Goal: Task Accomplishment & Management: Manage account settings

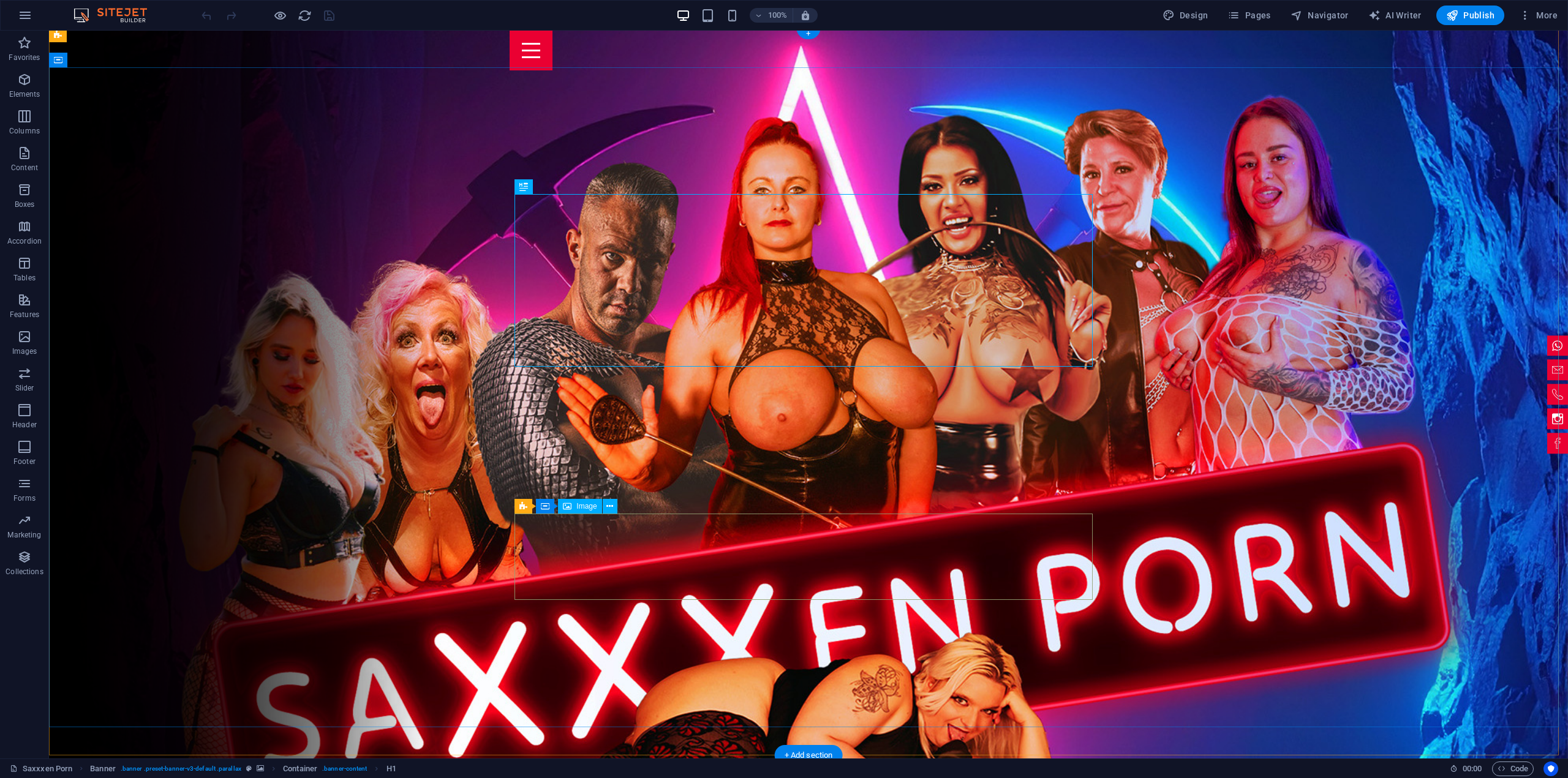
scroll to position [184, 0]
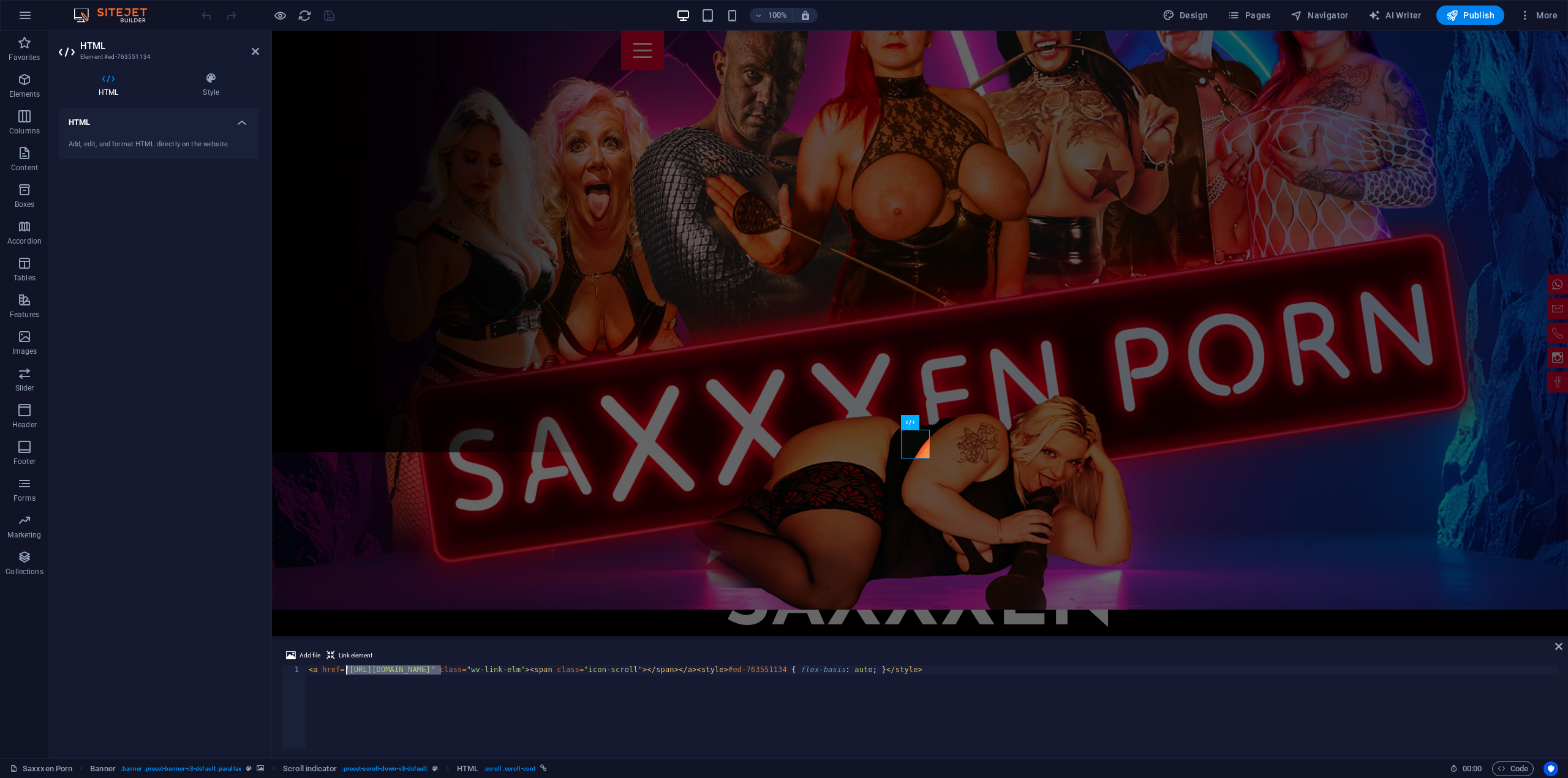
drag, startPoint x: 438, startPoint y: 667, endPoint x: 346, endPoint y: 667, distance: 92.0
click at [347, 672] on div "< a href = "https://saxxxen-porn.de#party" class = "wv-link-elm" > < span class…" at bounding box center [932, 716] width 1252 height 102
click at [345, 656] on span "Link element" at bounding box center [356, 656] width 34 height 15
click at [939, 670] on div "< a href = "https://saxxxen-porn.de#party" class = "wv-link-elm" > < span class…" at bounding box center [932, 716] width 1252 height 102
drag, startPoint x: 964, startPoint y: 665, endPoint x: 925, endPoint y: 689, distance: 45.8
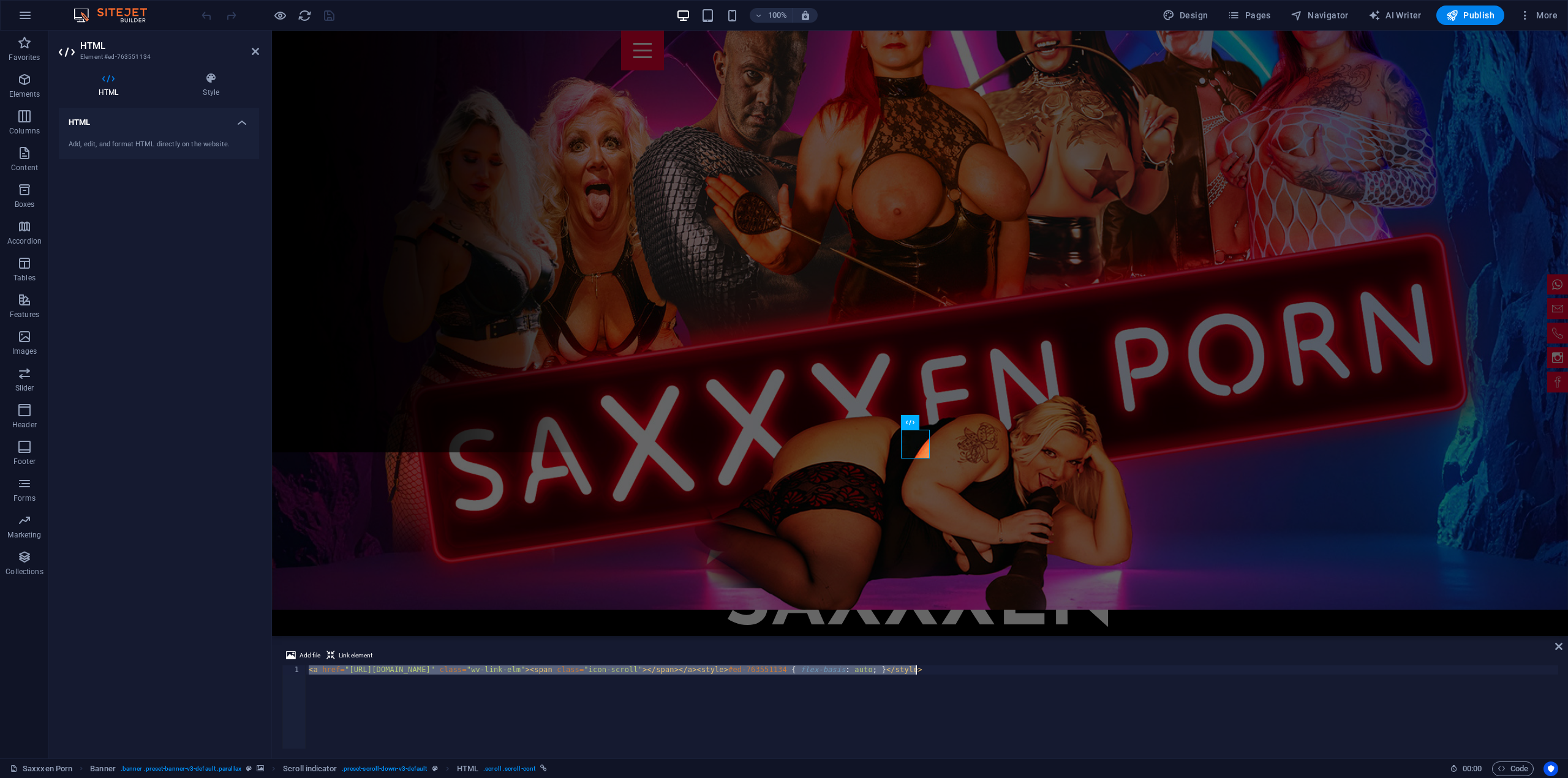
click at [925, 689] on div "< a href = "https://saxxxen-porn.de#party" class = "wv-link-elm" > < span class…" at bounding box center [932, 716] width 1252 height 102
click at [358, 651] on span "Link element" at bounding box center [356, 656] width 34 height 15
click at [310, 650] on span "Add file" at bounding box center [310, 656] width 21 height 15
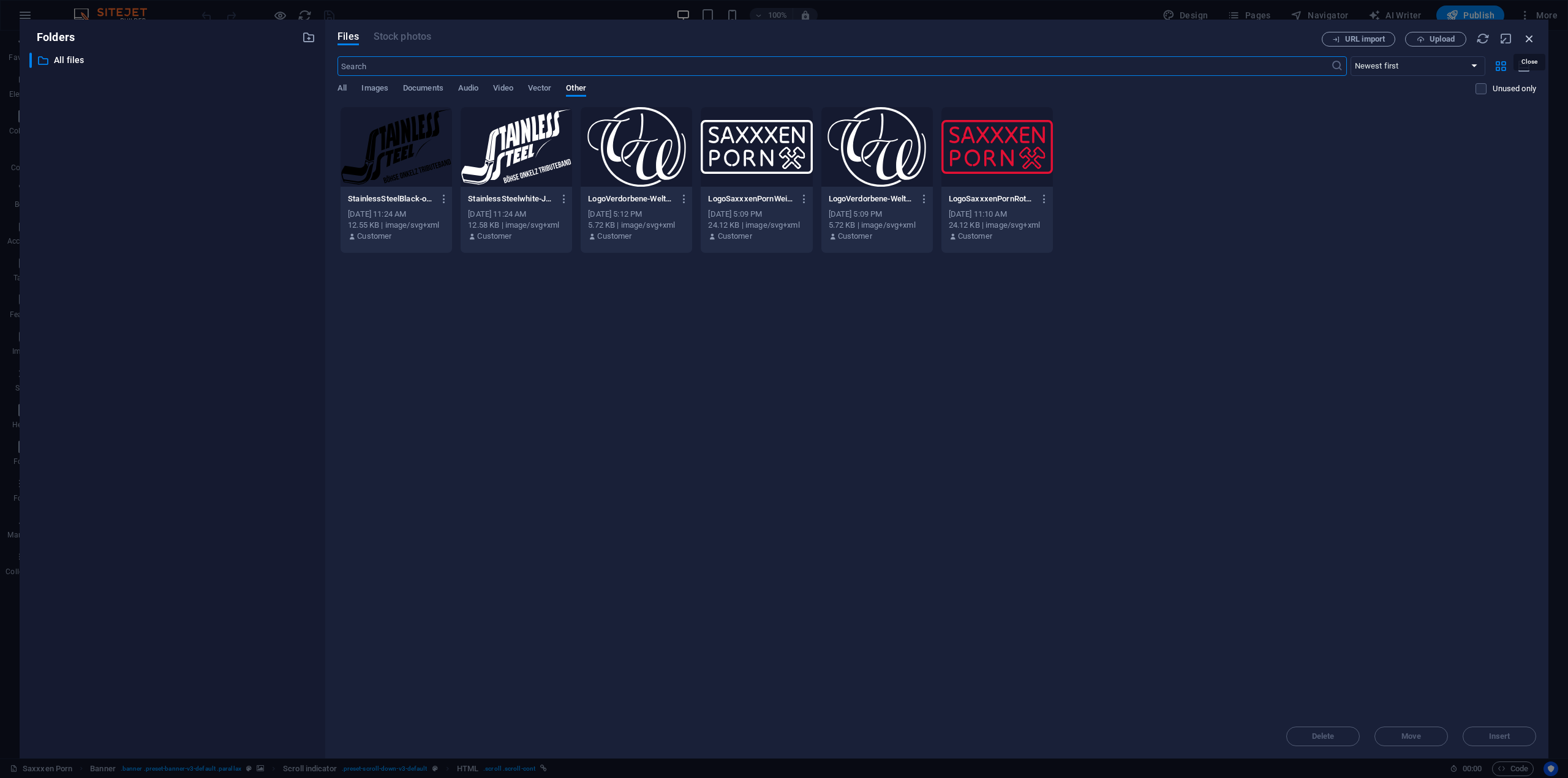
click at [1528, 39] on icon "button" at bounding box center [1529, 38] width 14 height 14
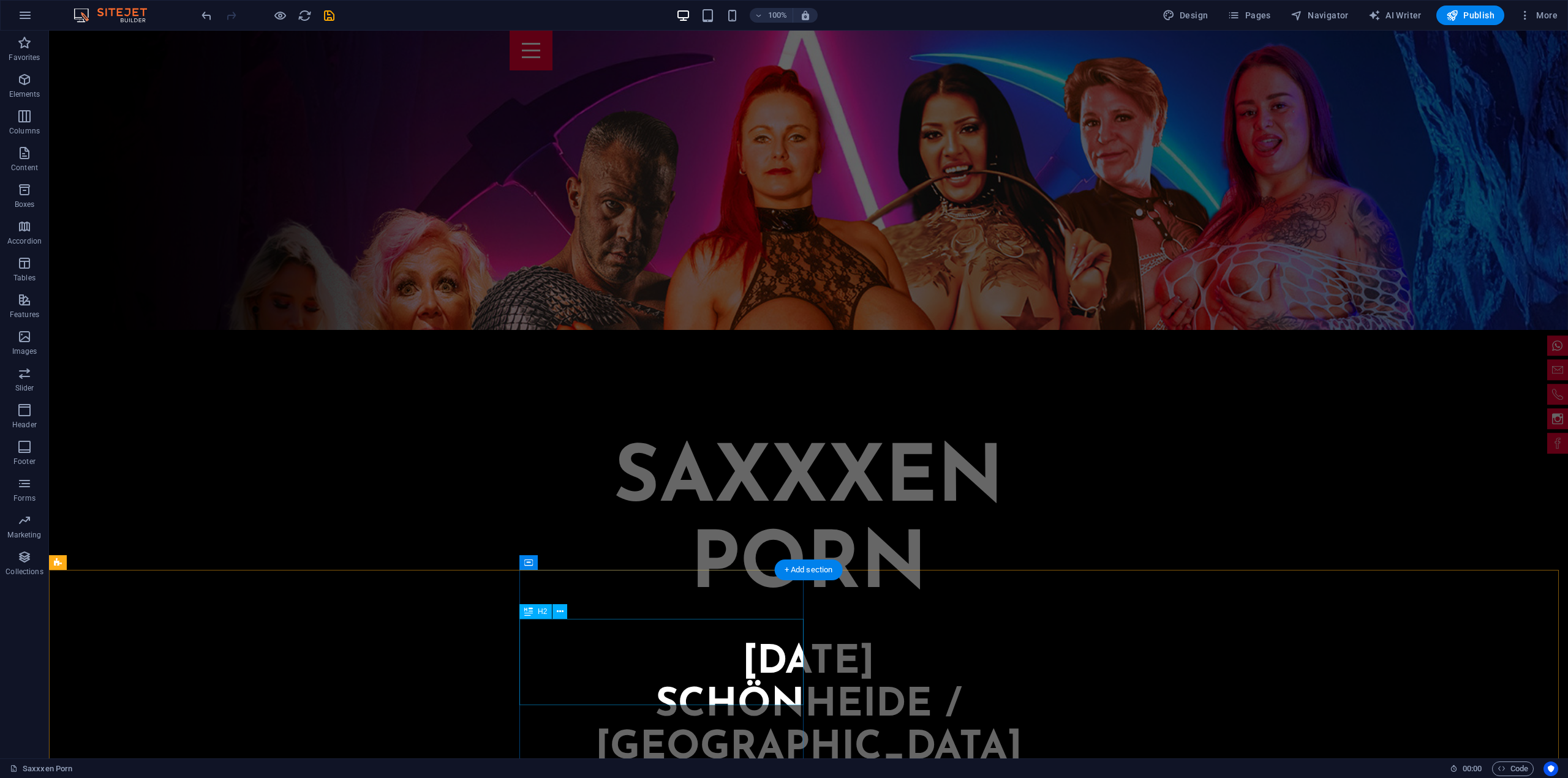
scroll to position [244, 0]
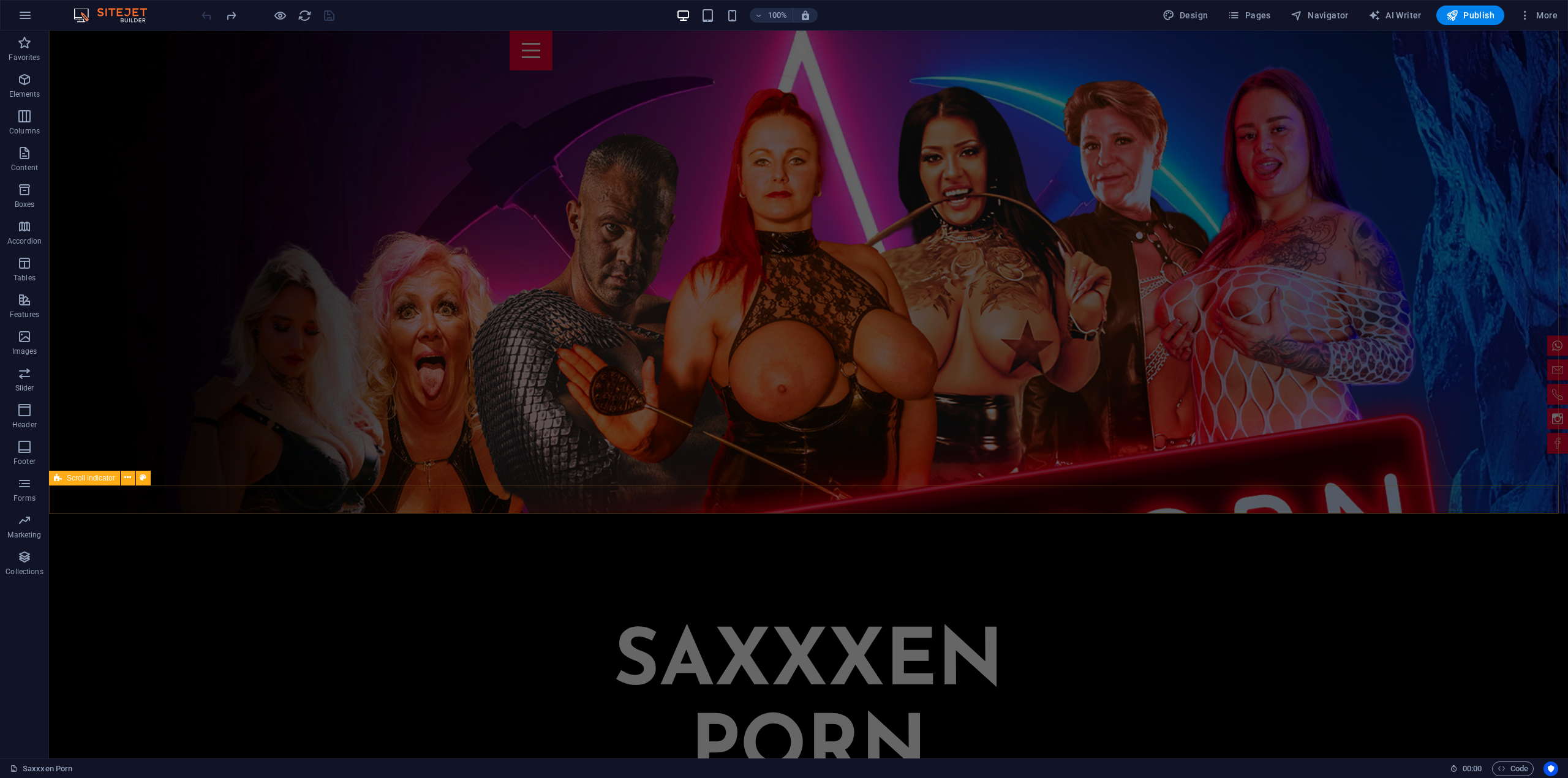
click at [96, 477] on span "Scroll indicator" at bounding box center [91, 478] width 49 height 7
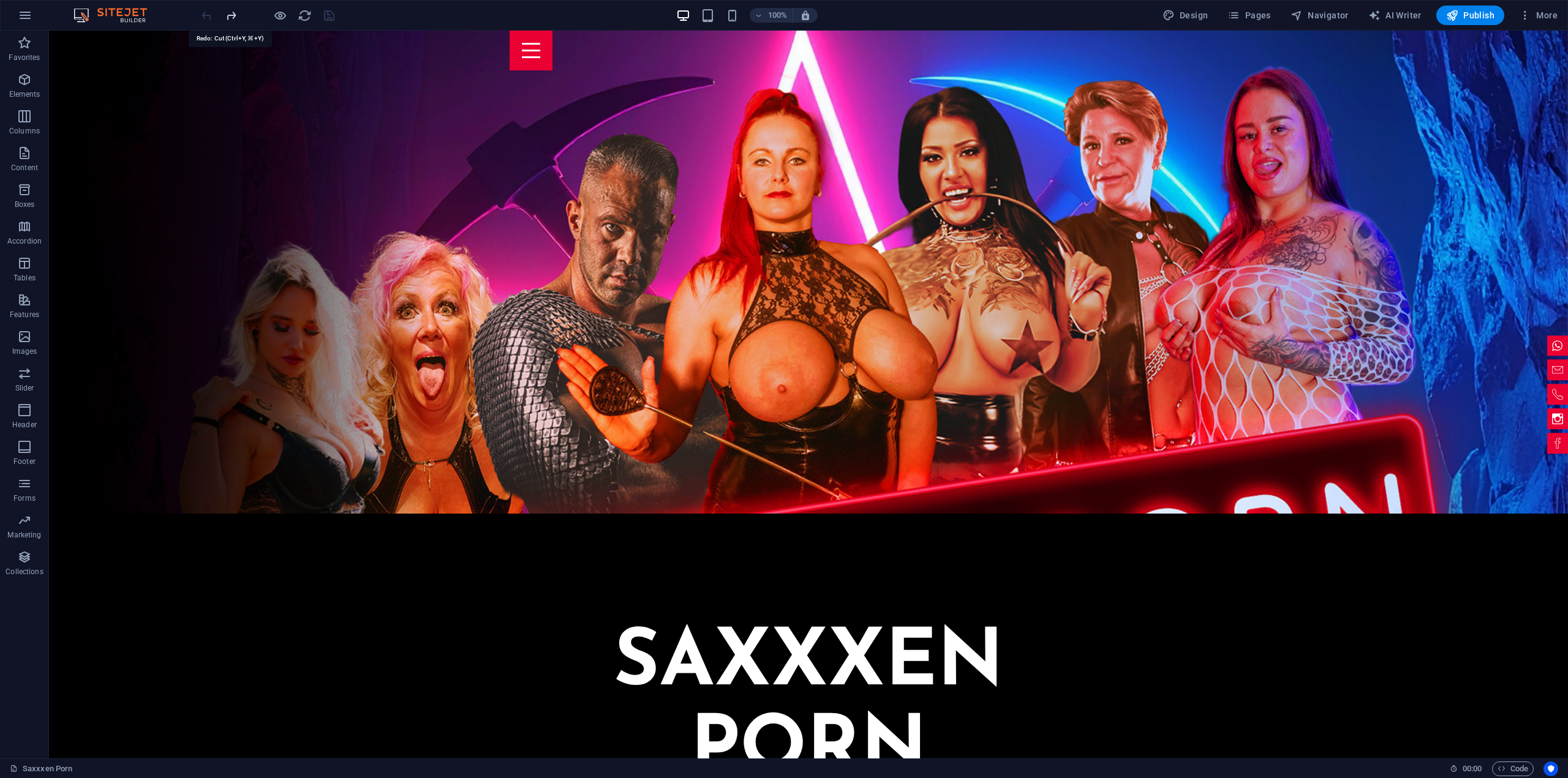
click at [236, 17] on icon "redo" at bounding box center [231, 15] width 14 height 14
click at [202, 19] on icon "undo" at bounding box center [207, 15] width 14 height 14
click at [211, 14] on div at bounding box center [267, 15] width 137 height 19
click at [232, 19] on icon "redo" at bounding box center [231, 15] width 14 height 14
click at [96, 421] on span "Scroll indicator" at bounding box center [91, 419] width 49 height 7
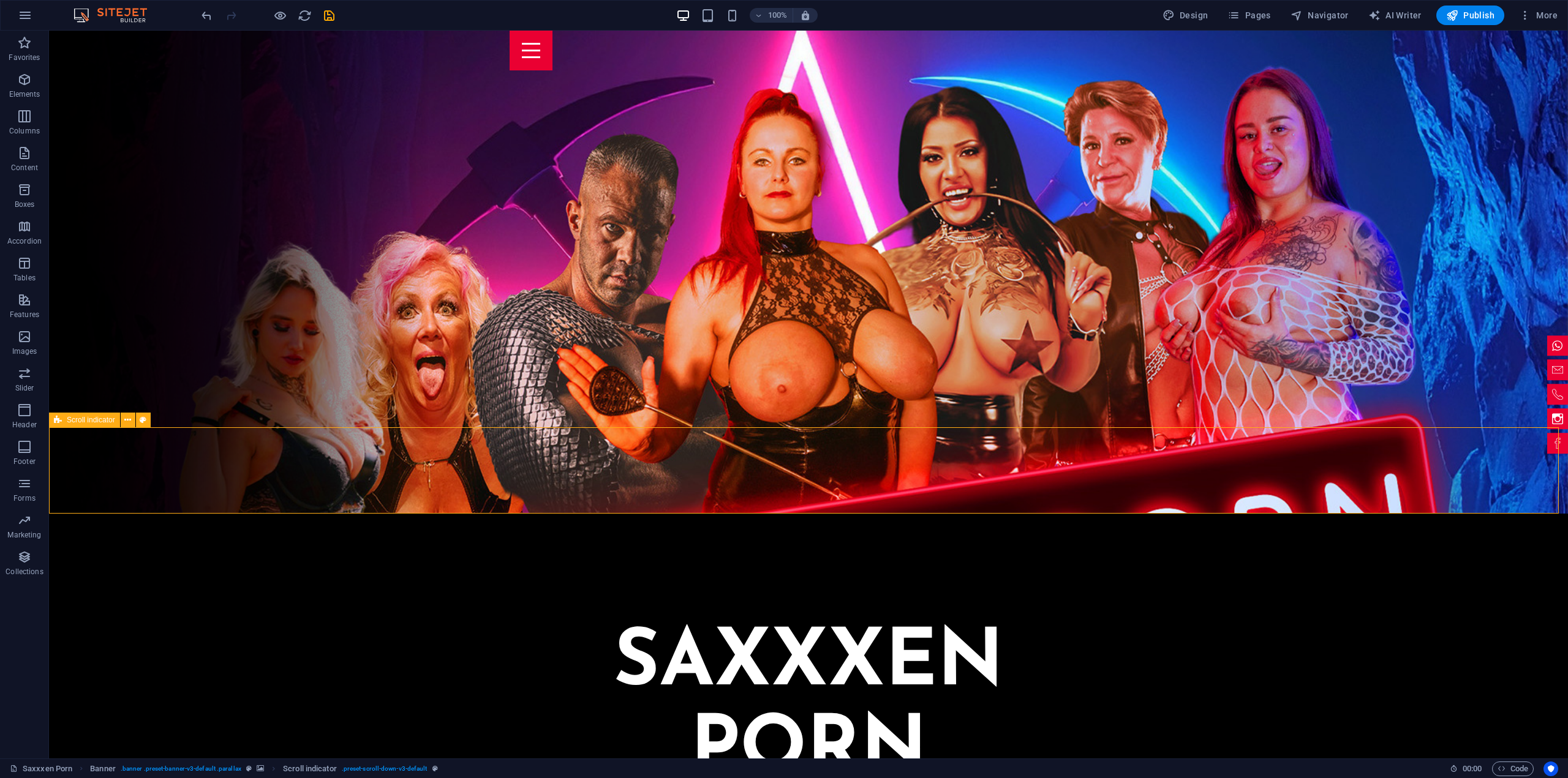
click at [96, 421] on span "Scroll indicator" at bounding box center [91, 419] width 49 height 7
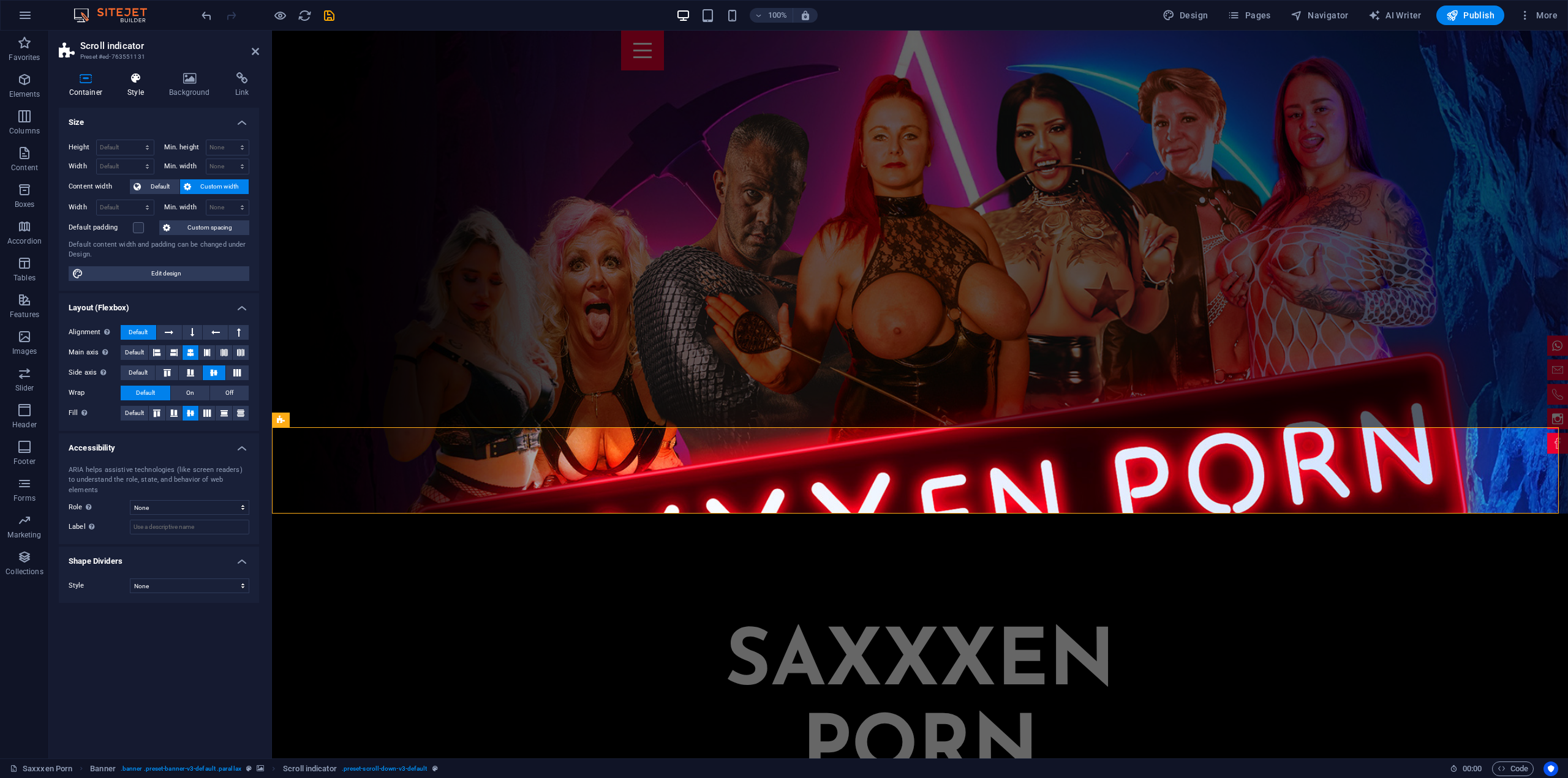
click at [134, 87] on h4 "Style" at bounding box center [138, 85] width 41 height 26
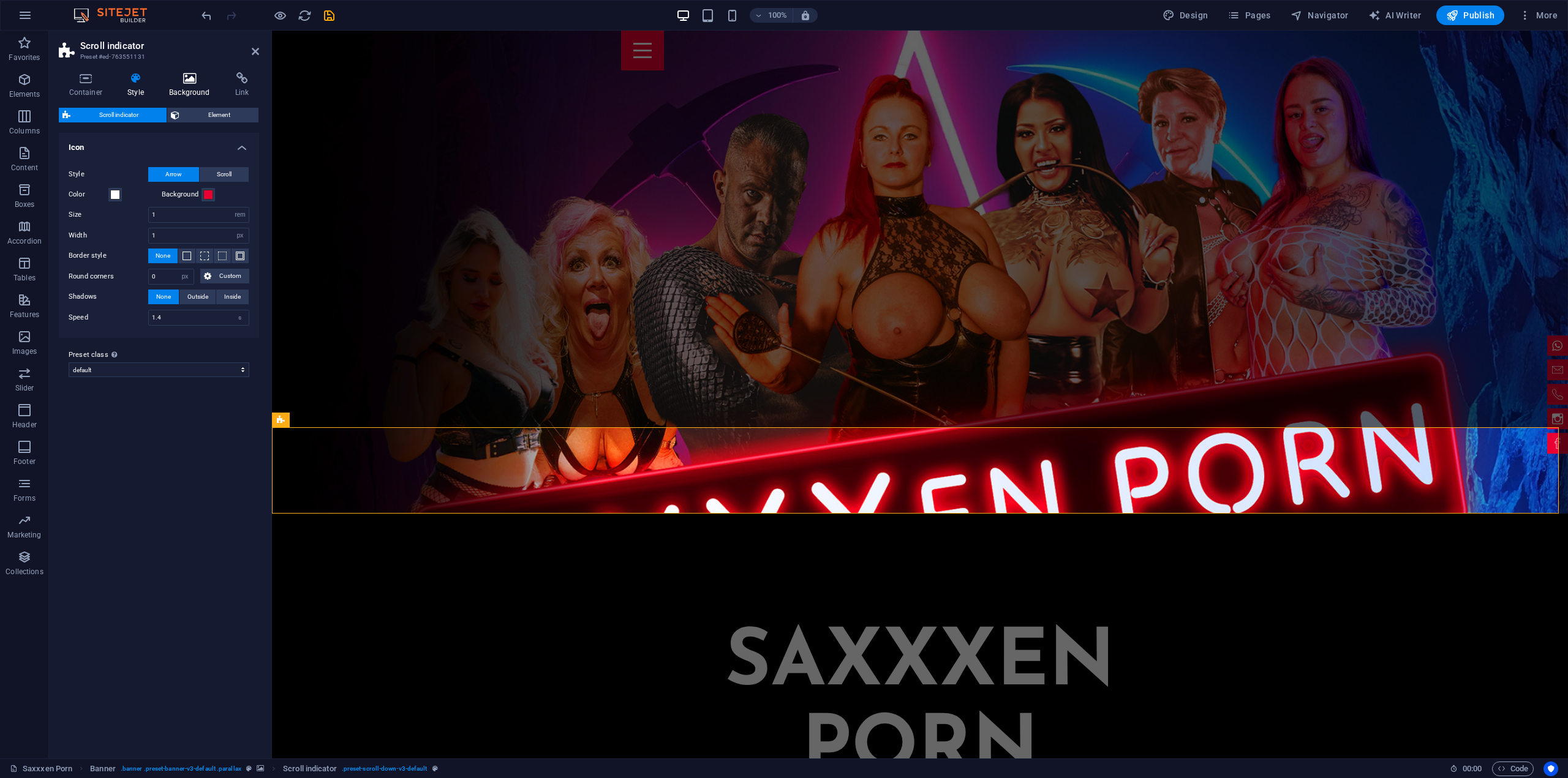
click at [180, 86] on h4 "Background" at bounding box center [193, 85] width 66 height 26
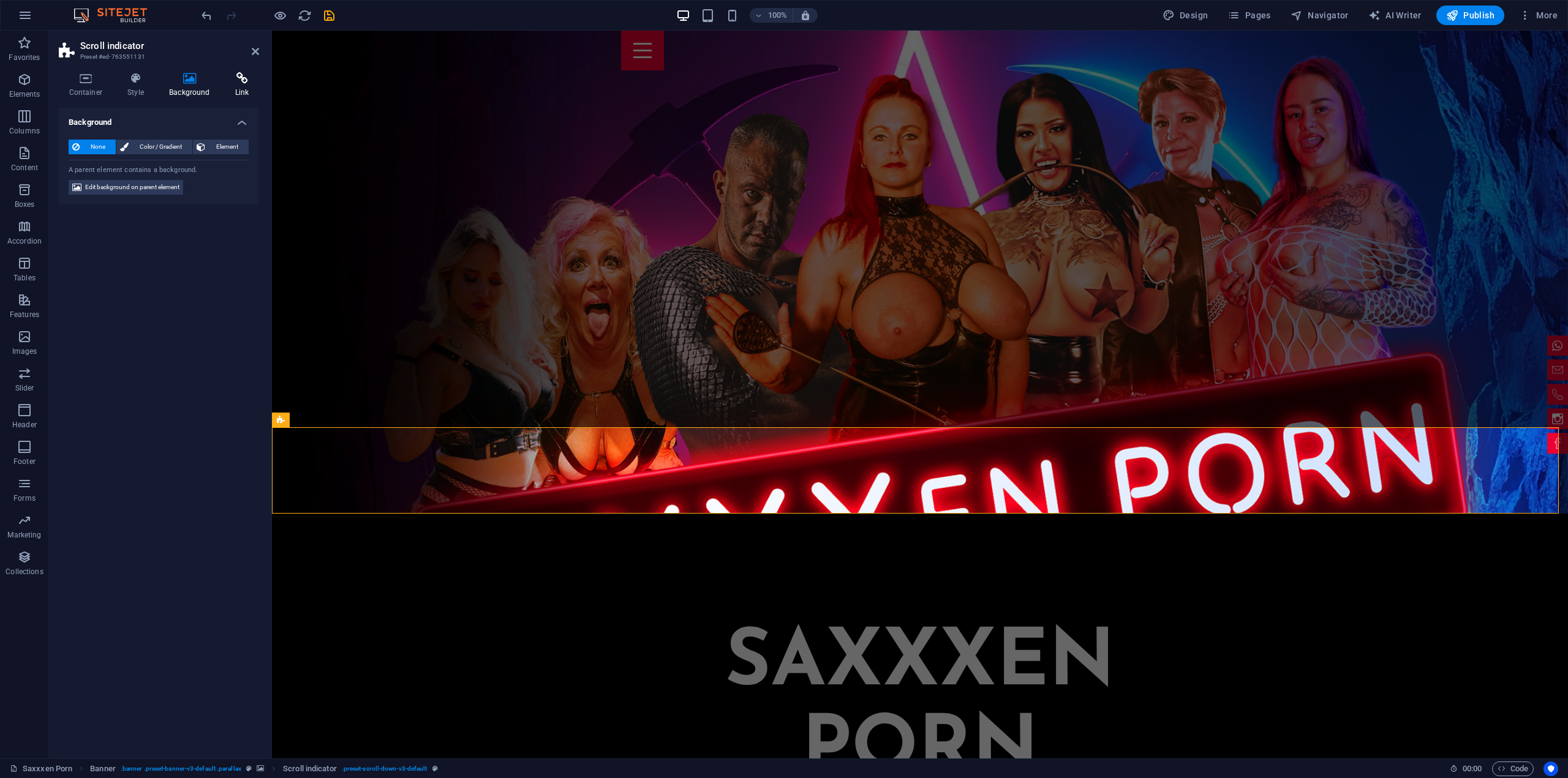
click at [251, 80] on icon at bounding box center [242, 78] width 34 height 12
click at [133, 145] on span "Page" at bounding box center [135, 147] width 21 height 15
select select
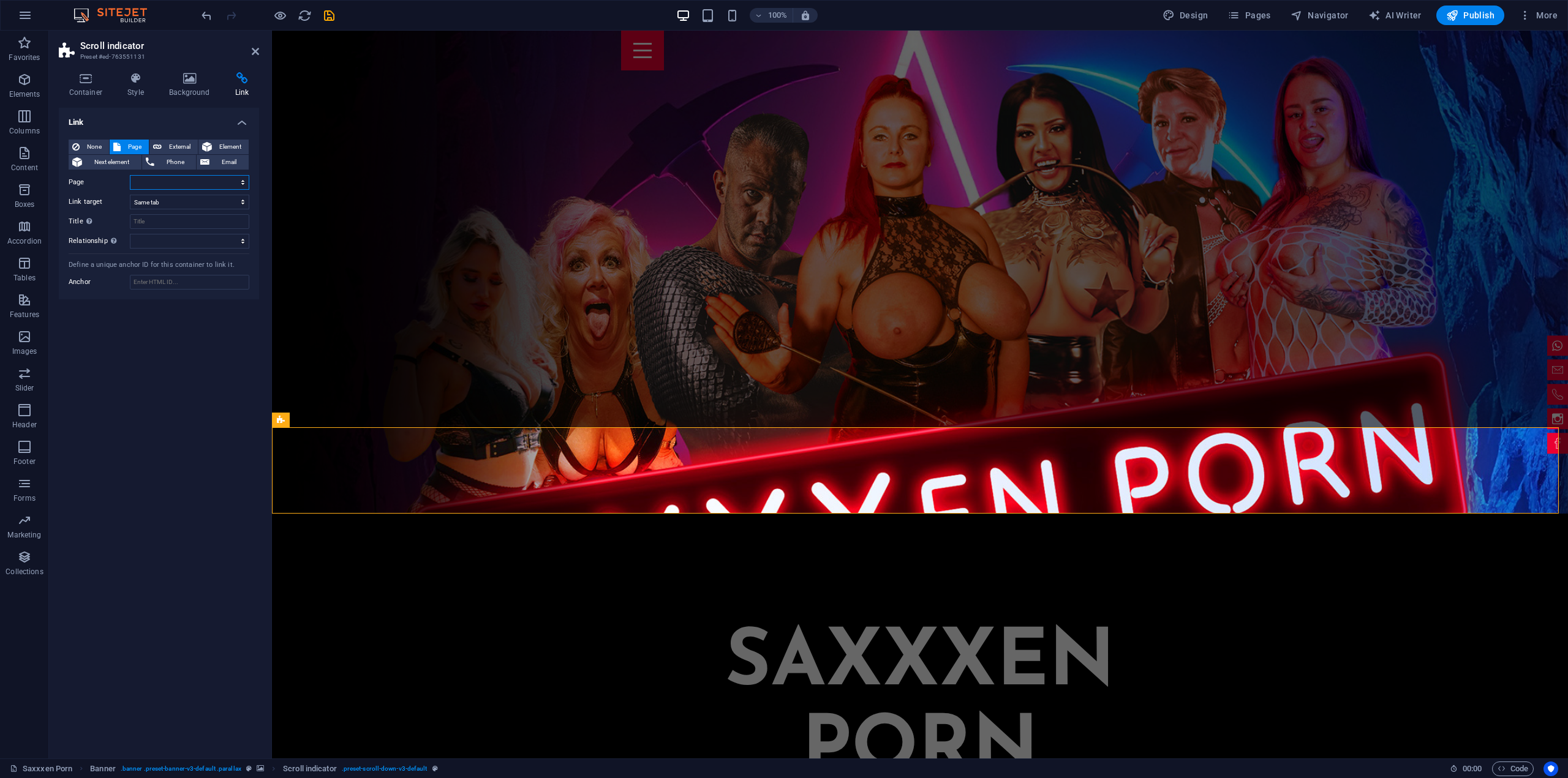
click at [241, 180] on select "Saxxxen Porn Impressum Datenschutzerklärung" at bounding box center [189, 182] width 119 height 15
click at [239, 142] on span "Element" at bounding box center [230, 147] width 29 height 15
click at [242, 186] on button at bounding box center [242, 182] width 15 height 15
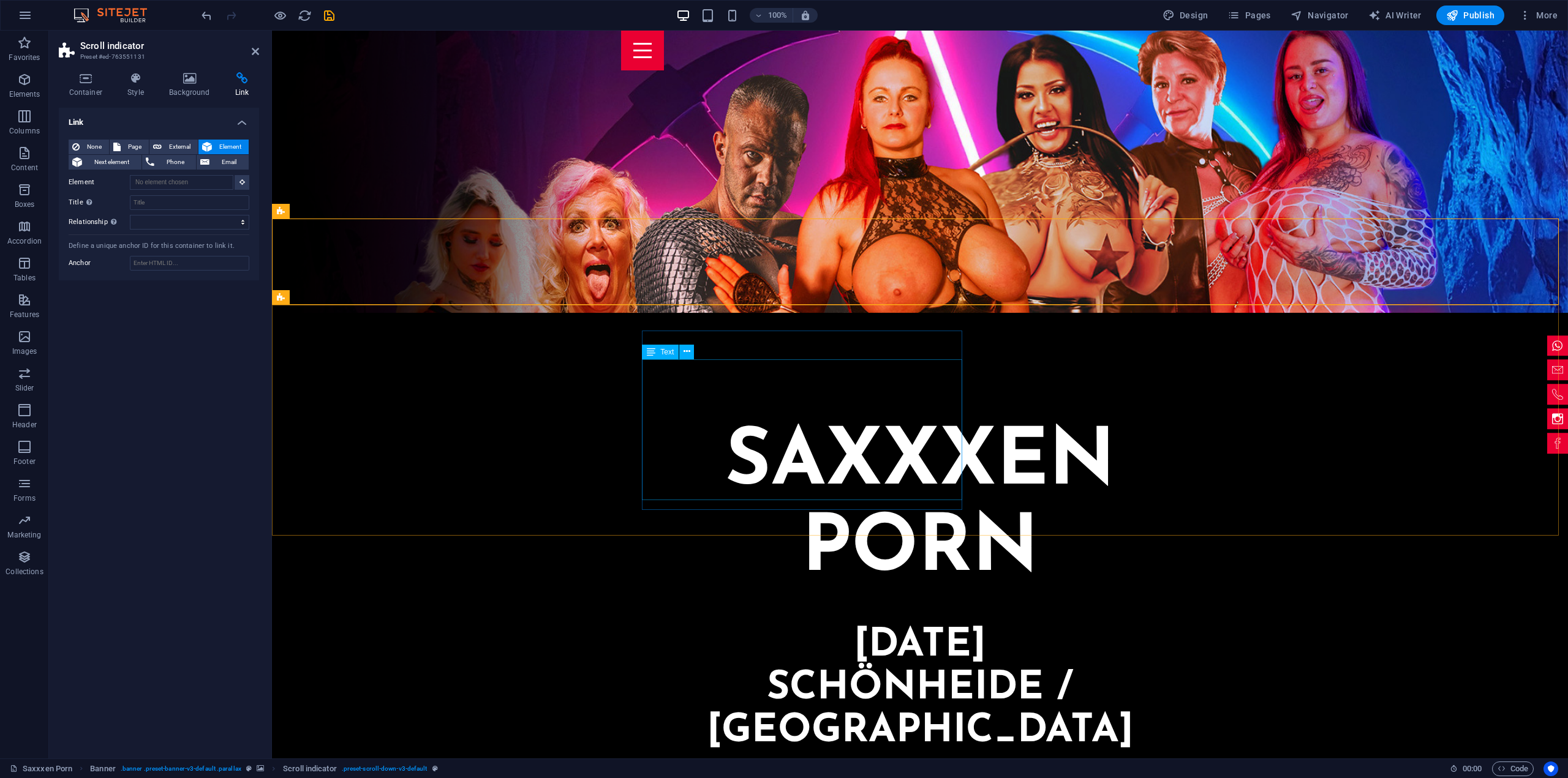
scroll to position [551, 0]
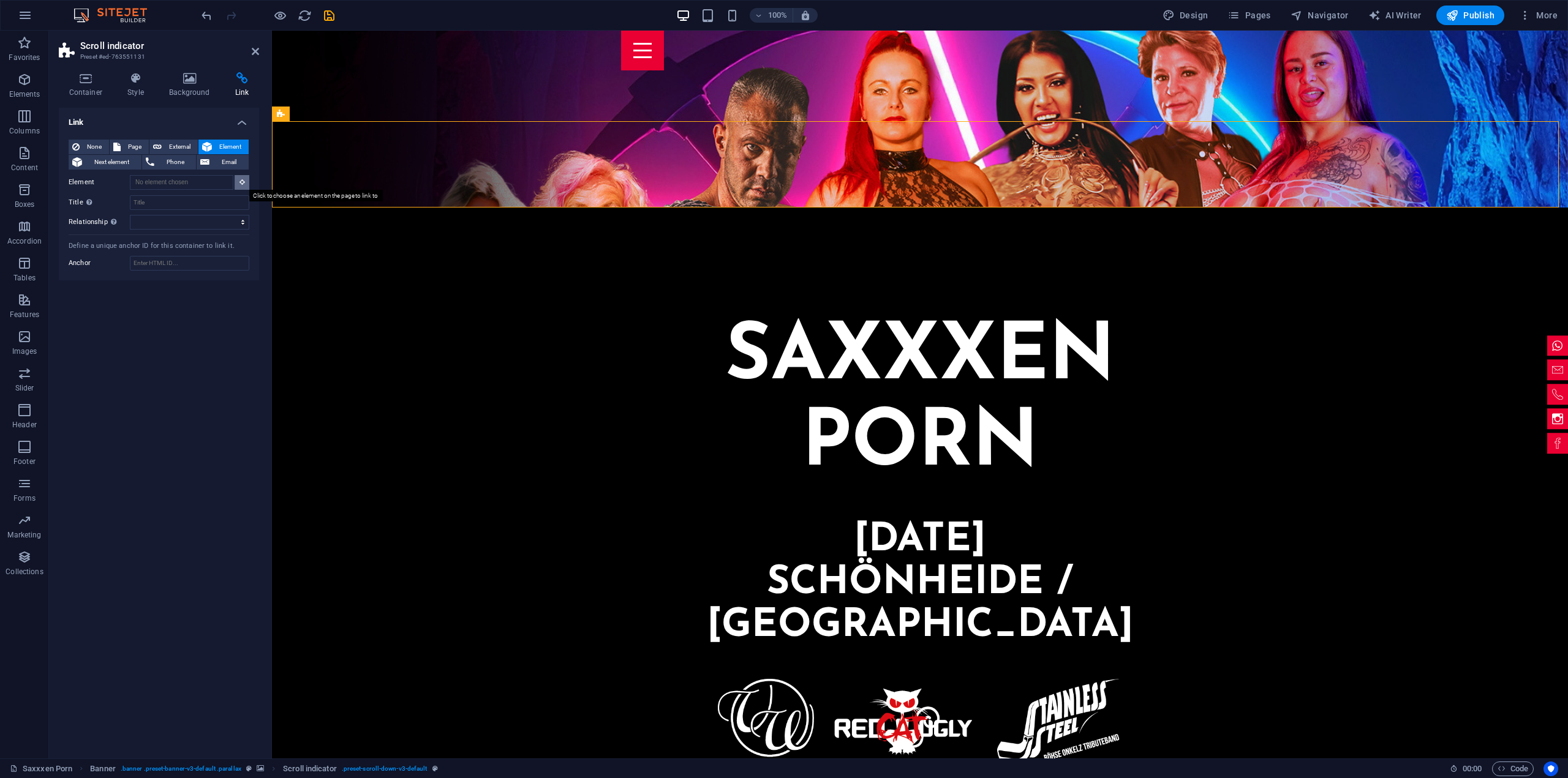
click at [243, 185] on icon at bounding box center [242, 182] width 6 height 6
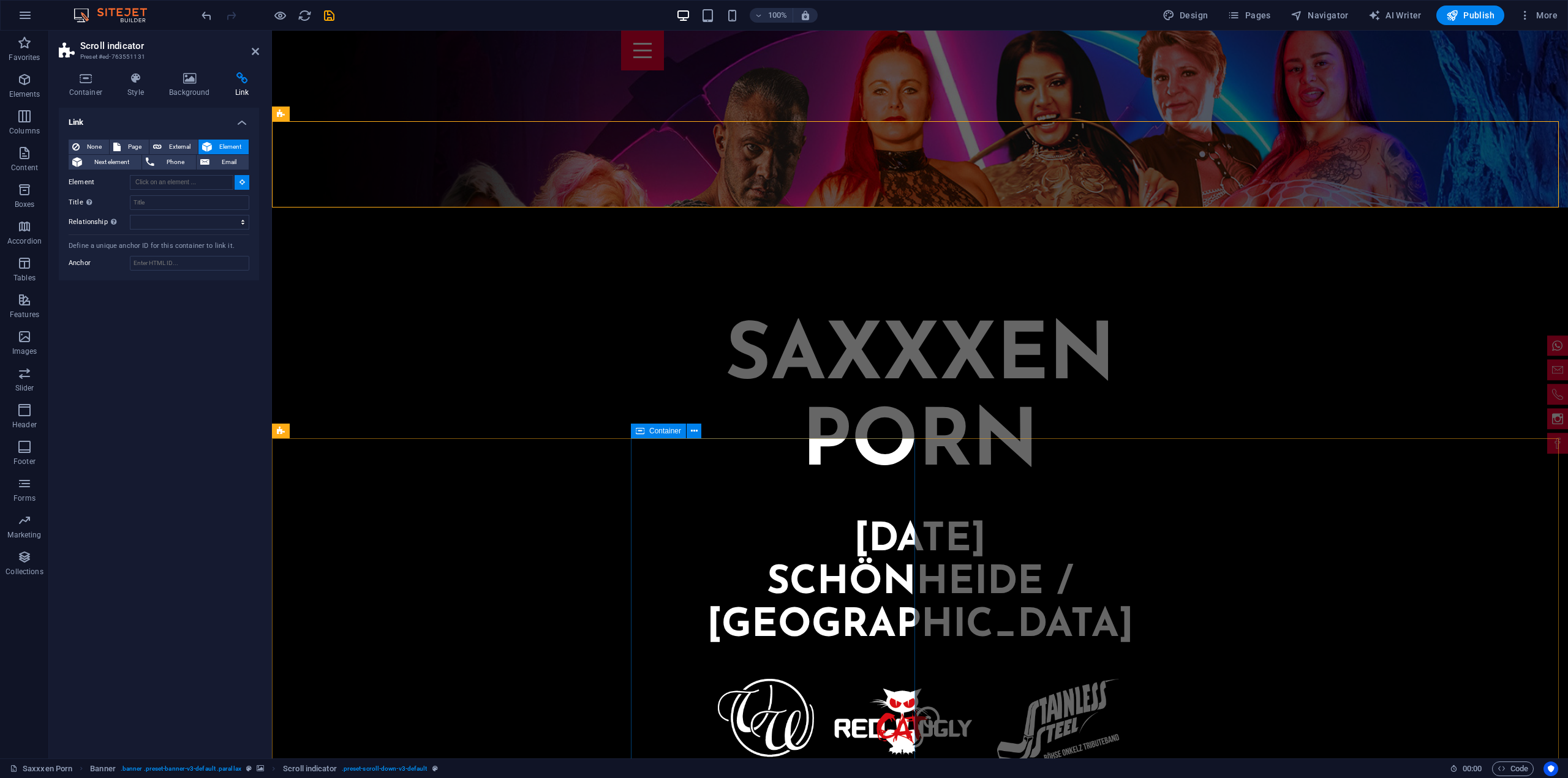
type input "#ed-763551140"
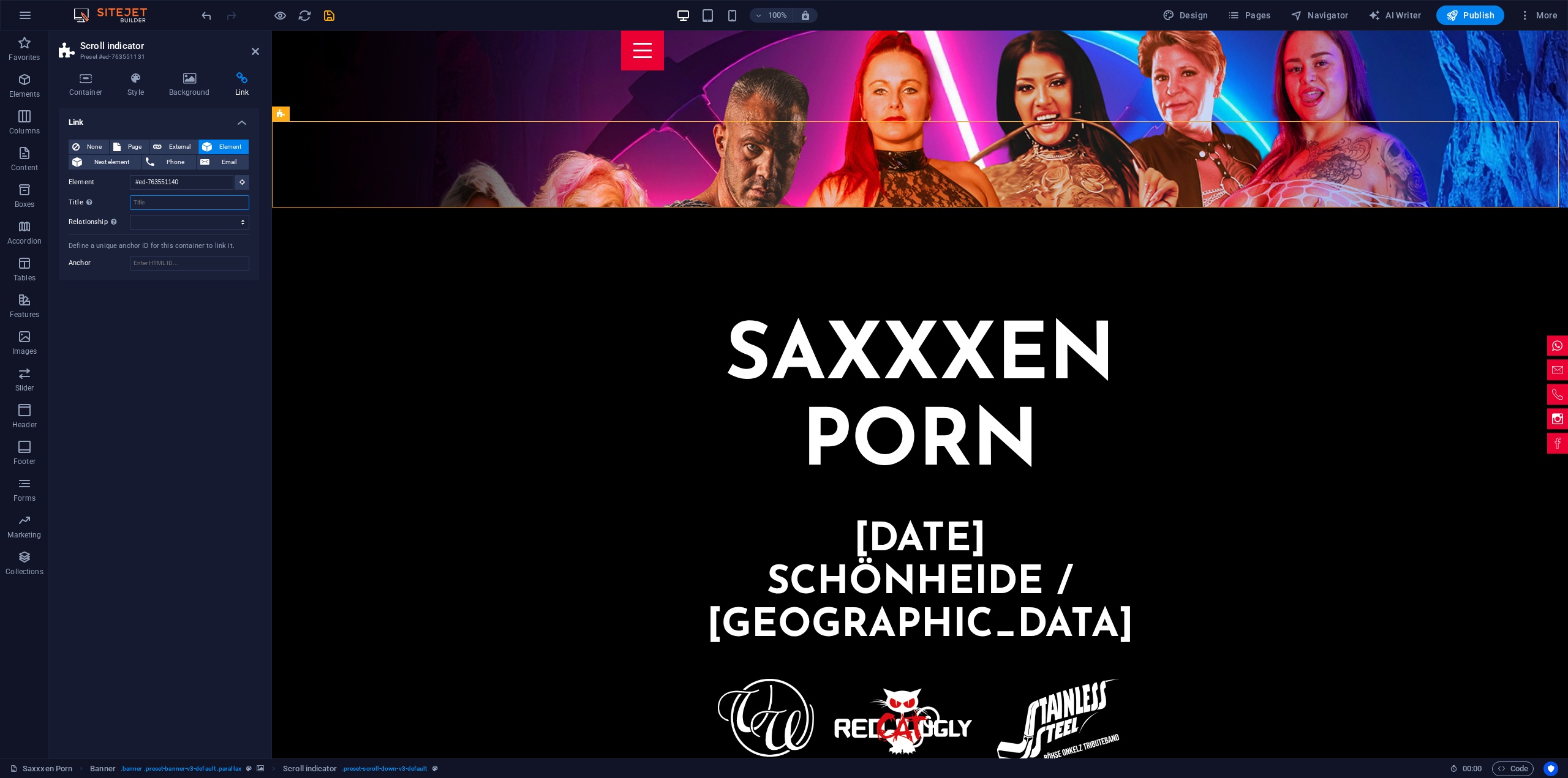
click at [157, 201] on input "Title Additional link description, should not be the same as the link text. The…" at bounding box center [189, 202] width 119 height 15
type input "v"
click at [179, 338] on div "Link None Page External Element Next element Phone Email Page Saxxxen Porn Impr…" at bounding box center [159, 428] width 200 height 641
click at [22, 15] on icon "button" at bounding box center [25, 15] width 15 height 15
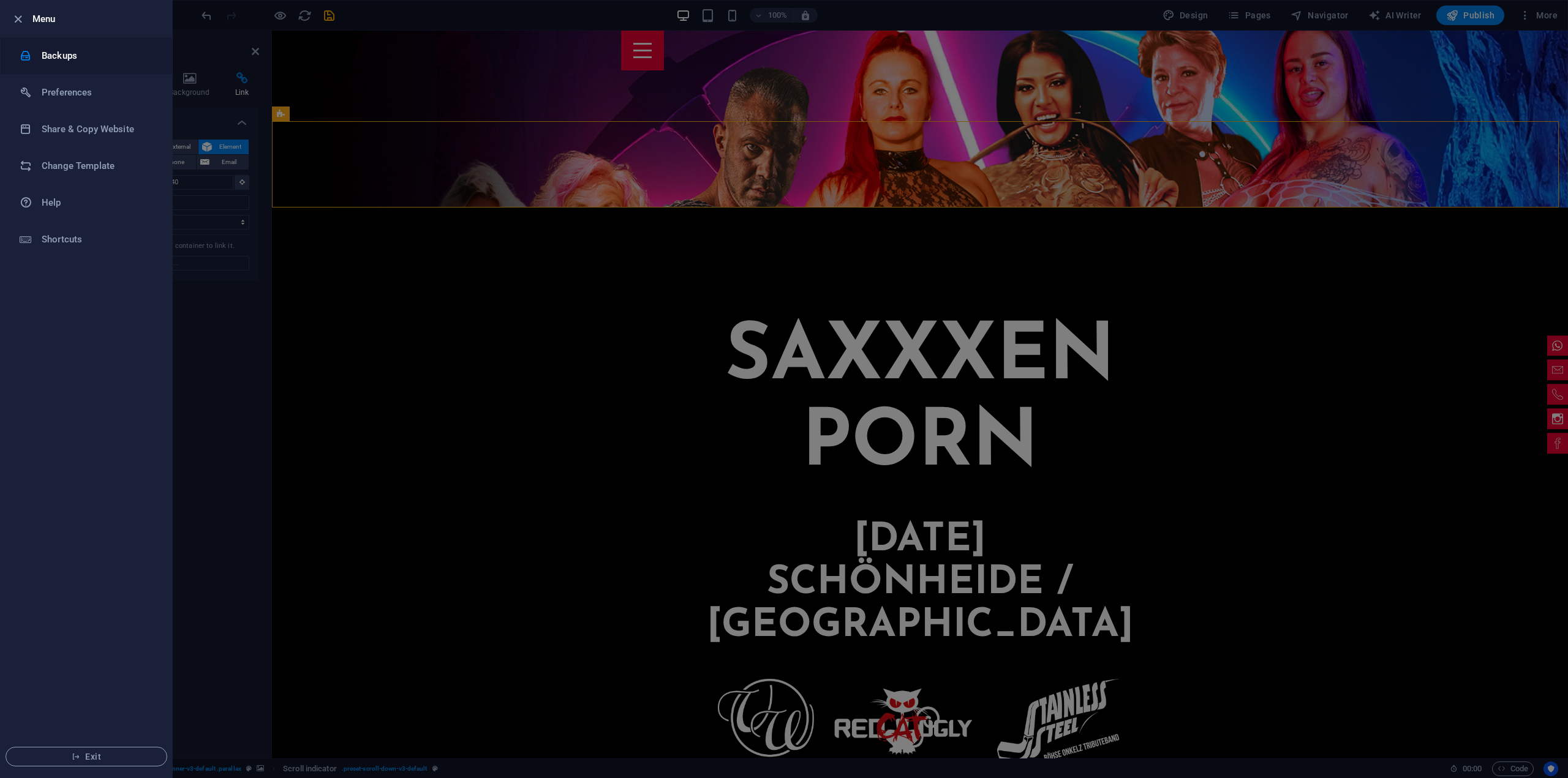
click at [62, 57] on h6 "Backups" at bounding box center [98, 56] width 113 height 15
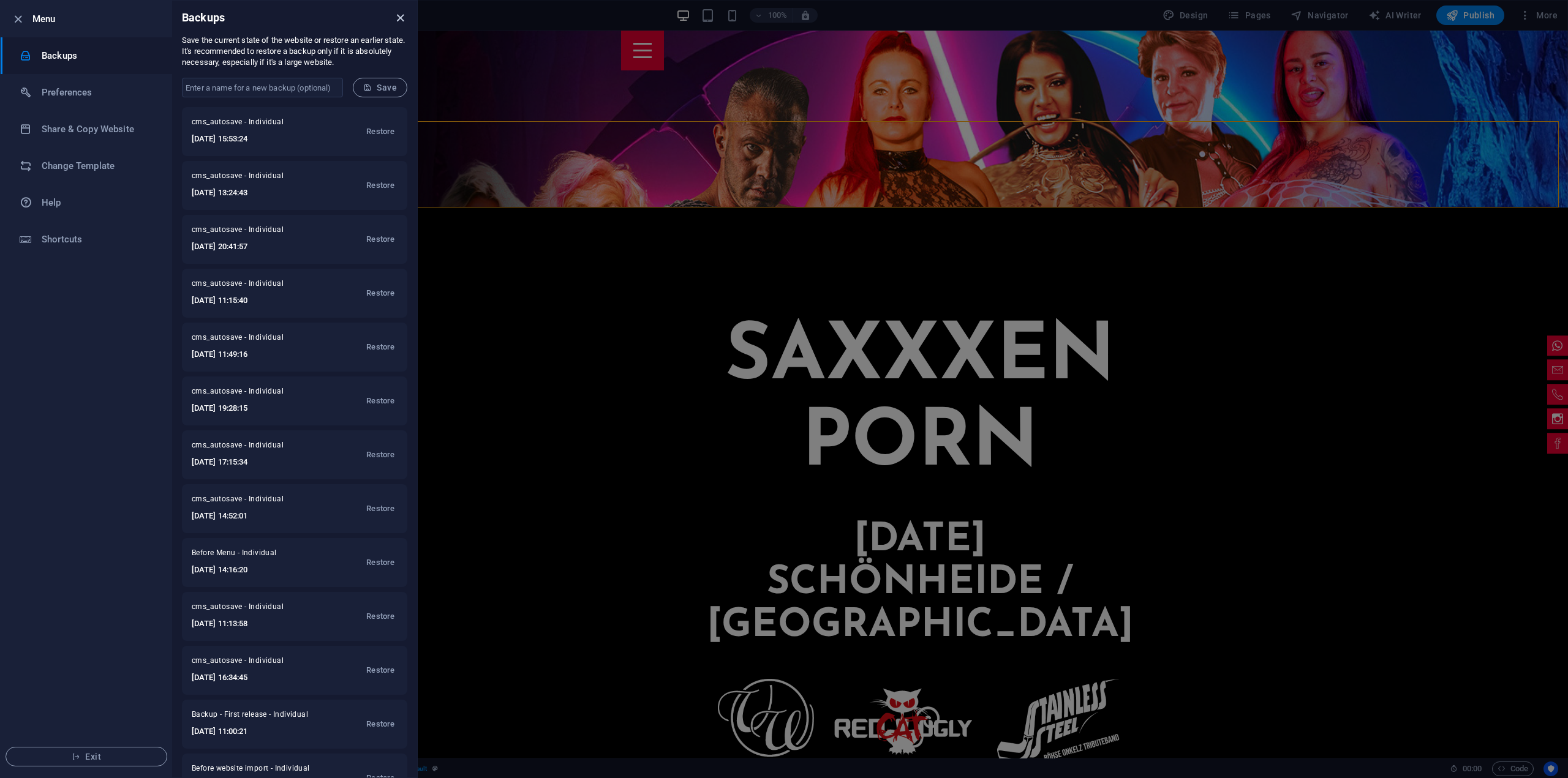
click at [399, 20] on icon "close" at bounding box center [399, 18] width 14 height 14
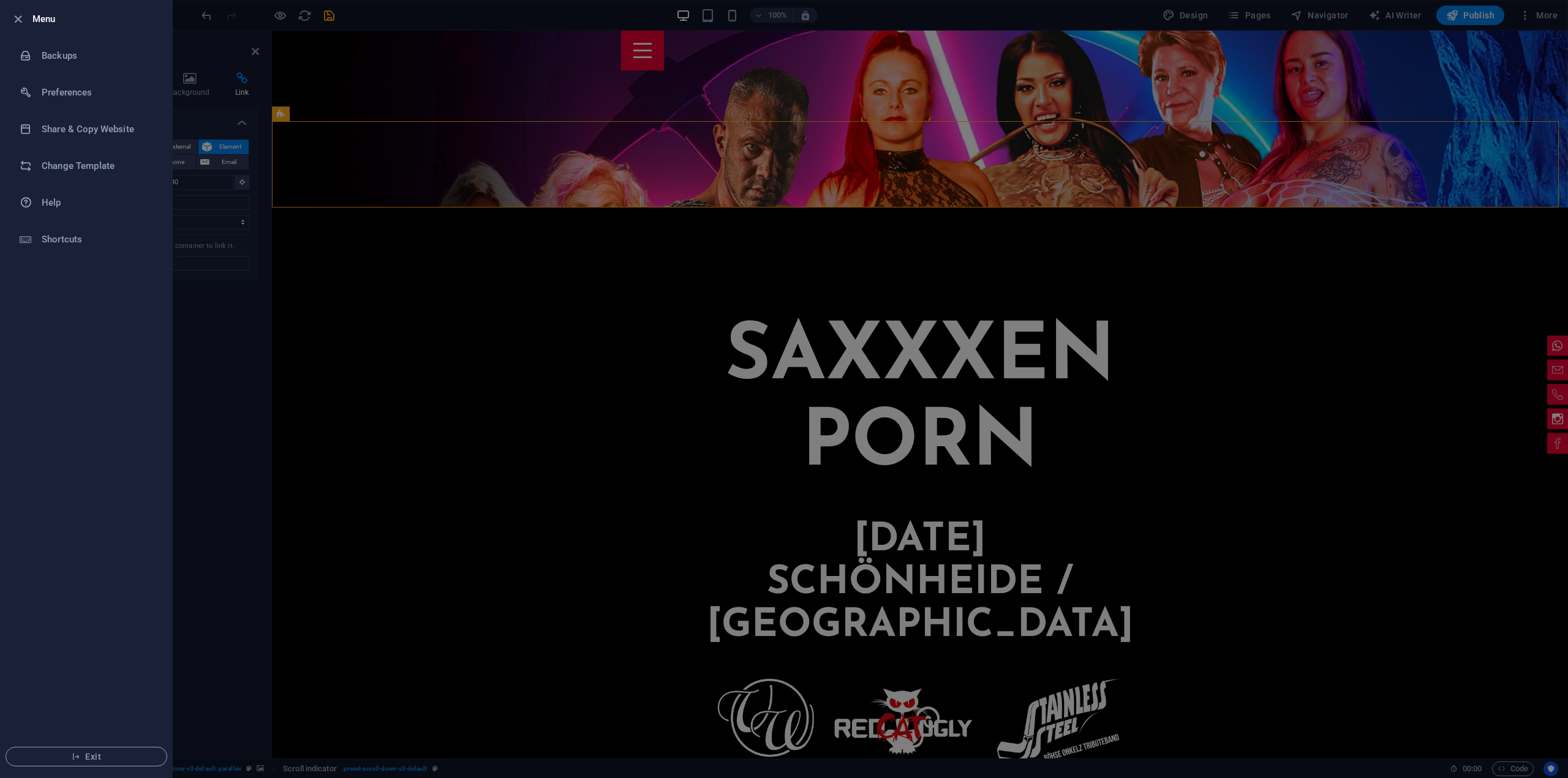
click at [255, 345] on div at bounding box center [784, 389] width 1568 height 778
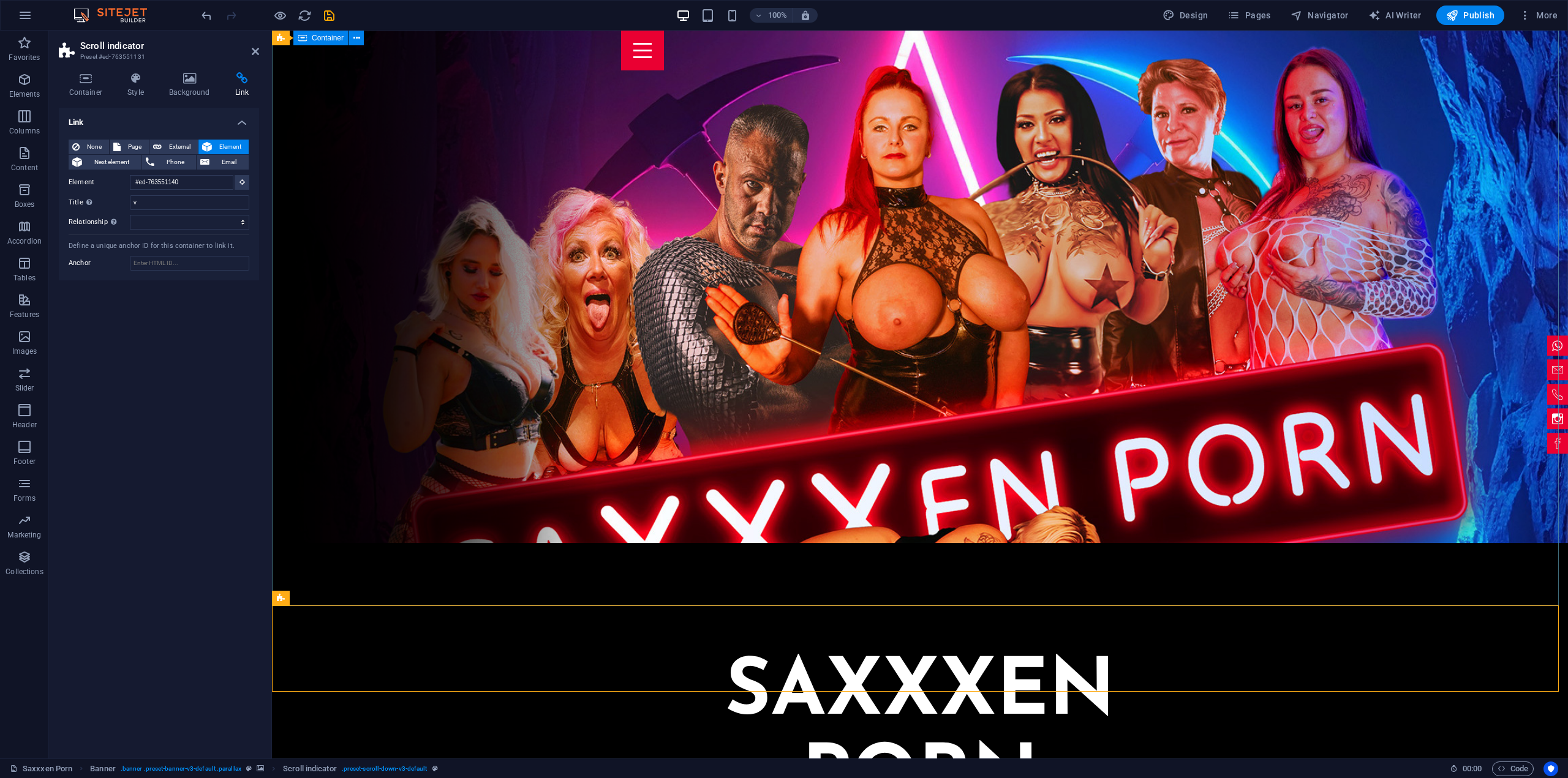
scroll to position [62, 0]
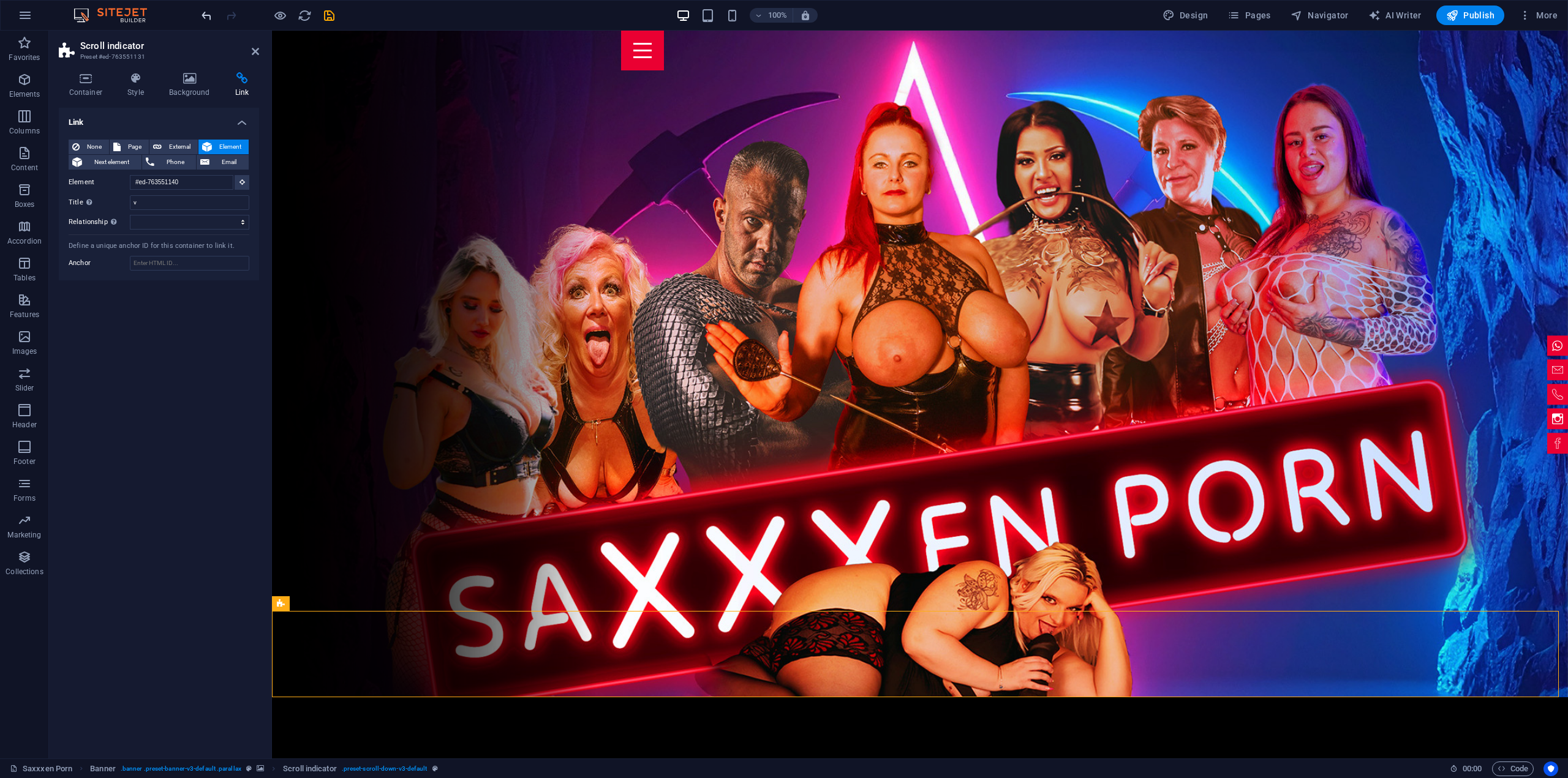
click at [207, 14] on icon "undo" at bounding box center [207, 15] width 14 height 14
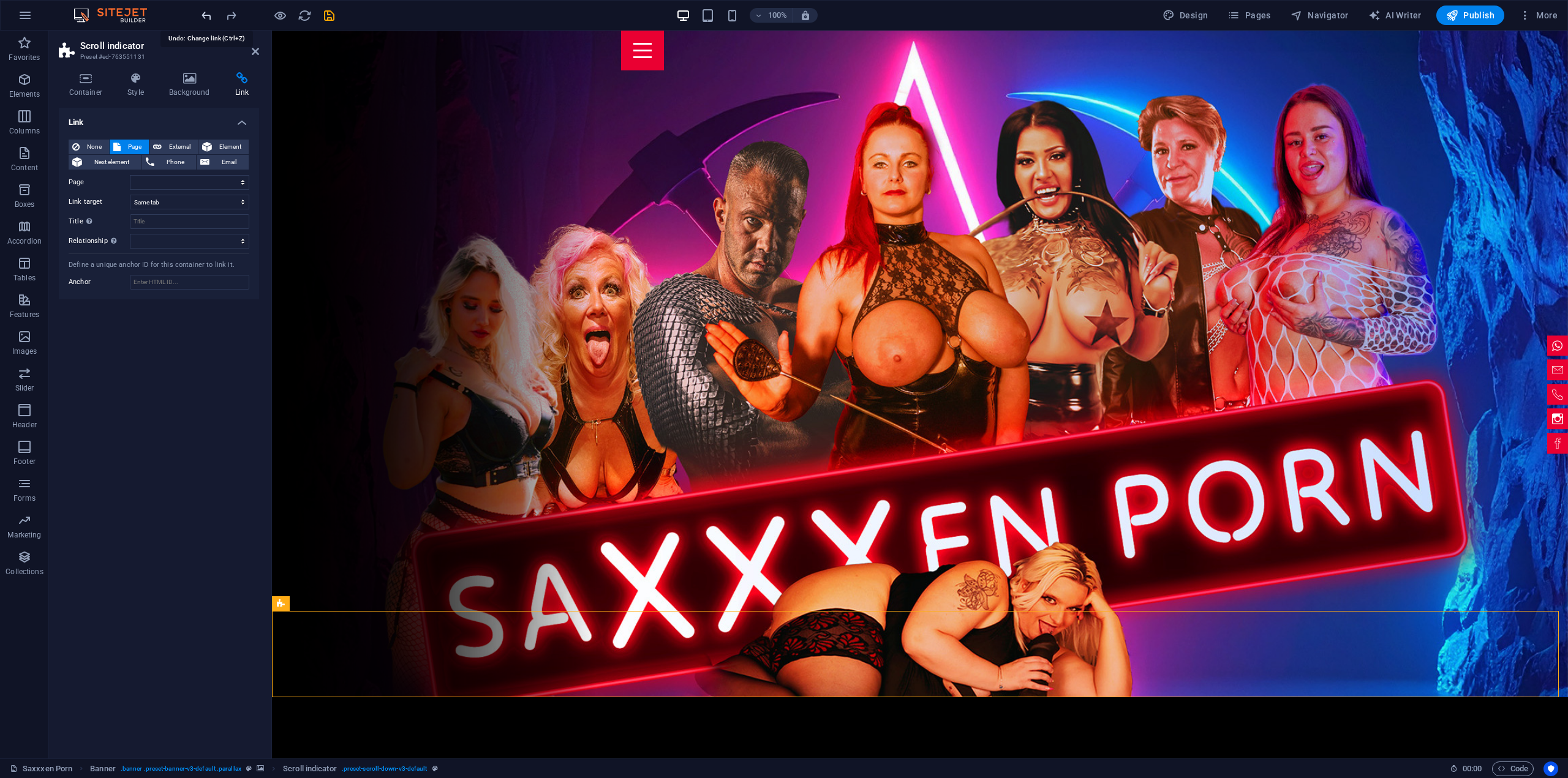
select select
click at [207, 14] on icon "undo" at bounding box center [207, 15] width 14 height 14
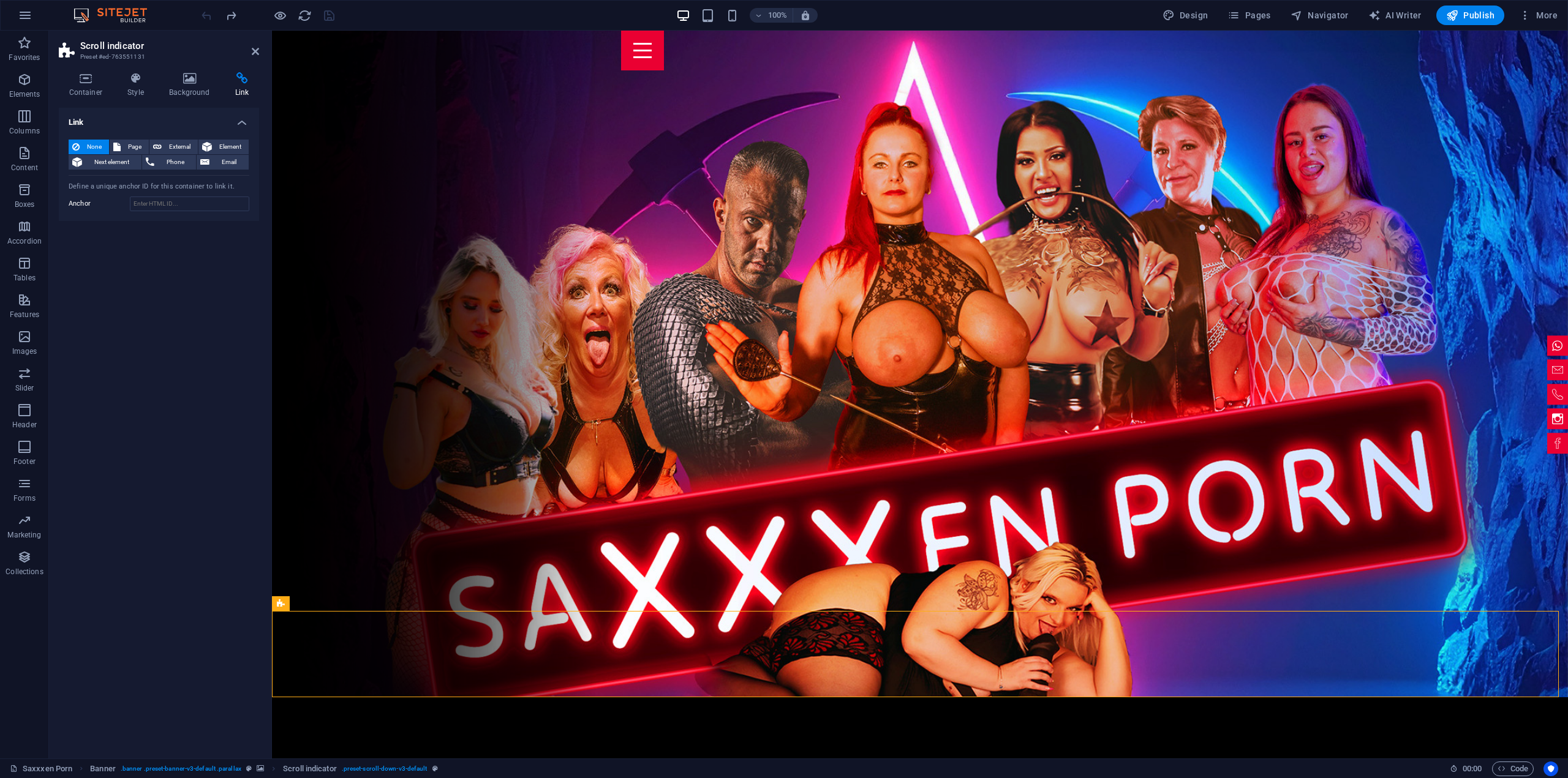
click at [207, 14] on div at bounding box center [267, 15] width 137 height 19
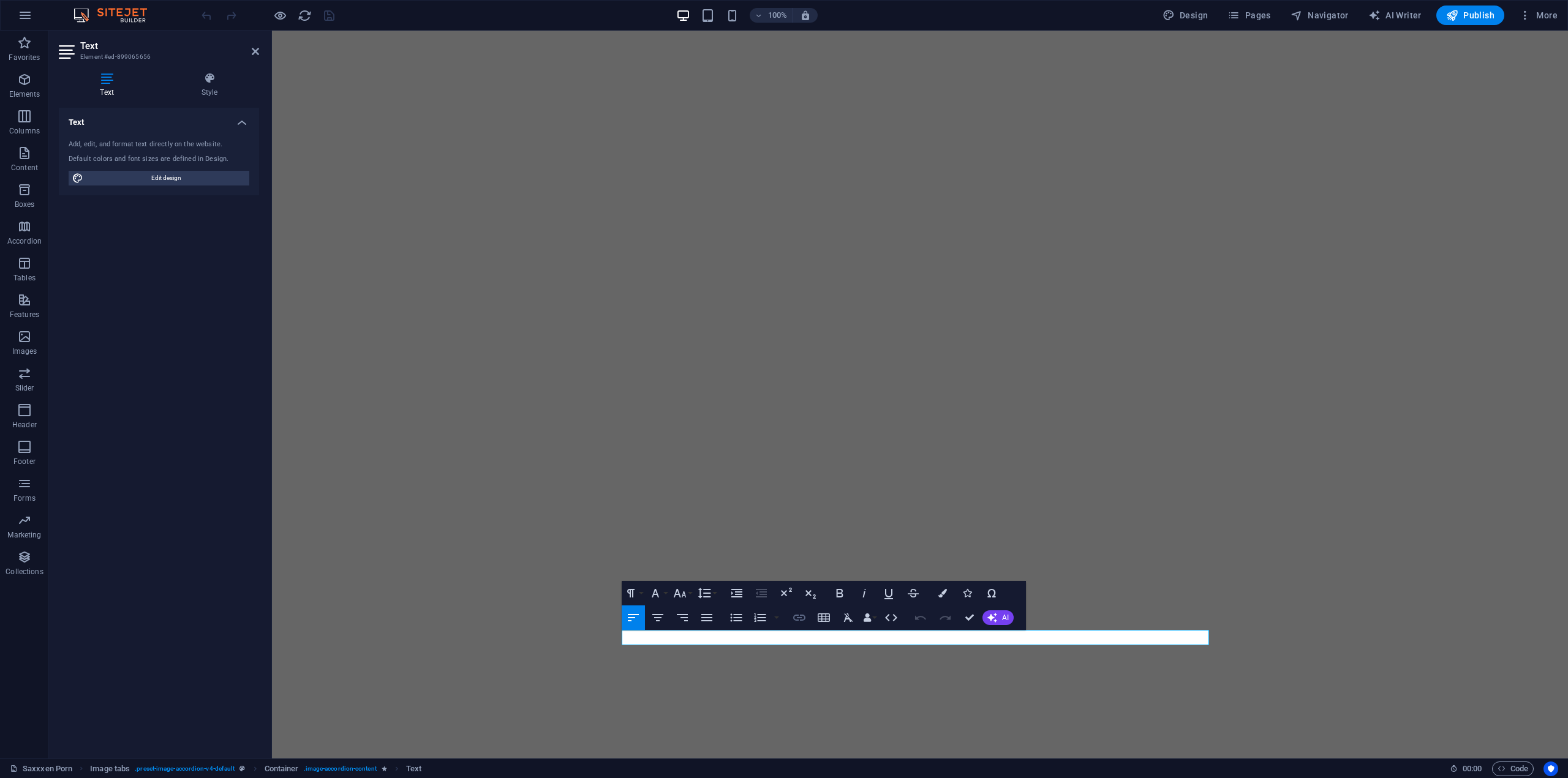
click at [795, 614] on icon "button" at bounding box center [799, 618] width 15 height 15
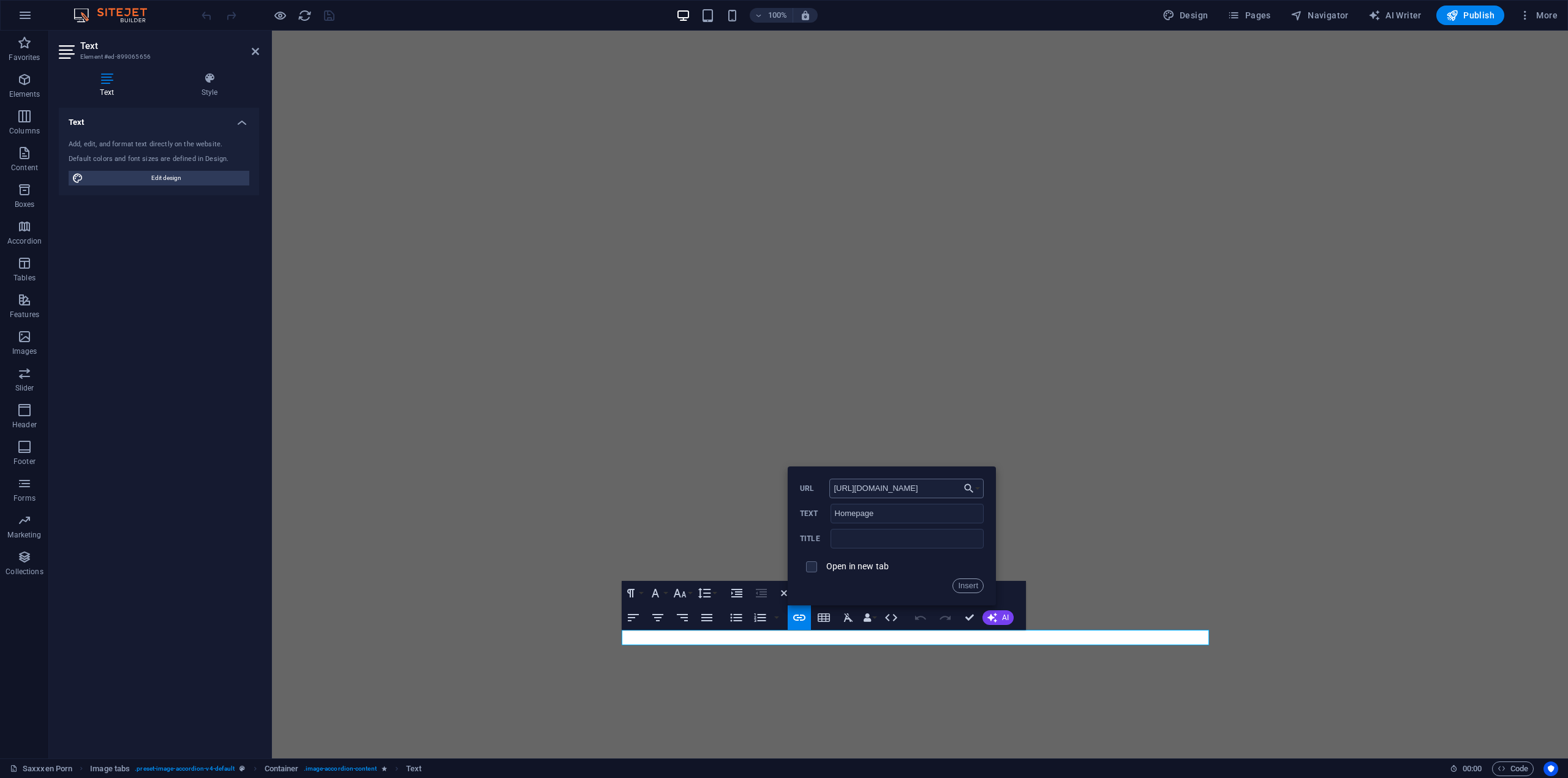
scroll to position [0, 2]
type input "https://miragraeae.myportfolio.com/"
click at [816, 566] on span at bounding box center [812, 567] width 11 height 11
click at [810, 568] on input "checkbox" at bounding box center [810, 565] width 11 height 11
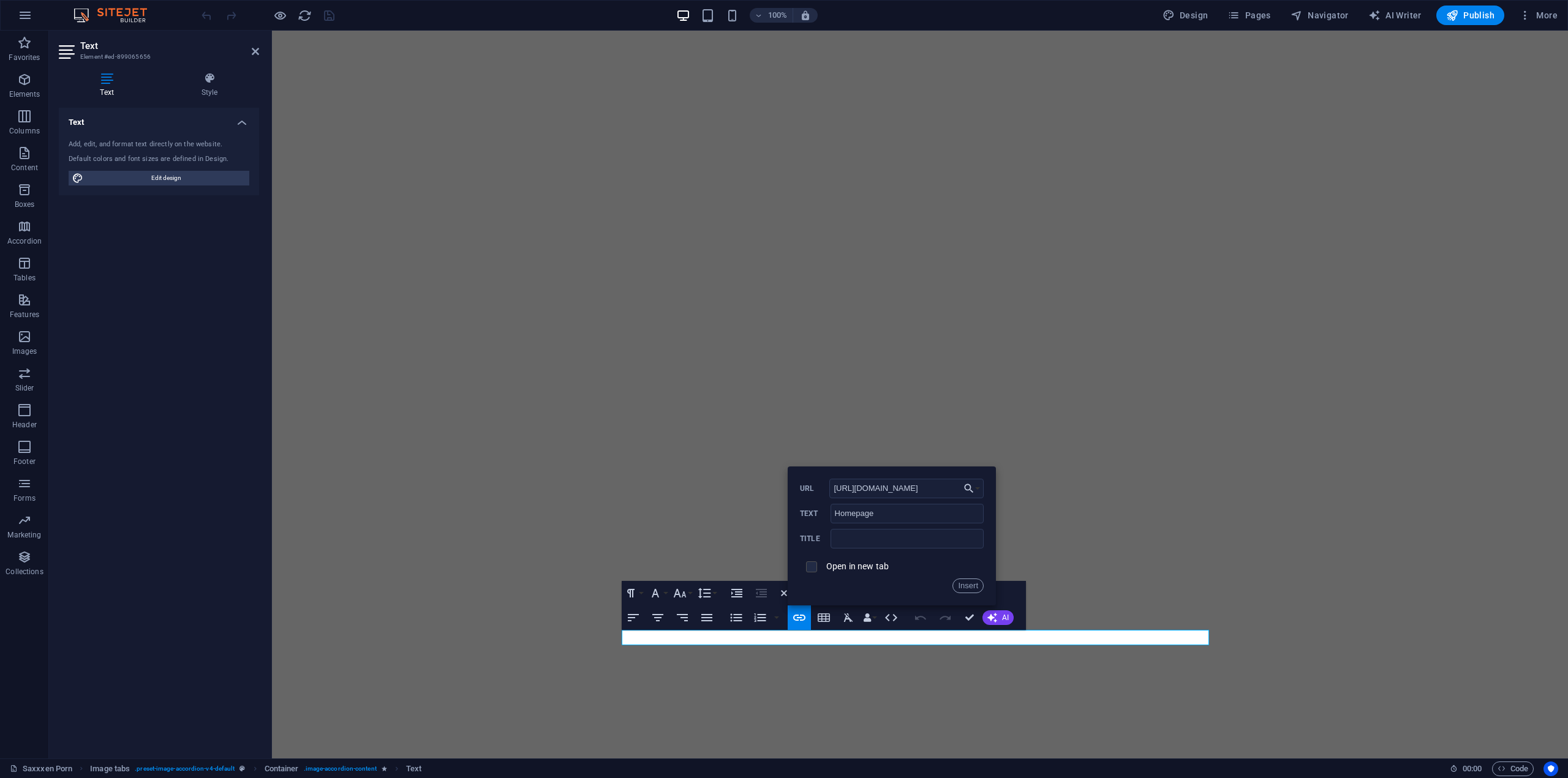
checkbox input "true"
click at [969, 585] on button "Insert" at bounding box center [968, 586] width 32 height 15
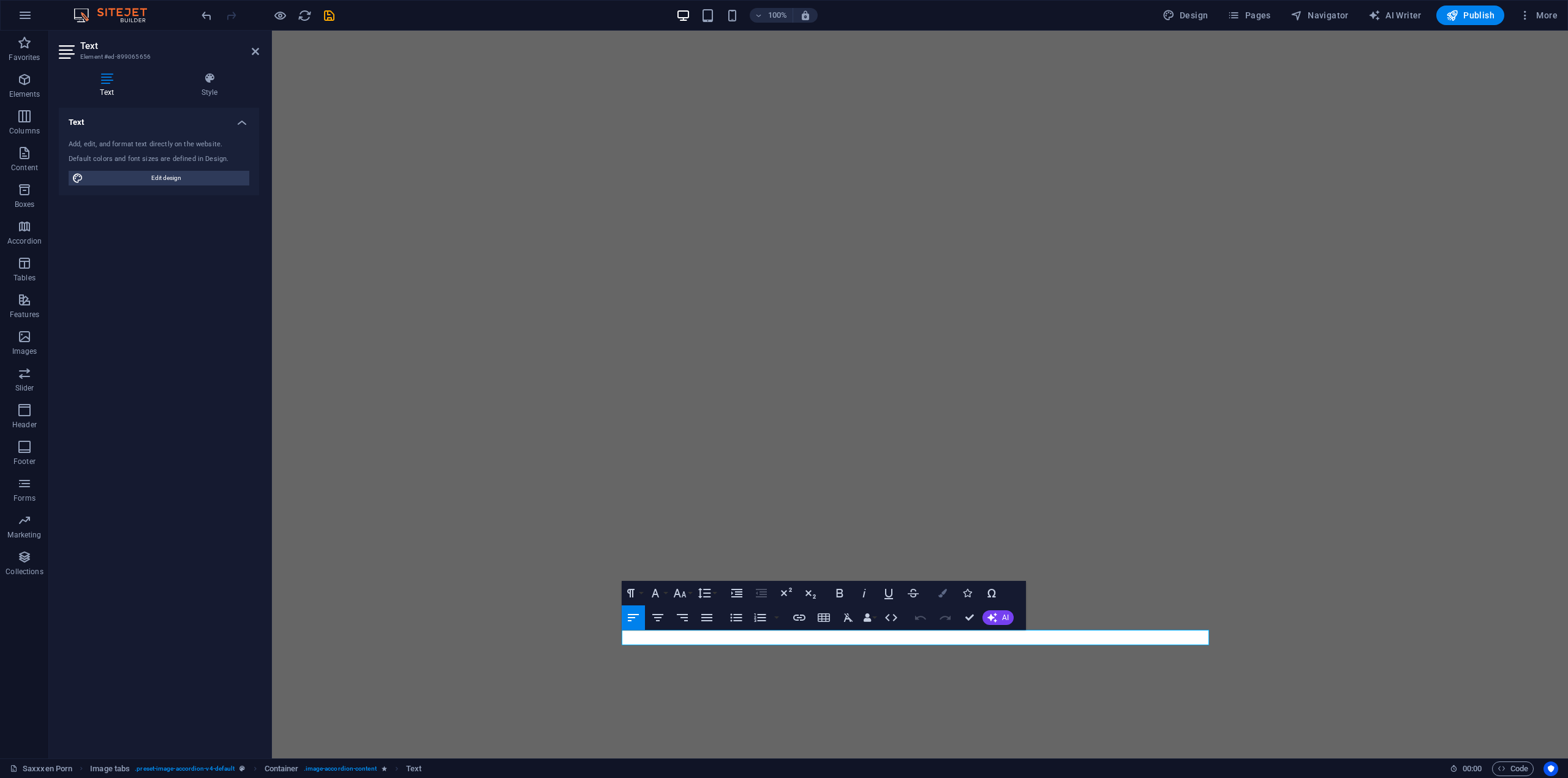
click at [947, 593] on button "Colors" at bounding box center [942, 593] width 23 height 24
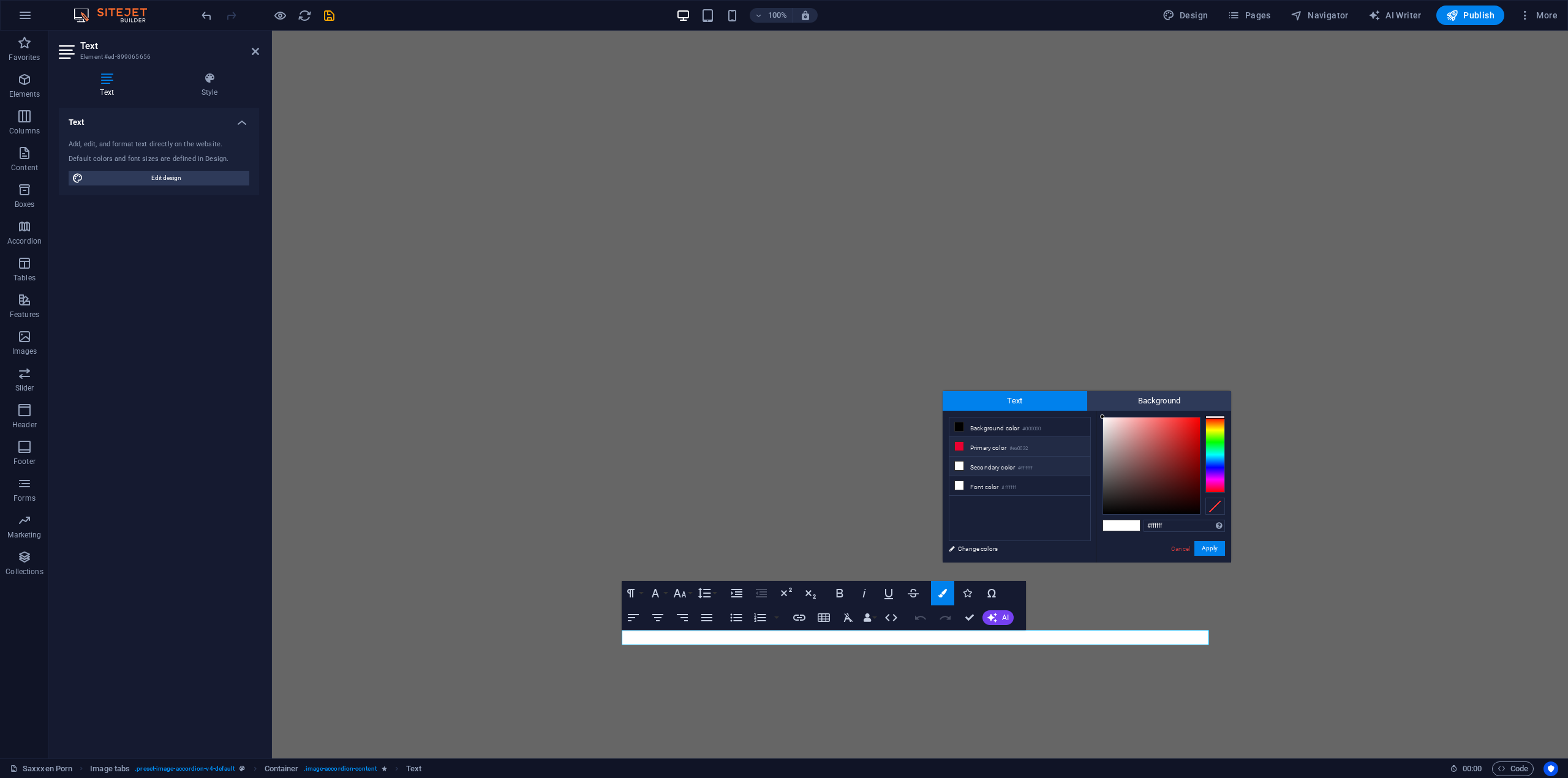
click at [981, 443] on li "Primary color #ea0032" at bounding box center [1020, 447] width 141 height 19
type input "#ea0032"
click at [1214, 551] on button "Apply" at bounding box center [1210, 548] width 31 height 15
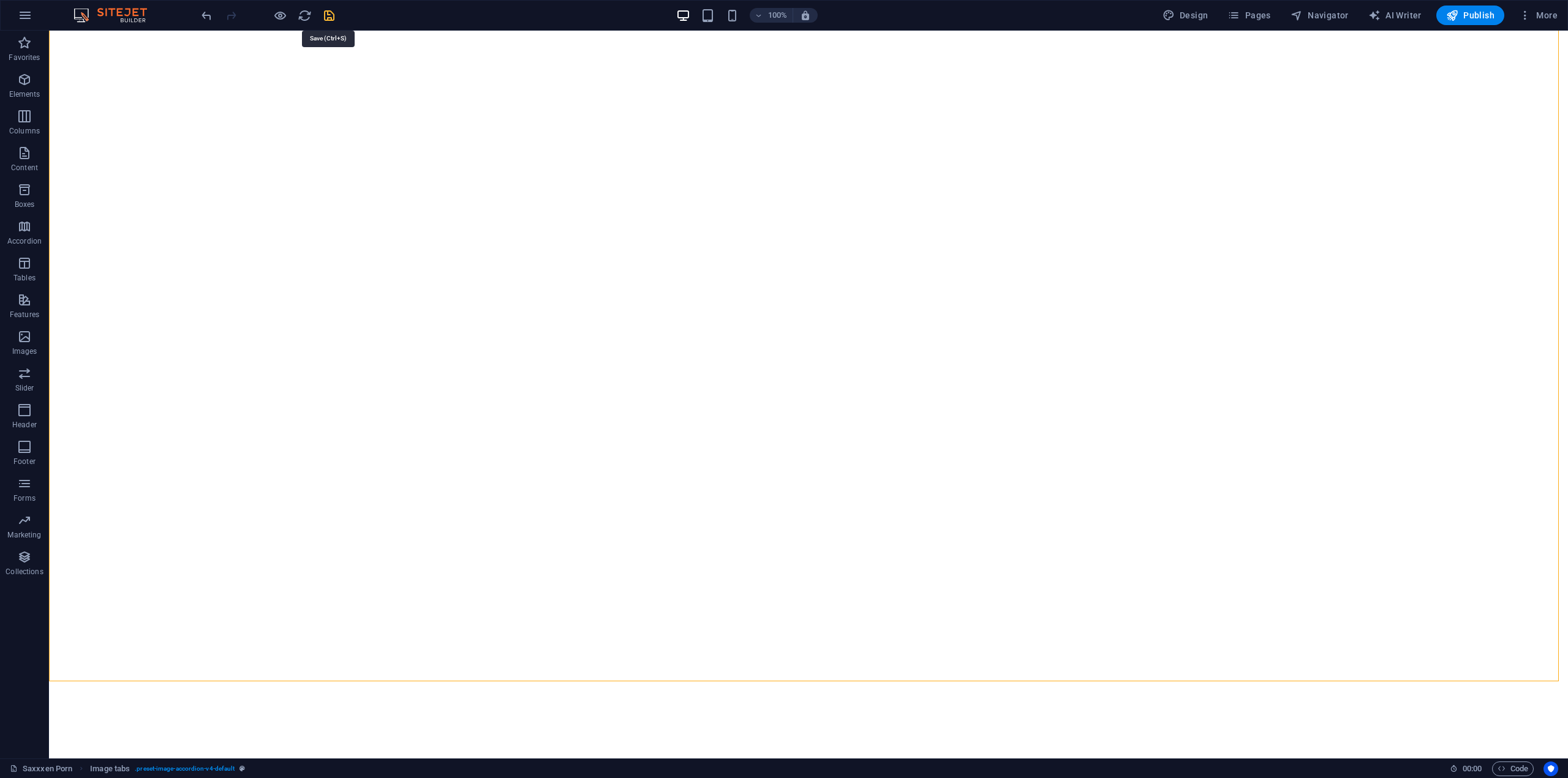
click at [330, 18] on icon "save" at bounding box center [329, 15] width 14 height 14
click at [89, 415] on span "Scroll indicator" at bounding box center [91, 416] width 49 height 7
click at [90, 415] on span "Scroll indicator" at bounding box center [91, 416] width 49 height 7
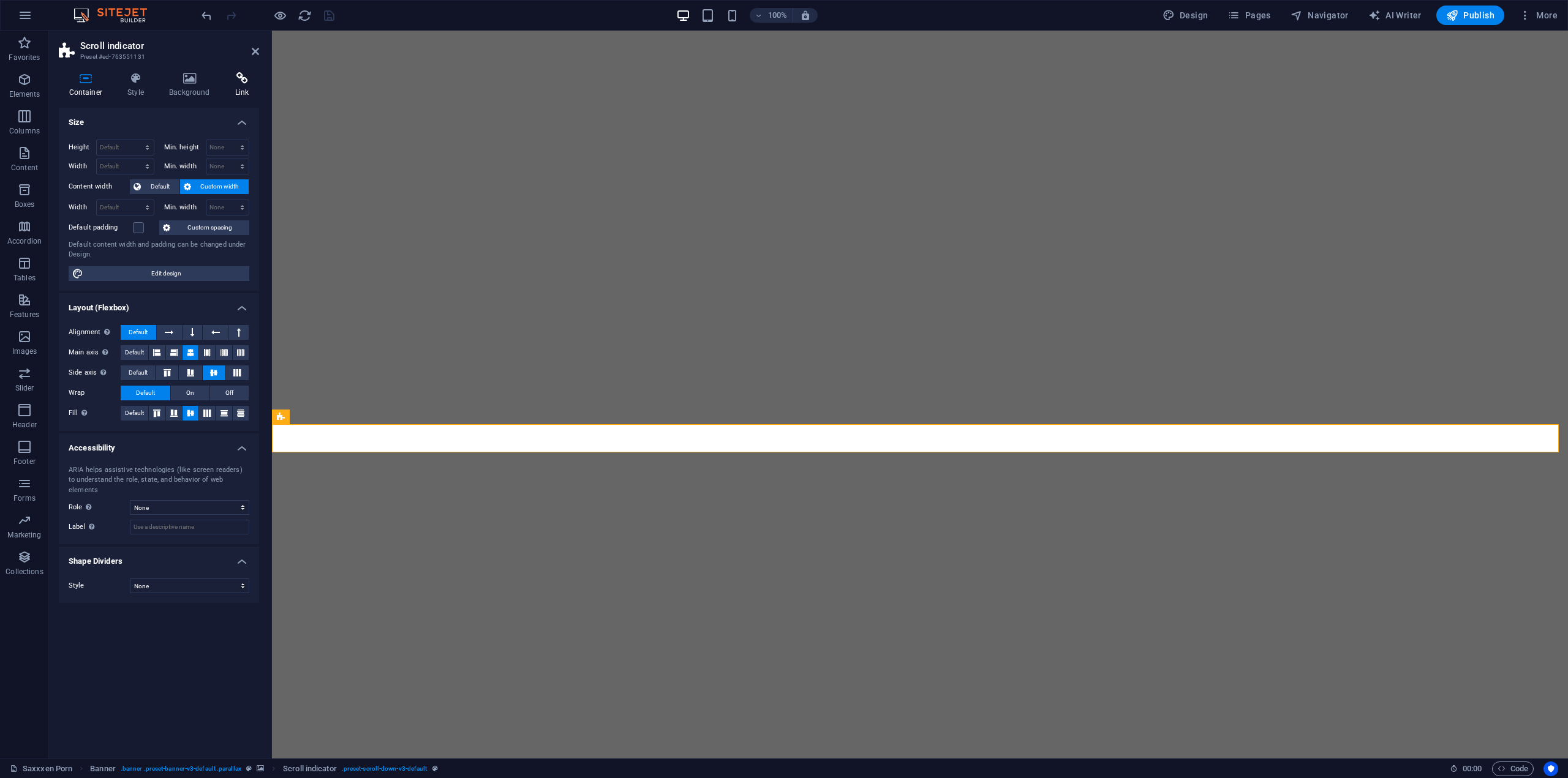
click at [245, 84] on icon at bounding box center [242, 78] width 34 height 12
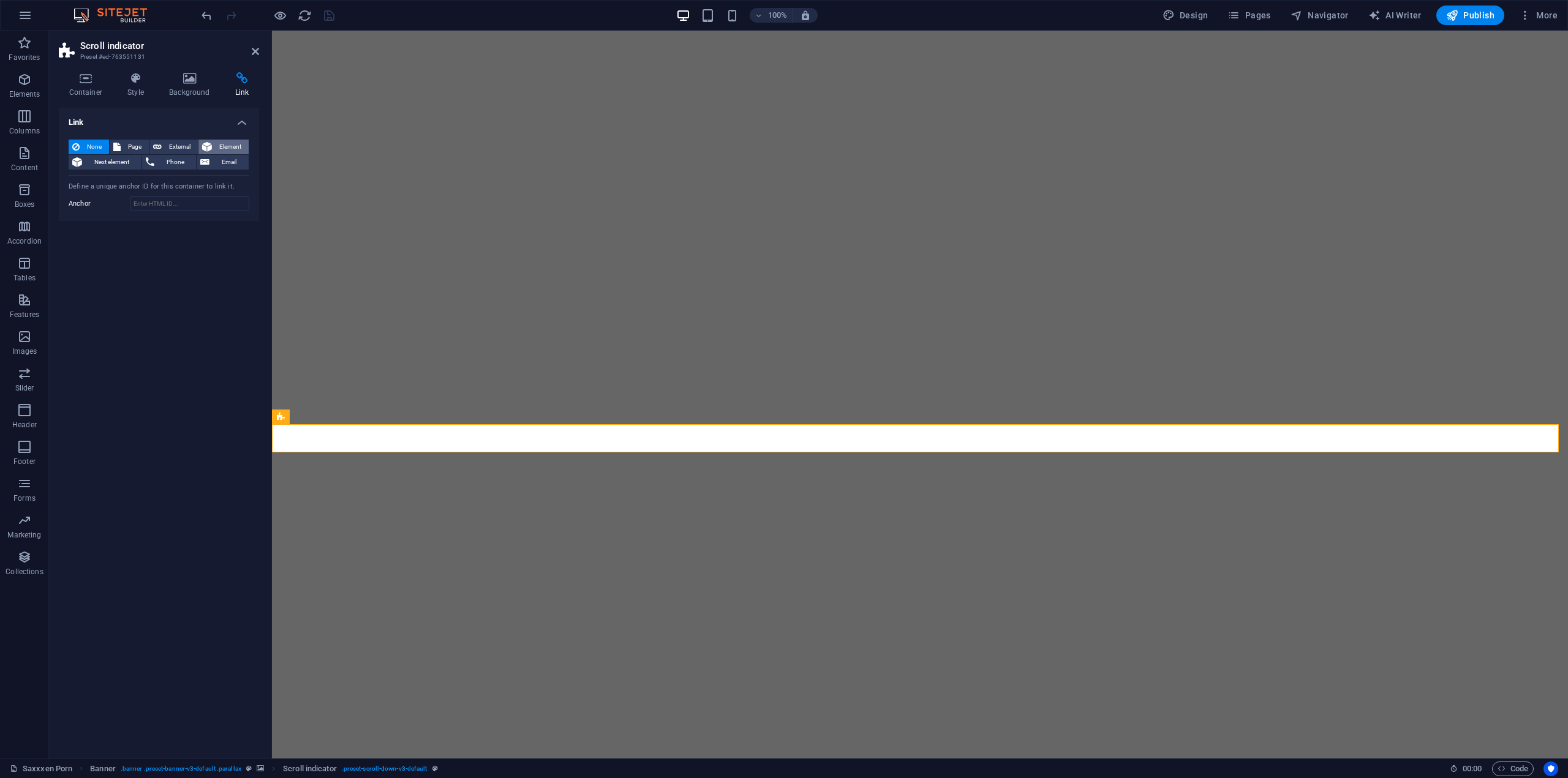
click at [237, 149] on span "Element" at bounding box center [230, 147] width 29 height 15
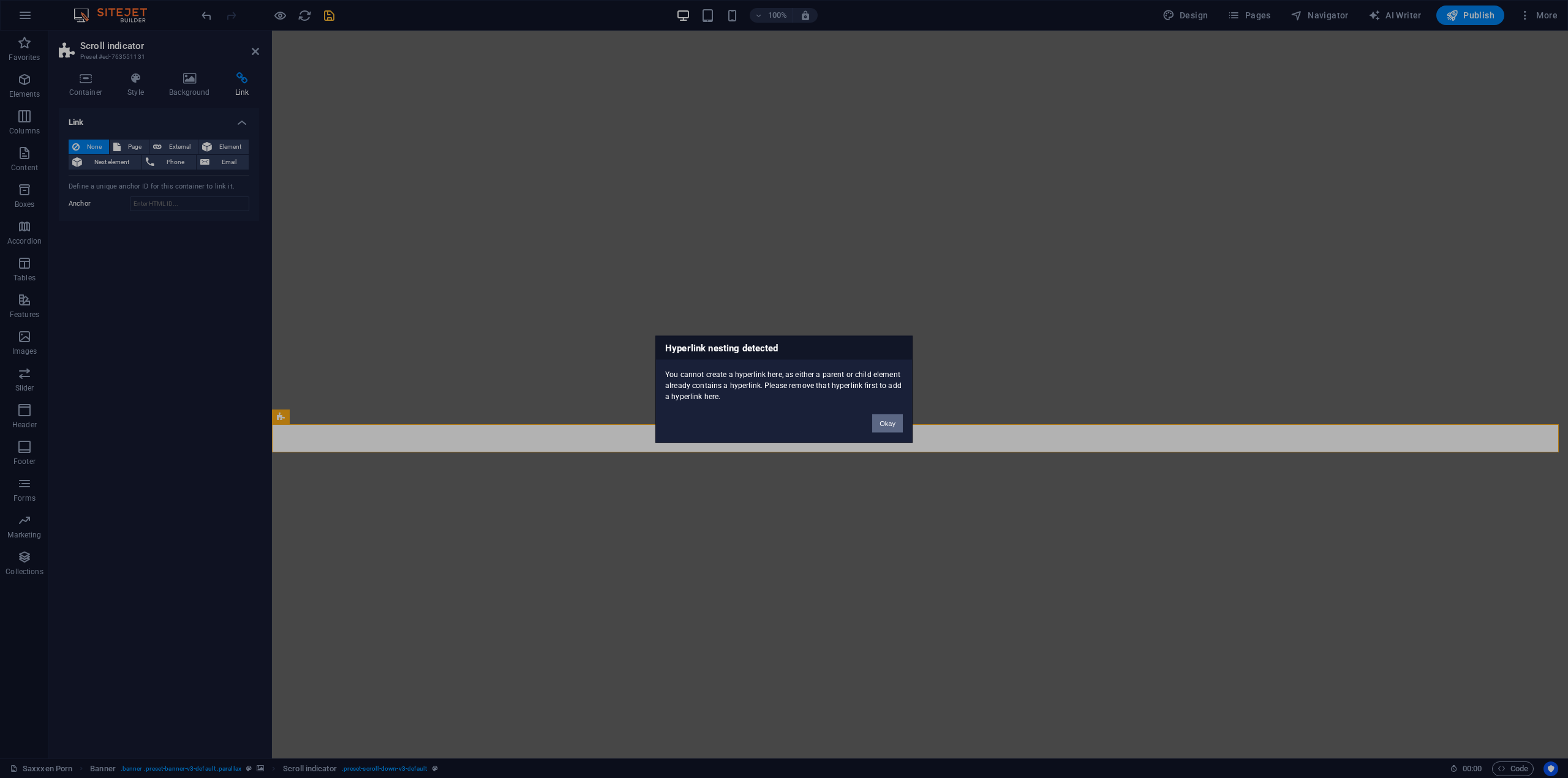
click at [891, 427] on button "Okay" at bounding box center [888, 423] width 31 height 19
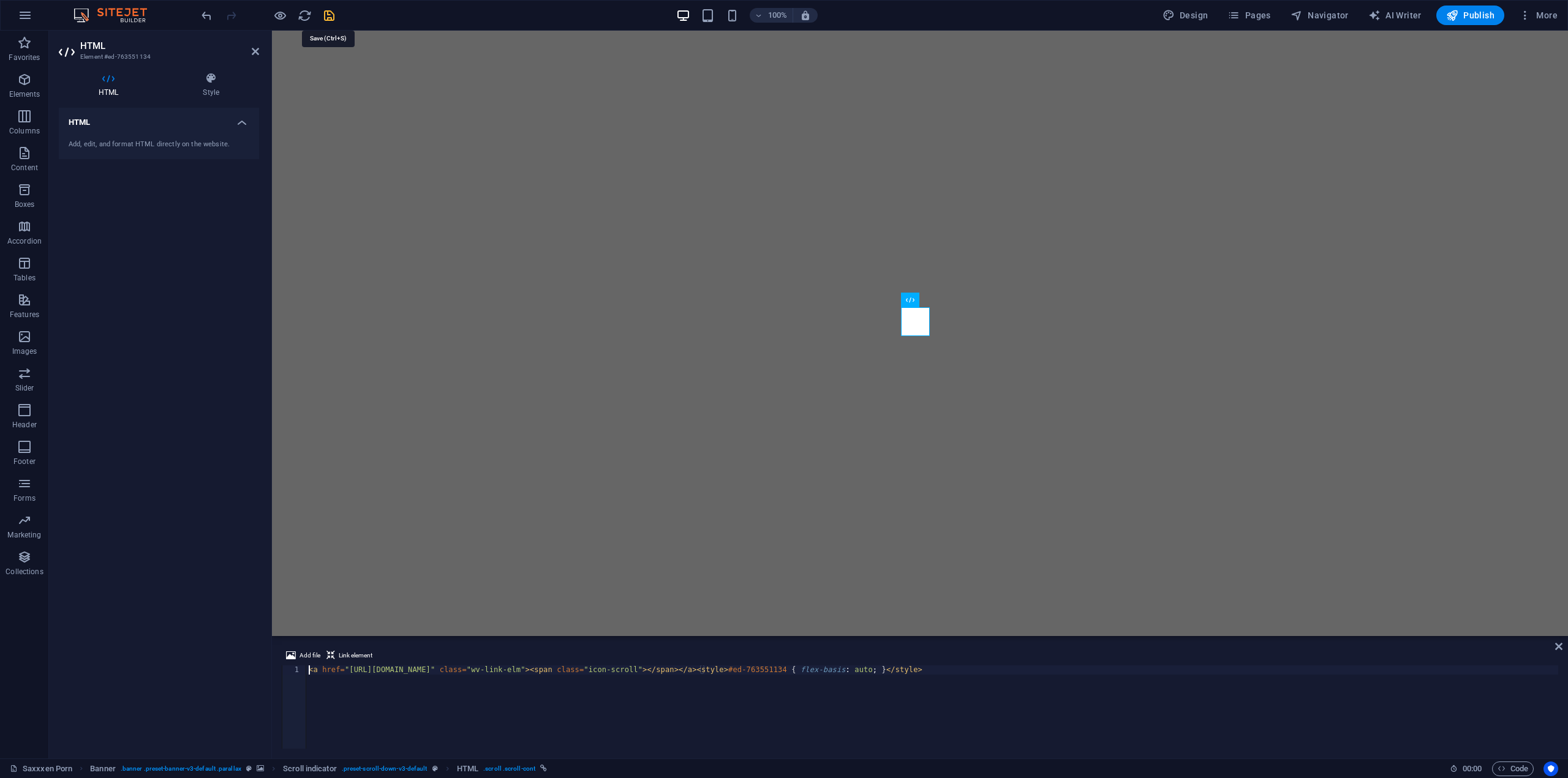
click at [330, 15] on icon "save" at bounding box center [329, 15] width 14 height 14
drag, startPoint x: 962, startPoint y: 670, endPoint x: 297, endPoint y: 658, distance: 665.1
click at [297, 658] on div "Add file Link element <a href="https://saxxxen-porn.de#party" class="wv-link-el…" at bounding box center [920, 699] width 1276 height 100
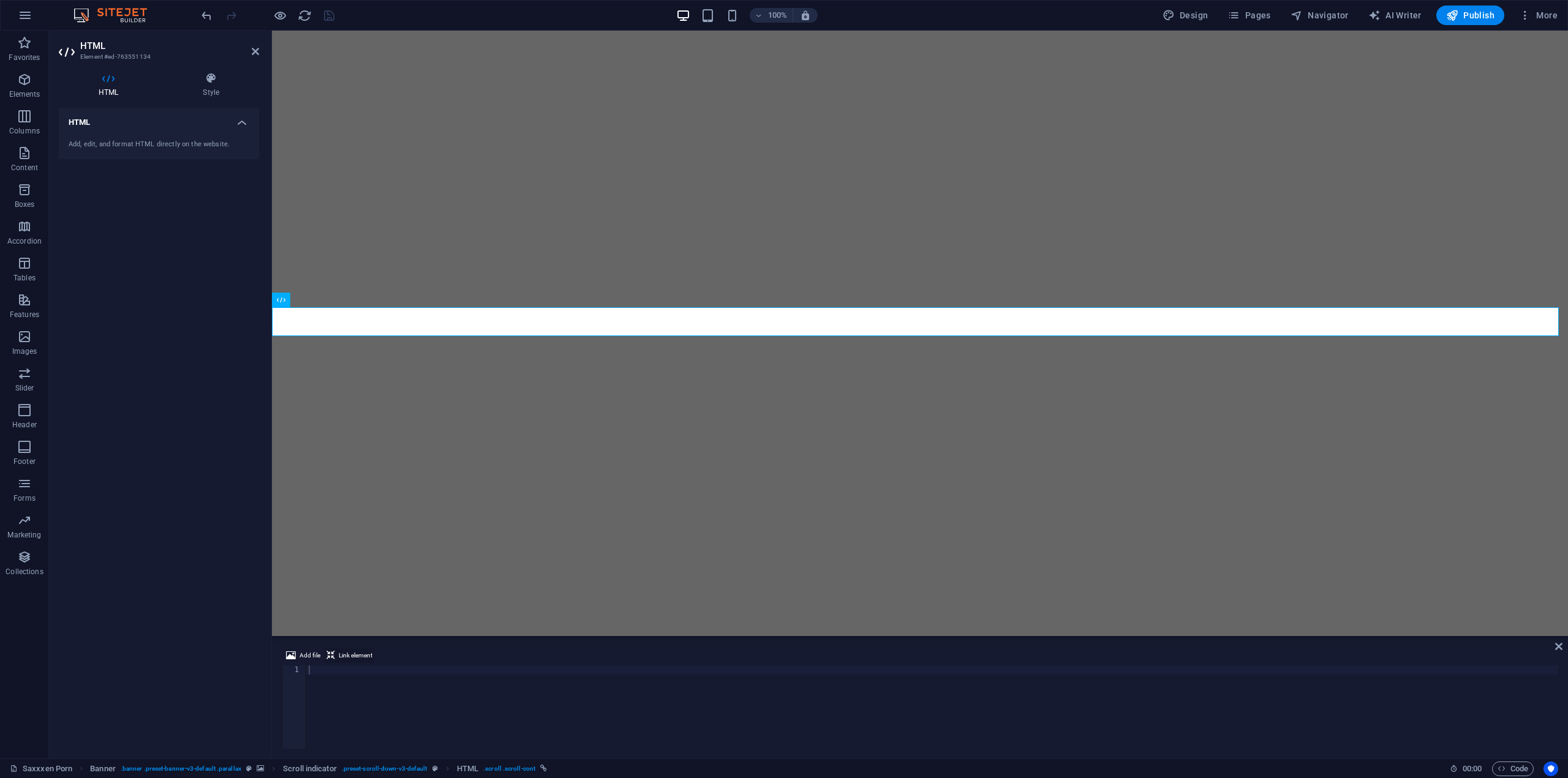
click at [346, 654] on span "Link element" at bounding box center [356, 656] width 34 height 15
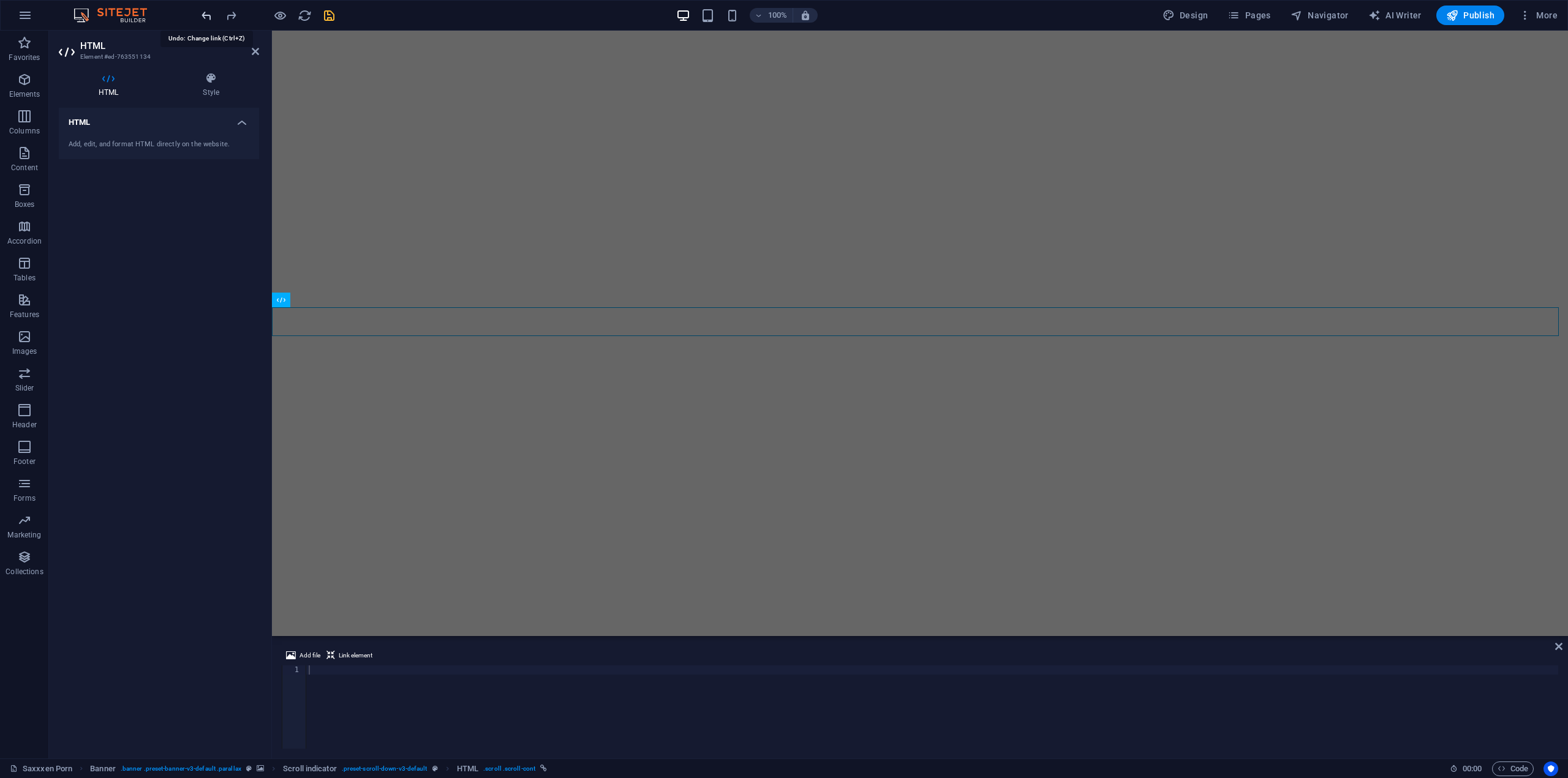
click at [204, 19] on icon "undo" at bounding box center [207, 15] width 14 height 14
click at [206, 14] on icon "undo" at bounding box center [207, 15] width 14 height 14
click at [204, 16] on icon "undo" at bounding box center [207, 15] width 14 height 14
click at [232, 15] on icon "redo" at bounding box center [231, 15] width 14 height 14
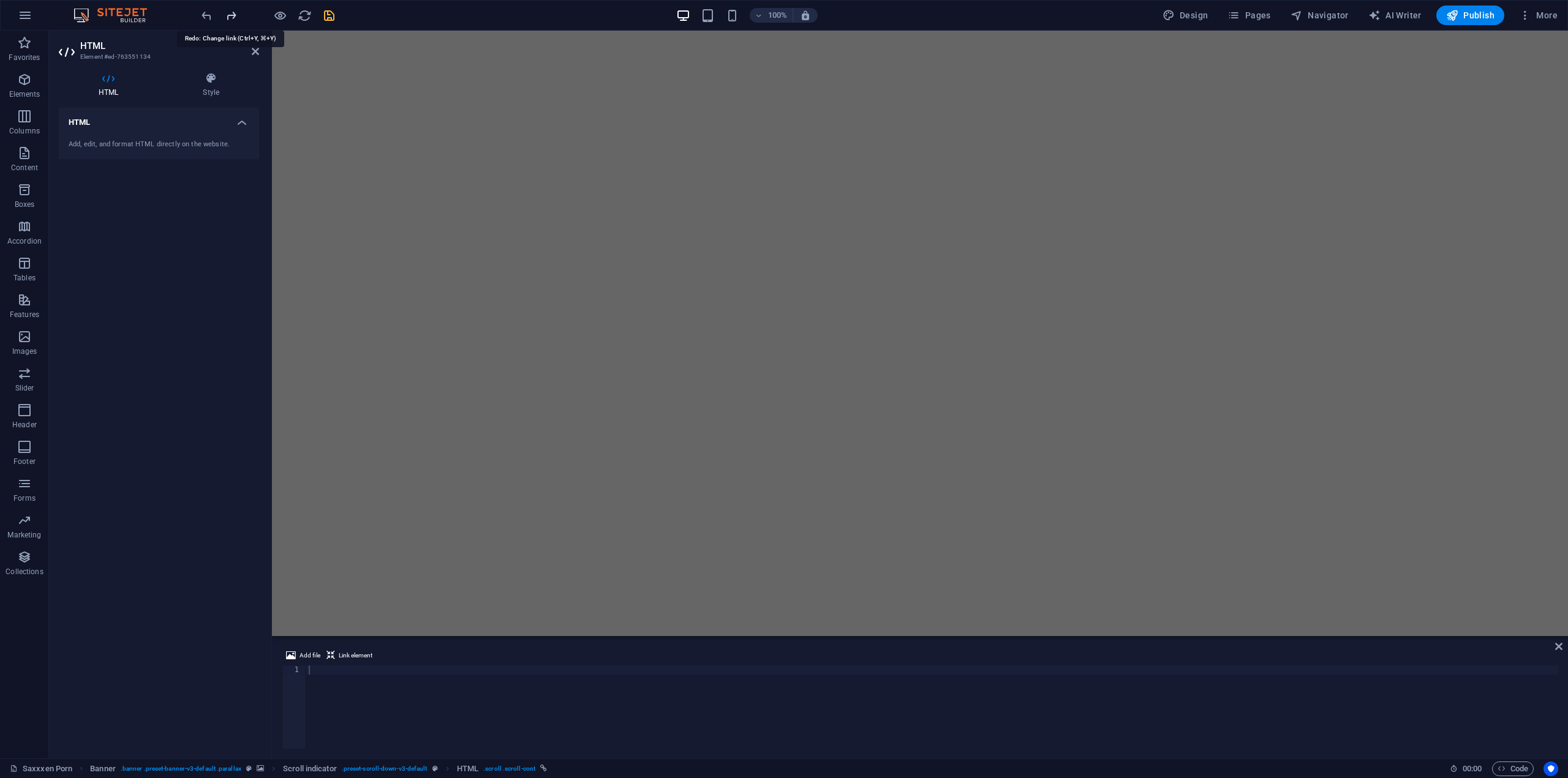
click at [232, 15] on icon "redo" at bounding box center [231, 15] width 14 height 14
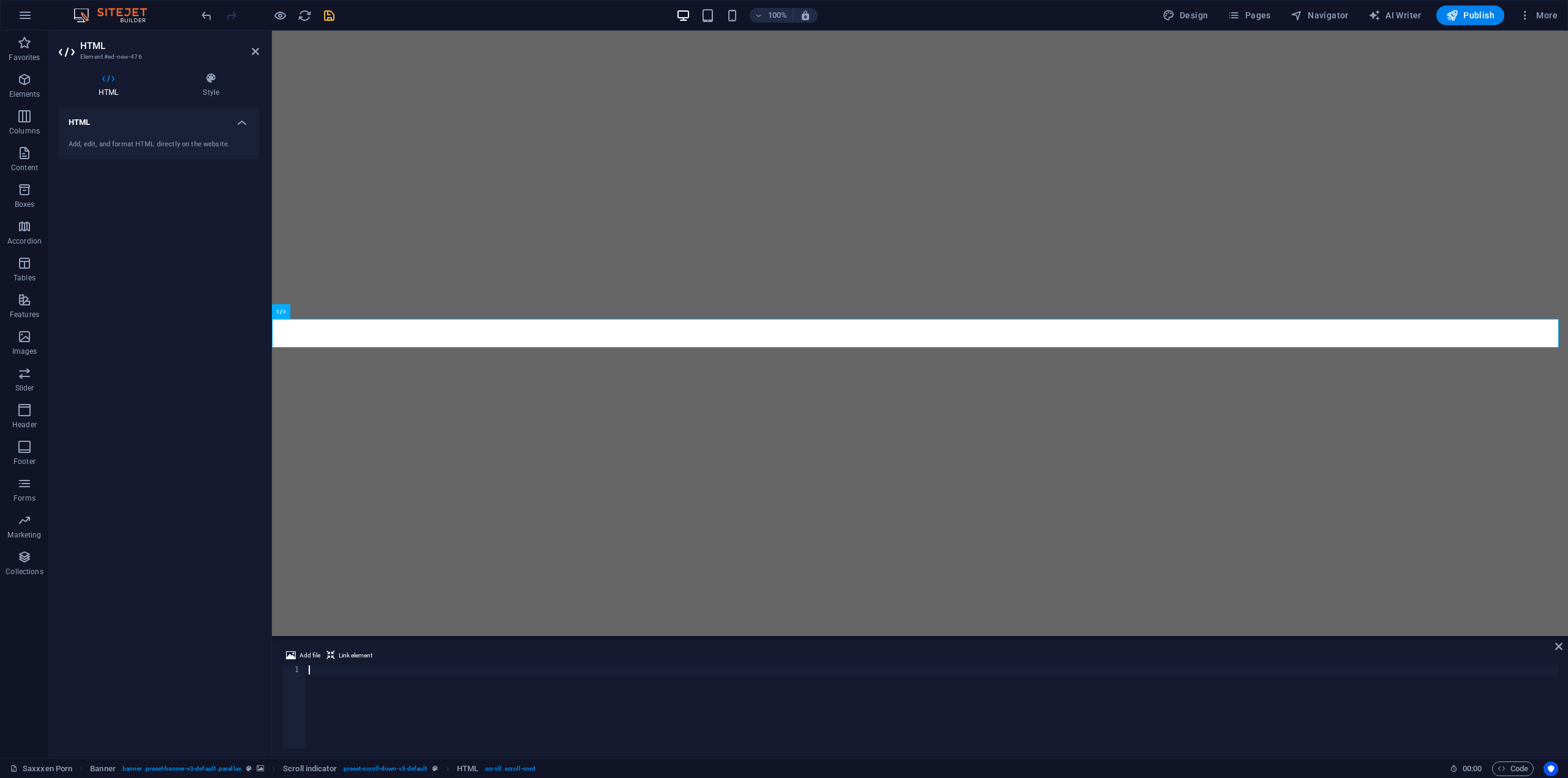
click at [371, 675] on div at bounding box center [932, 716] width 1252 height 102
click at [894, 718] on div "< a href = "https://saxxxen-porn.de#party" class = "wv-link-elm" > < span class…" at bounding box center [932, 716] width 1252 height 102
type textarea "<a href="https://saxxxen-porn.de#party" class="wv-link-elm"><span class="icon-s…"
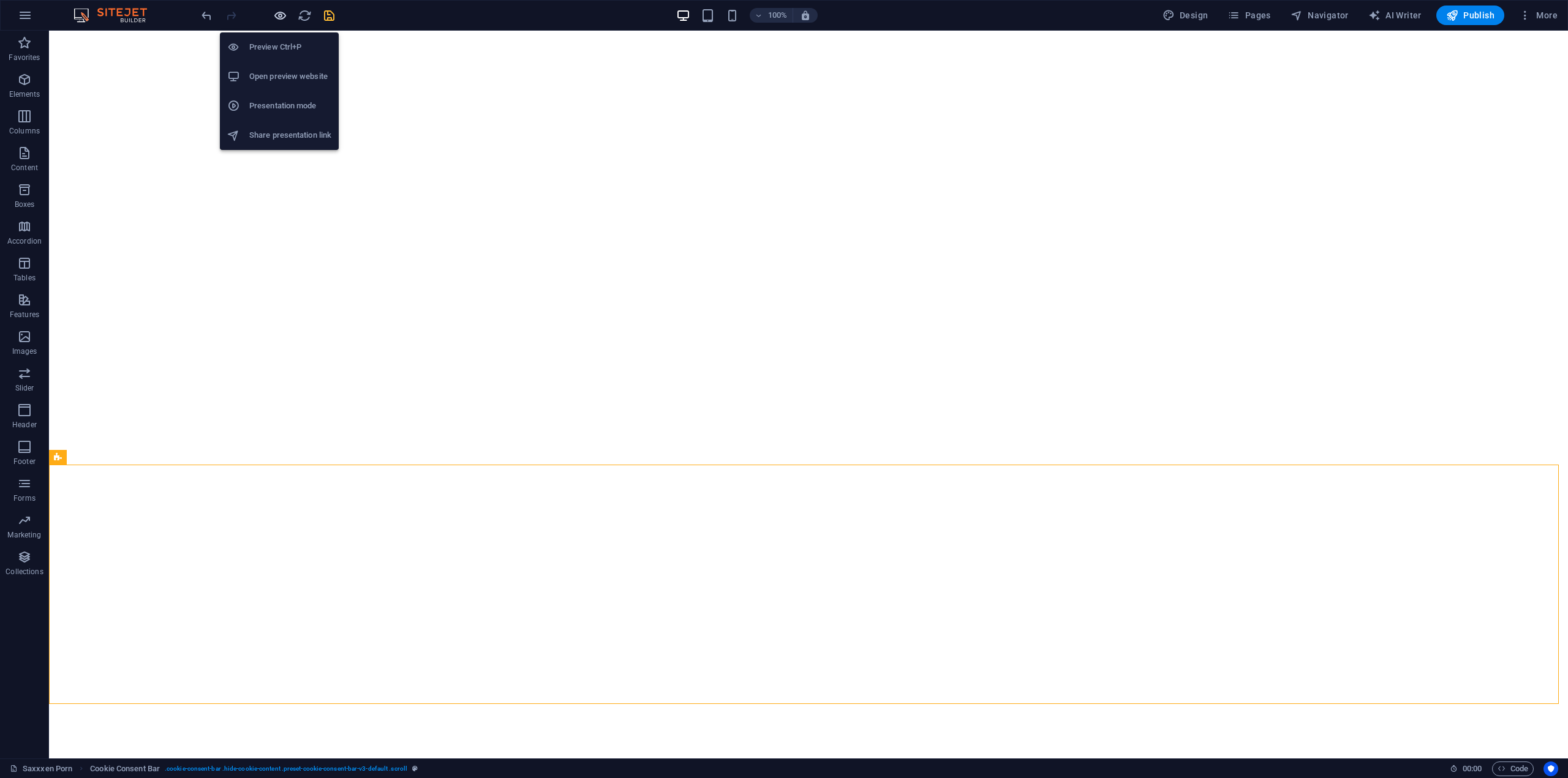
click at [275, 15] on icon "button" at bounding box center [279, 15] width 14 height 14
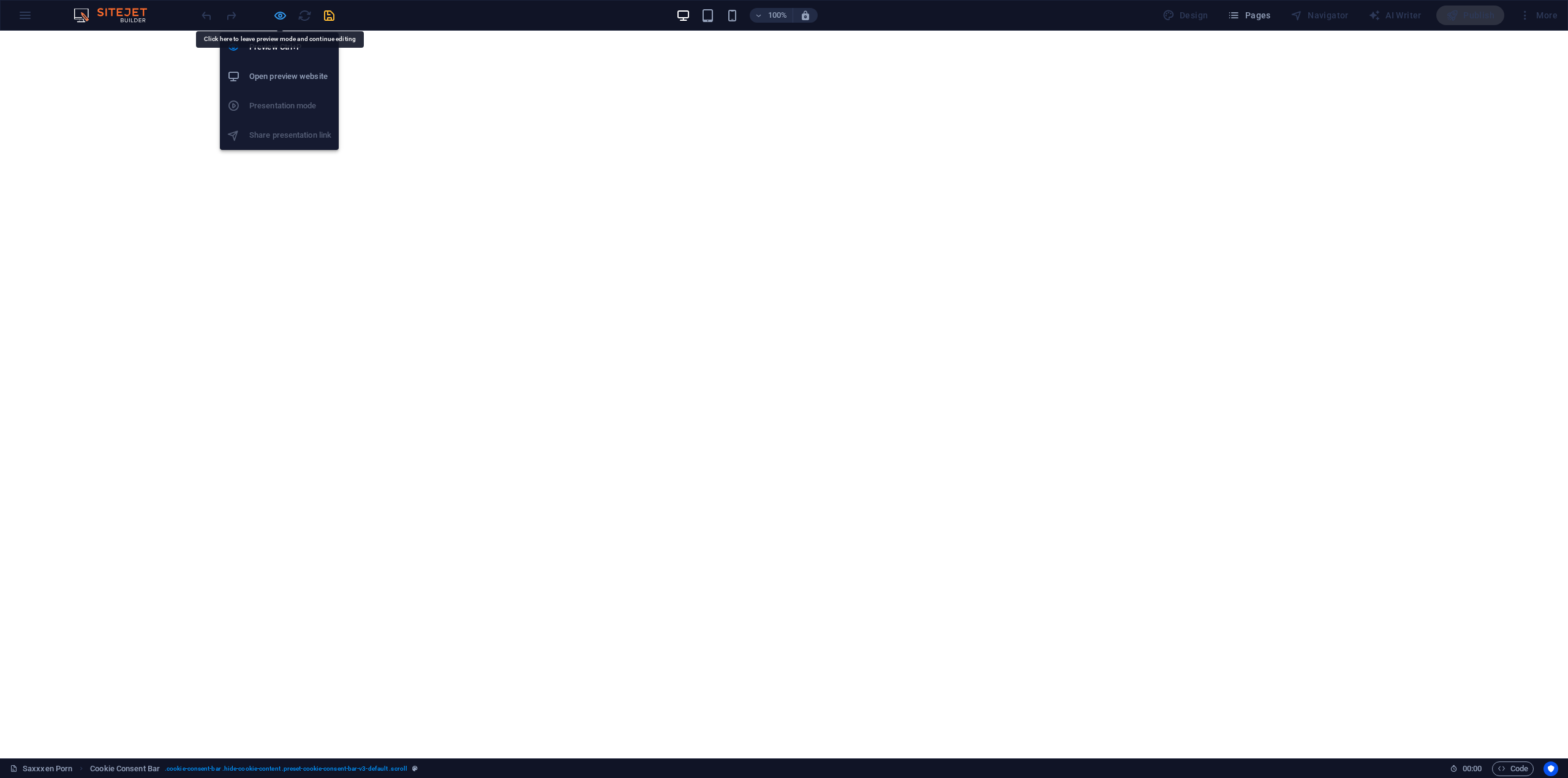
click at [280, 14] on icon "button" at bounding box center [279, 15] width 14 height 14
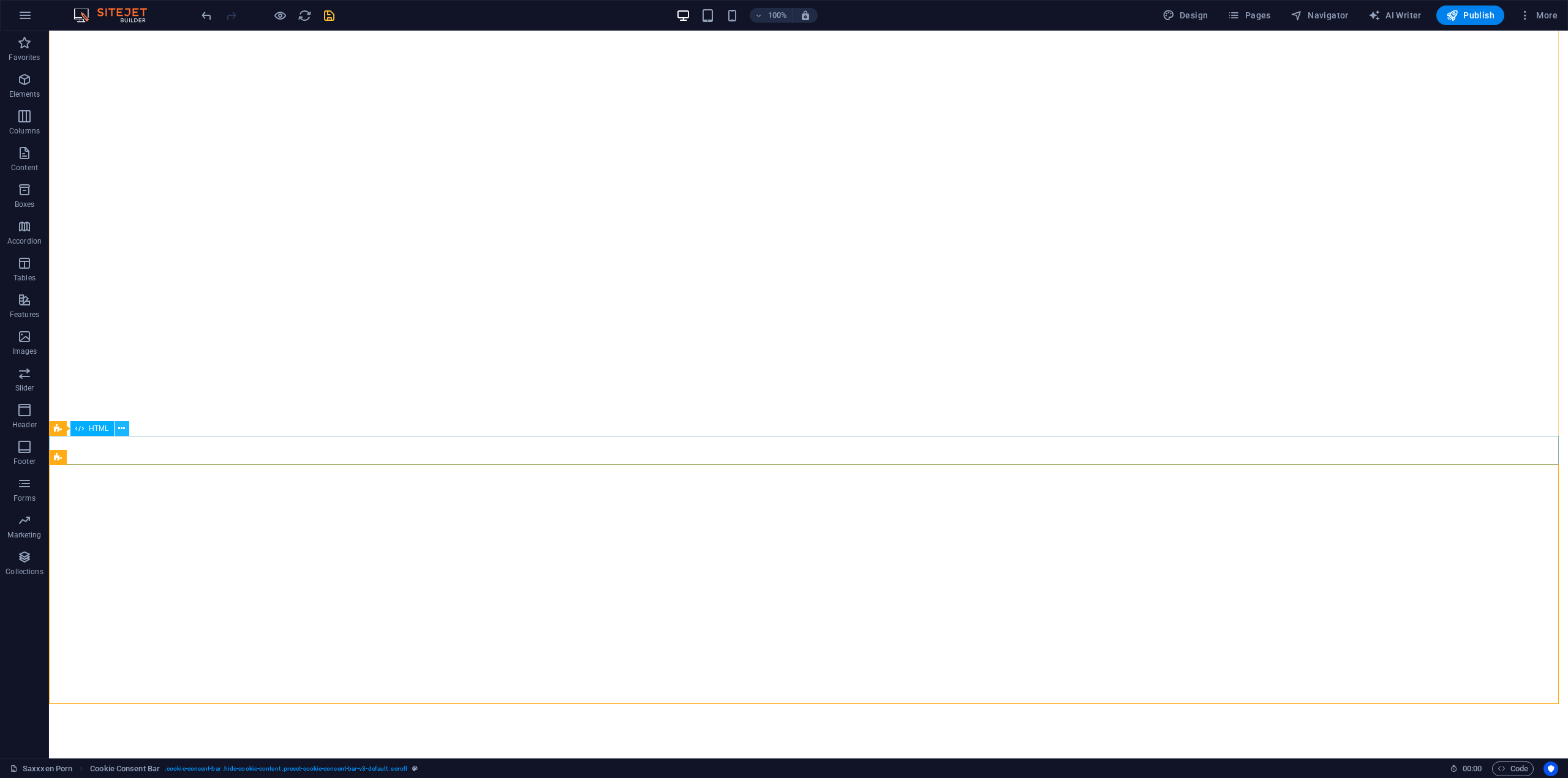
click at [120, 431] on icon at bounding box center [121, 429] width 6 height 13
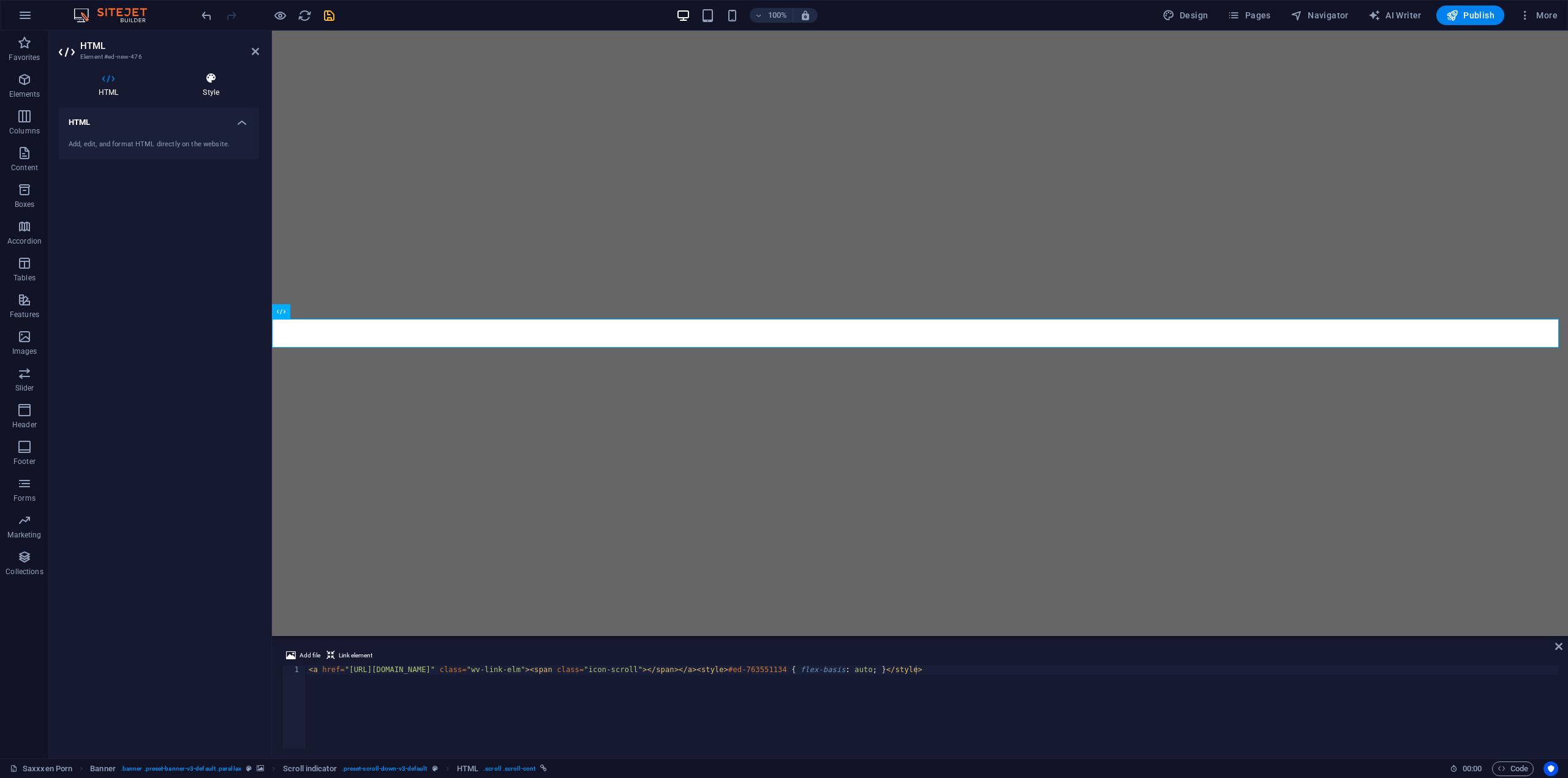
click at [207, 85] on h4 "Style" at bounding box center [211, 85] width 96 height 26
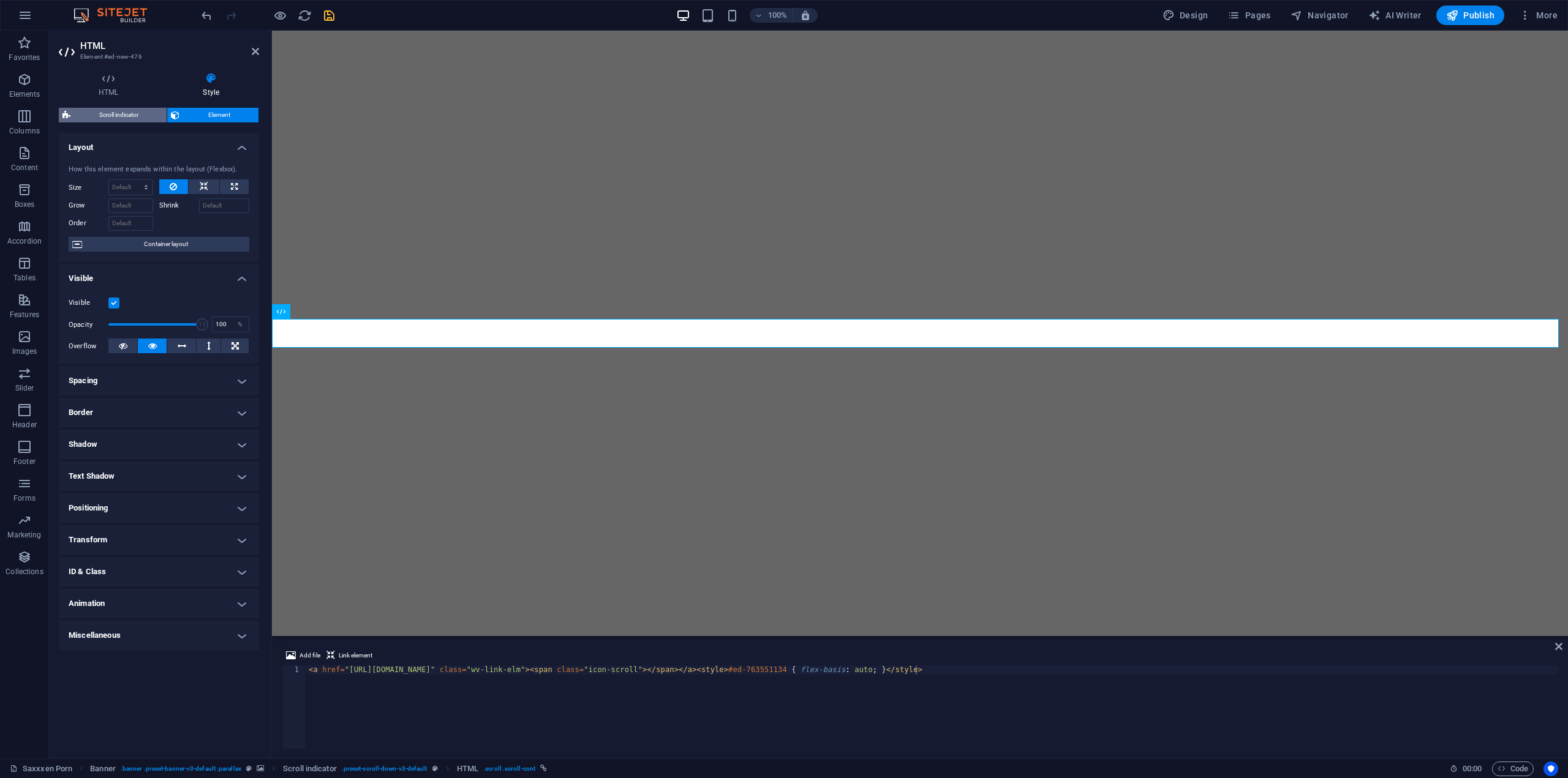
click at [108, 117] on span "Scroll indicator" at bounding box center [119, 115] width 89 height 15
select select "rem"
select select "px"
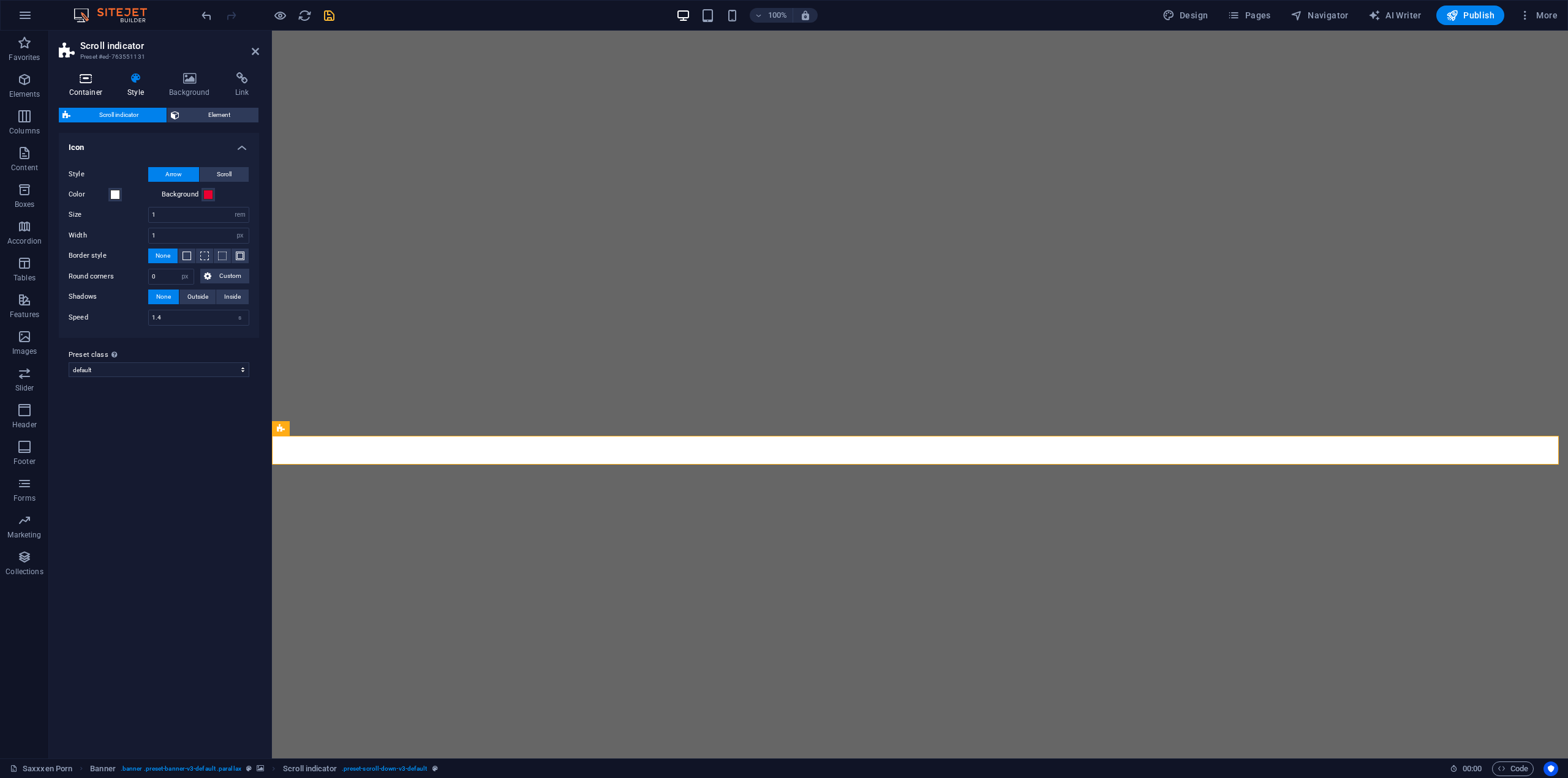
click at [87, 78] on icon at bounding box center [86, 78] width 54 height 12
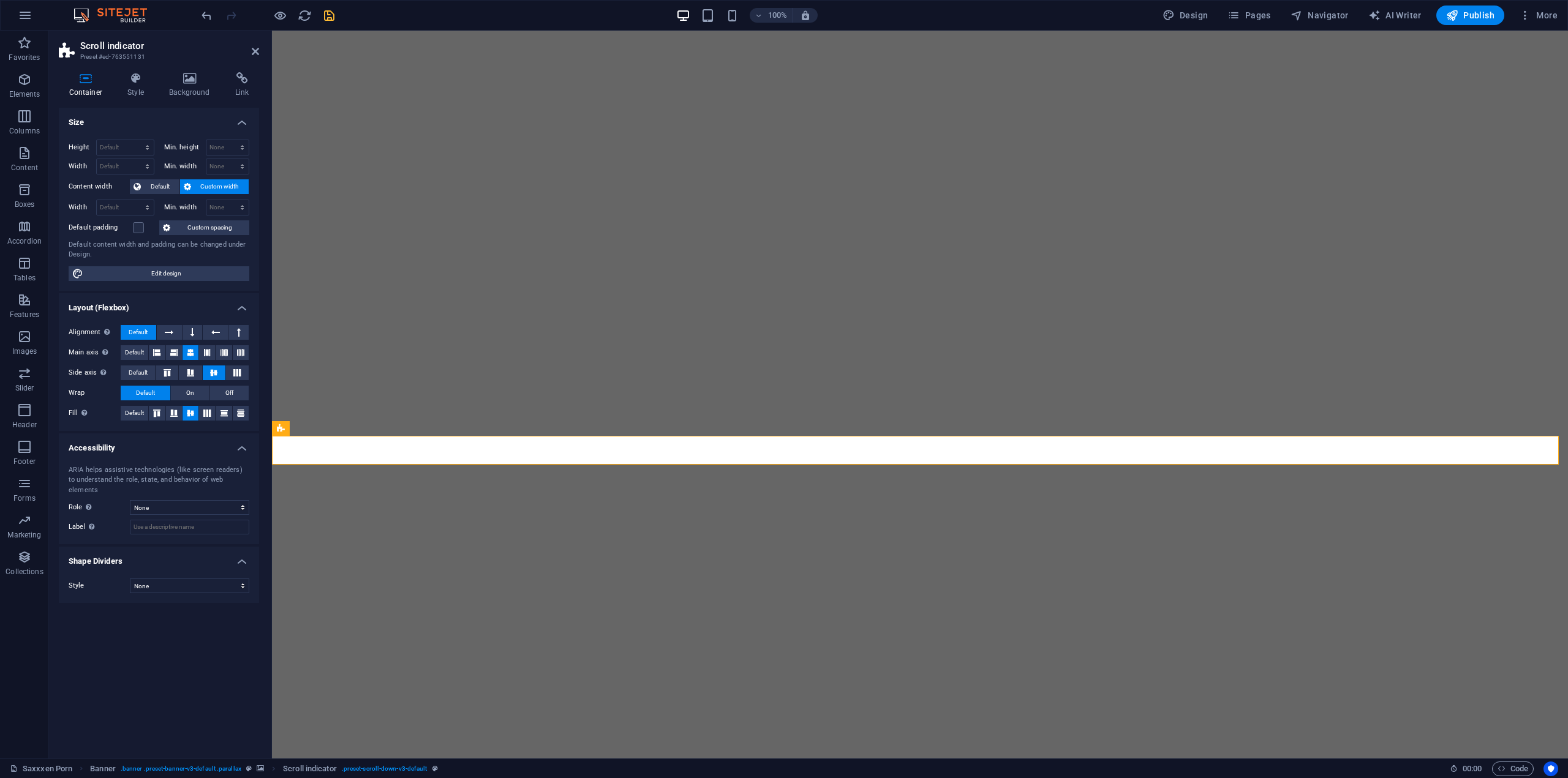
click at [228, 185] on span "Custom width" at bounding box center [219, 187] width 51 height 15
click at [123, 204] on select "Default px rem % em vh vw" at bounding box center [125, 207] width 57 height 15
select select "px"
click at [137, 200] on select "Default px rem % em vh vw" at bounding box center [125, 207] width 57 height 15
type input "50"
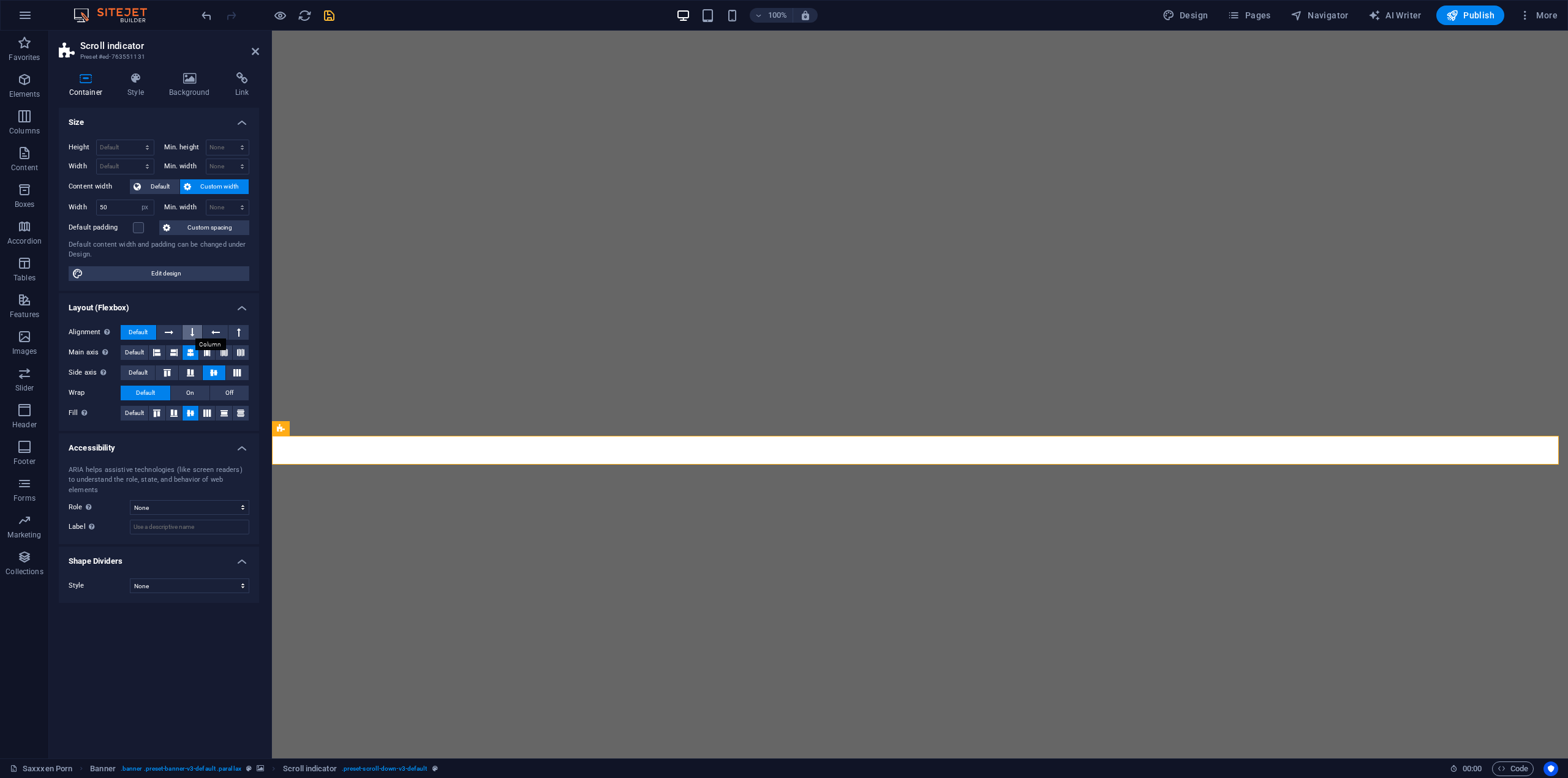
click at [190, 333] on icon at bounding box center [192, 333] width 4 height 15
click at [234, 336] on button at bounding box center [238, 333] width 20 height 15
click at [143, 326] on span "Default" at bounding box center [138, 333] width 19 height 15
click at [277, 16] on icon "button" at bounding box center [279, 15] width 14 height 14
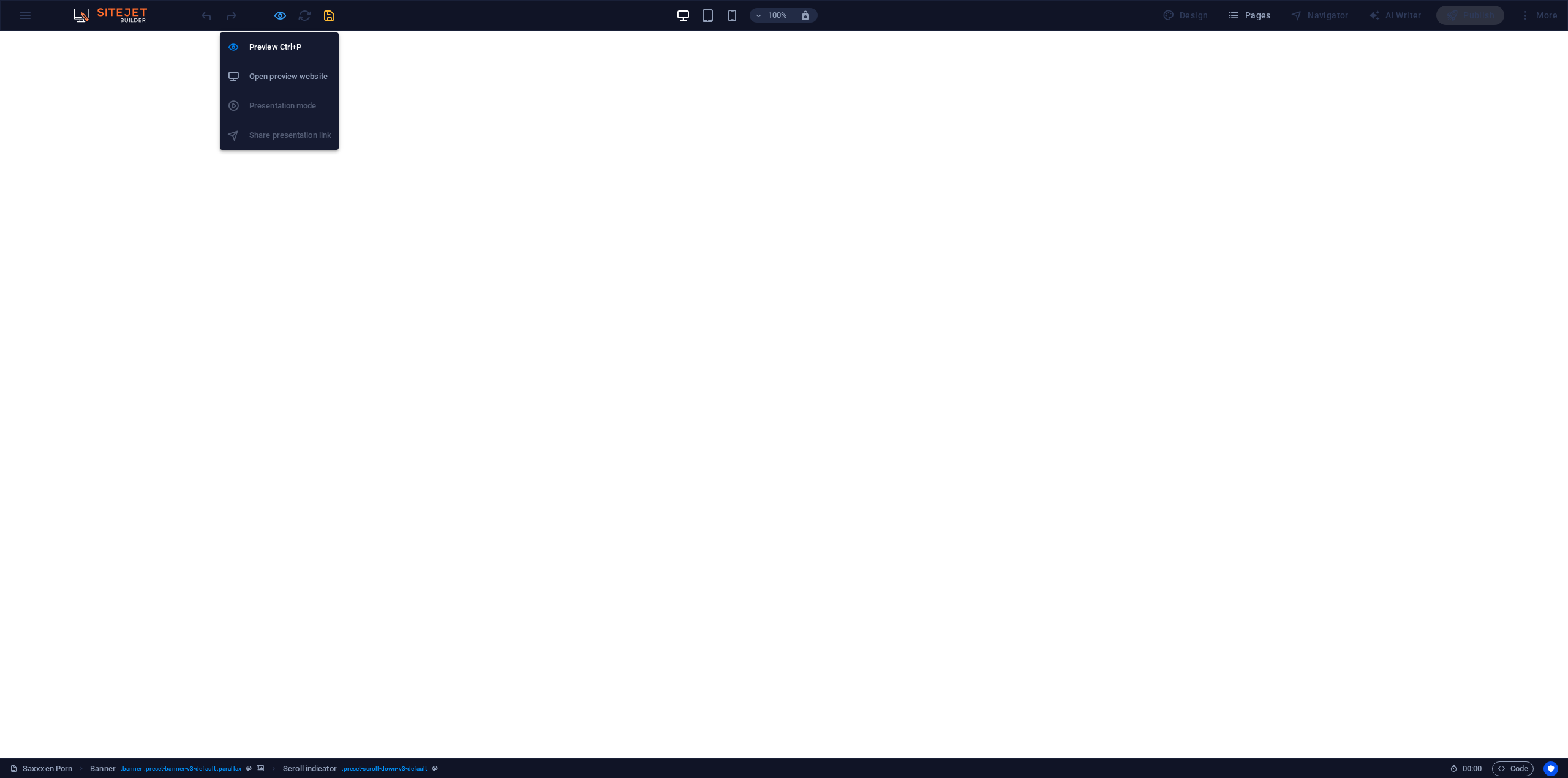
click at [278, 18] on icon "button" at bounding box center [279, 15] width 14 height 14
select select "px"
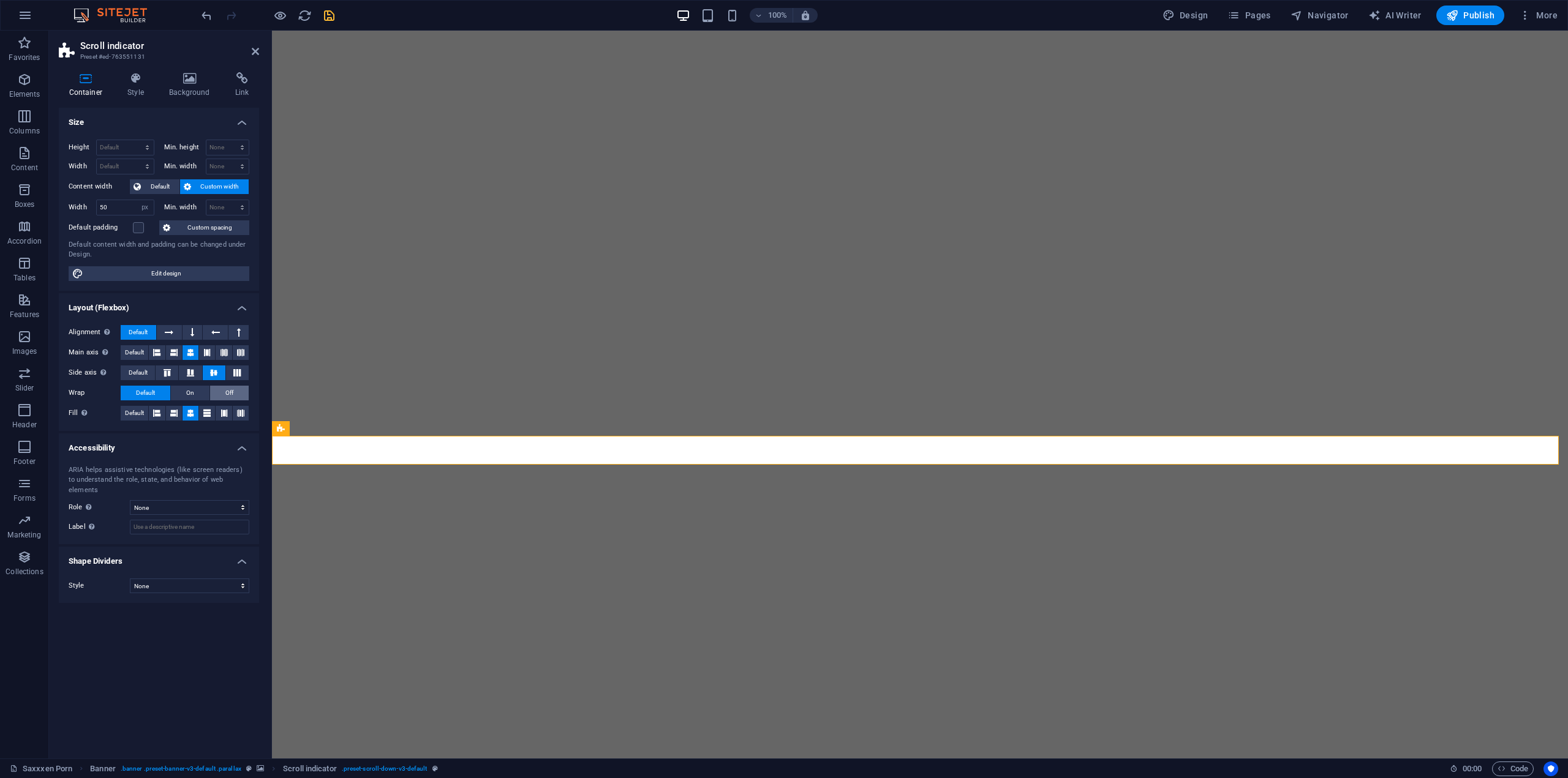
click at [226, 395] on span "Off" at bounding box center [229, 393] width 8 height 15
click at [157, 390] on button "Default" at bounding box center [145, 393] width 49 height 15
click at [139, 228] on label at bounding box center [138, 228] width 11 height 11
click at [0, 0] on input "Default padding" at bounding box center [0, 0] width 0 height 0
click at [139, 228] on label at bounding box center [138, 228] width 11 height 11
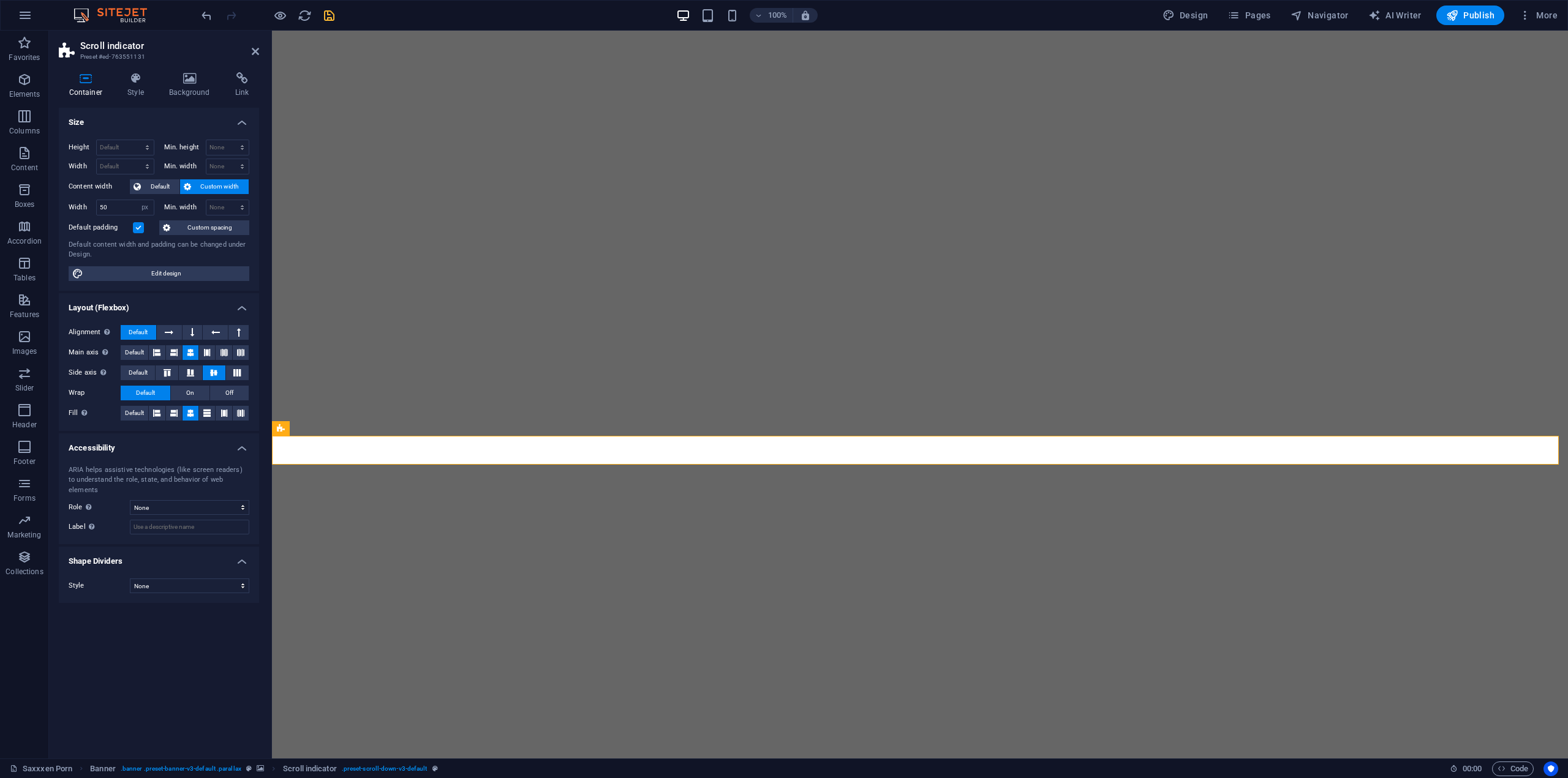
click at [0, 0] on input "Default padding" at bounding box center [0, 0] width 0 height 0
click at [139, 95] on h4 "Style" at bounding box center [138, 85] width 41 height 26
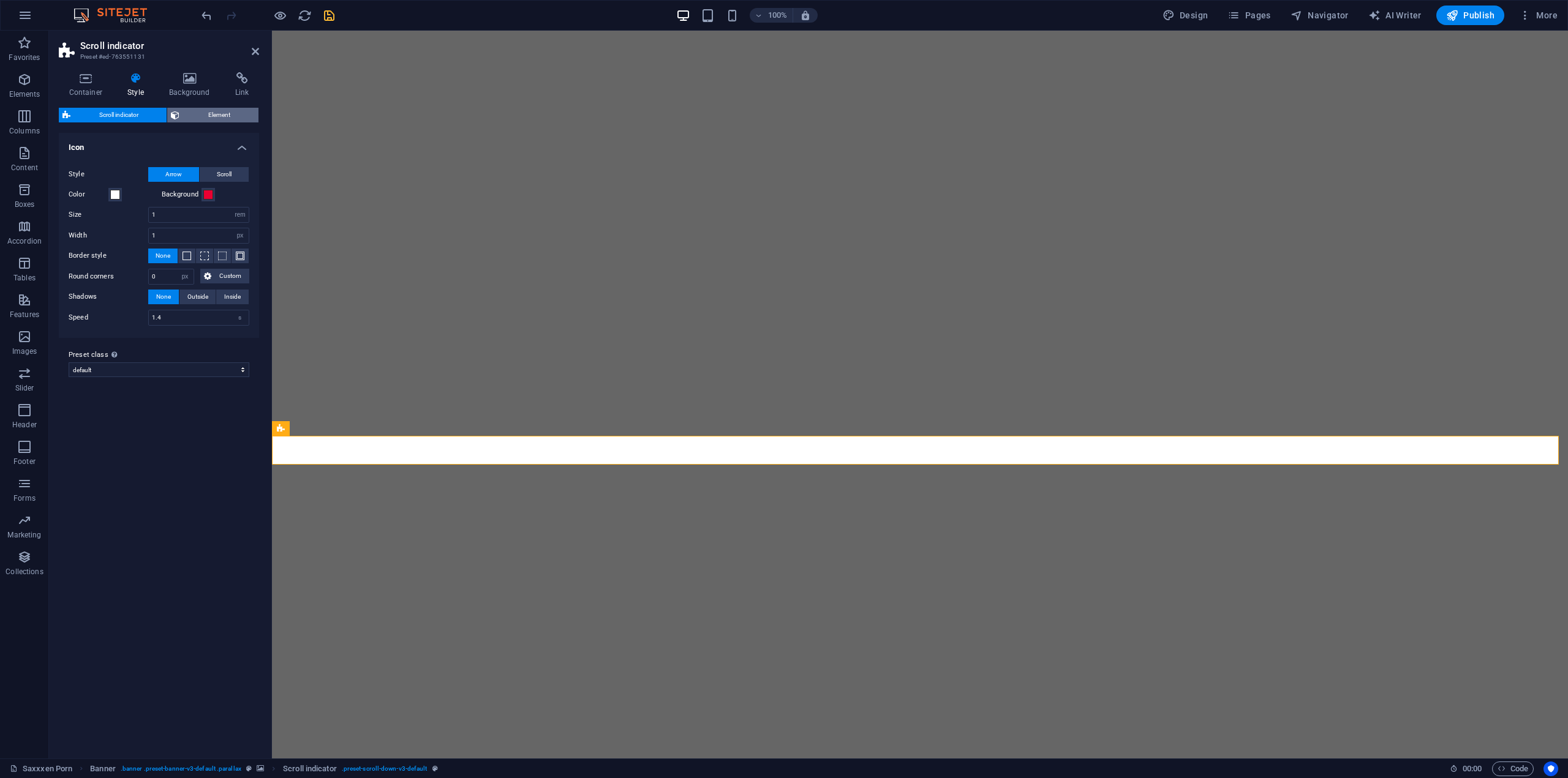
click at [200, 117] on span "Element" at bounding box center [219, 115] width 71 height 15
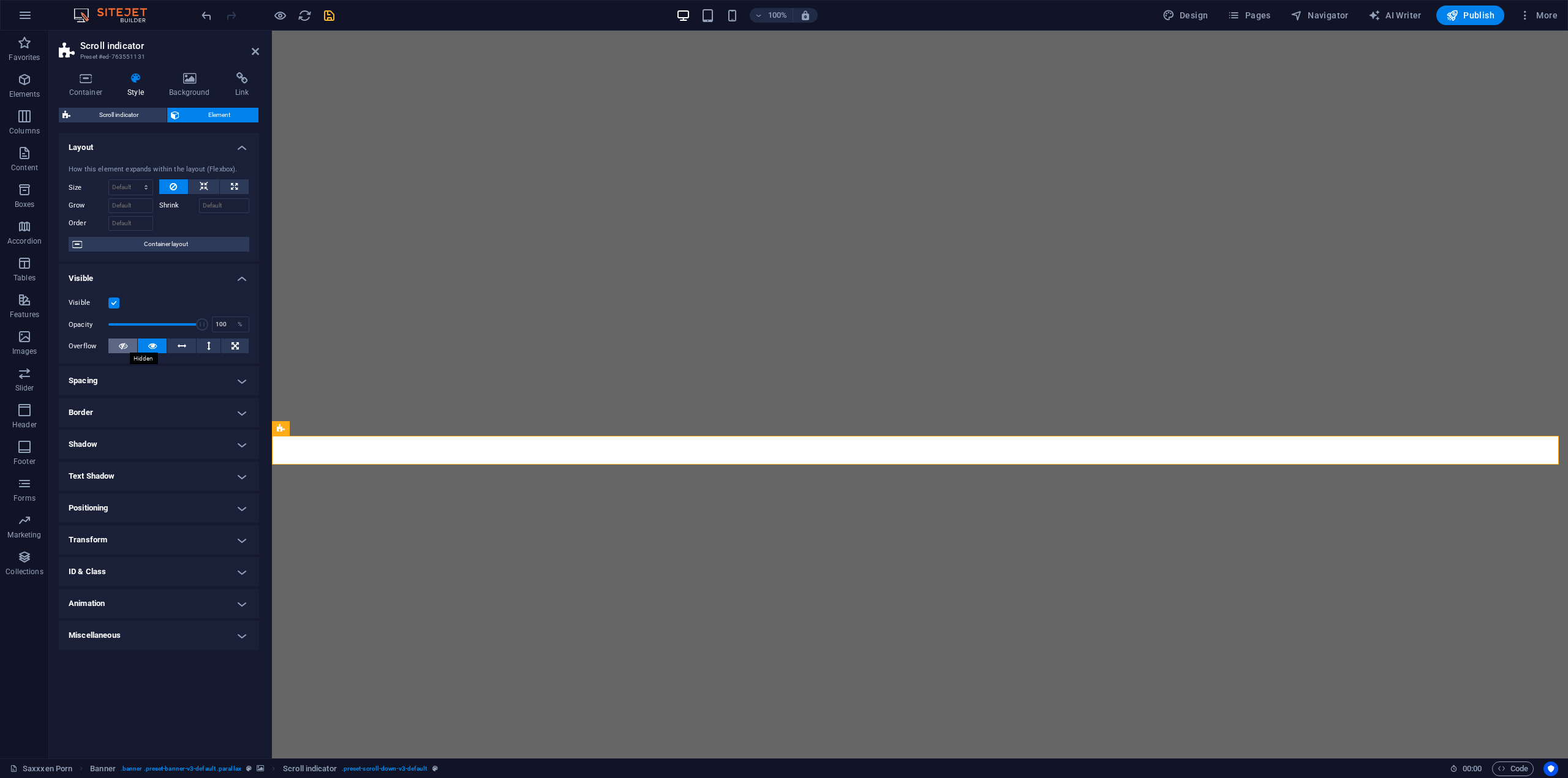
click at [120, 345] on icon at bounding box center [123, 346] width 9 height 15
click at [143, 344] on button at bounding box center [152, 346] width 29 height 15
click at [87, 85] on h4 "Container" at bounding box center [88, 85] width 59 height 26
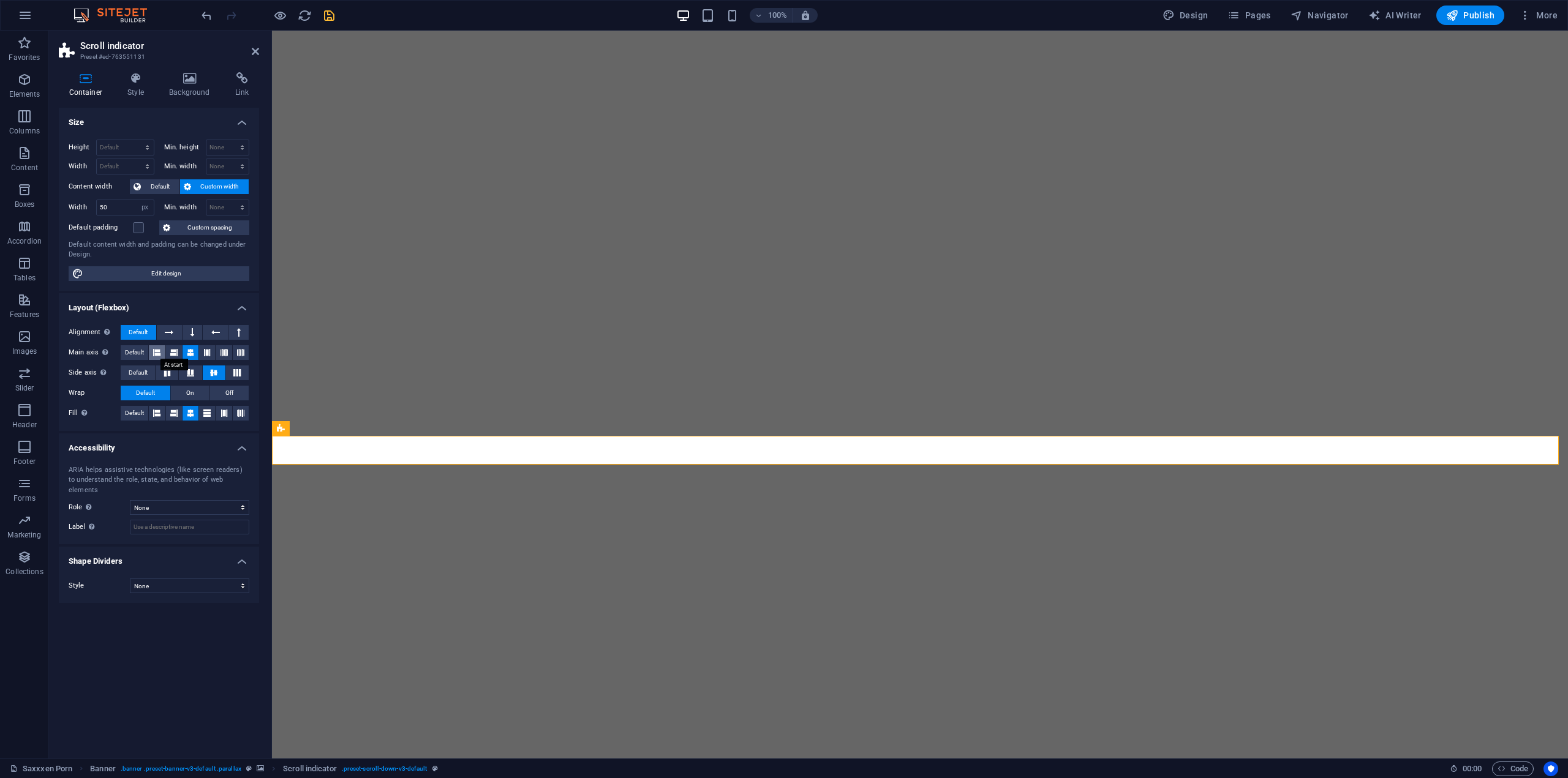
click at [157, 353] on icon at bounding box center [156, 352] width 7 height 15
click at [173, 354] on icon at bounding box center [173, 352] width 7 height 15
click at [193, 352] on icon at bounding box center [190, 352] width 7 height 15
click at [232, 329] on button at bounding box center [238, 333] width 20 height 15
click at [219, 333] on icon at bounding box center [215, 333] width 9 height 15
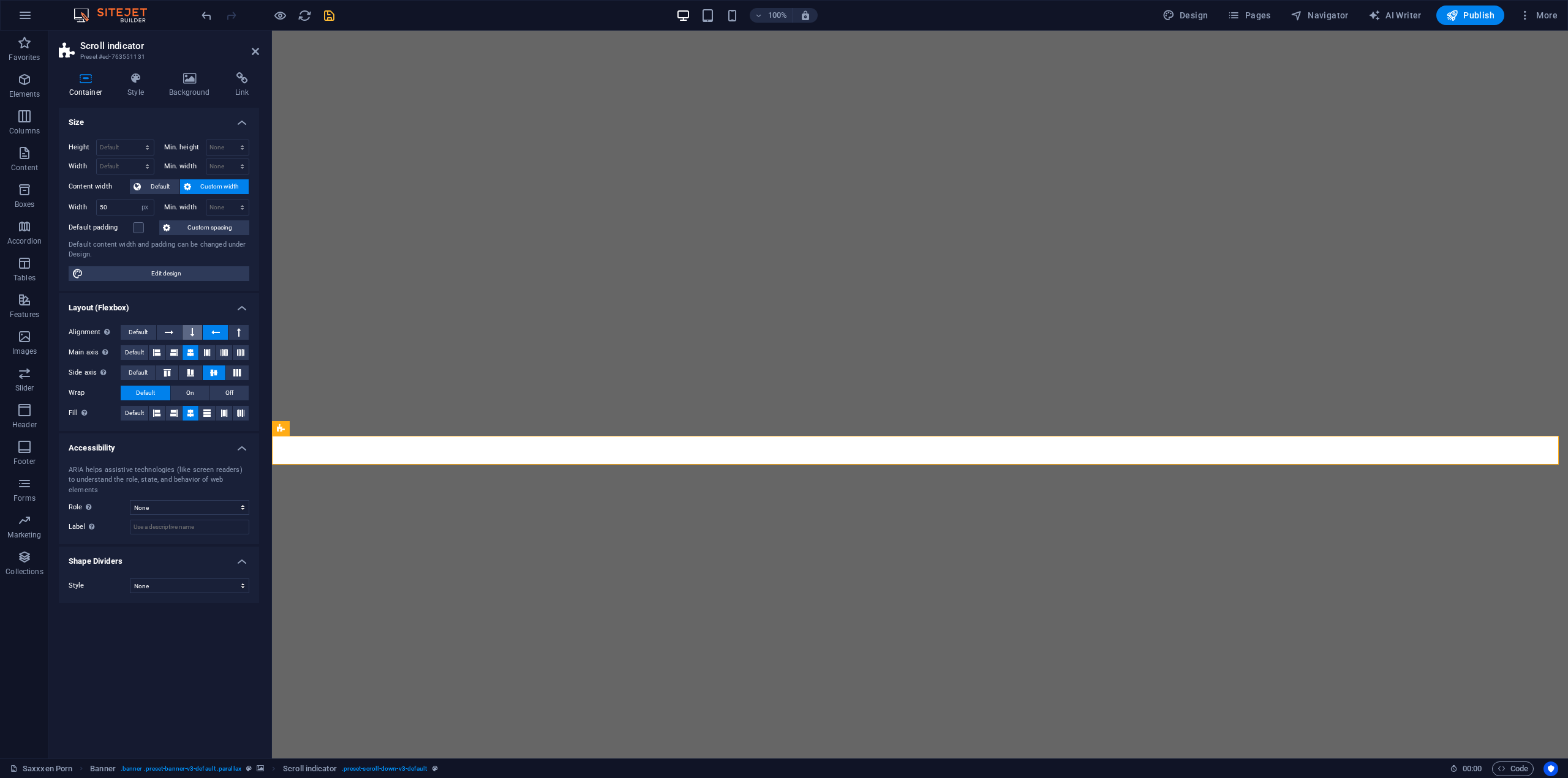
click at [194, 333] on icon at bounding box center [192, 333] width 4 height 15
click at [177, 334] on button at bounding box center [169, 333] width 25 height 15
click at [147, 330] on span "Default" at bounding box center [138, 333] width 19 height 15
click at [279, 428] on icon at bounding box center [281, 428] width 8 height 15
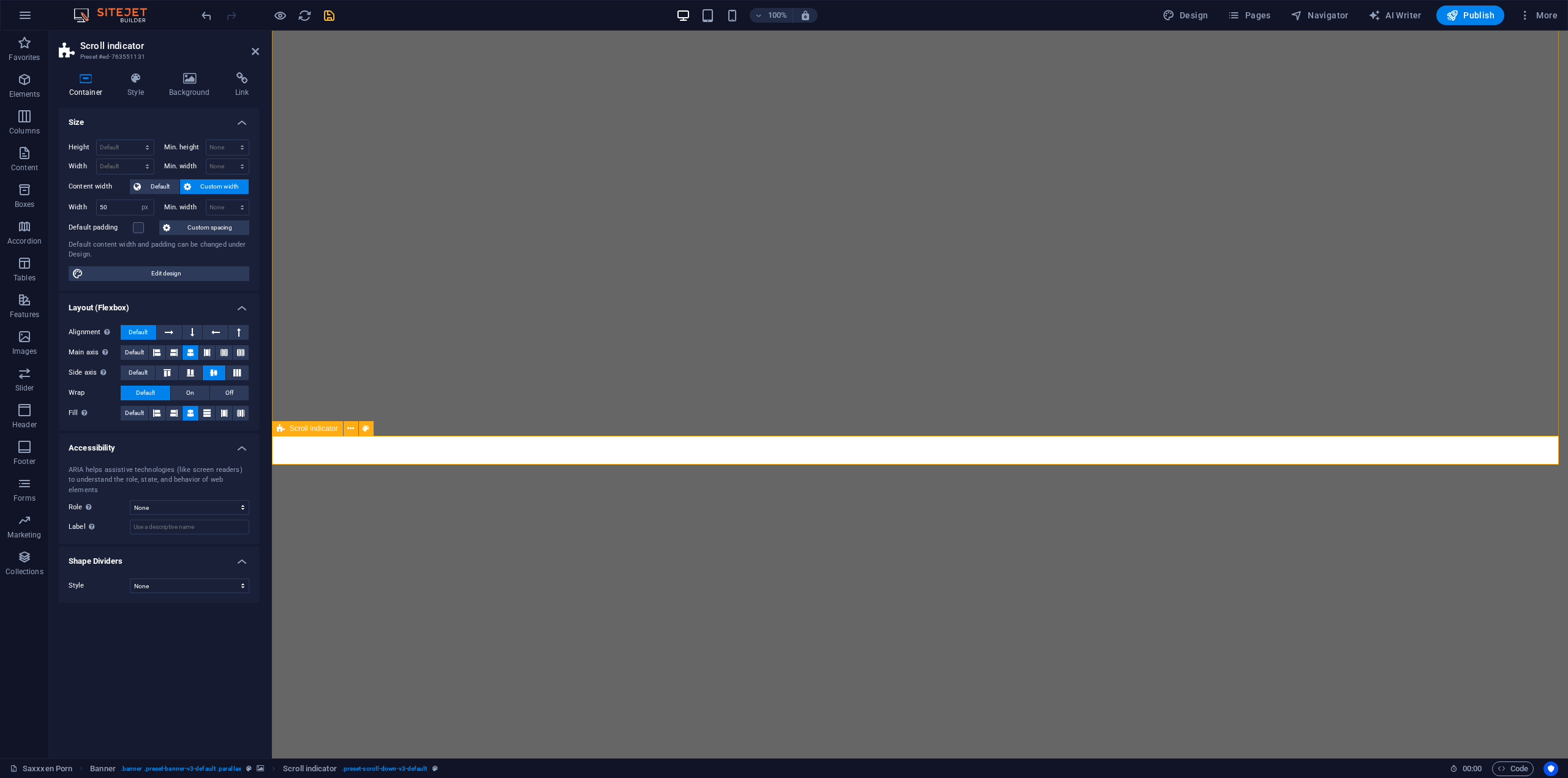
click at [279, 428] on icon at bounding box center [281, 428] width 8 height 15
click at [66, 53] on icon at bounding box center [68, 50] width 19 height 17
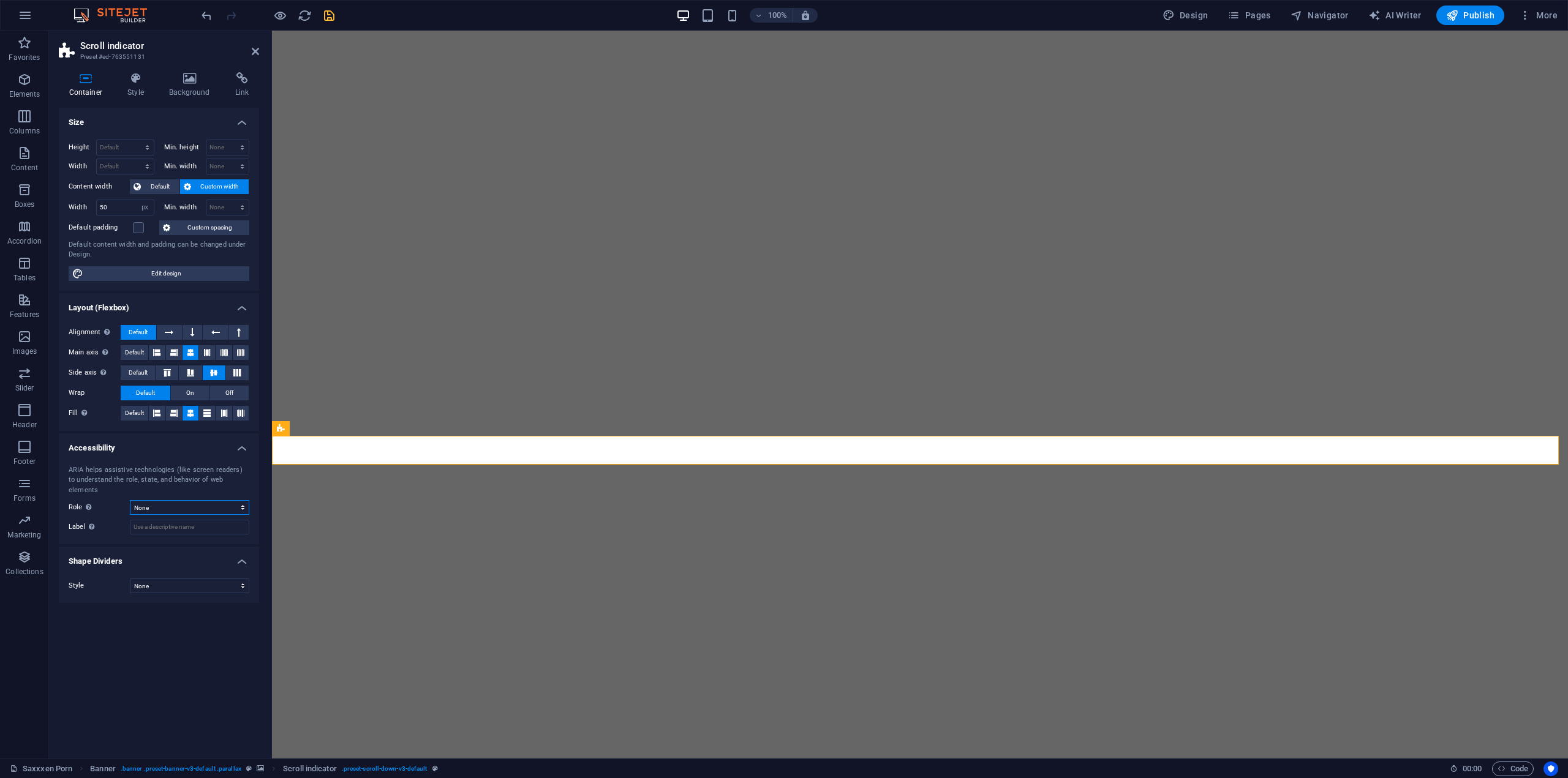
click at [172, 500] on select "None Alert Article Banner Comment Complementary Dialog Footer Header Marquee Pr…" at bounding box center [189, 508] width 119 height 15
click at [130, 500] on select "None Alert Article Banner Comment Complementary Dialog Footer Header Marquee Pr…" at bounding box center [189, 508] width 119 height 15
click at [190, 500] on select "None Alert Article Banner Comment Complementary Dialog Footer Header Marquee Pr…" at bounding box center [189, 508] width 119 height 15
select select "none"
click at [130, 500] on select "None Alert Article Banner Comment Complementary Dialog Footer Header Marquee Pr…" at bounding box center [189, 508] width 119 height 15
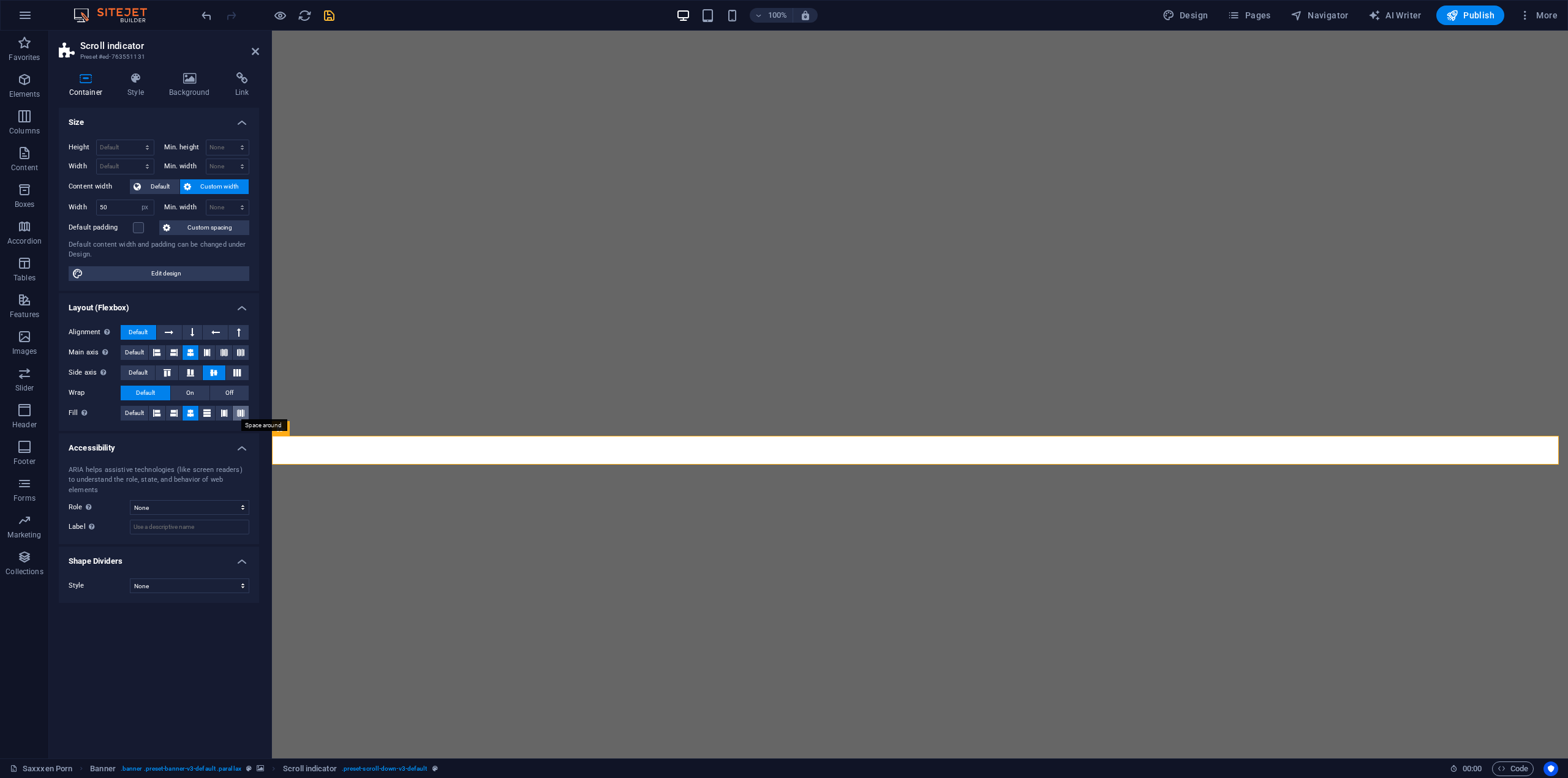
click at [242, 413] on icon at bounding box center [241, 413] width 7 height 15
click at [139, 408] on span "Default" at bounding box center [134, 413] width 19 height 15
click at [161, 185] on span "Default" at bounding box center [160, 187] width 32 height 15
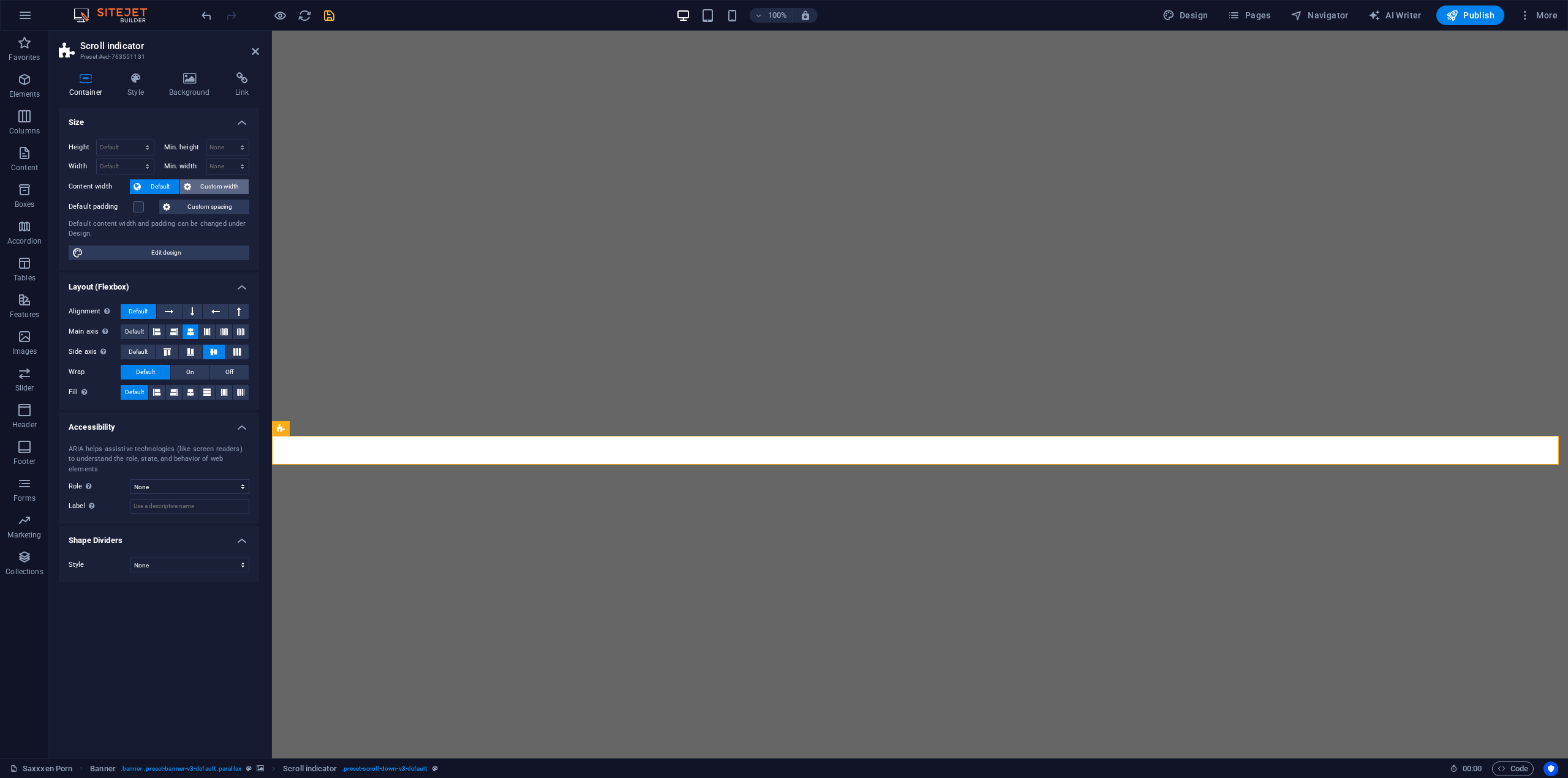
click at [198, 184] on span "Custom width" at bounding box center [219, 187] width 51 height 15
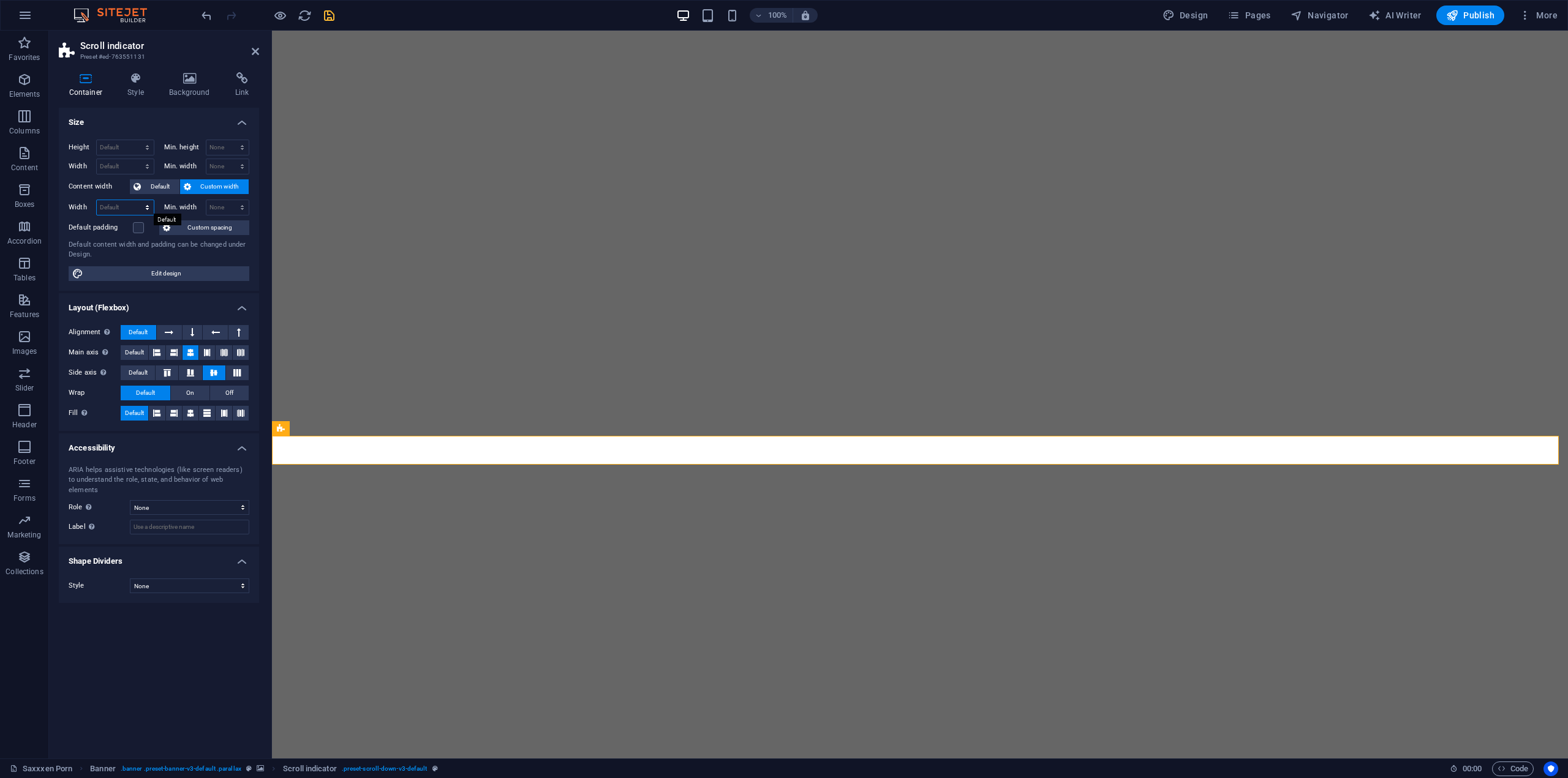
click at [127, 205] on select "Default px rem % em vh vw" at bounding box center [125, 207] width 57 height 15
select select "px"
click at [137, 200] on select "Default px rem % em vh vw" at bounding box center [125, 207] width 57 height 15
type input "50"
click at [129, 77] on icon at bounding box center [135, 78] width 36 height 12
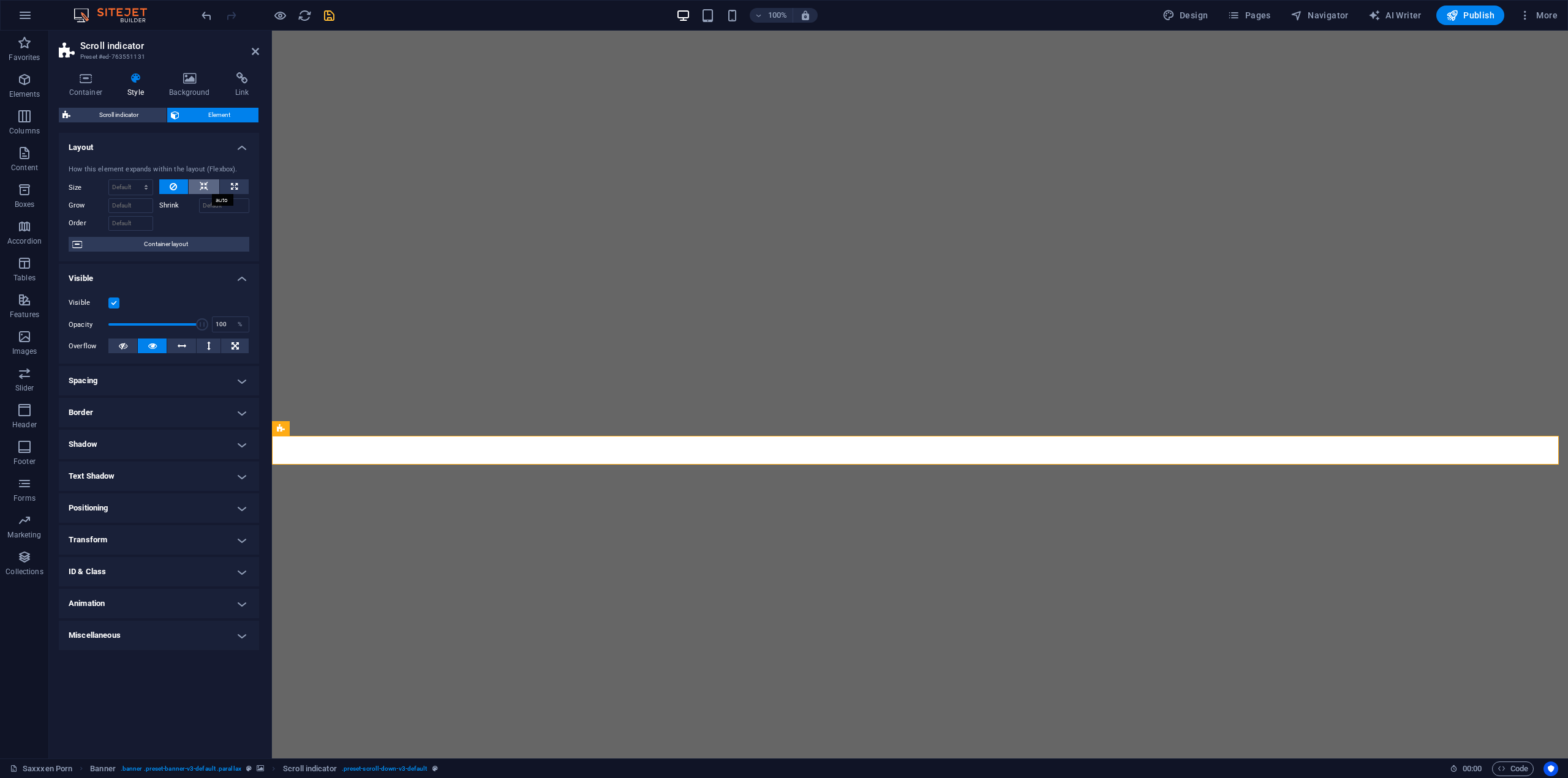
click at [207, 186] on icon at bounding box center [204, 187] width 9 height 15
click at [236, 182] on icon at bounding box center [234, 187] width 6 height 15
type input "100"
select select "%"
click at [205, 187] on icon at bounding box center [204, 187] width 9 height 15
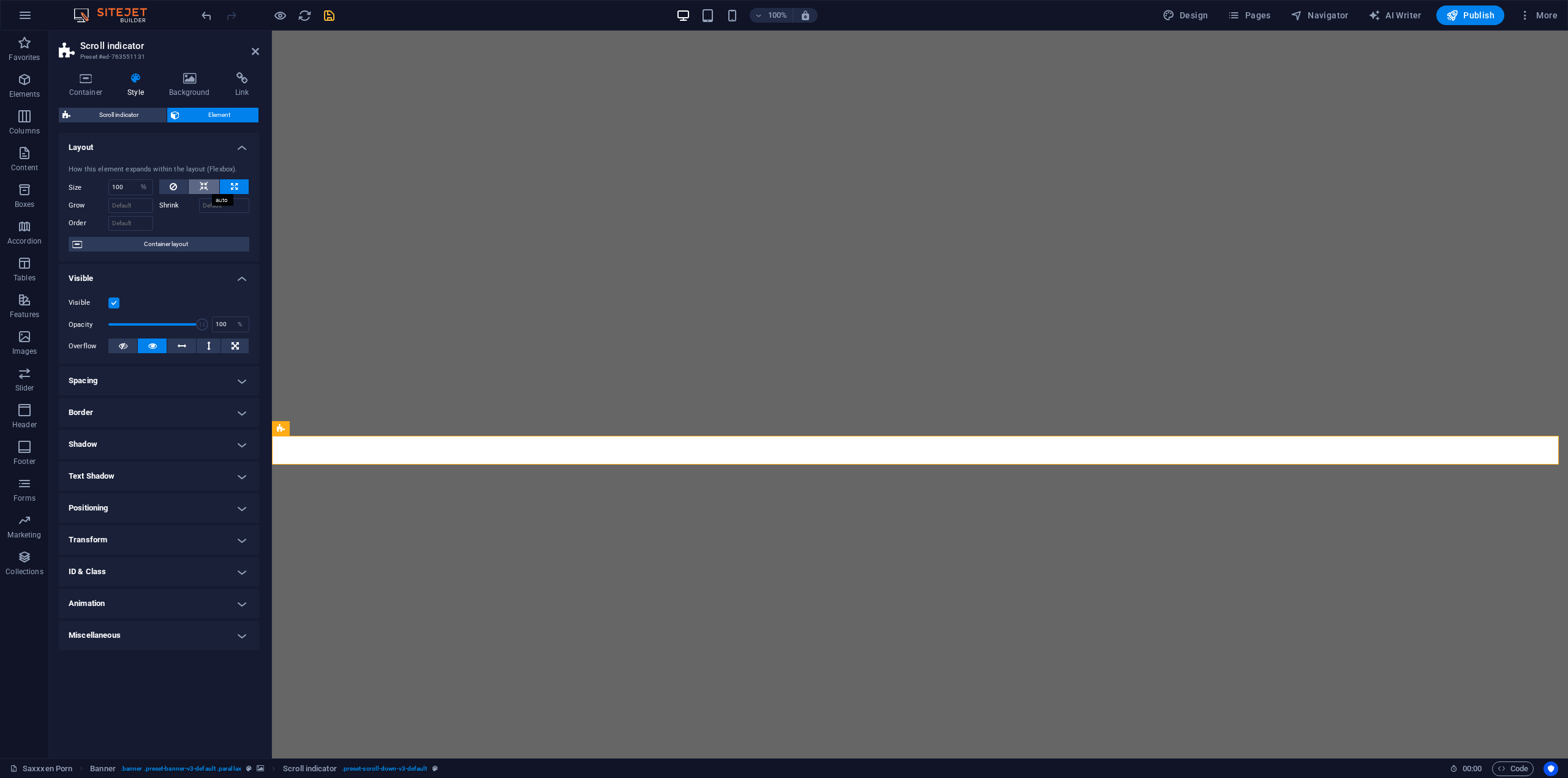
select select "DISABLED_OPTION_VALUE"
click at [181, 186] on button at bounding box center [174, 187] width 29 height 15
click at [160, 240] on span "Container layout" at bounding box center [165, 244] width 160 height 15
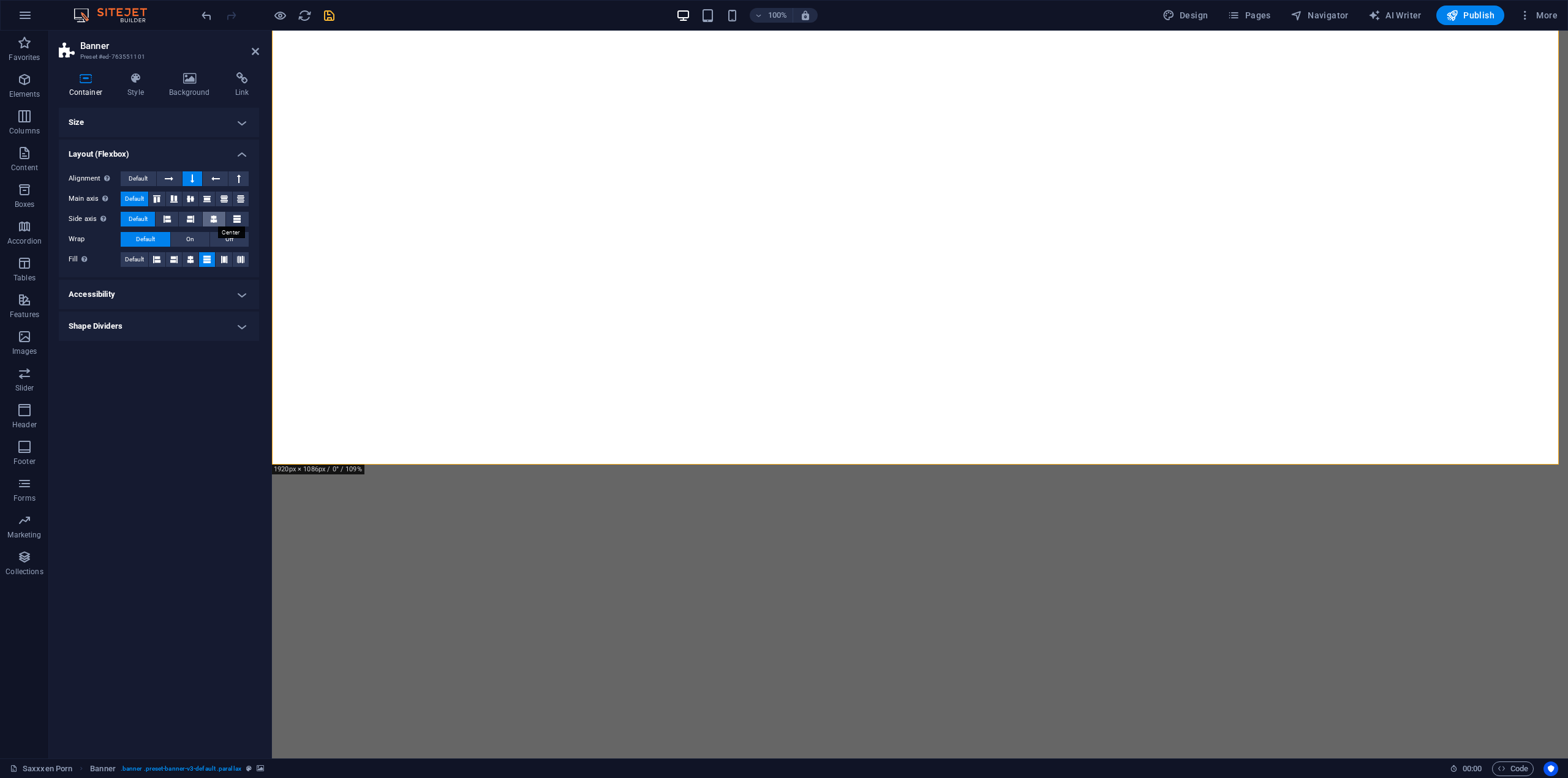
click at [215, 217] on icon at bounding box center [213, 219] width 7 height 15
click at [136, 177] on span "Default" at bounding box center [138, 179] width 19 height 15
click at [140, 218] on span "Default" at bounding box center [138, 219] width 19 height 15
click at [186, 179] on button at bounding box center [192, 179] width 20 height 15
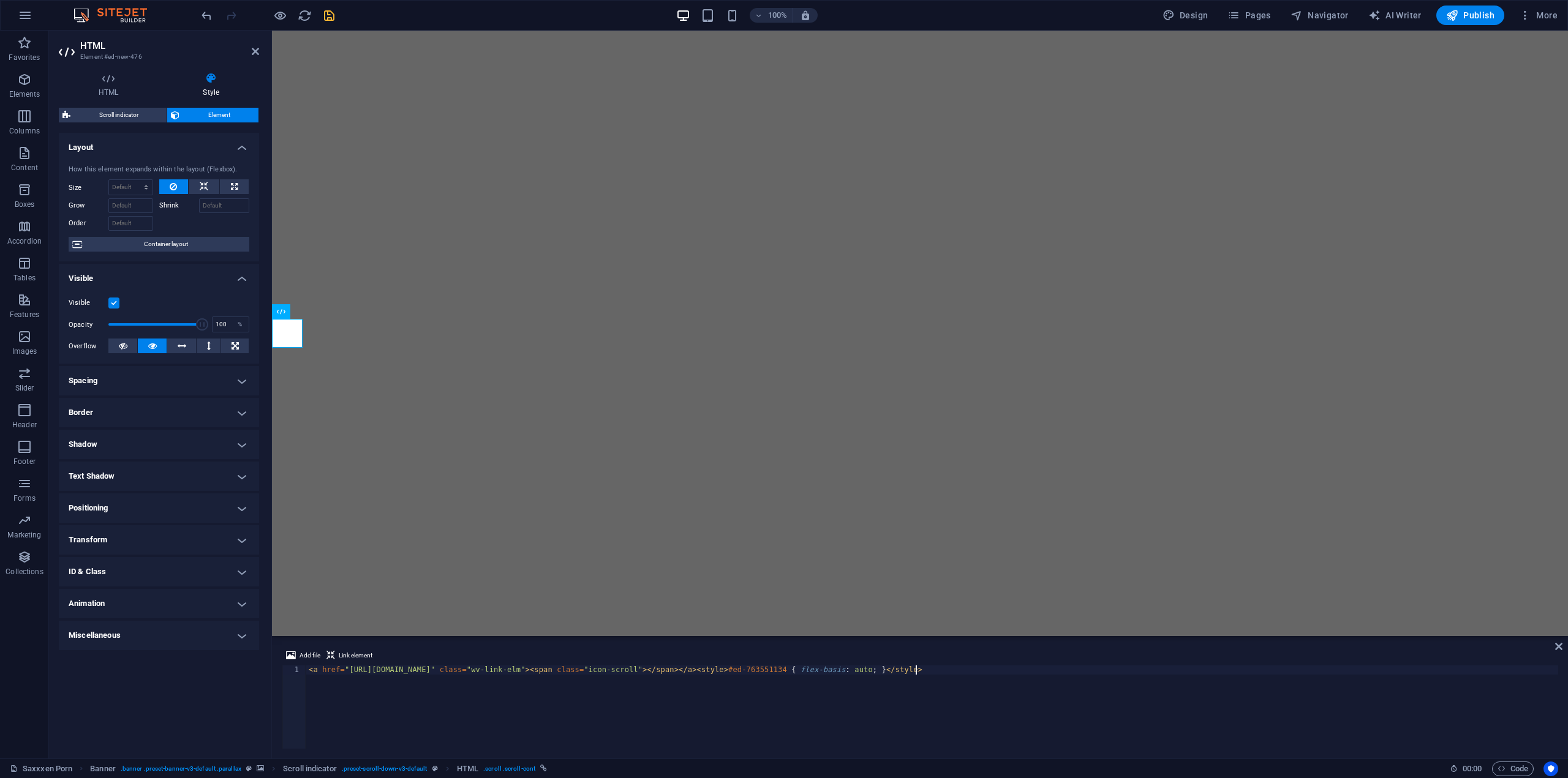
click at [120, 21] on img at bounding box center [116, 15] width 92 height 15
click at [21, 19] on icon "button" at bounding box center [25, 15] width 15 height 15
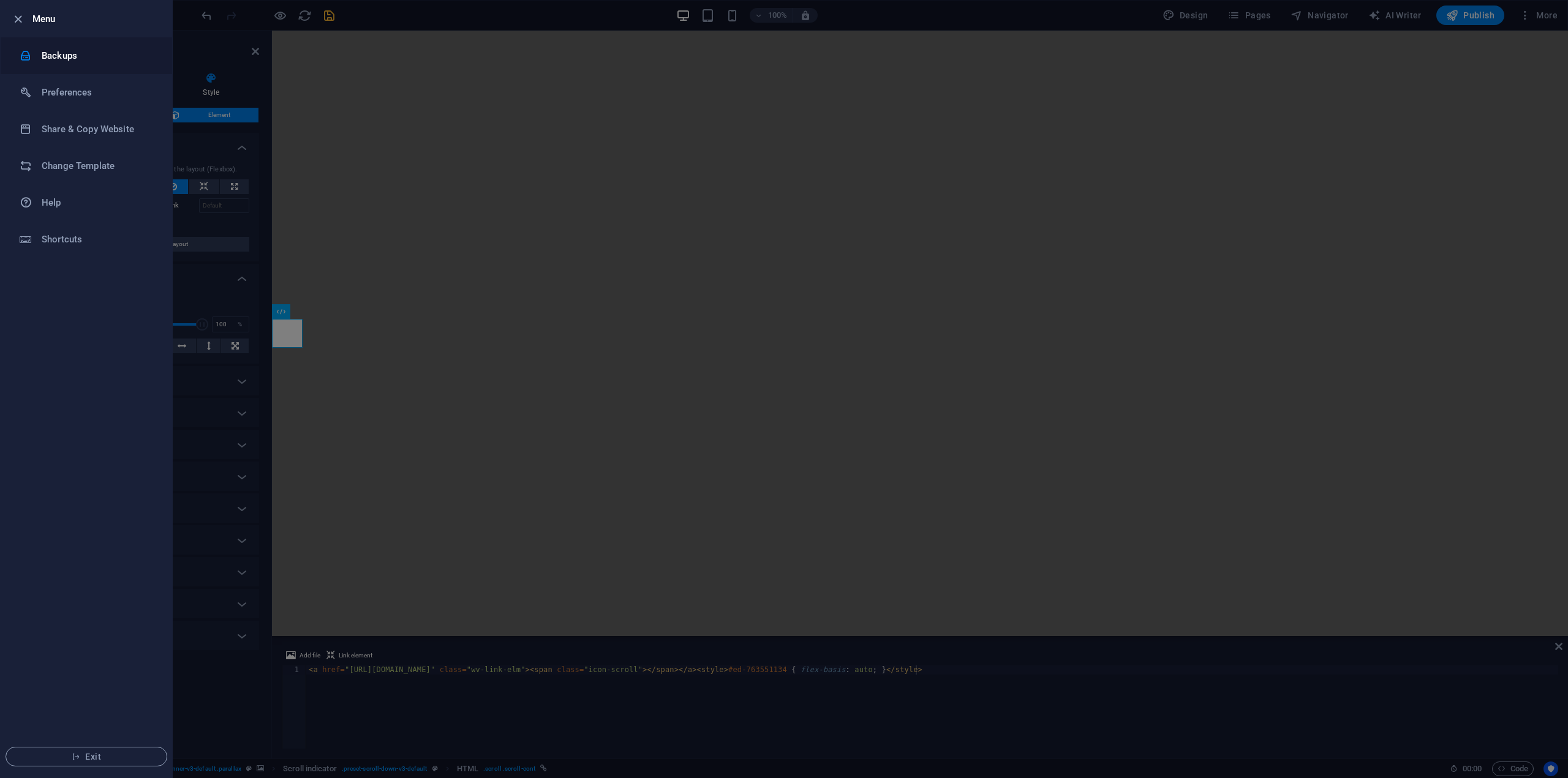
click at [66, 64] on li "Backups" at bounding box center [87, 55] width 172 height 36
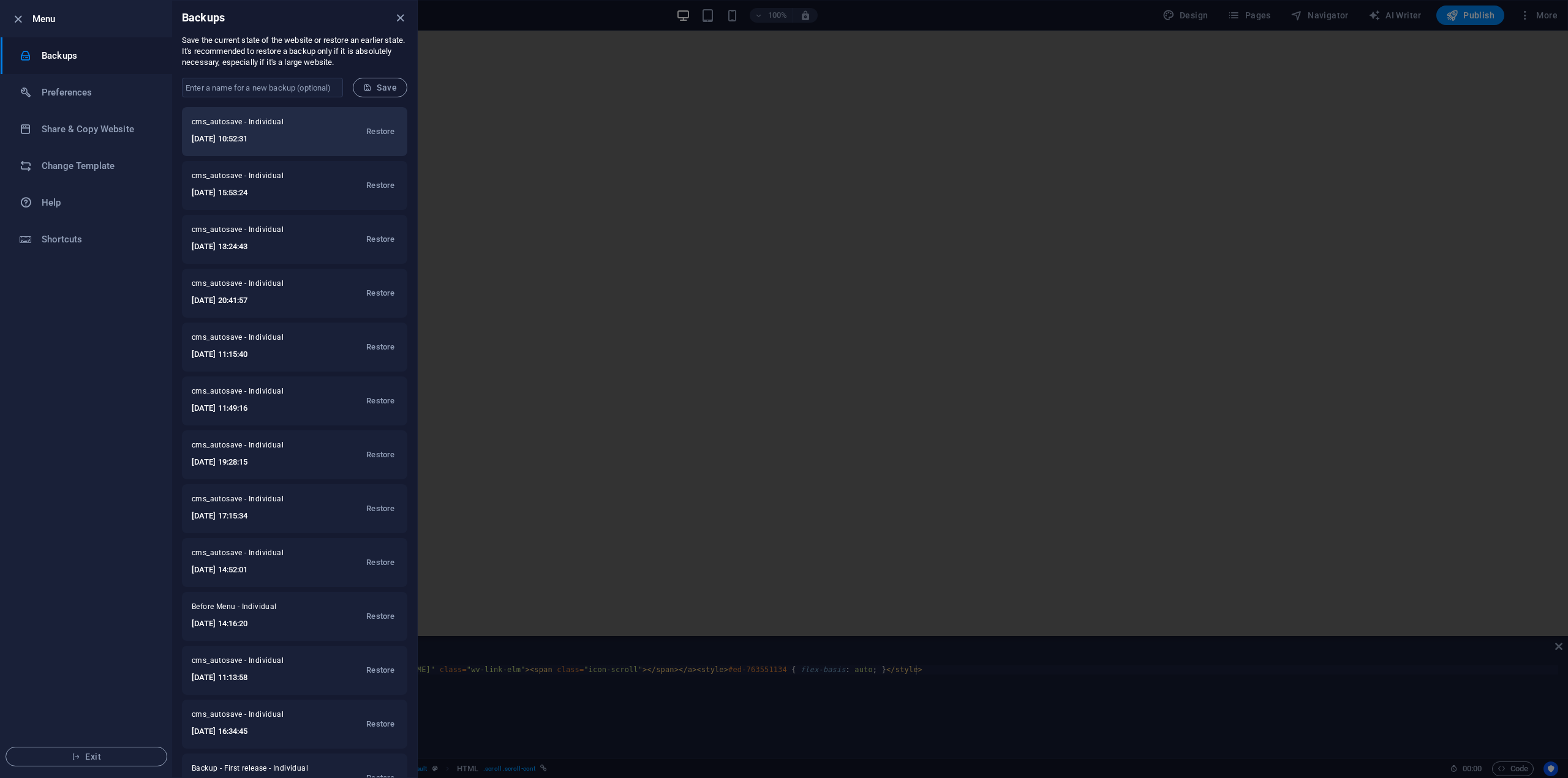
click at [304, 132] on h6 "[DATE] 10:52:31" at bounding box center [251, 139] width 119 height 15
click at [373, 132] on span "Restore" at bounding box center [380, 132] width 28 height 15
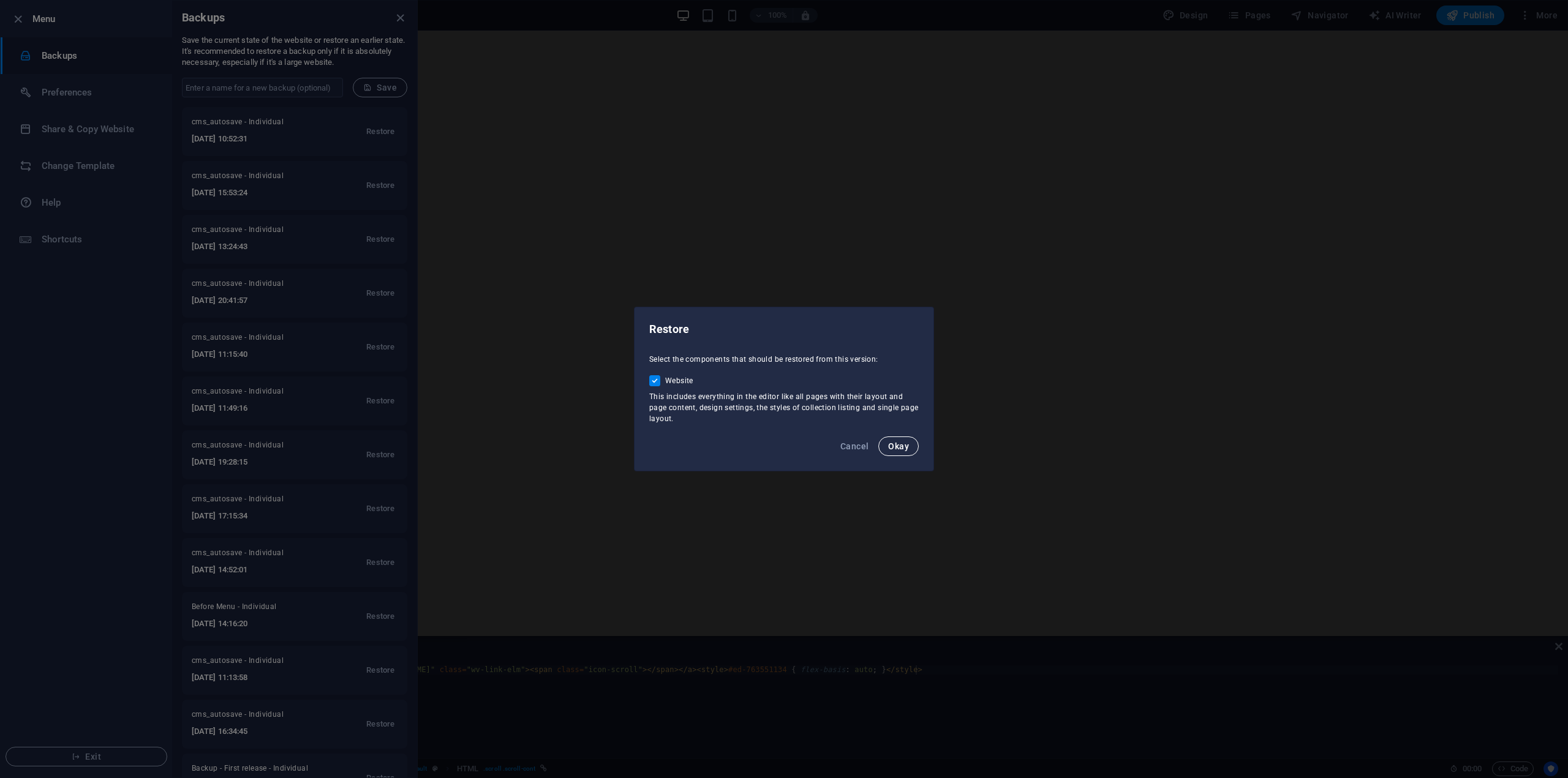
click at [905, 448] on span "Okay" at bounding box center [898, 446] width 21 height 10
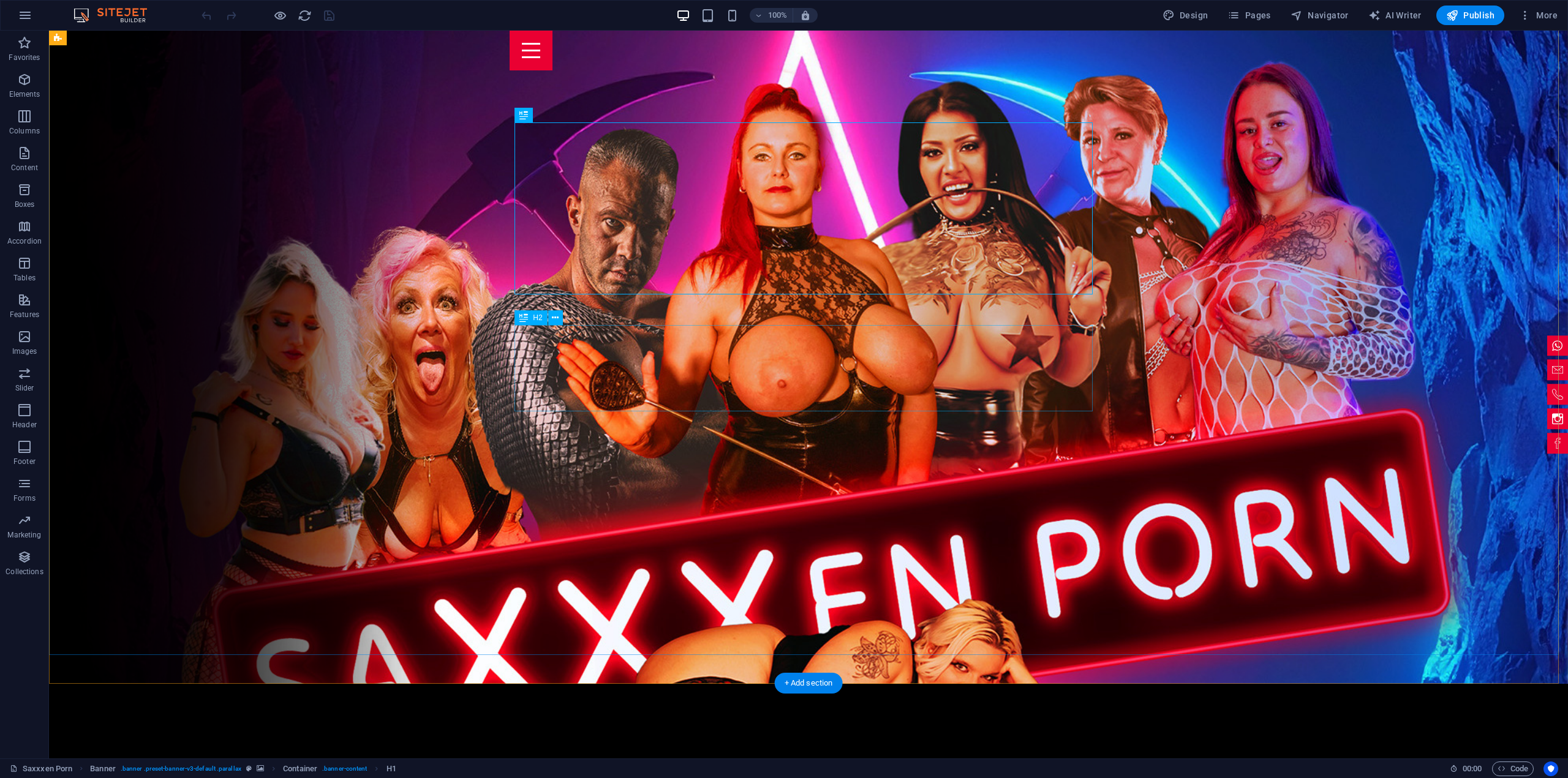
scroll to position [306, 0]
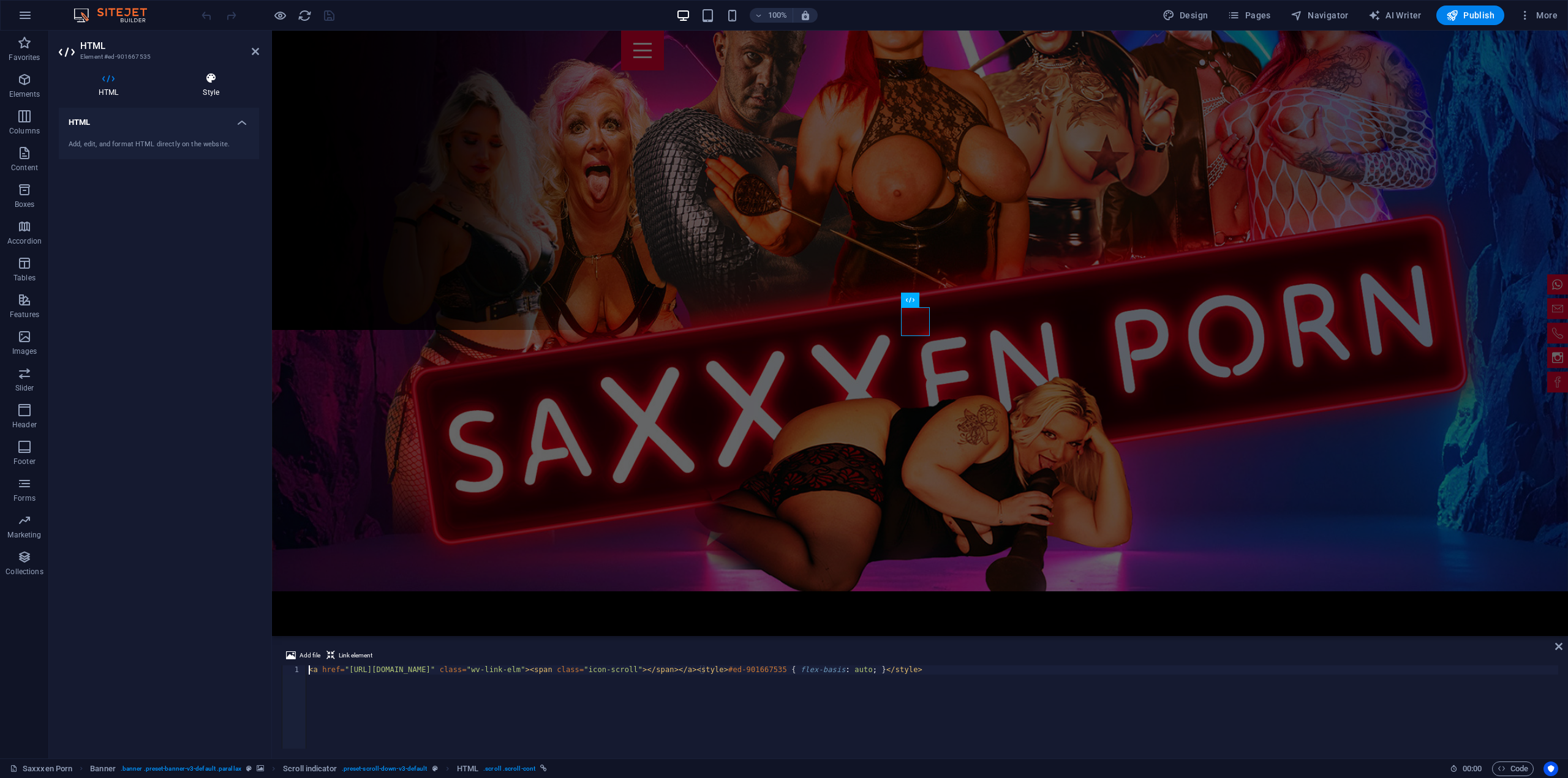
click at [217, 84] on icon at bounding box center [211, 78] width 96 height 12
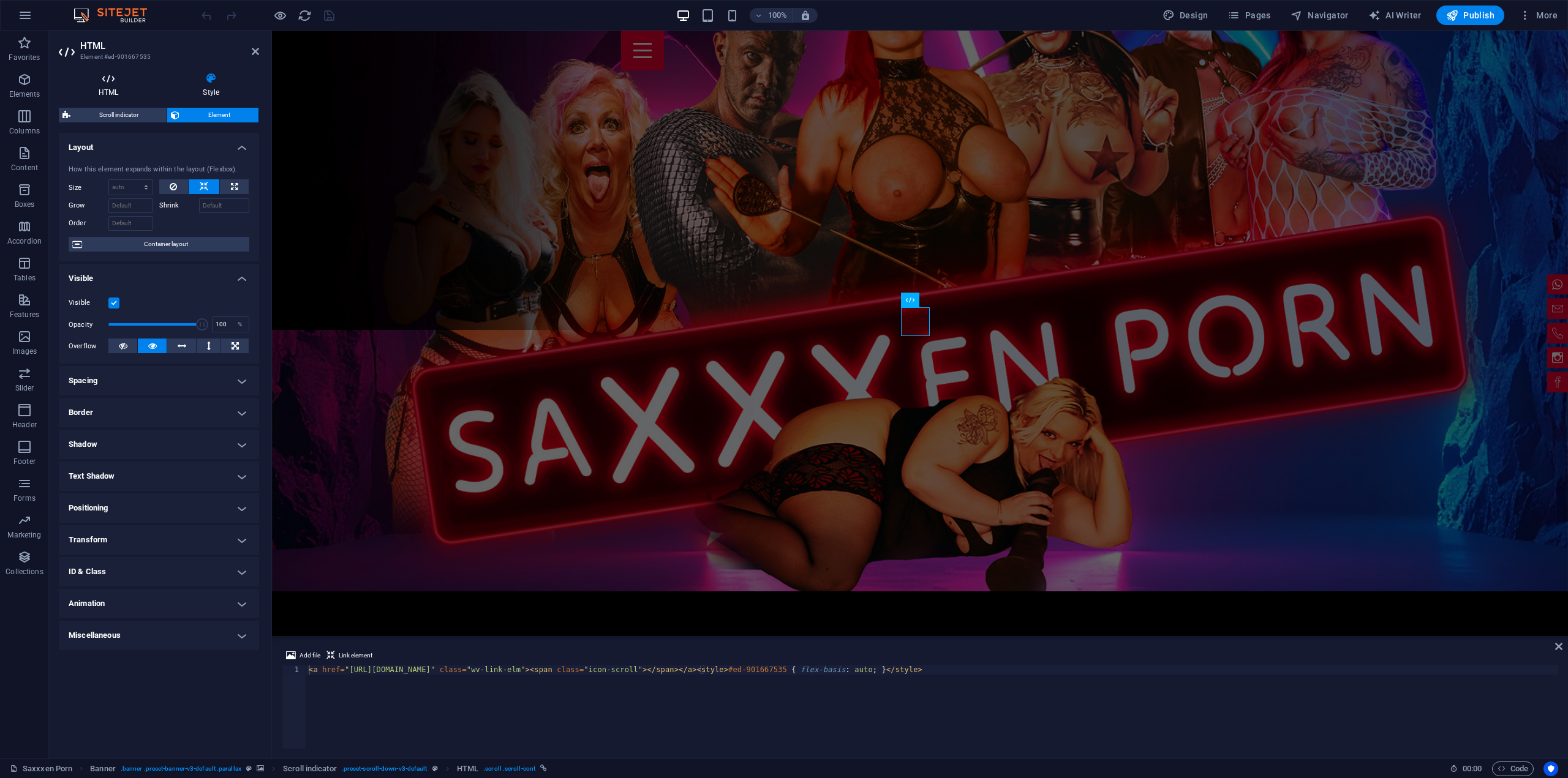
click at [112, 83] on icon at bounding box center [109, 78] width 100 height 12
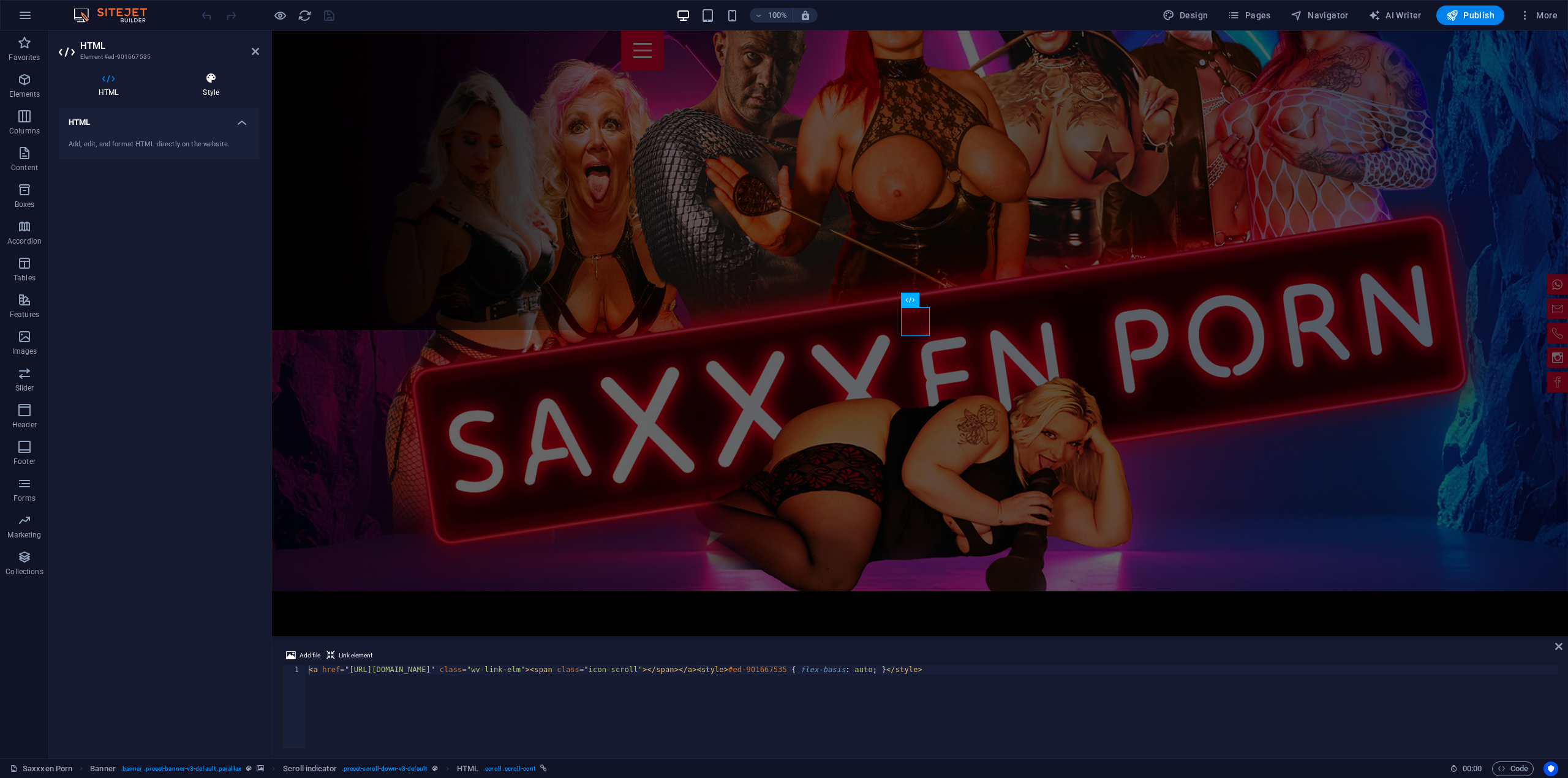
click at [202, 87] on h4 "Style" at bounding box center [211, 85] width 96 height 26
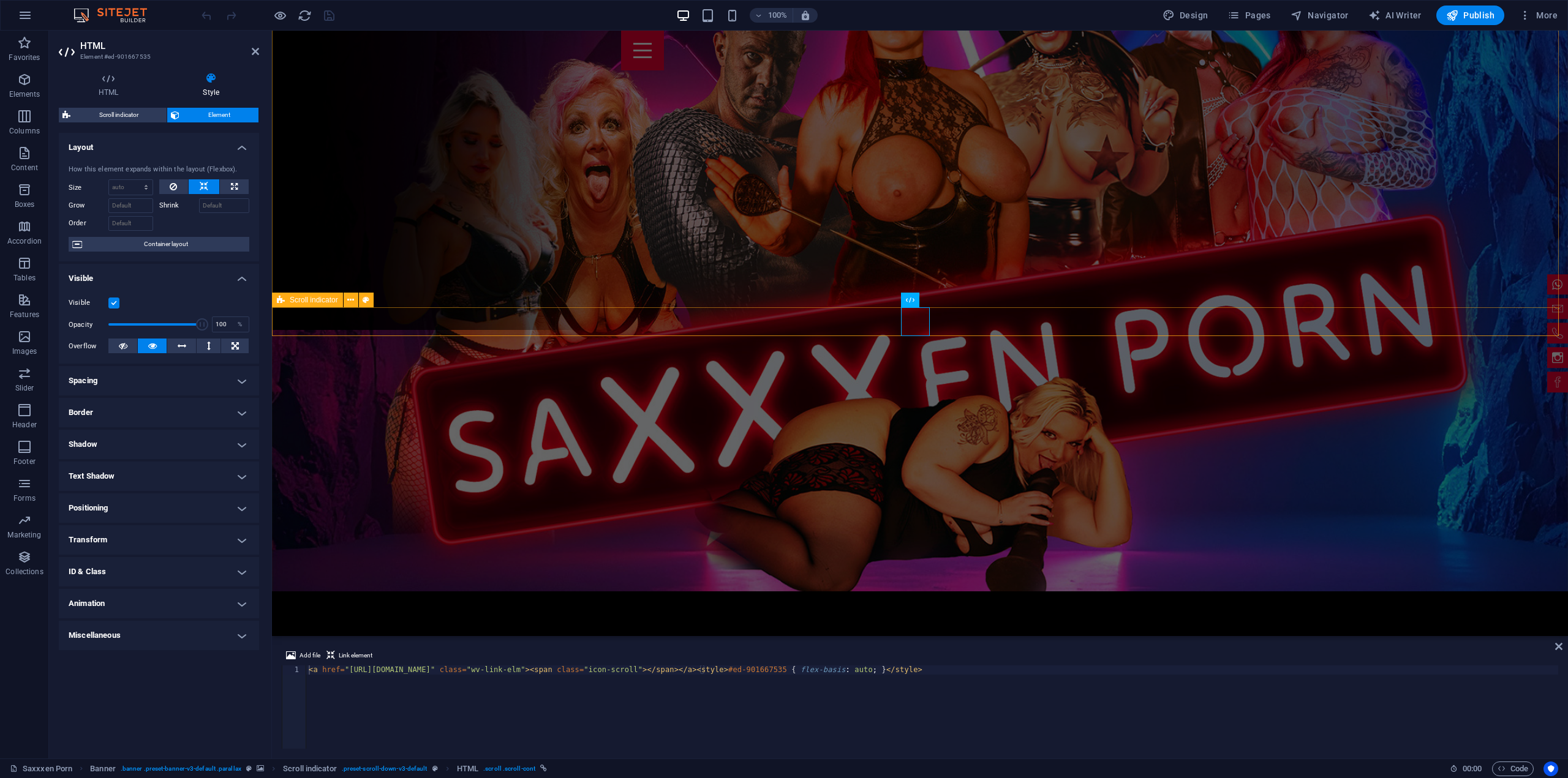
click at [292, 301] on span "Scroll indicator" at bounding box center [314, 300] width 49 height 7
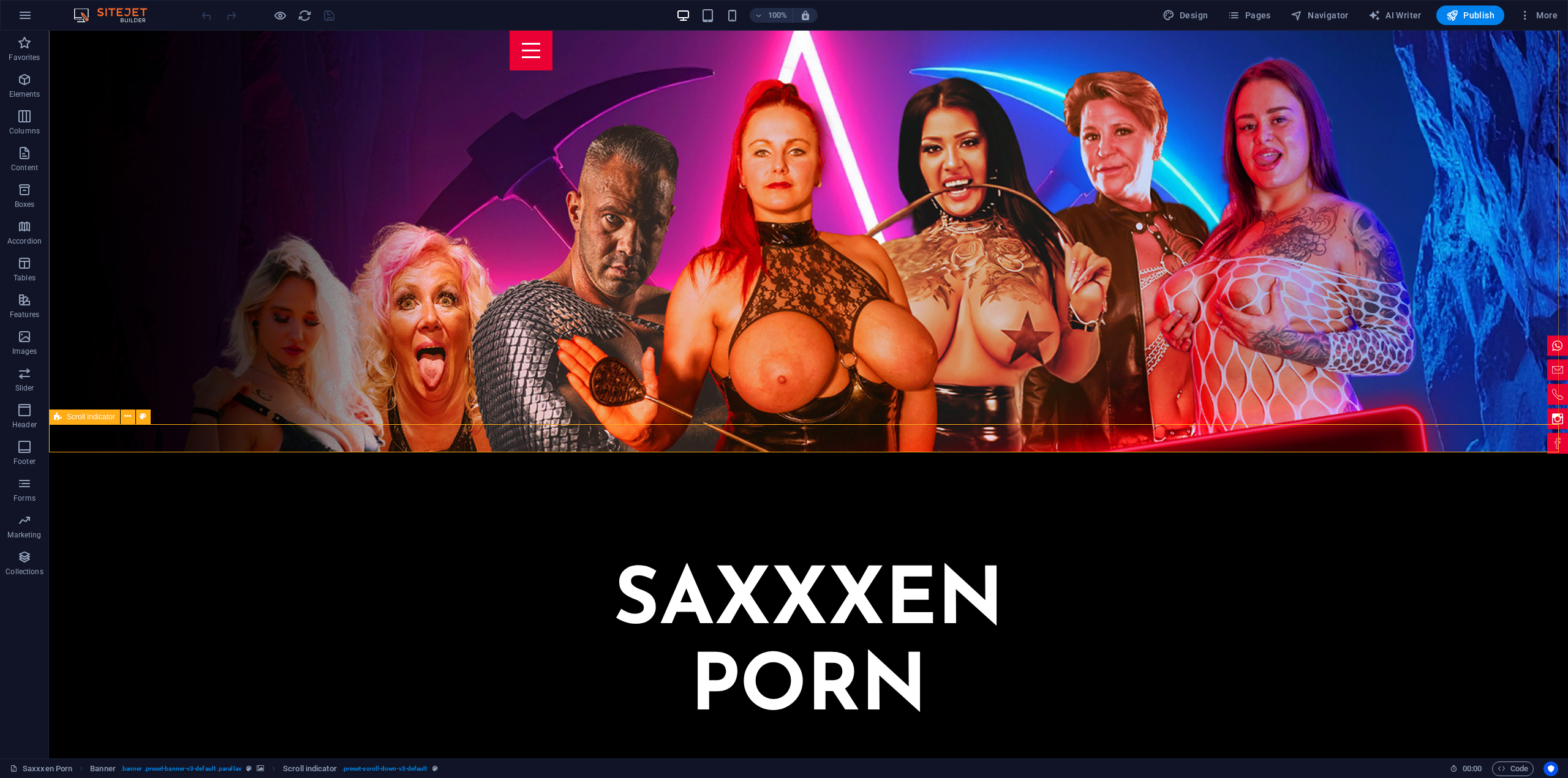
click at [72, 417] on span "Scroll indicator" at bounding box center [91, 416] width 49 height 7
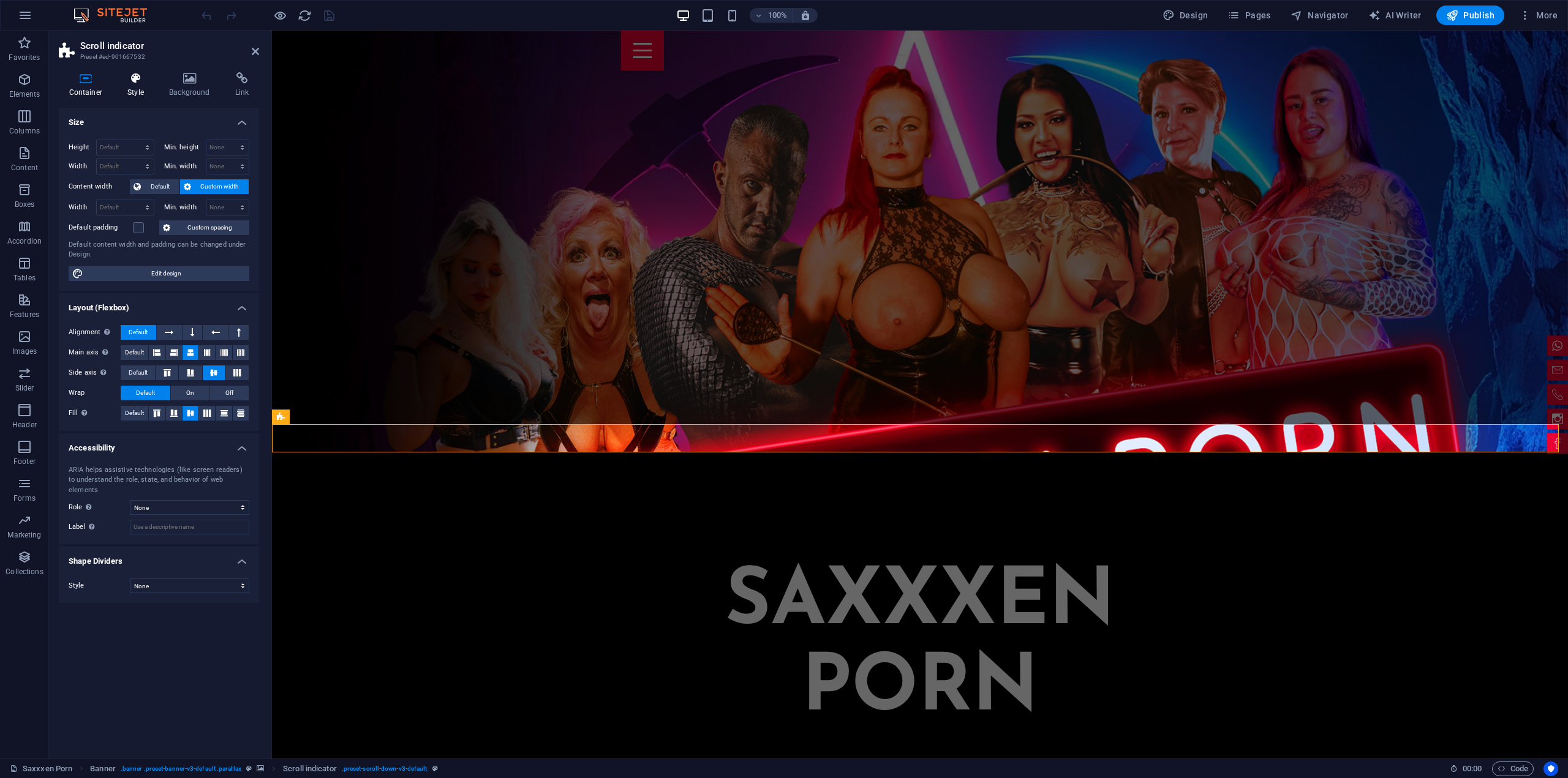
click at [142, 86] on h4 "Style" at bounding box center [138, 85] width 41 height 26
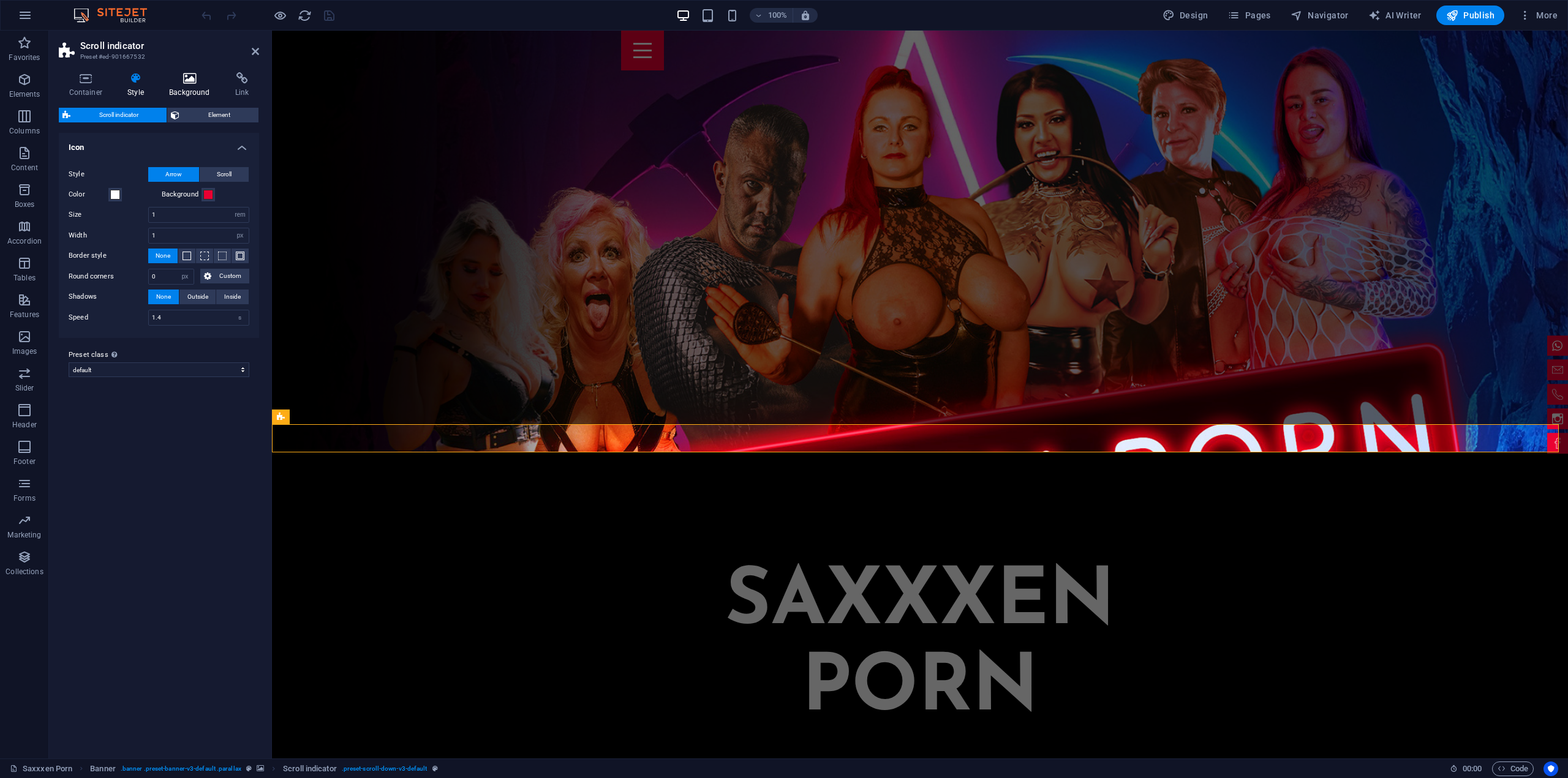
click at [185, 90] on h4 "Background" at bounding box center [193, 85] width 66 height 26
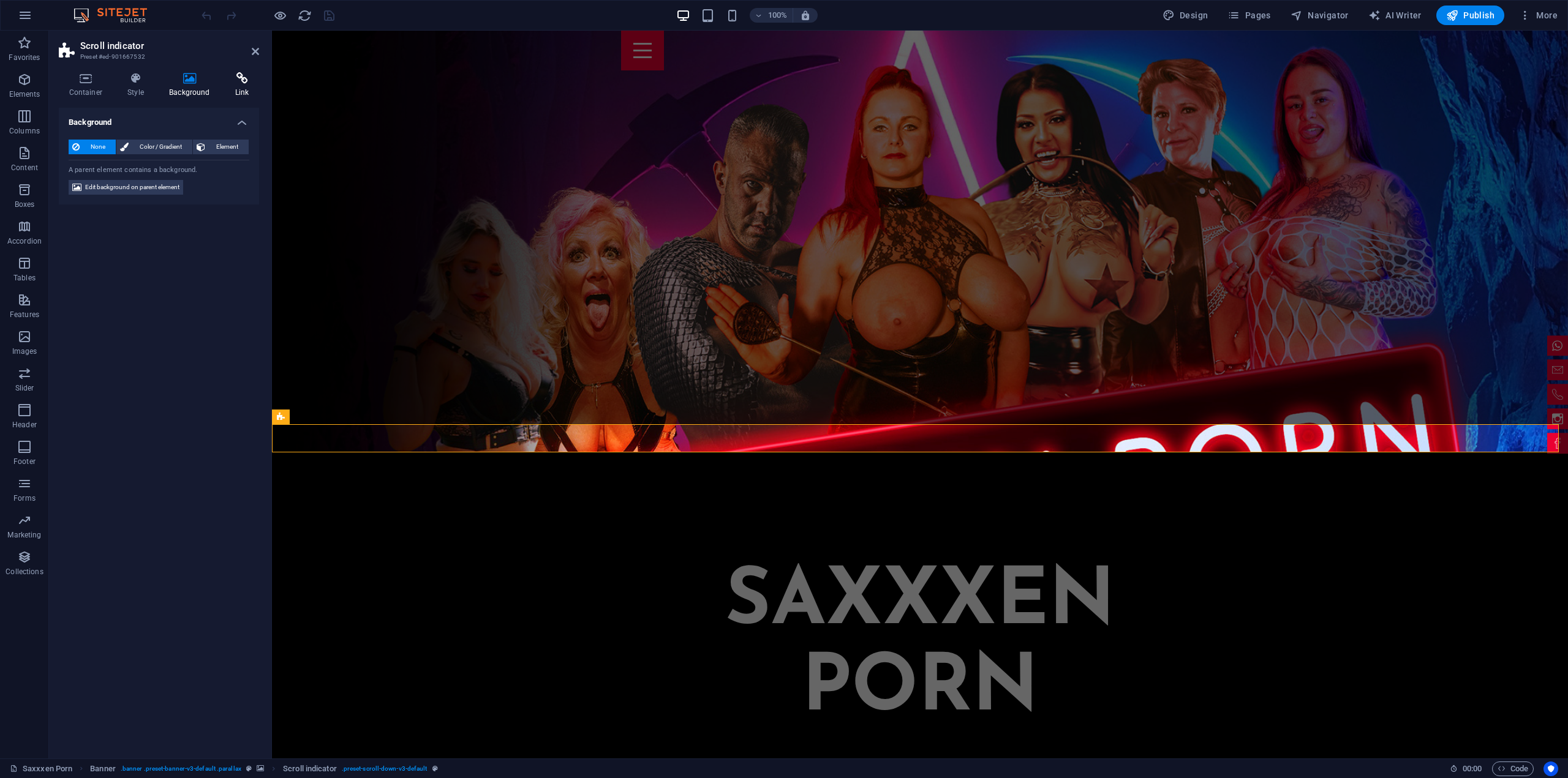
click at [235, 84] on icon at bounding box center [242, 78] width 34 height 12
click at [79, 83] on icon at bounding box center [86, 78] width 54 height 12
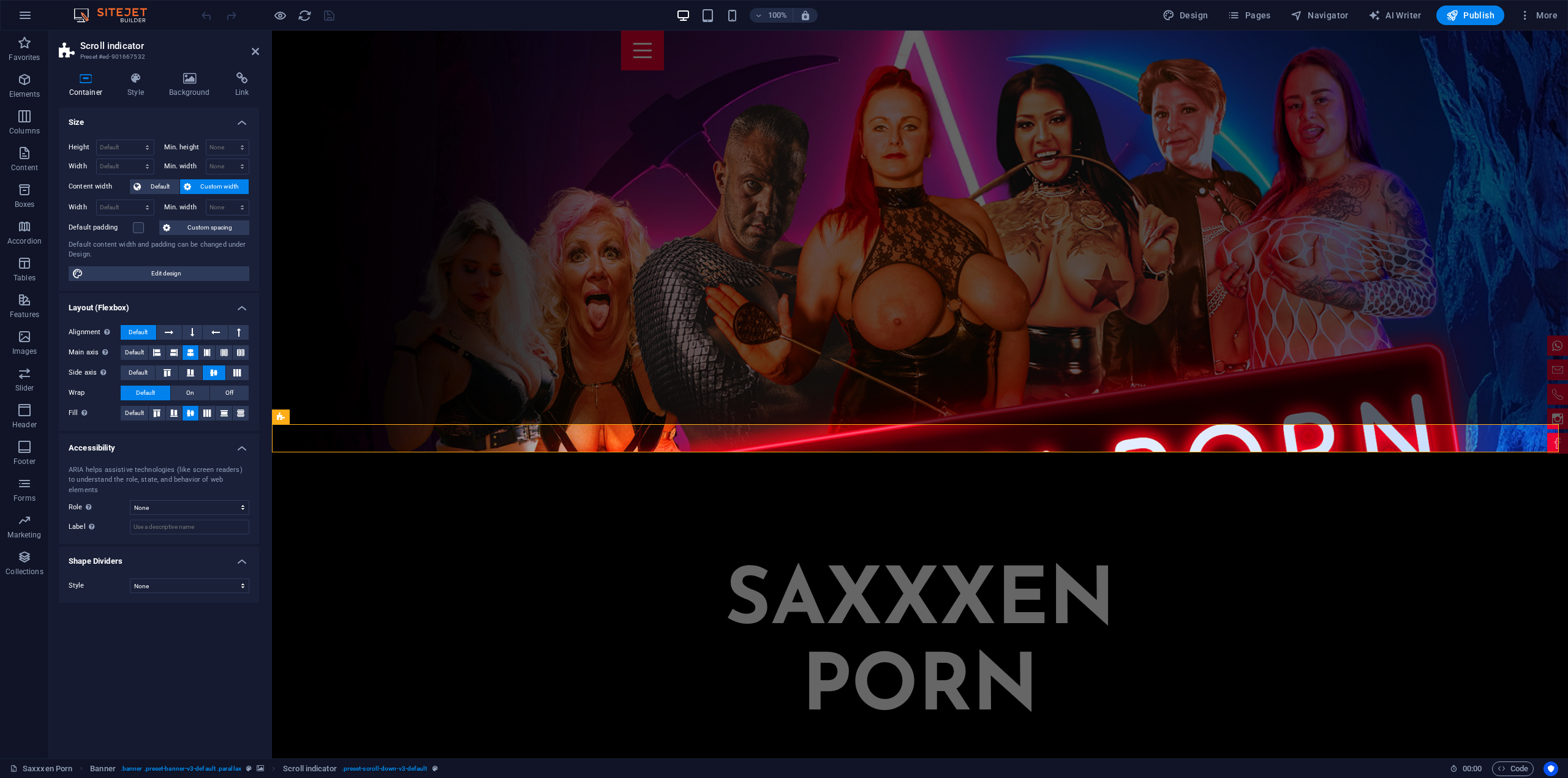
click at [220, 191] on span "Custom width" at bounding box center [219, 187] width 51 height 15
click at [219, 187] on span "Custom width" at bounding box center [219, 187] width 51 height 15
click at [142, 91] on h4 "Style" at bounding box center [138, 85] width 41 height 26
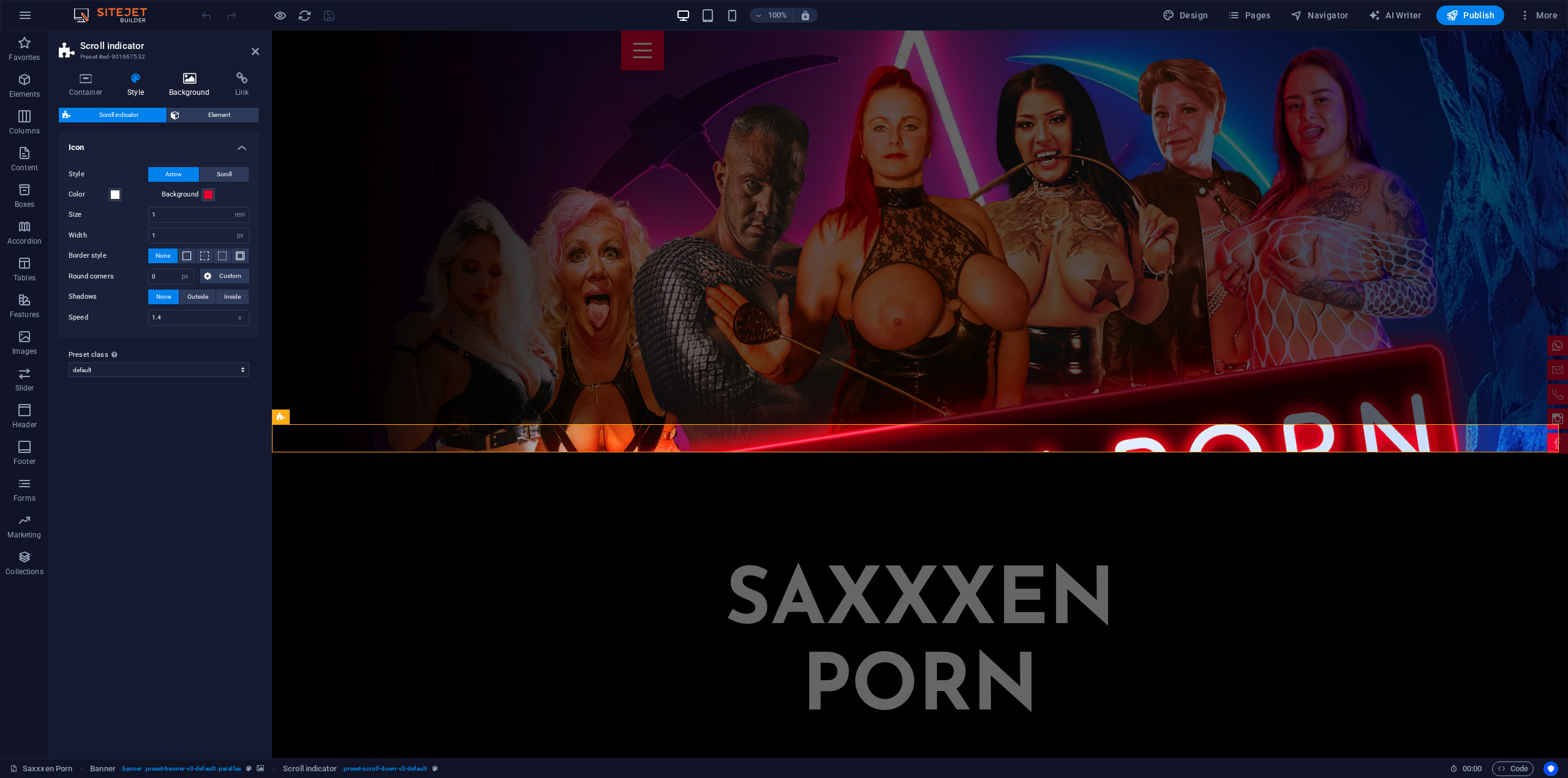
click at [188, 91] on h4 "Background" at bounding box center [193, 85] width 66 height 26
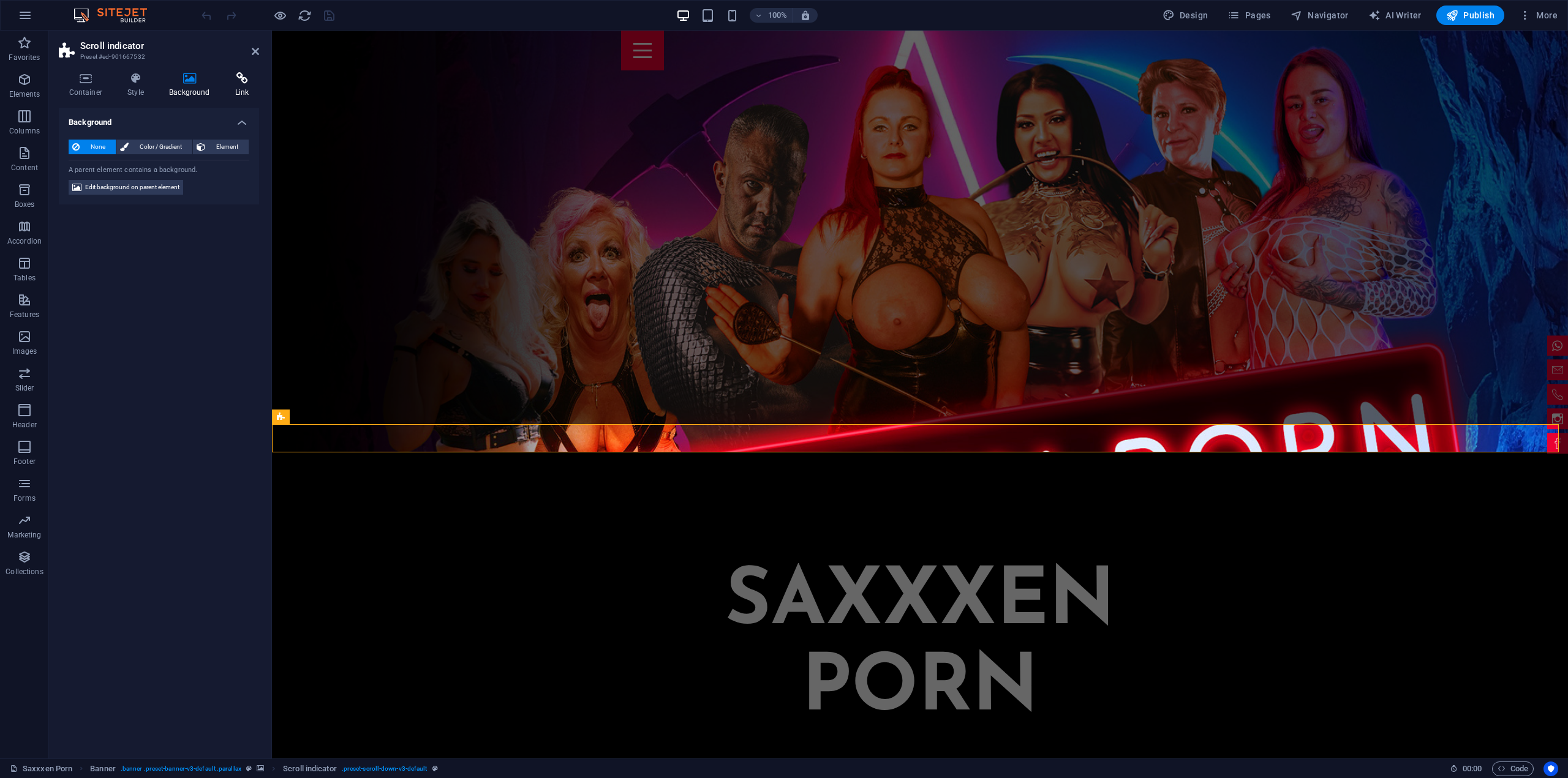
click at [236, 89] on h4 "Link" at bounding box center [242, 85] width 34 height 26
click at [178, 206] on input "Anchor" at bounding box center [189, 204] width 119 height 15
type input "Party"
click at [335, 9] on icon "save" at bounding box center [329, 15] width 14 height 14
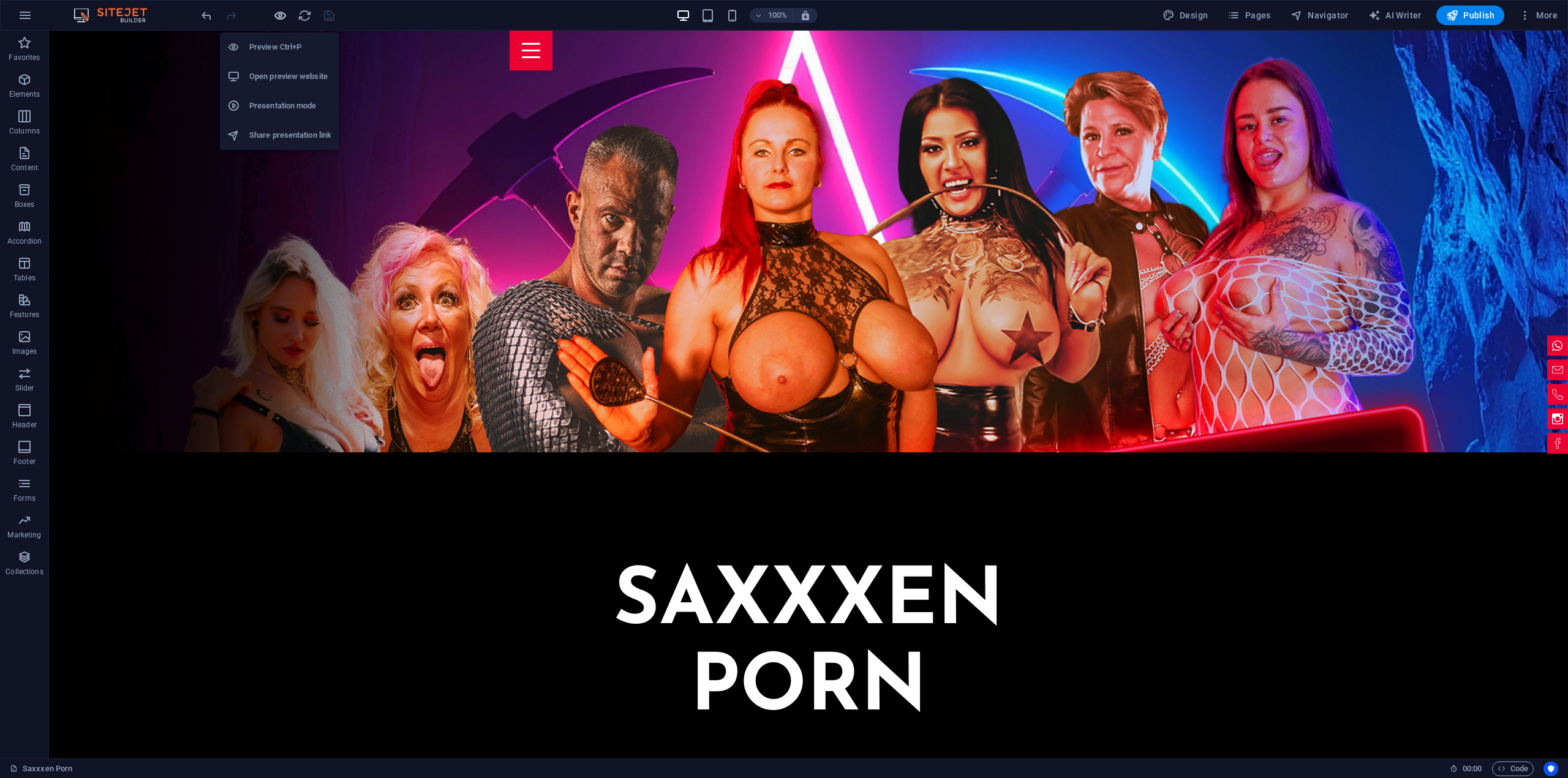
click at [278, 14] on icon "button" at bounding box center [279, 15] width 14 height 14
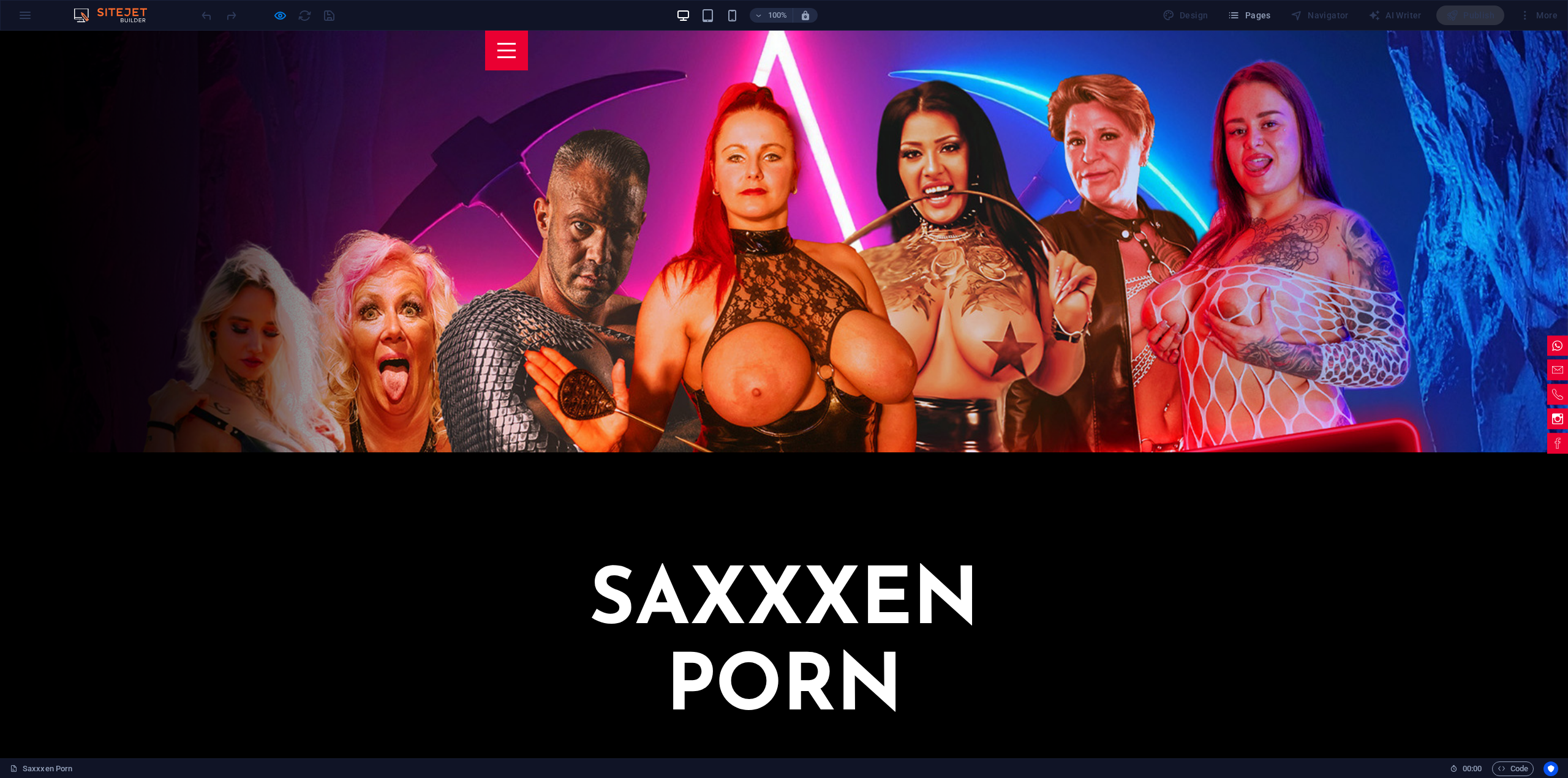
click at [283, 16] on icon "button" at bounding box center [279, 15] width 14 height 14
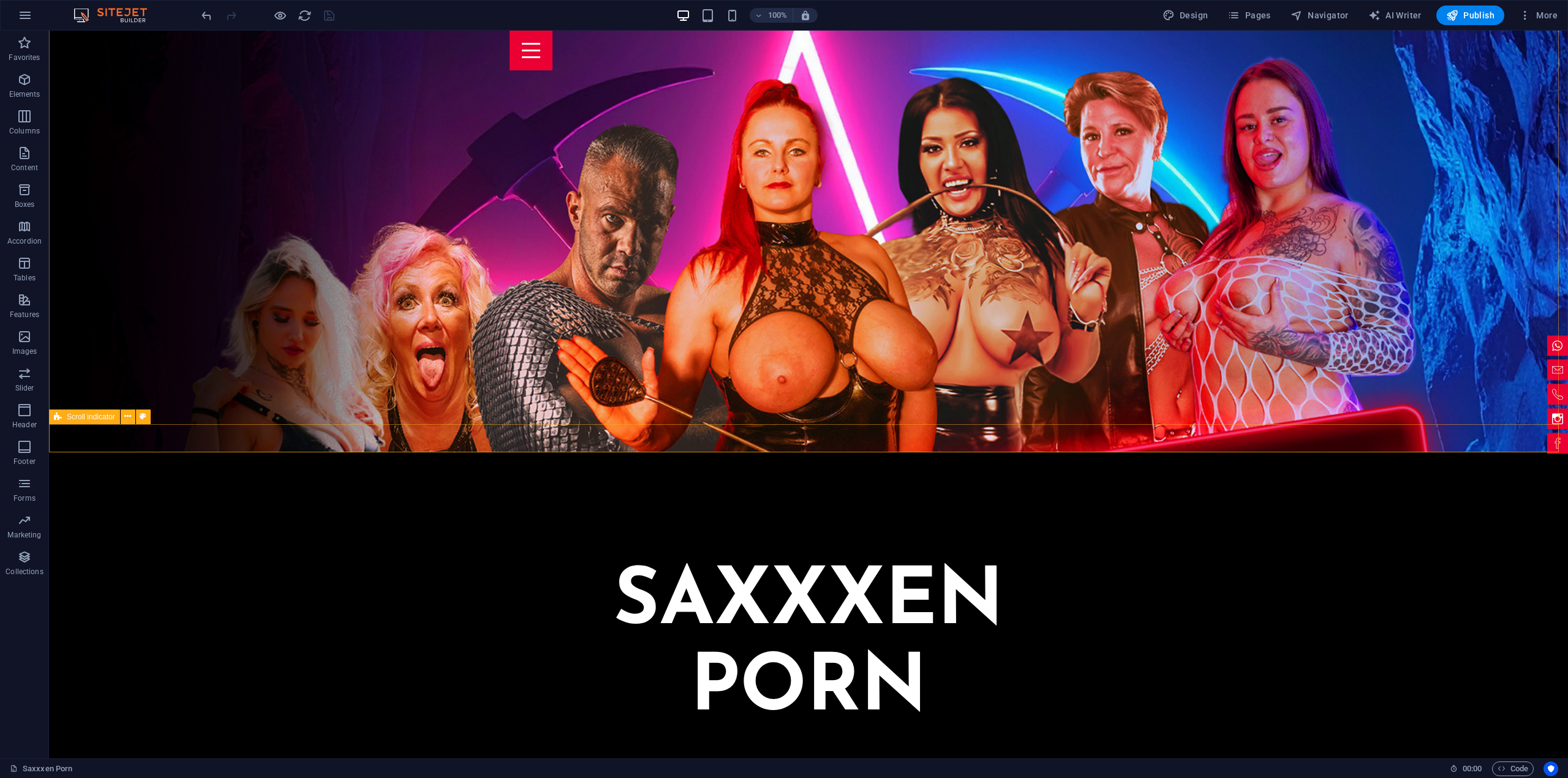
click at [74, 416] on span "Scroll indicator" at bounding box center [91, 416] width 49 height 7
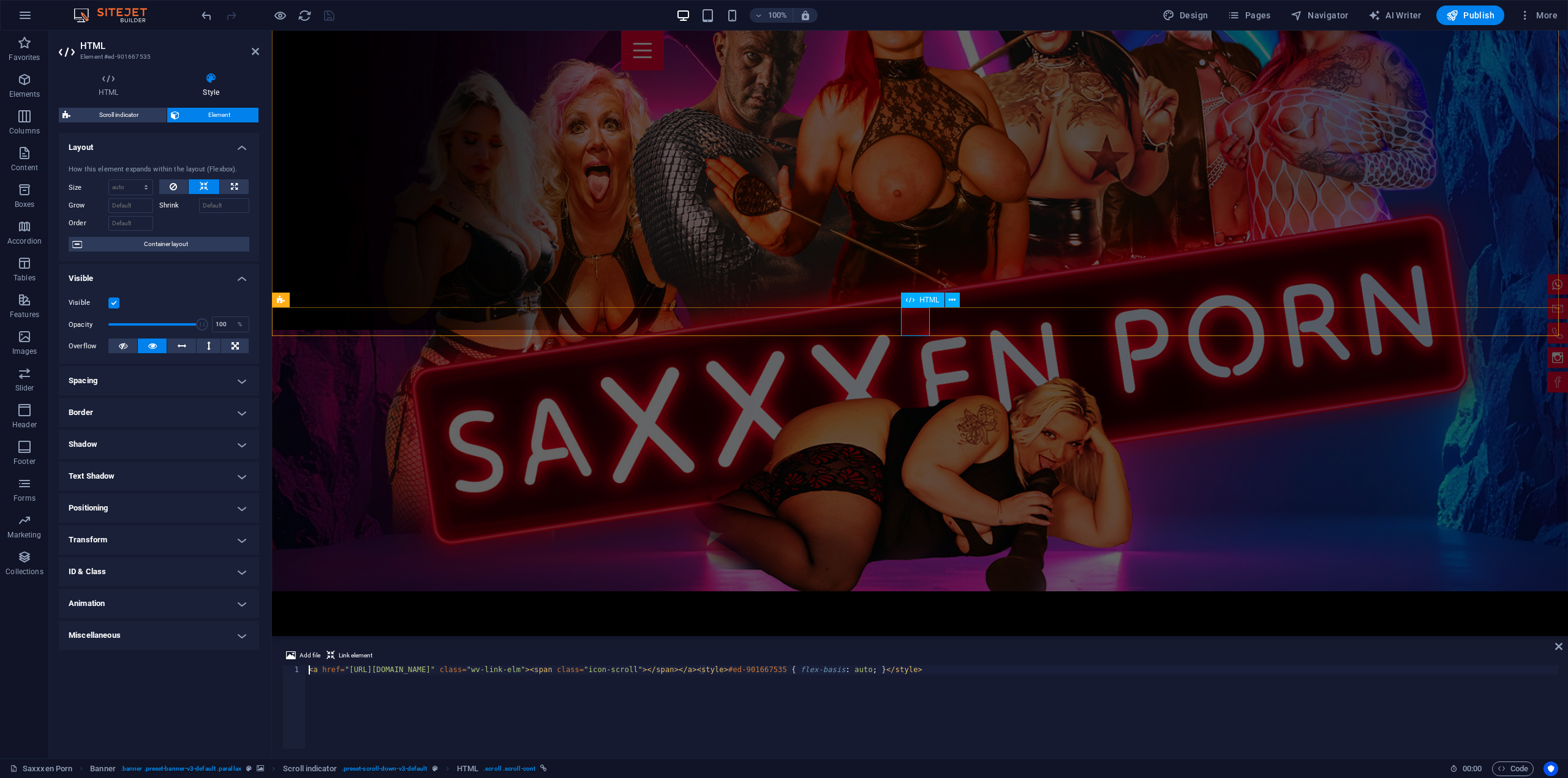
drag, startPoint x: 469, startPoint y: 669, endPoint x: 352, endPoint y: 668, distance: 117.0
click at [352, 668] on div "< a href = "https://saxxxen-porn.de#party" class = "wv-link-elm" > < span class…" at bounding box center [932, 716] width 1252 height 102
click at [352, 668] on div "< a href = "https://saxxxen-porn.de#party" class = "wv-link-elm" > < span class…" at bounding box center [932, 707] width 1252 height 83
drag, startPoint x: 347, startPoint y: 670, endPoint x: 465, endPoint y: 670, distance: 118.0
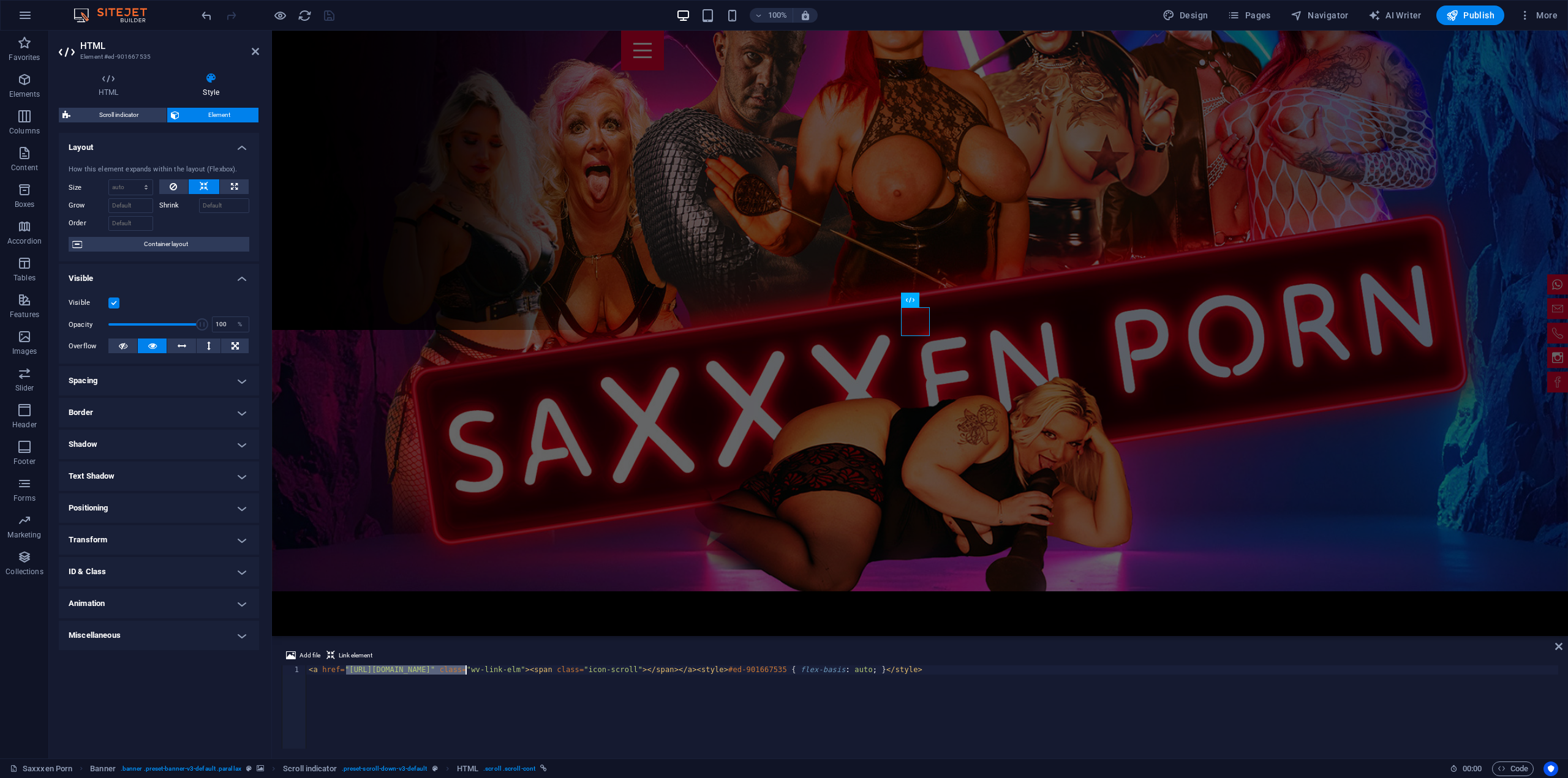
click at [465, 670] on div "< a href = "https://saxxxen-porn.de#party" class = "wv-link-elm" > < span class…" at bounding box center [932, 716] width 1252 height 102
type textarea "<a href="" class="wv-link-elm"><span class="icon-scroll"></span></a><style>#ed-…"
click at [700, 720] on div "< a href = "" class = "wv-link-elm" > < span class = "icon-scroll" > </ span > …" at bounding box center [932, 716] width 1252 height 102
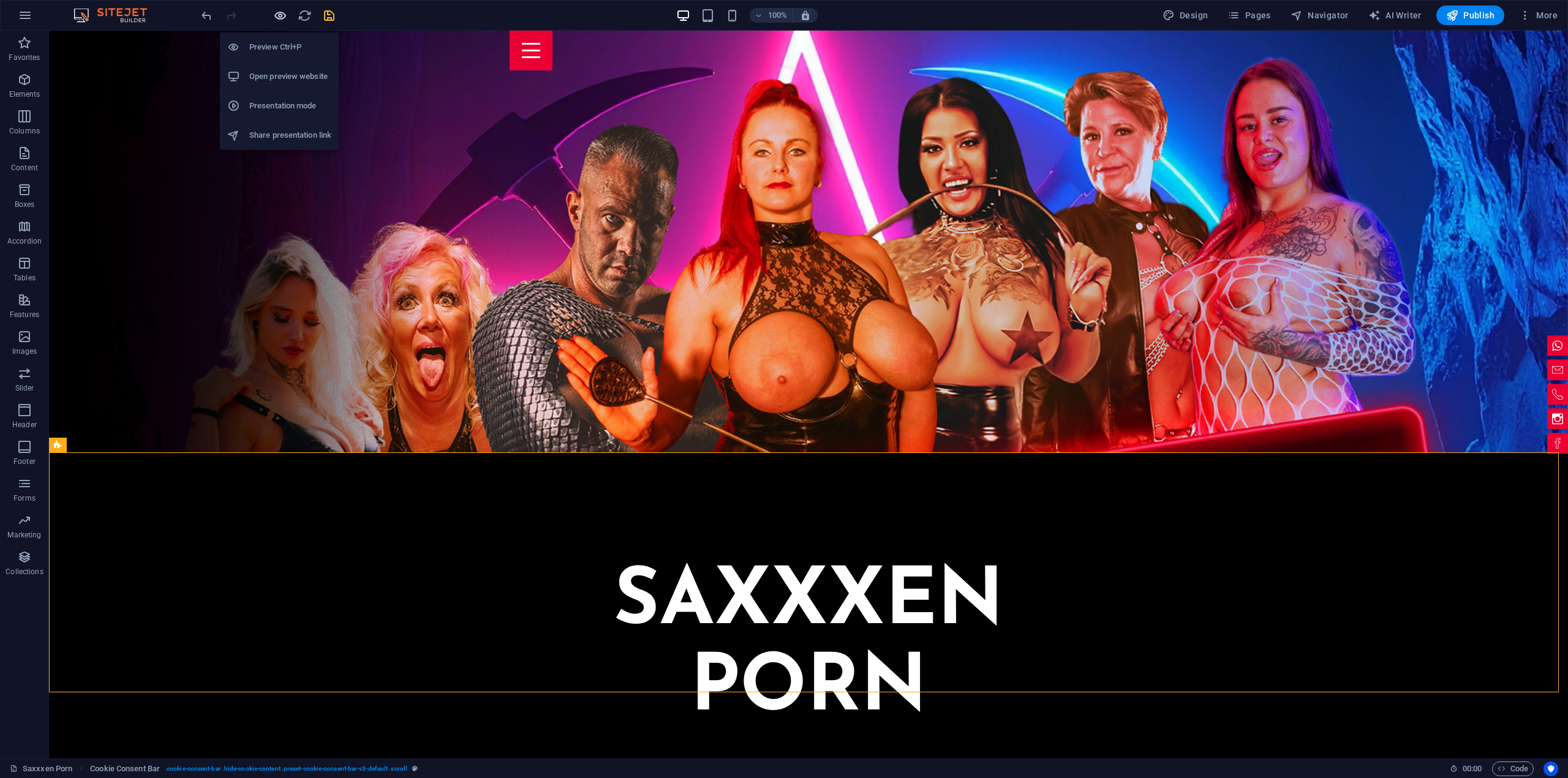
click at [281, 16] on icon "button" at bounding box center [279, 15] width 14 height 14
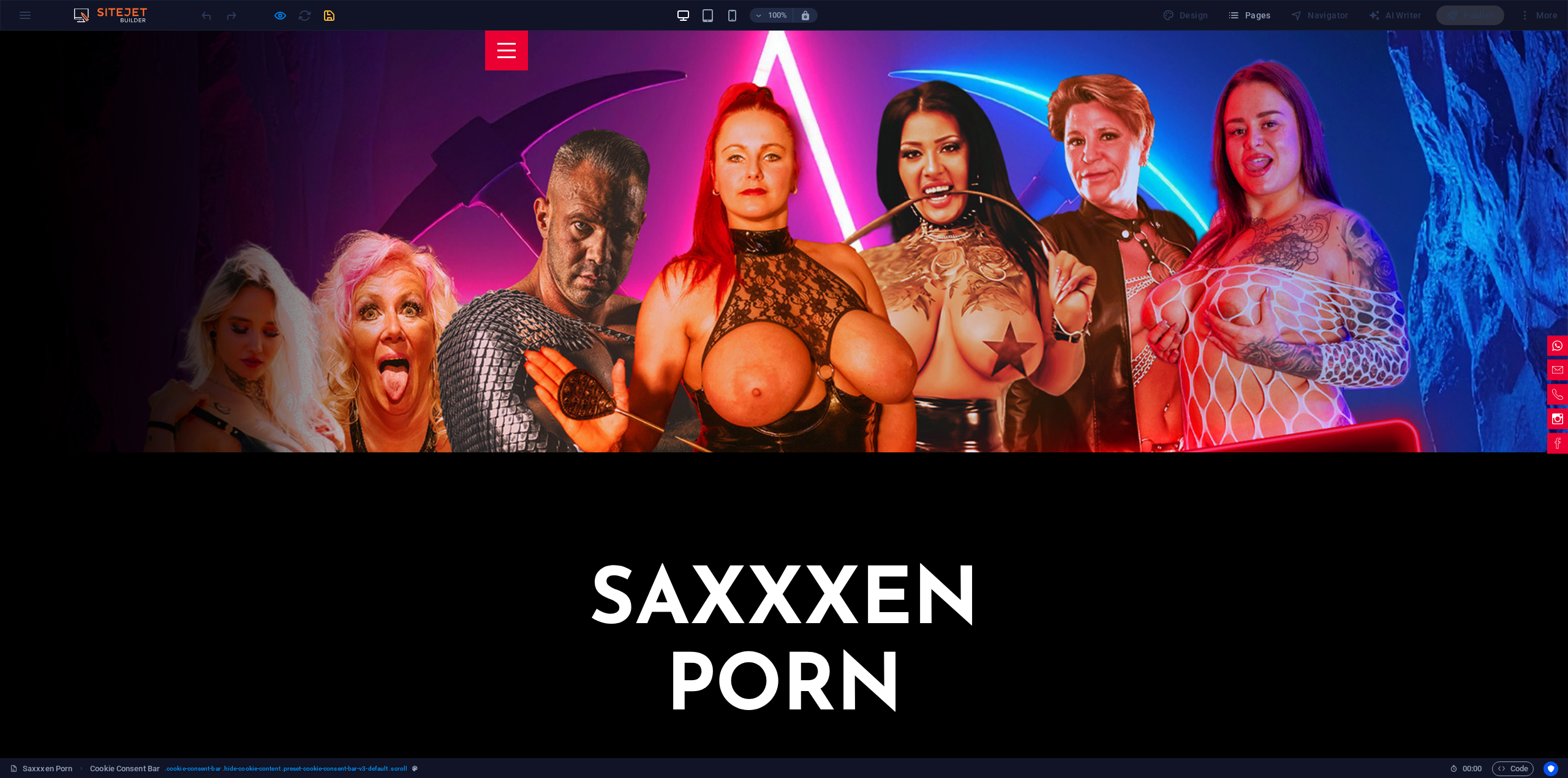
click at [275, 19] on icon "button" at bounding box center [279, 15] width 14 height 14
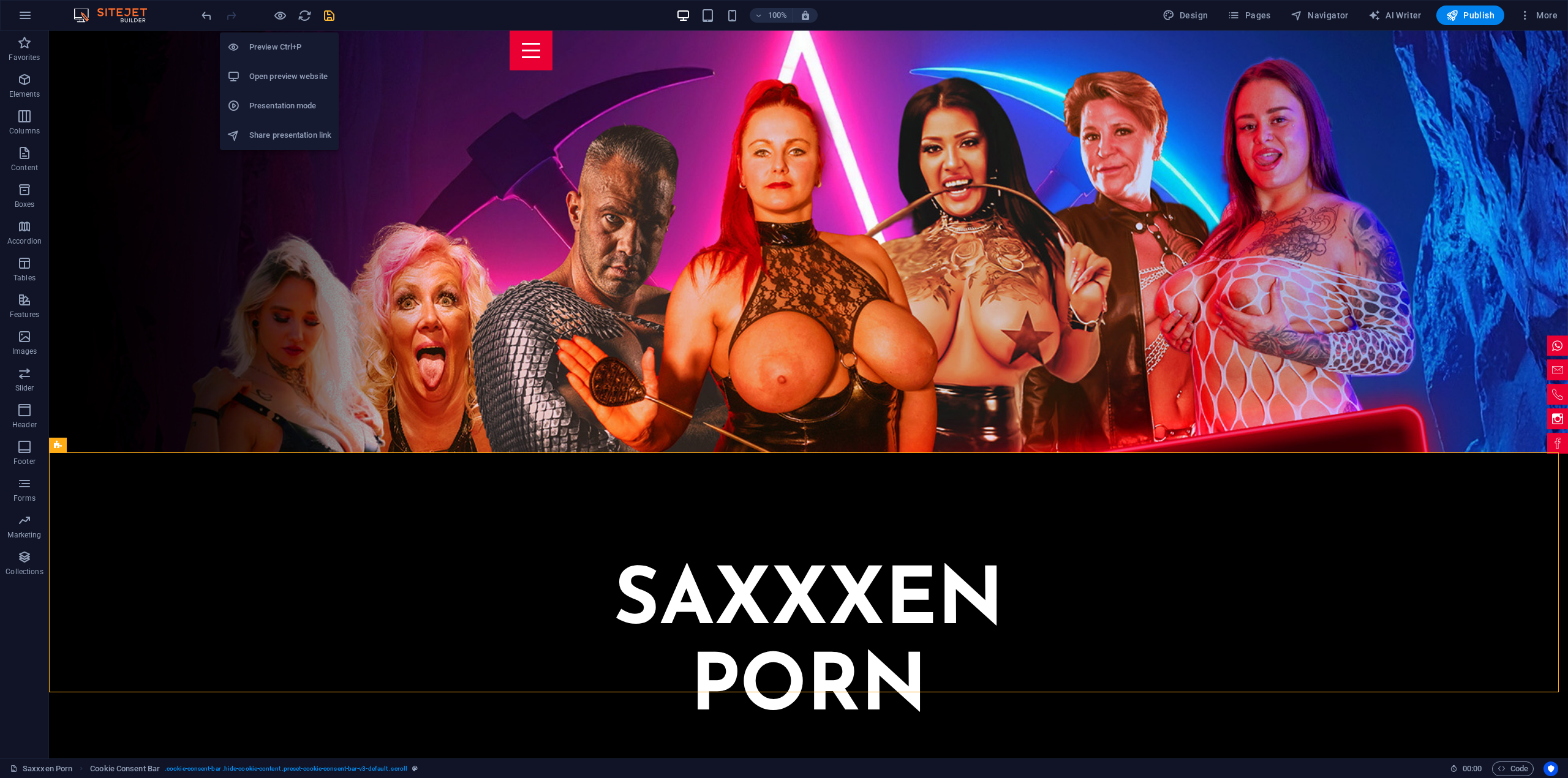
click at [275, 74] on h6 "Open preview website" at bounding box center [290, 76] width 82 height 15
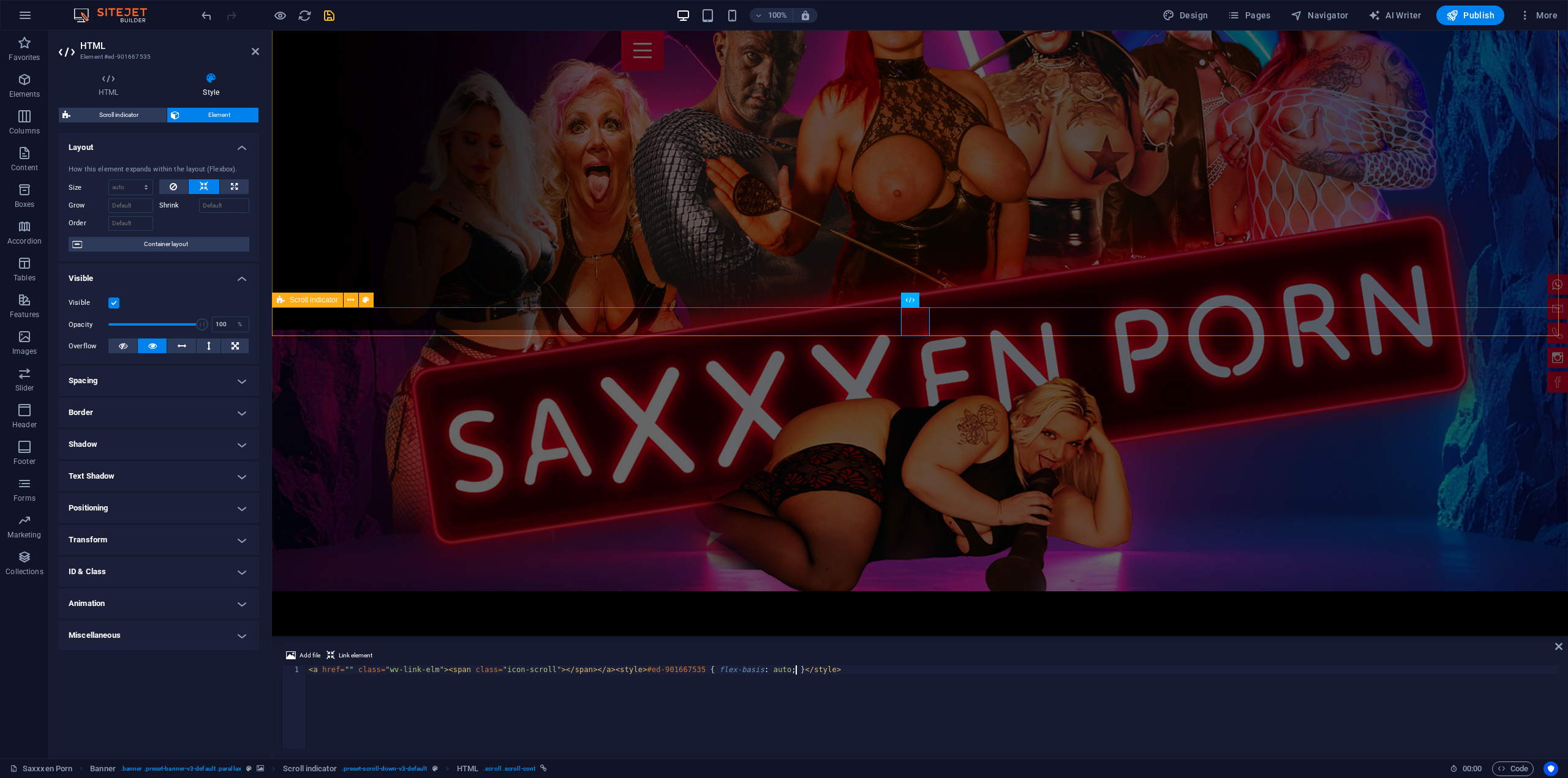
click at [311, 301] on span "Scroll indicator" at bounding box center [314, 300] width 49 height 7
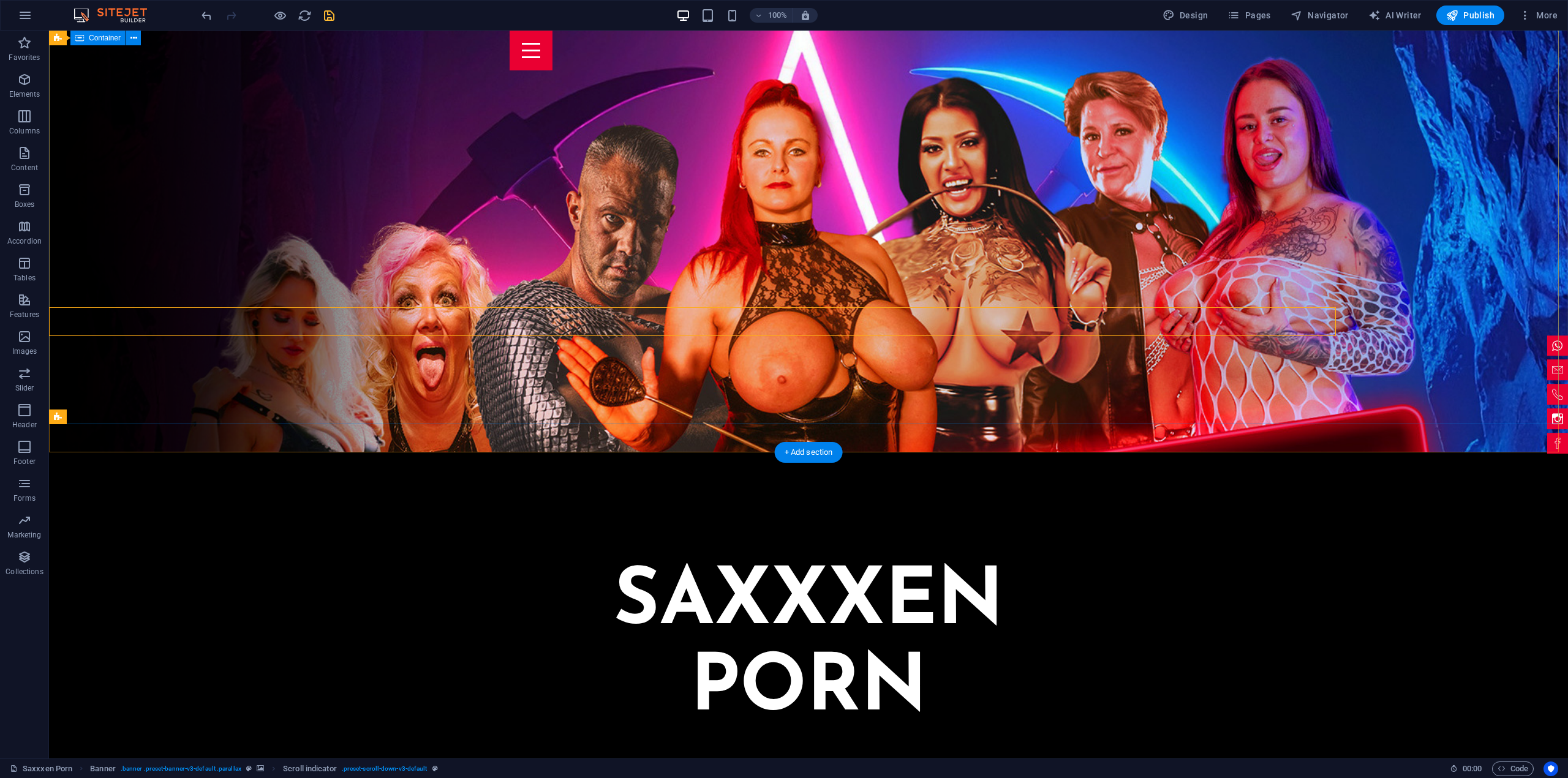
click at [311, 492] on div "Saxxxen Porn 13. September Schönheide / Sachsen" at bounding box center [807, 785] width 1519 height 586
click at [125, 419] on icon at bounding box center [128, 417] width 6 height 13
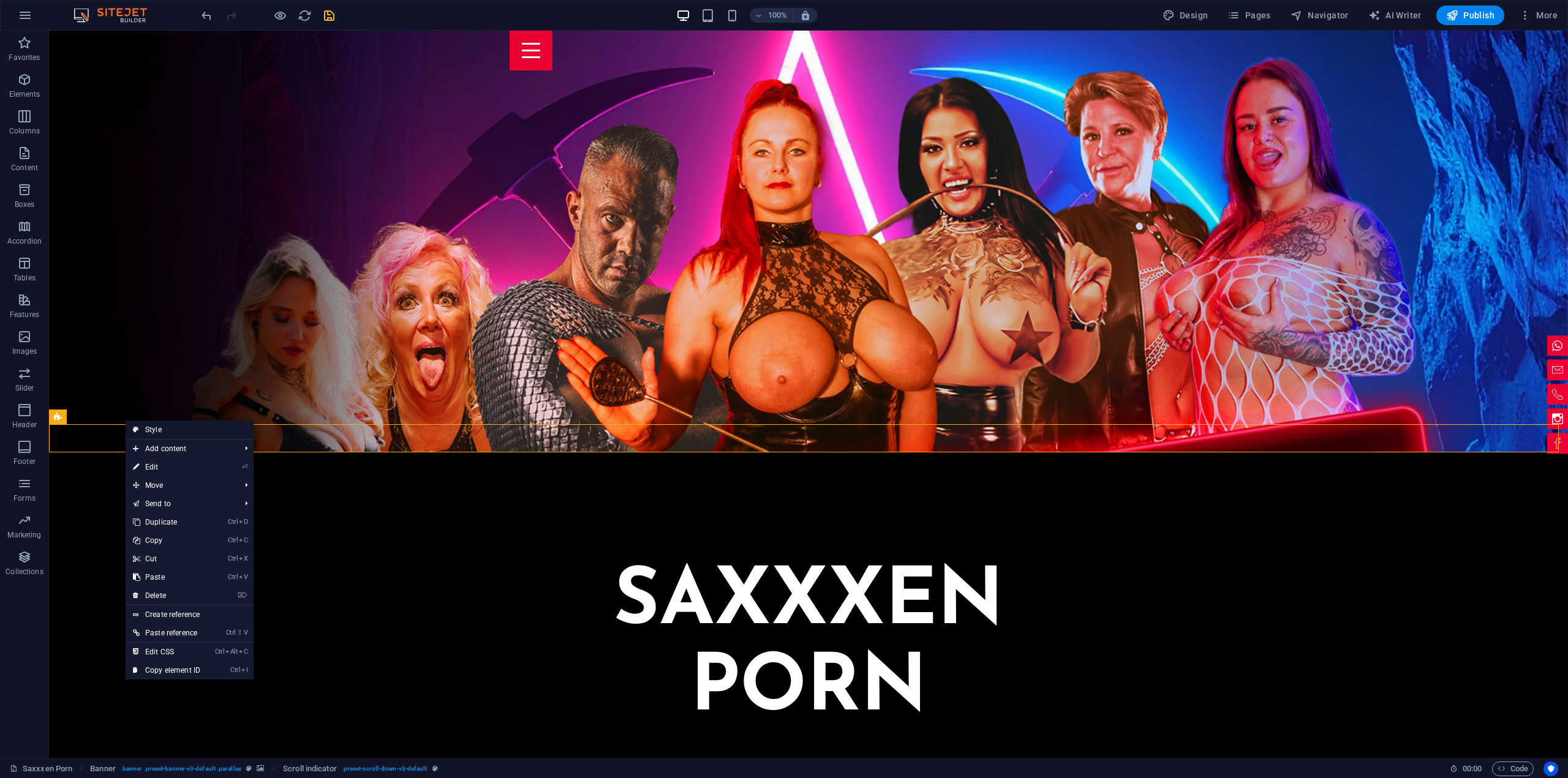
click at [156, 432] on link "Style" at bounding box center [190, 430] width 128 height 19
select select "rem"
select select "px"
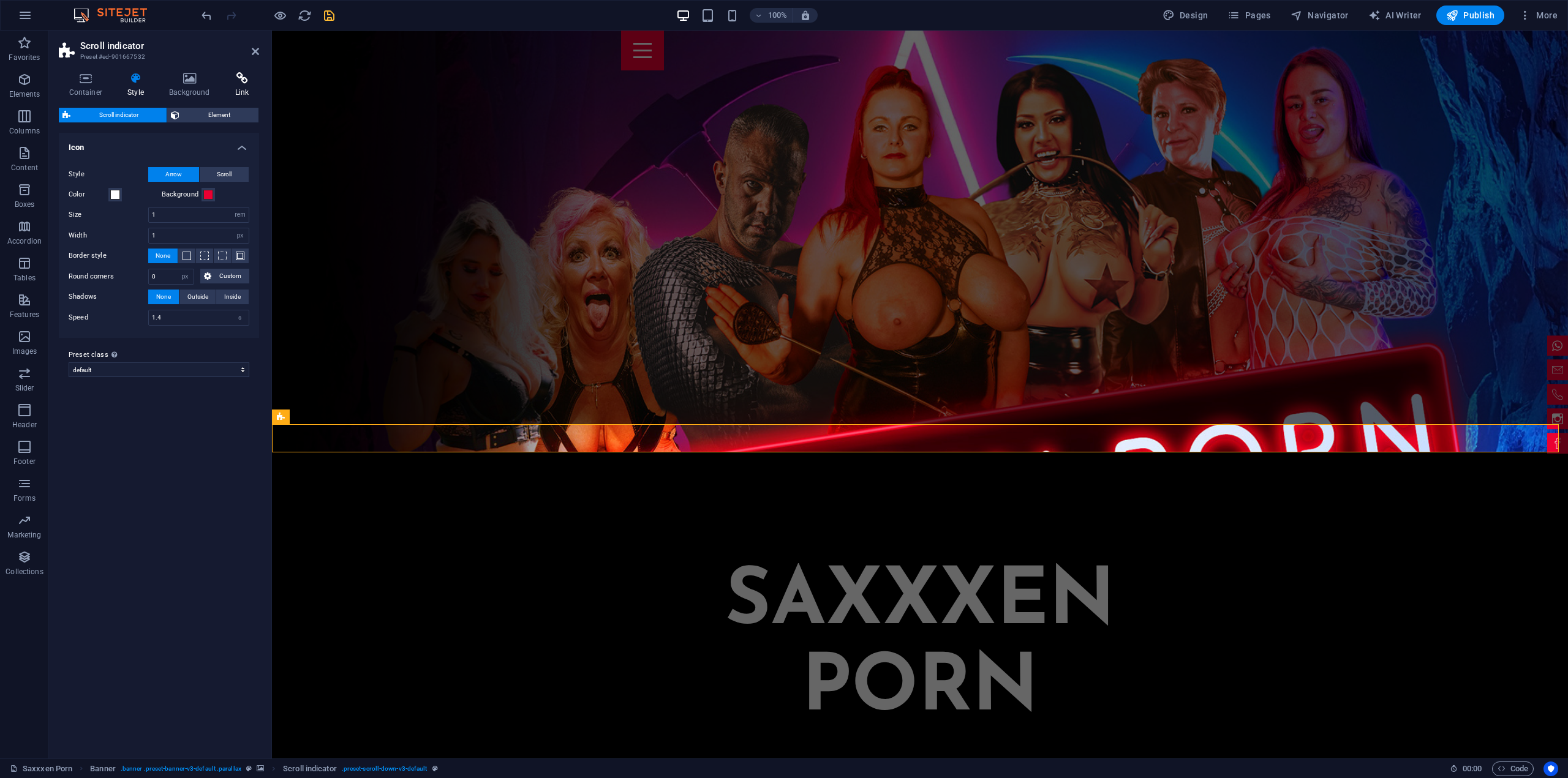
click at [249, 85] on h4 "Link" at bounding box center [242, 85] width 34 height 26
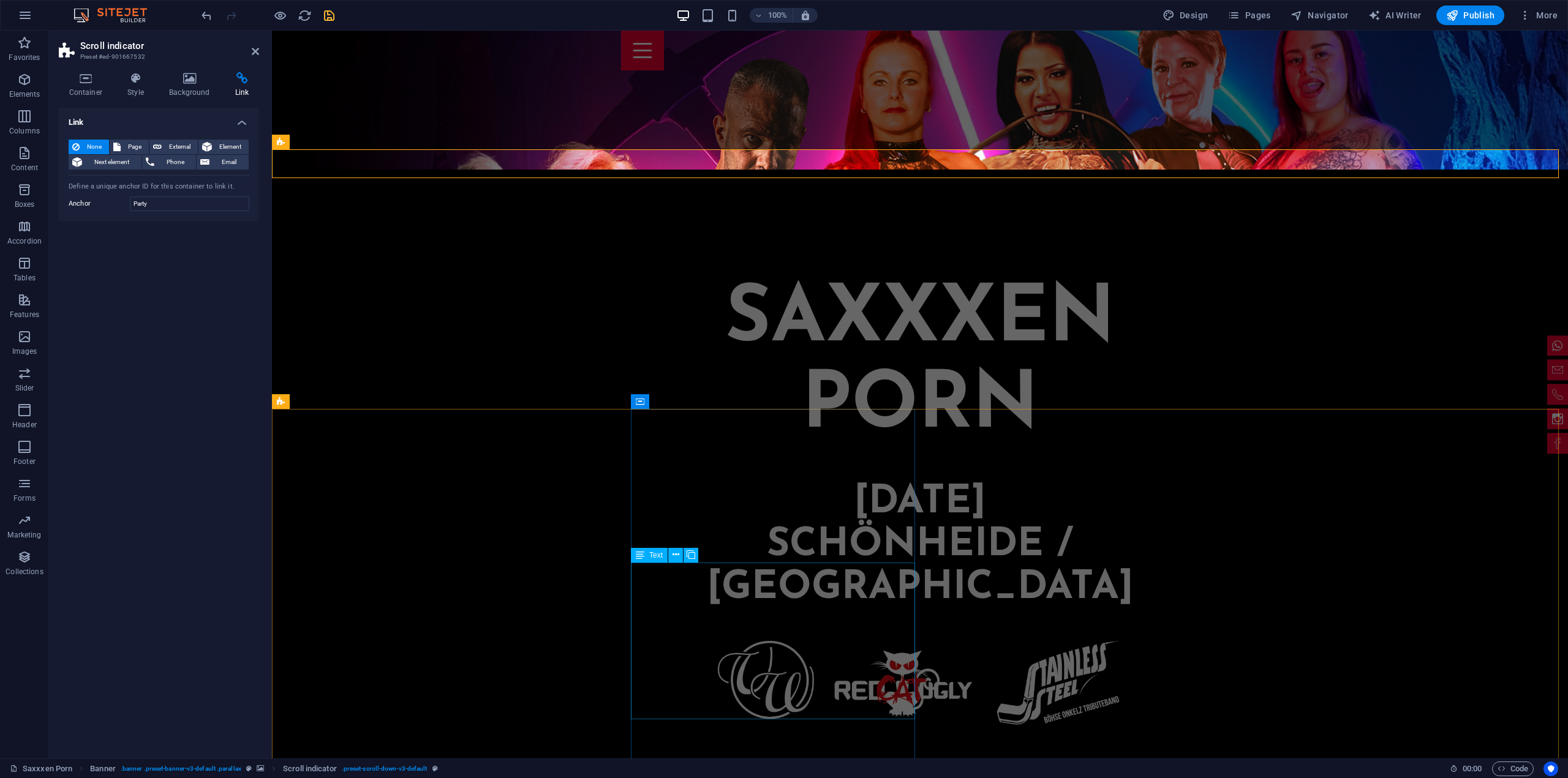
scroll to position [612, 0]
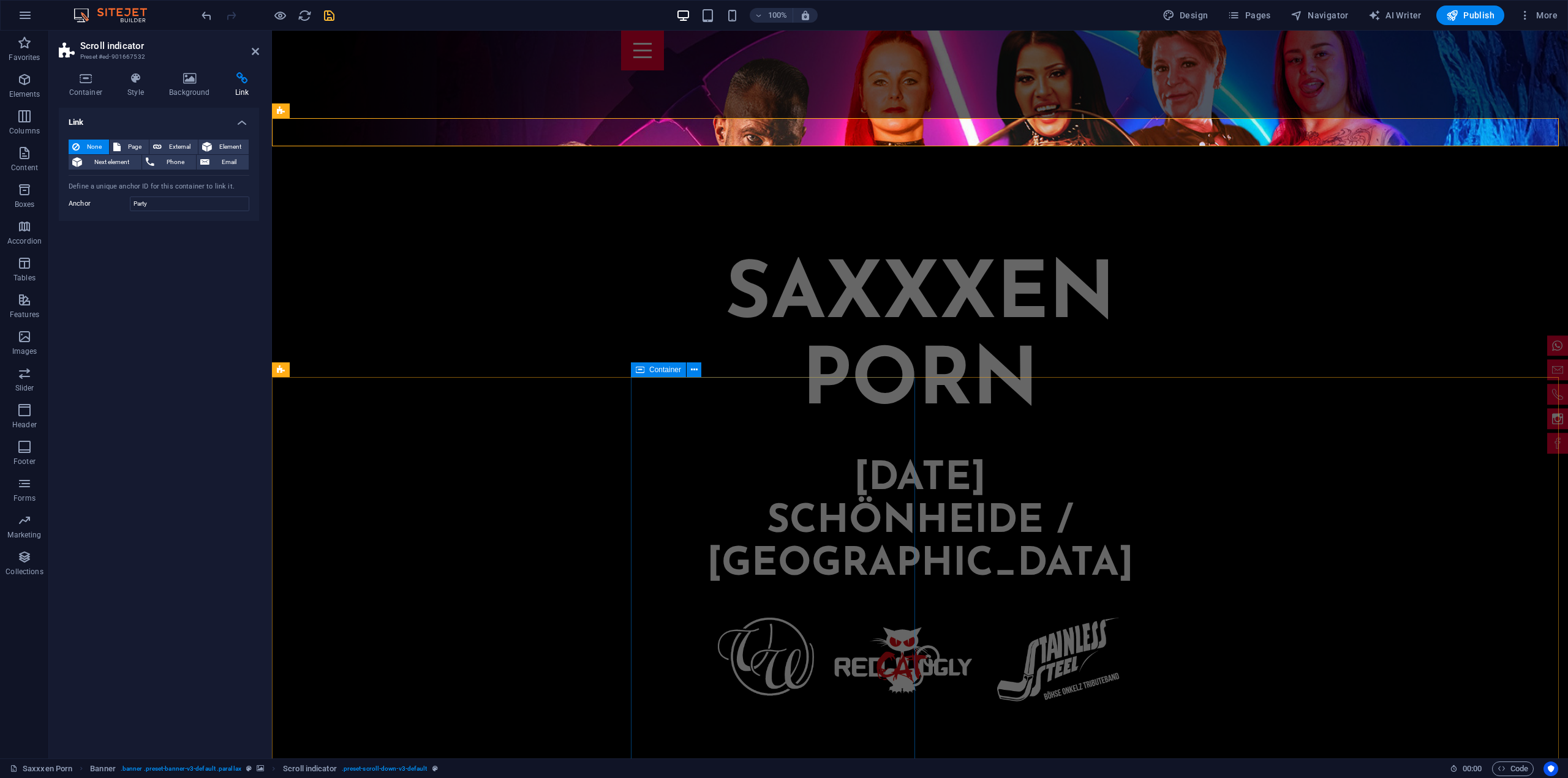
click at [664, 369] on span "Container" at bounding box center [665, 369] width 32 height 7
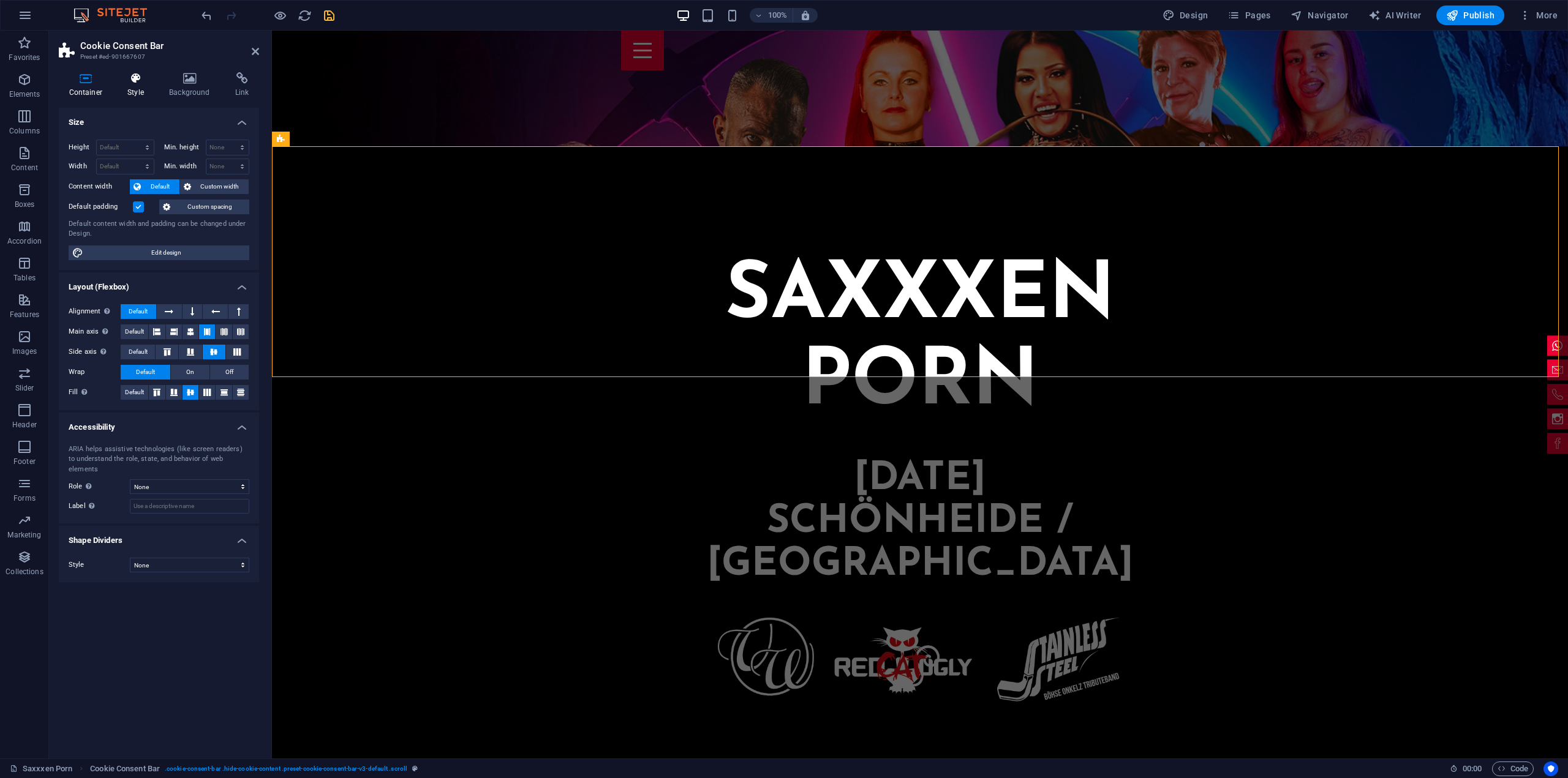
click at [140, 93] on h4 "Style" at bounding box center [138, 85] width 41 height 26
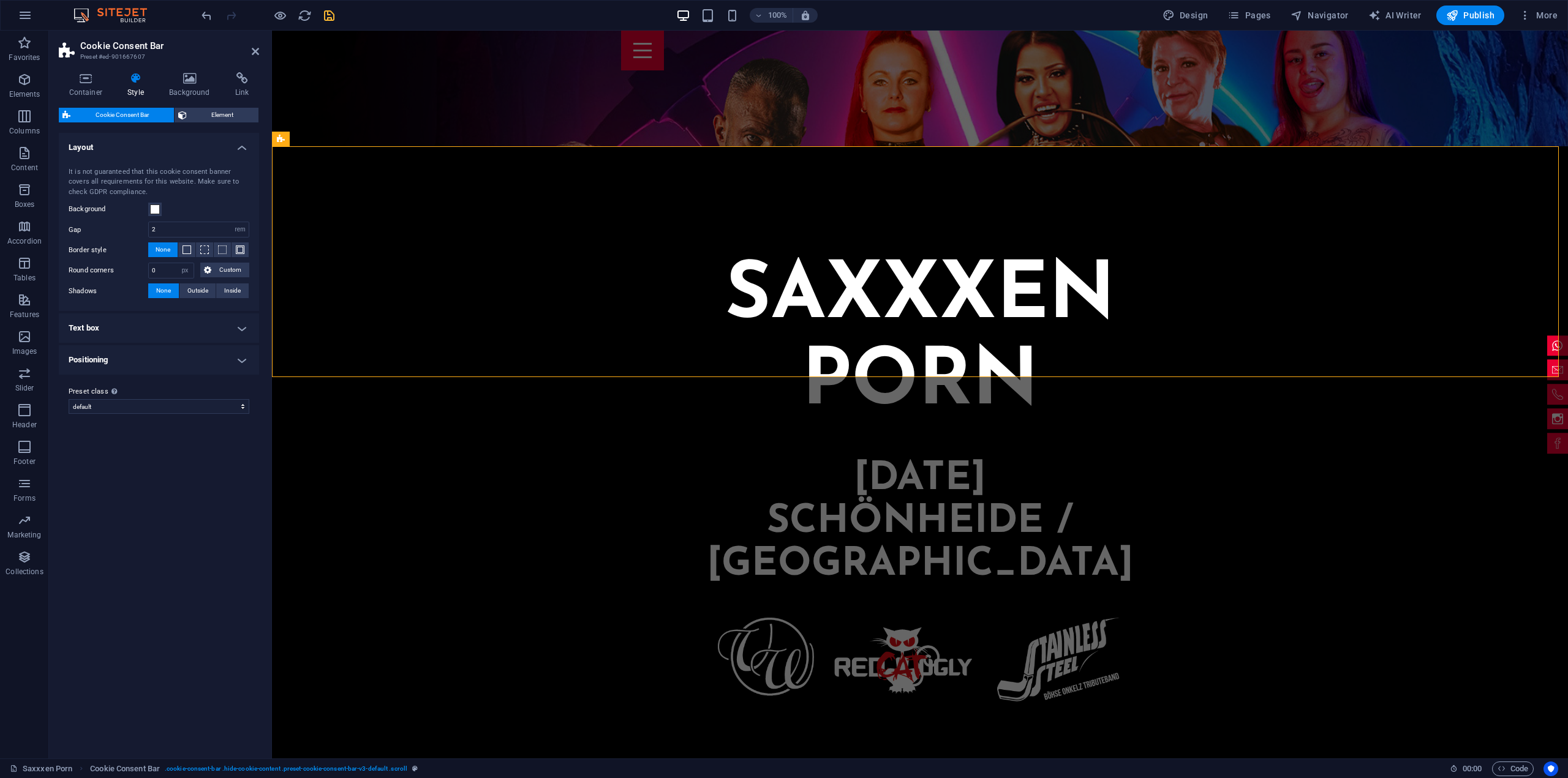
click at [154, 58] on h3 "Preset #ed-901667607" at bounding box center [157, 57] width 155 height 11
drag, startPoint x: 147, startPoint y: 59, endPoint x: 115, endPoint y: 54, distance: 32.4
click at [116, 55] on h3 "Preset #ed-901667607" at bounding box center [157, 57] width 155 height 11
click at [114, 54] on h3 "Preset #ed-901667607" at bounding box center [157, 57] width 155 height 11
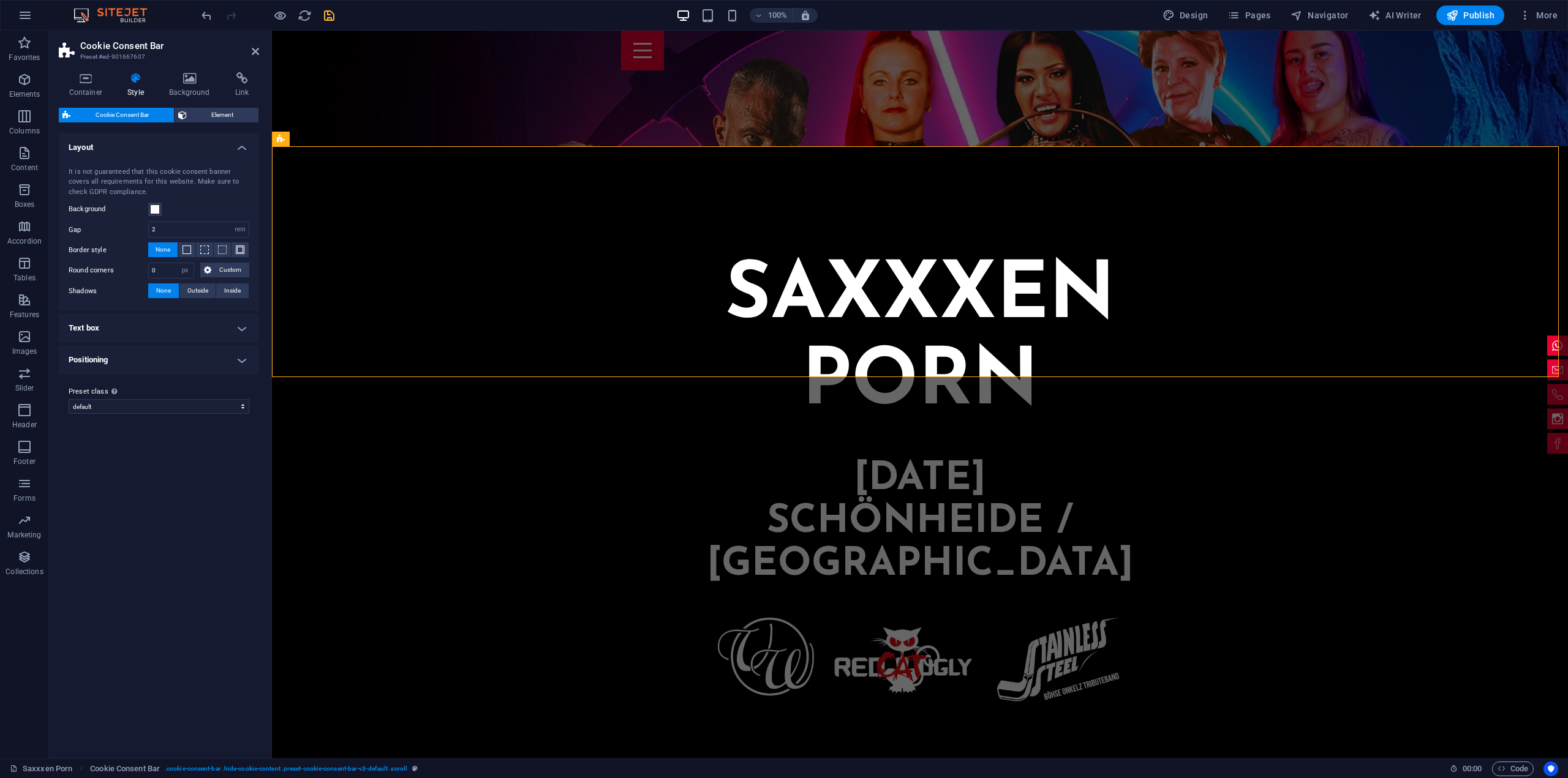
drag, startPoint x: 158, startPoint y: 57, endPoint x: 97, endPoint y: 51, distance: 61.3
click at [97, 52] on h3 "Preset #ed-901667607" at bounding box center [157, 57] width 155 height 11
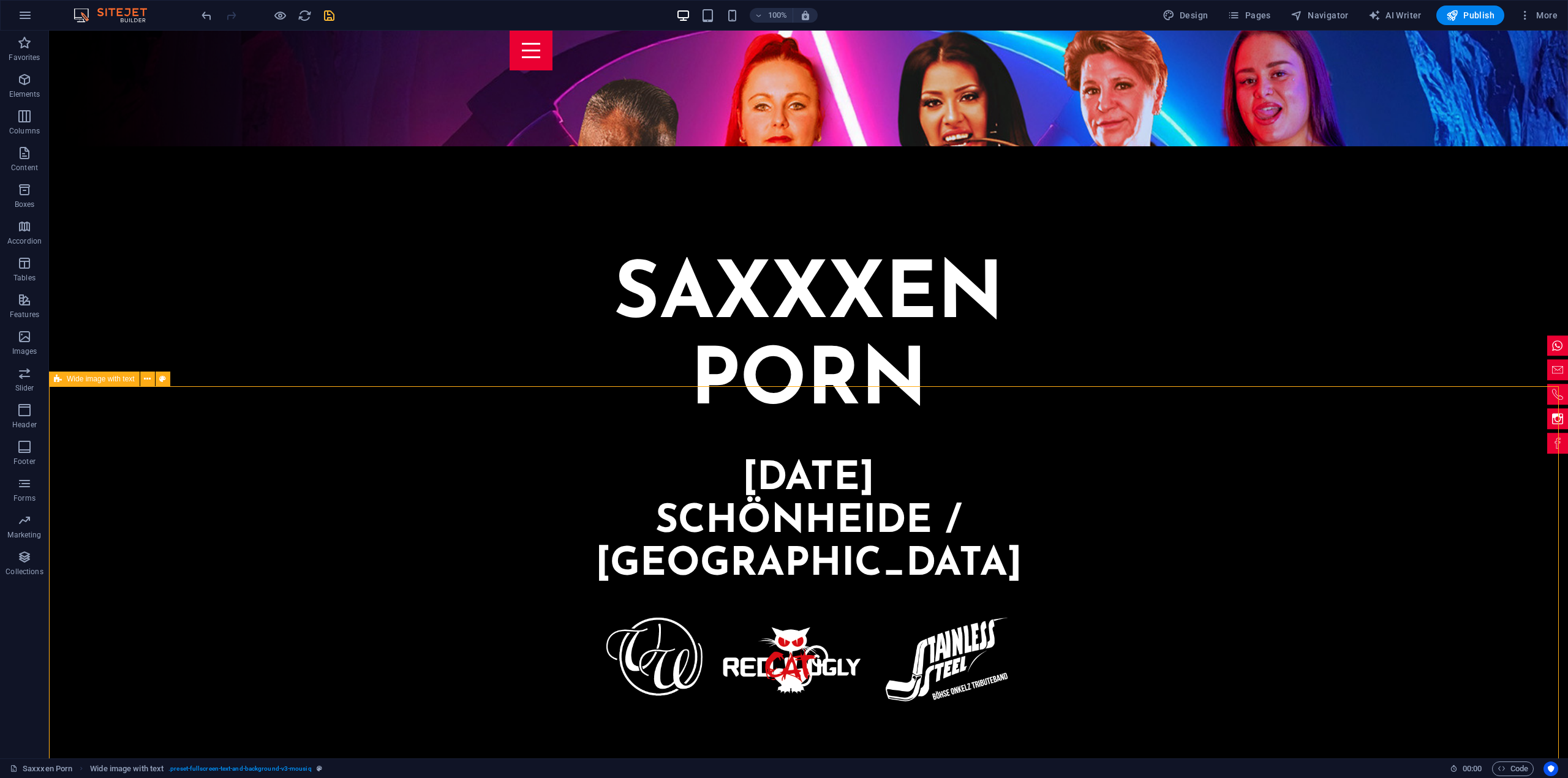
click at [120, 377] on span "Wide image with text" at bounding box center [100, 379] width 68 height 7
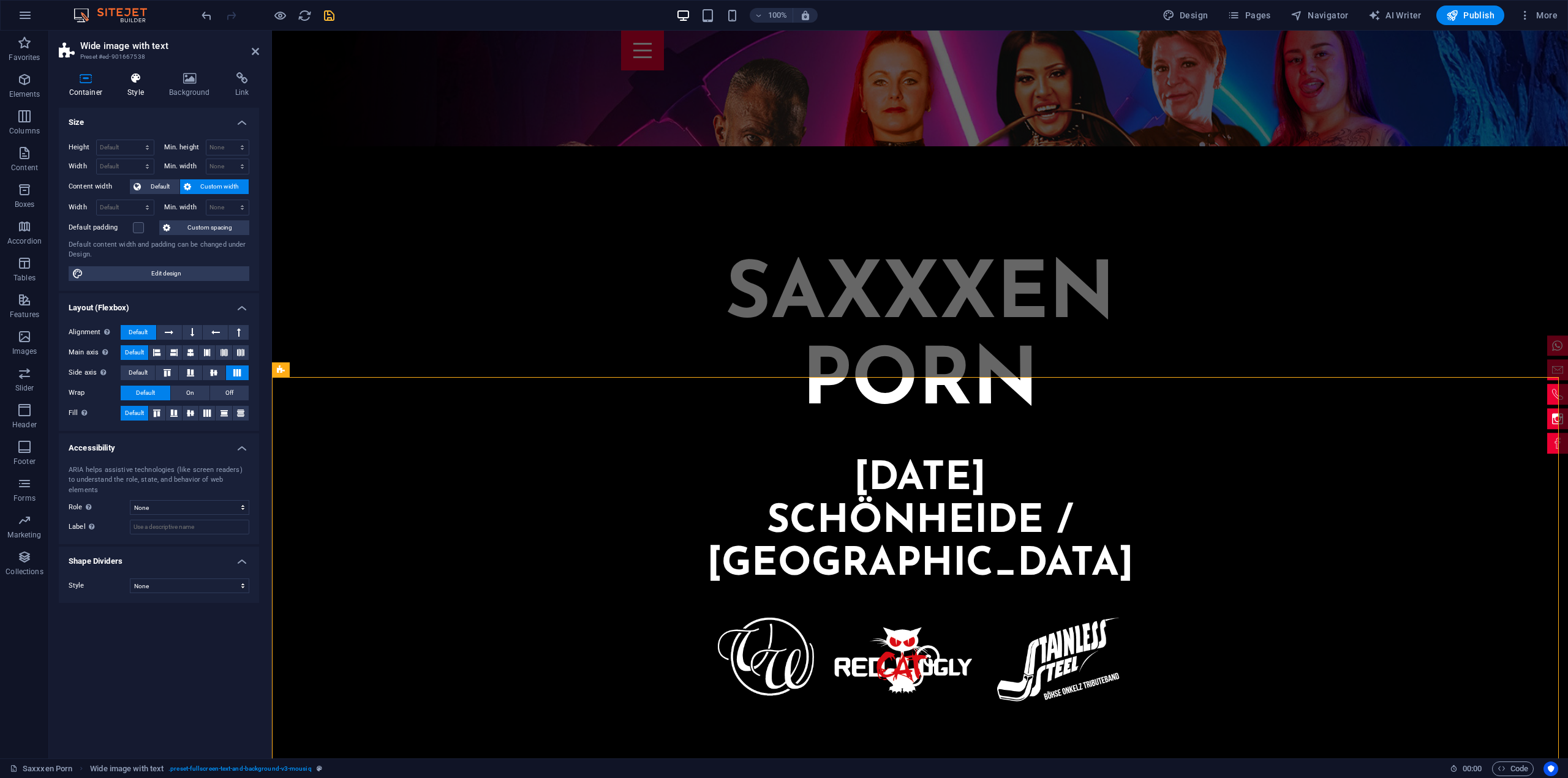
click at [139, 83] on icon at bounding box center [135, 78] width 36 height 12
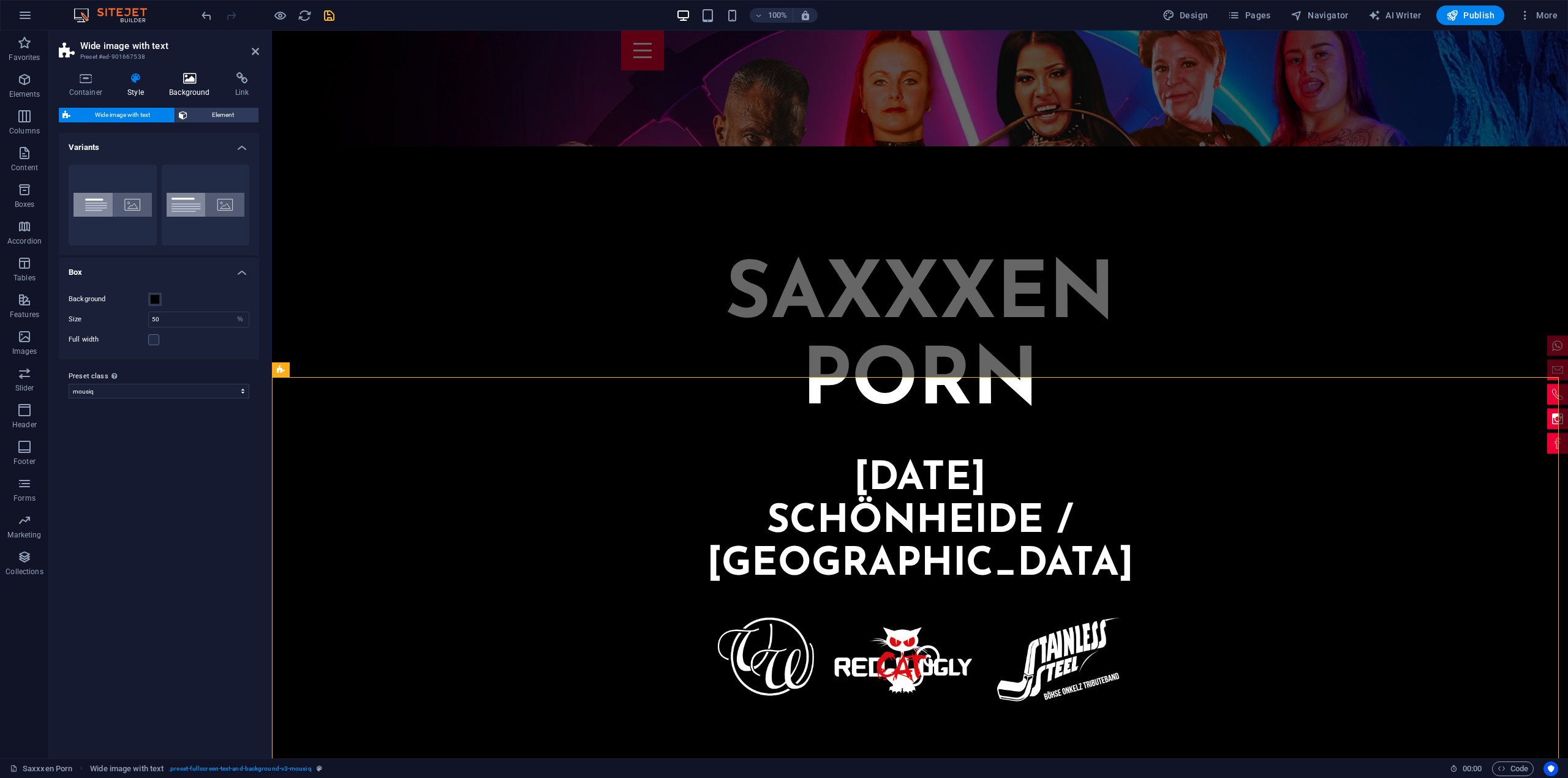
click at [196, 85] on h4 "Background" at bounding box center [193, 85] width 66 height 26
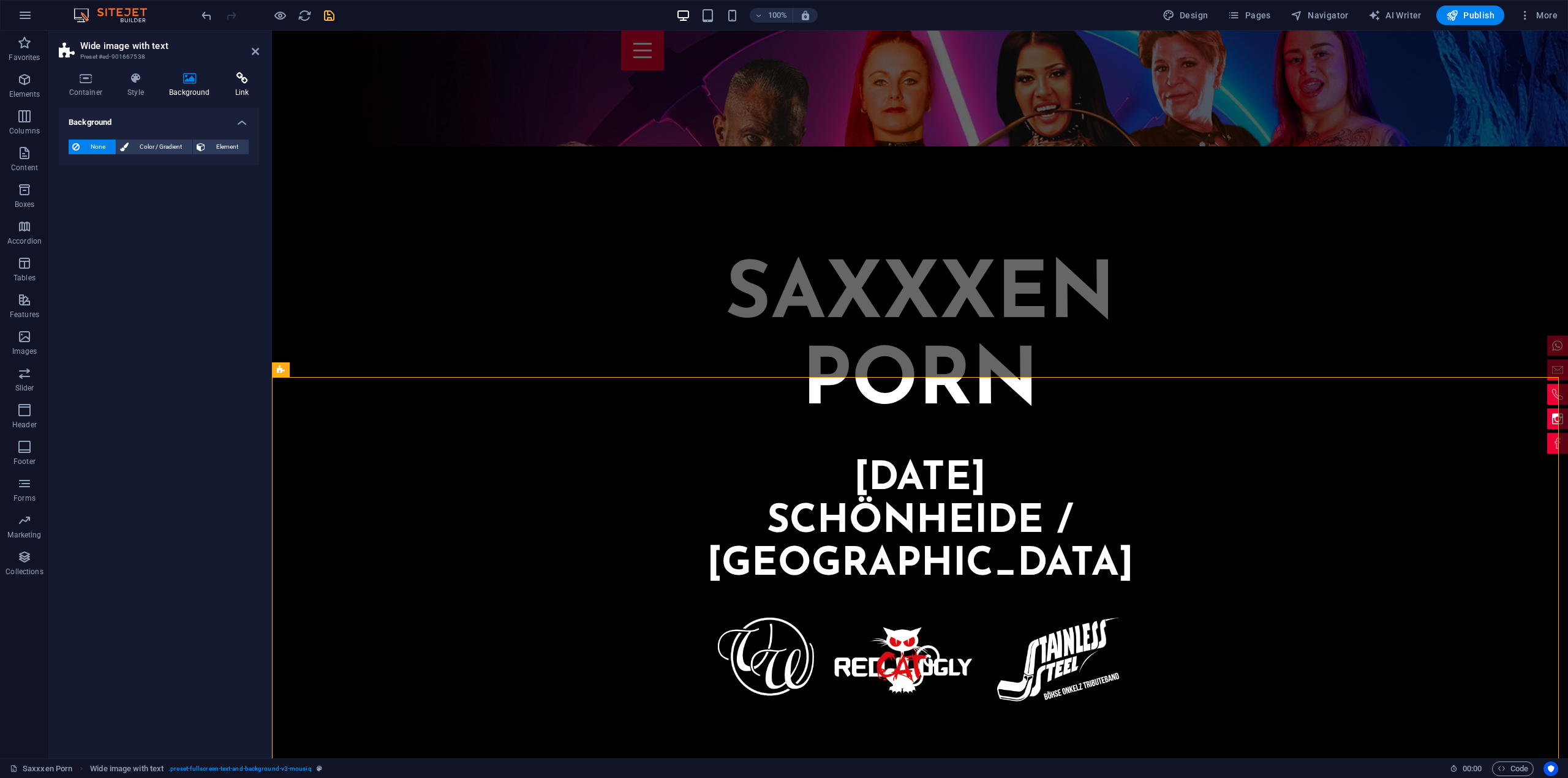
click at [232, 80] on icon at bounding box center [242, 78] width 34 height 12
click at [100, 84] on h4 "Container" at bounding box center [88, 85] width 59 height 26
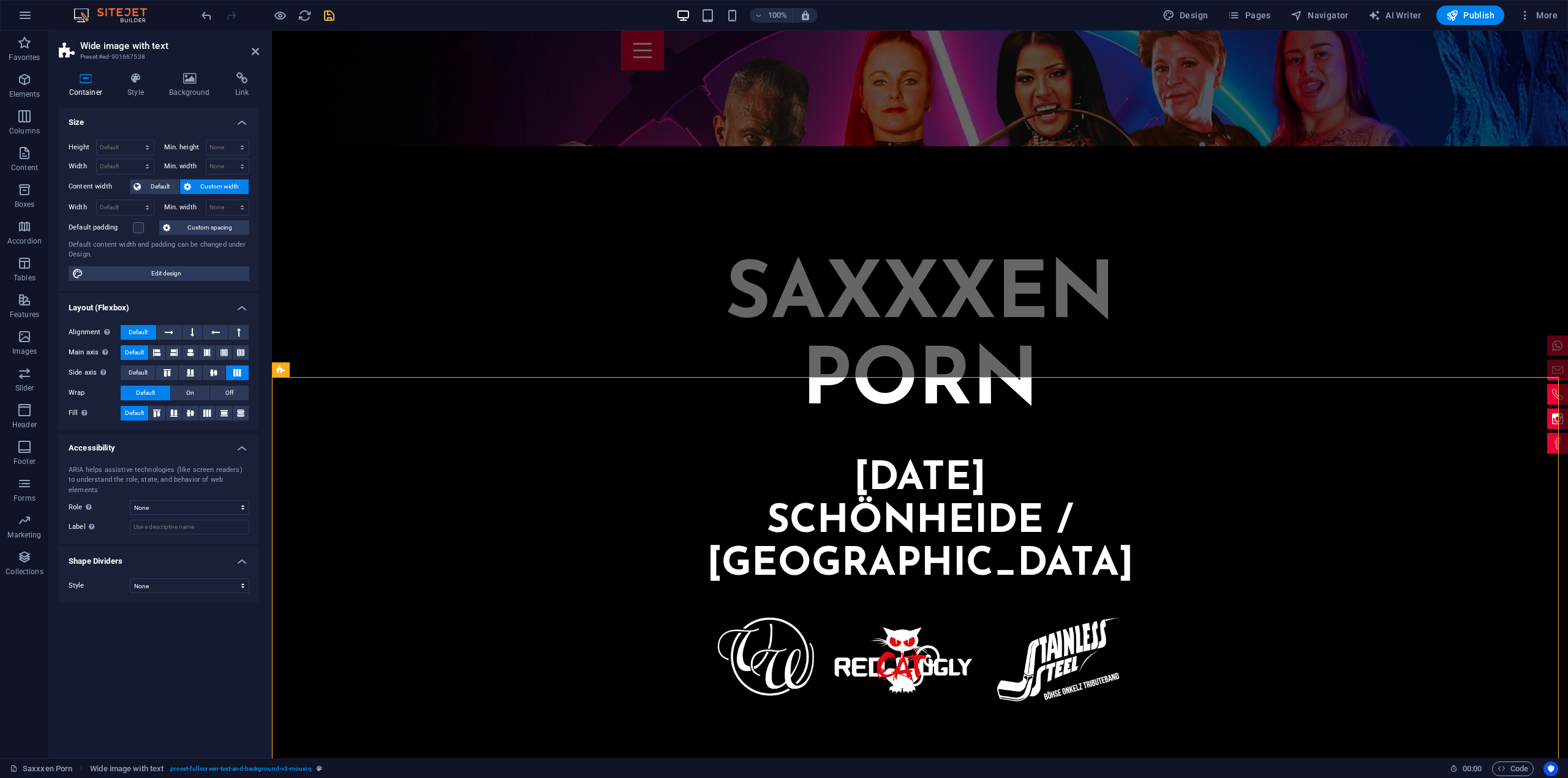
drag, startPoint x: 142, startPoint y: 59, endPoint x: 96, endPoint y: 52, distance: 46.5
click at [96, 52] on h3 "Preset #ed-901667538" at bounding box center [157, 57] width 155 height 11
click at [663, 369] on span "Container" at bounding box center [665, 369] width 32 height 7
click at [294, 372] on span "Wide image with text" at bounding box center [324, 369] width 68 height 7
click at [369, 372] on icon at bounding box center [370, 370] width 6 height 13
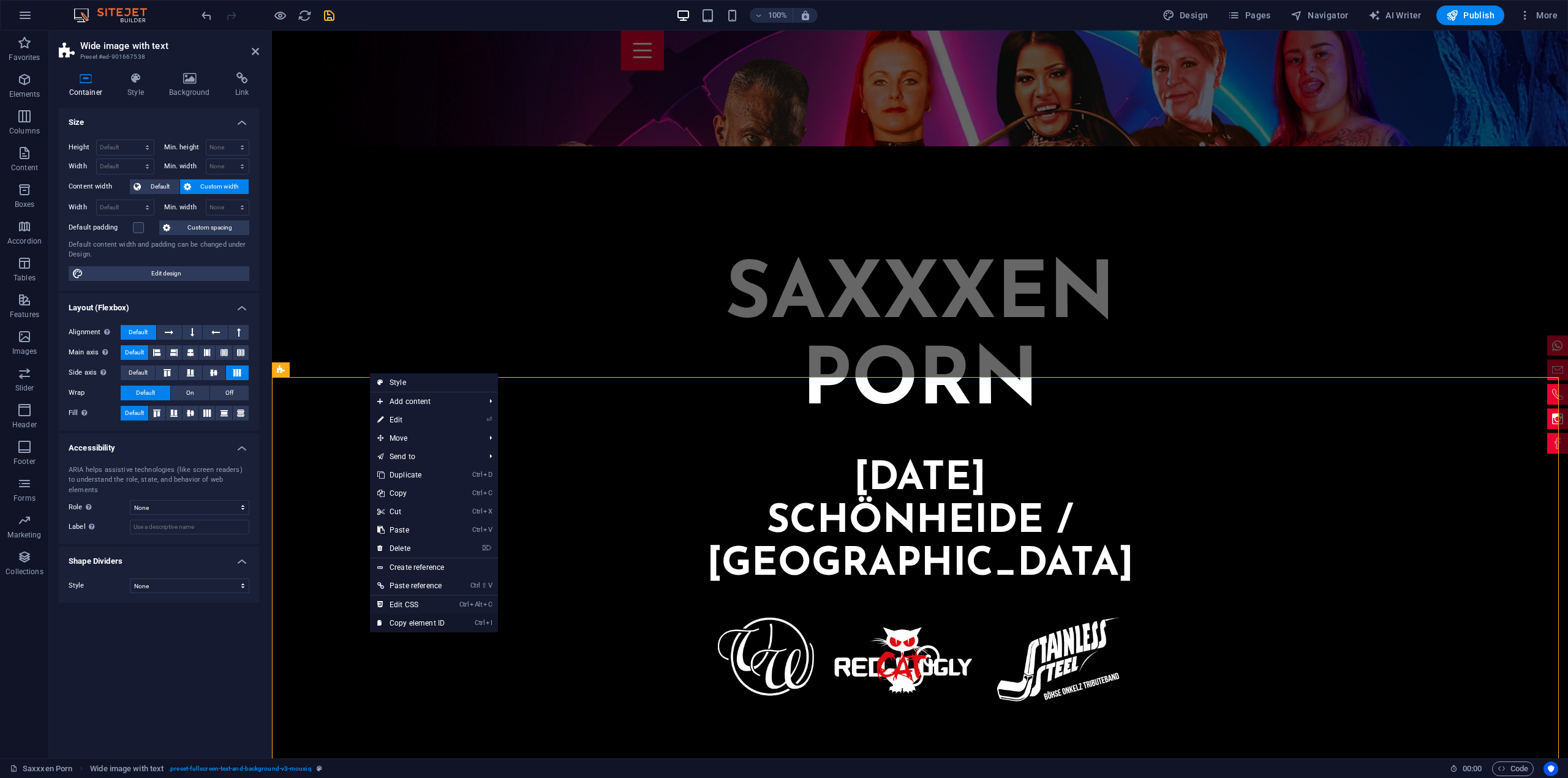
click at [433, 621] on link "Ctrl I Copy element ID" at bounding box center [411, 623] width 82 height 19
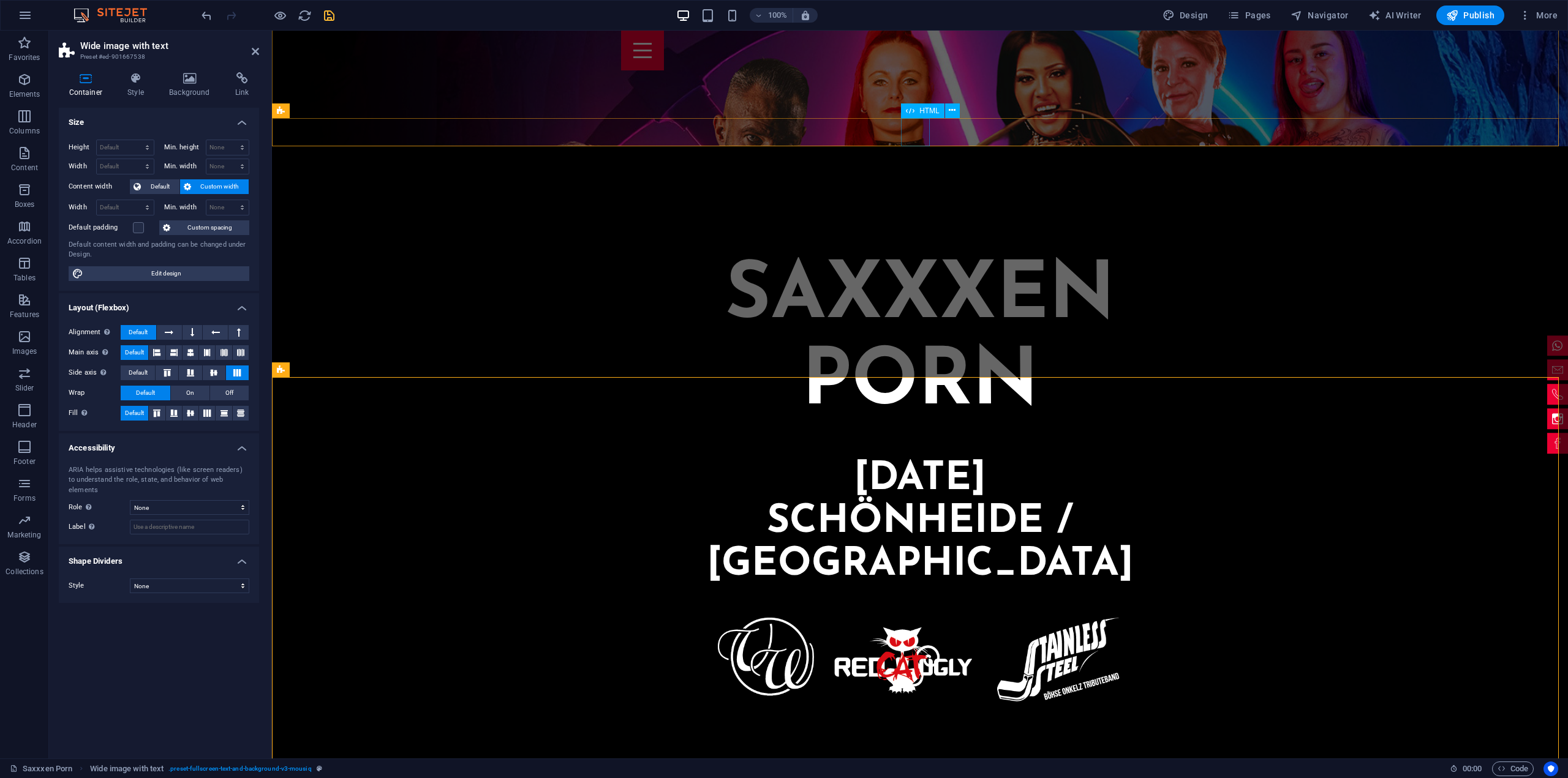
click at [300, 772] on div at bounding box center [286, 786] width 28 height 28
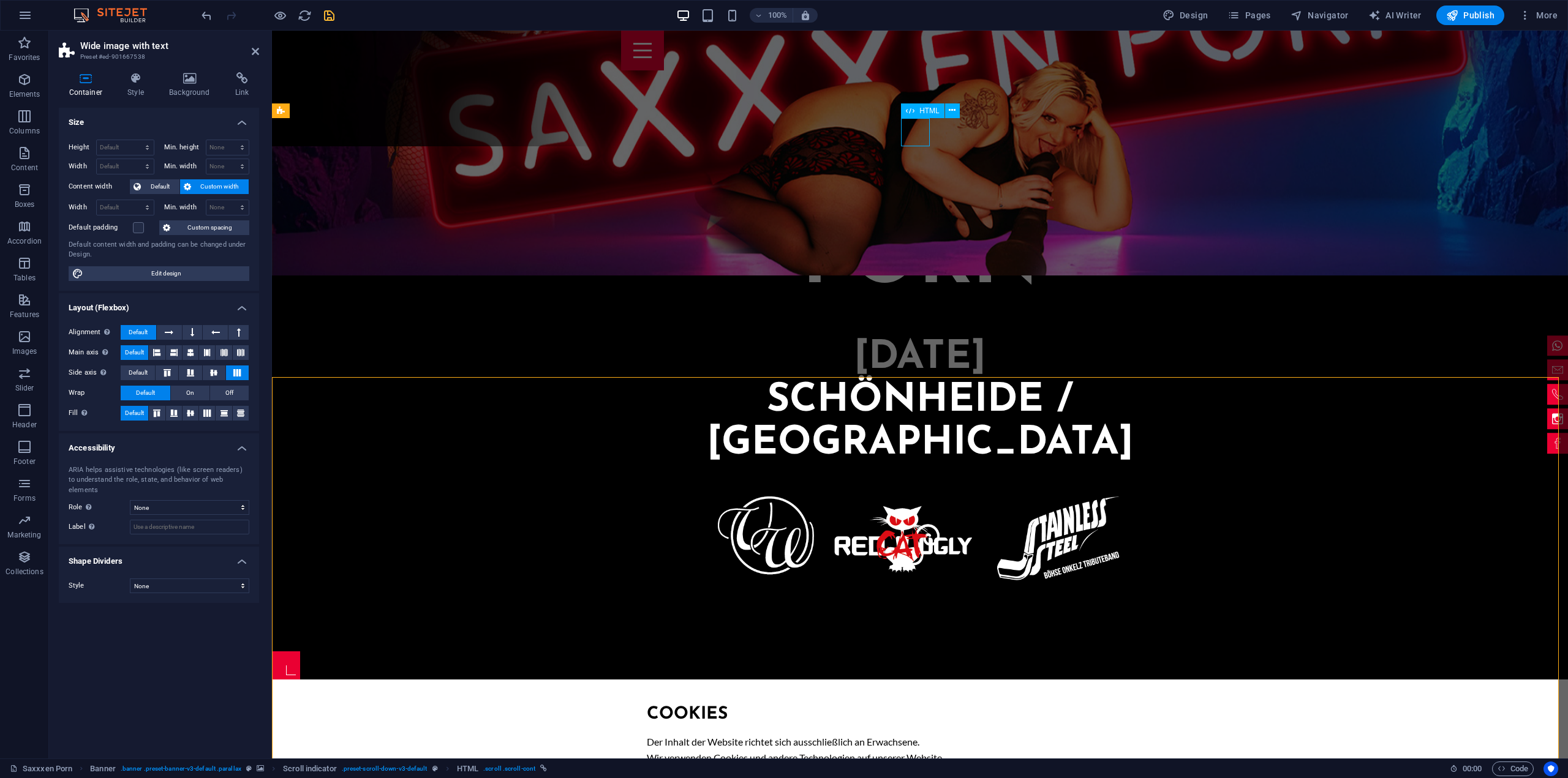
scroll to position [294, 0]
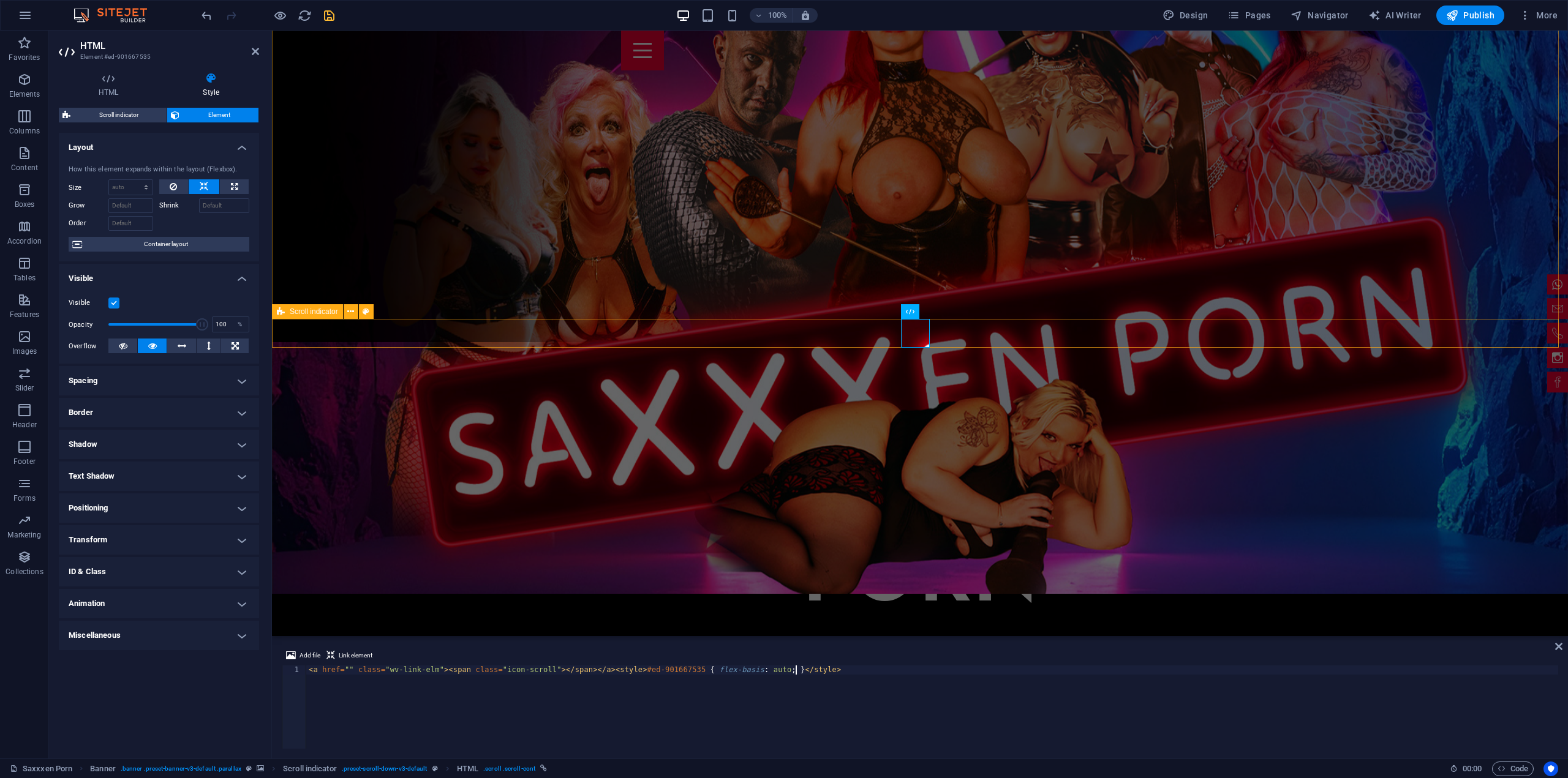
click at [316, 311] on span "Scroll indicator" at bounding box center [314, 311] width 49 height 7
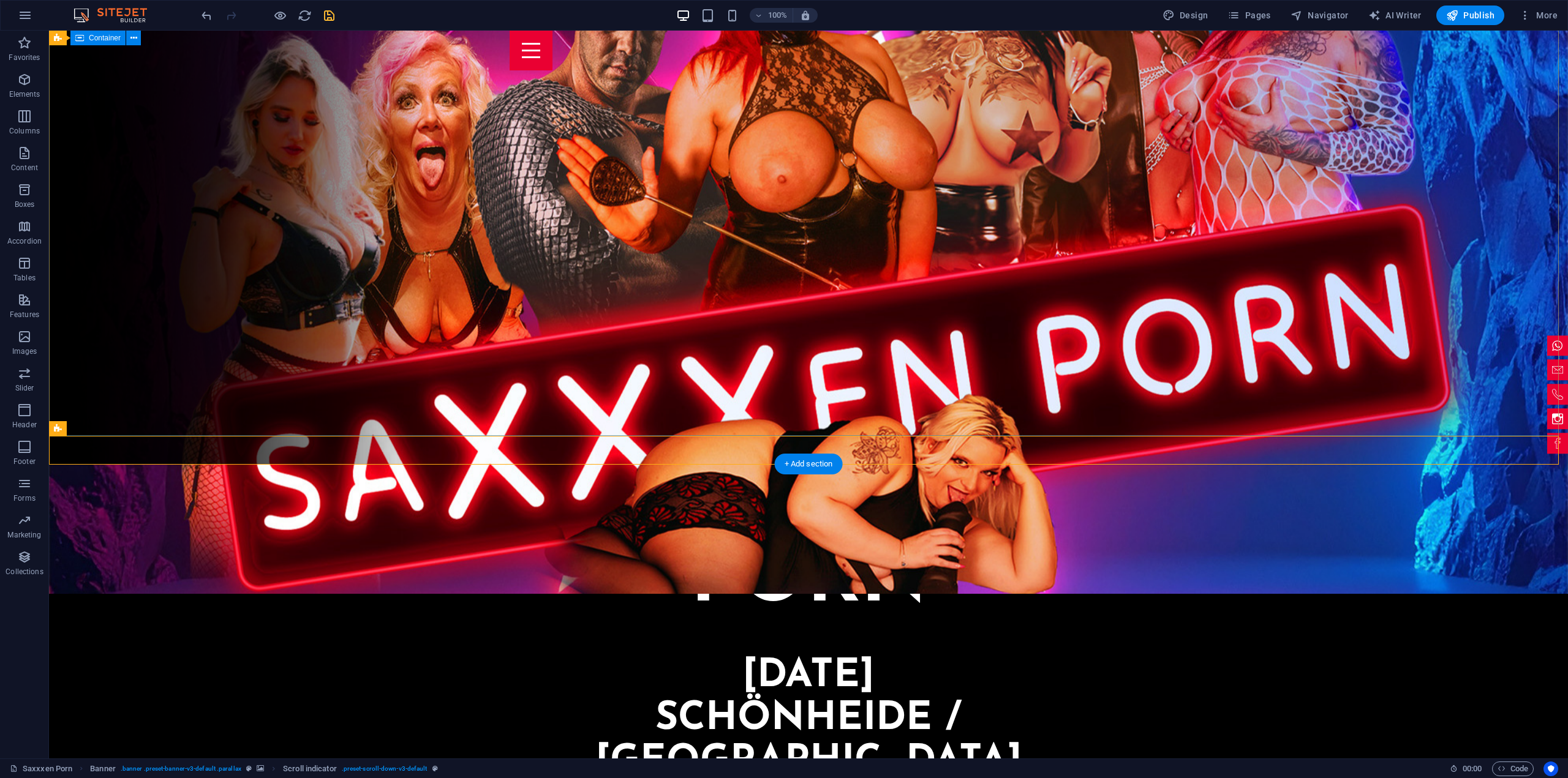
click at [316, 383] on div "Saxxxen Porn 13. September Schönheide / Sachsen" at bounding box center [807, 676] width 1519 height 586
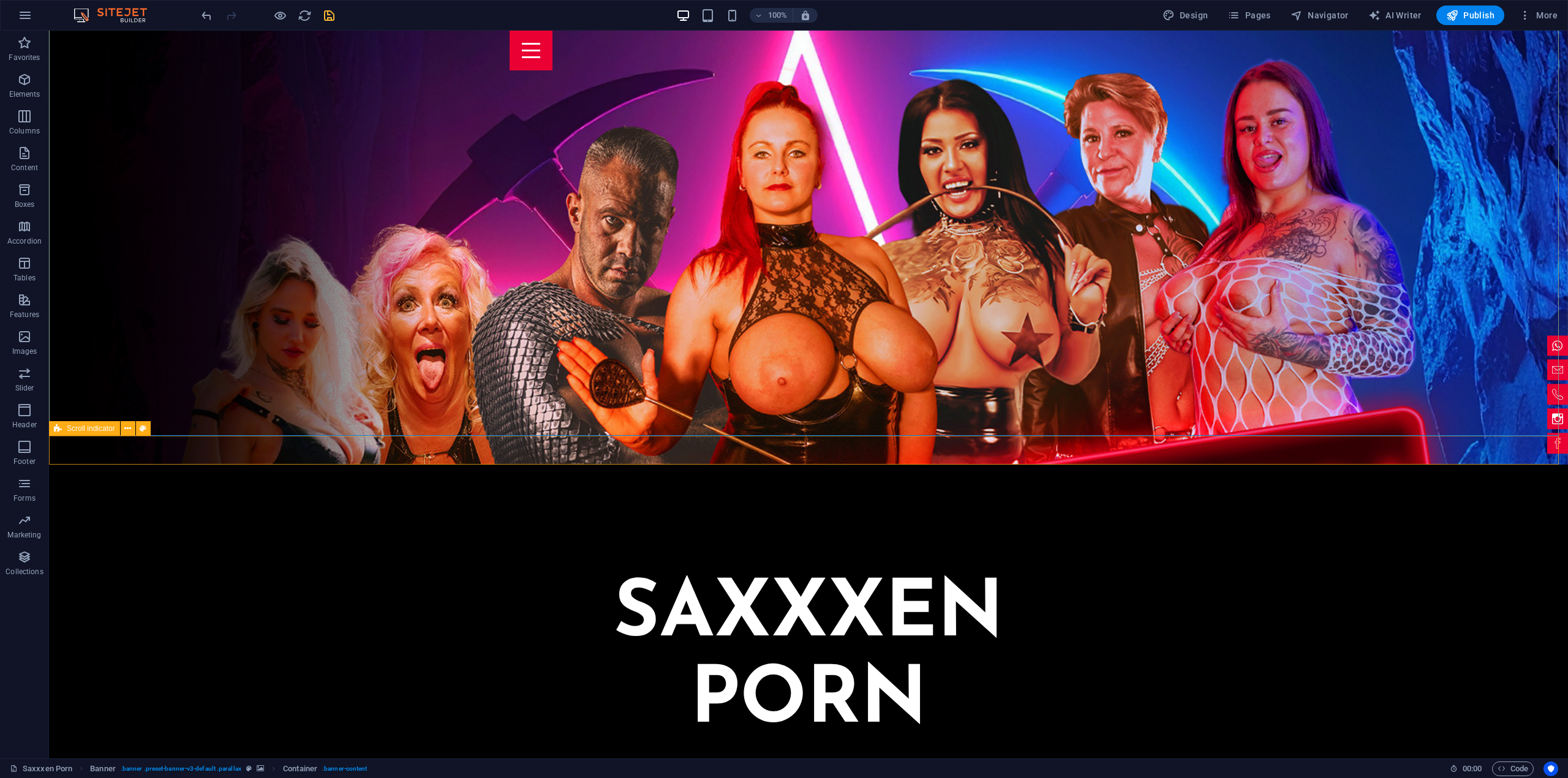
click at [102, 426] on span "Scroll indicator" at bounding box center [91, 428] width 49 height 7
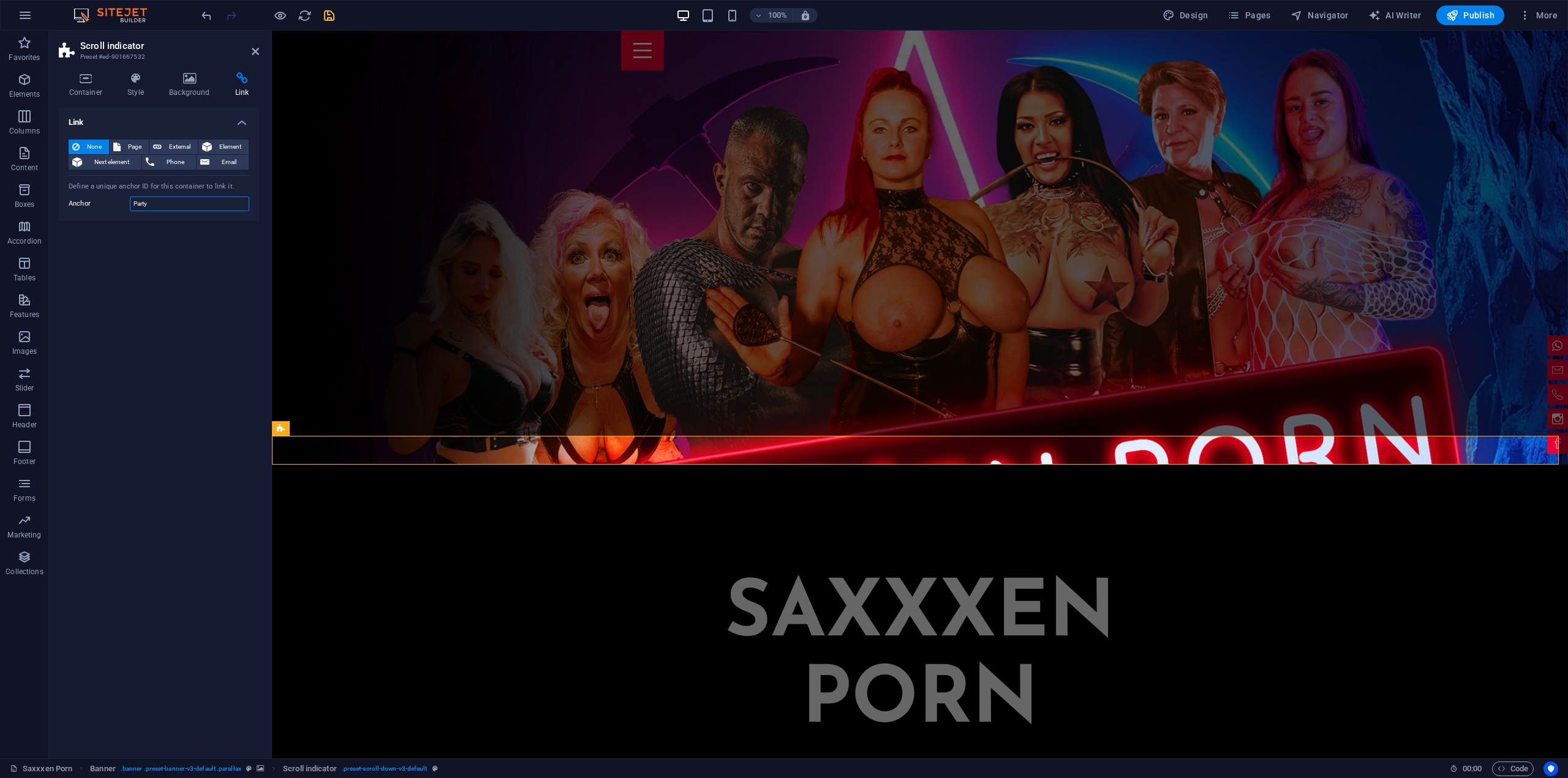
drag, startPoint x: 184, startPoint y: 205, endPoint x: 124, endPoint y: 204, distance: 60.0
click at [124, 204] on div "Anchor Party" at bounding box center [159, 204] width 181 height 15
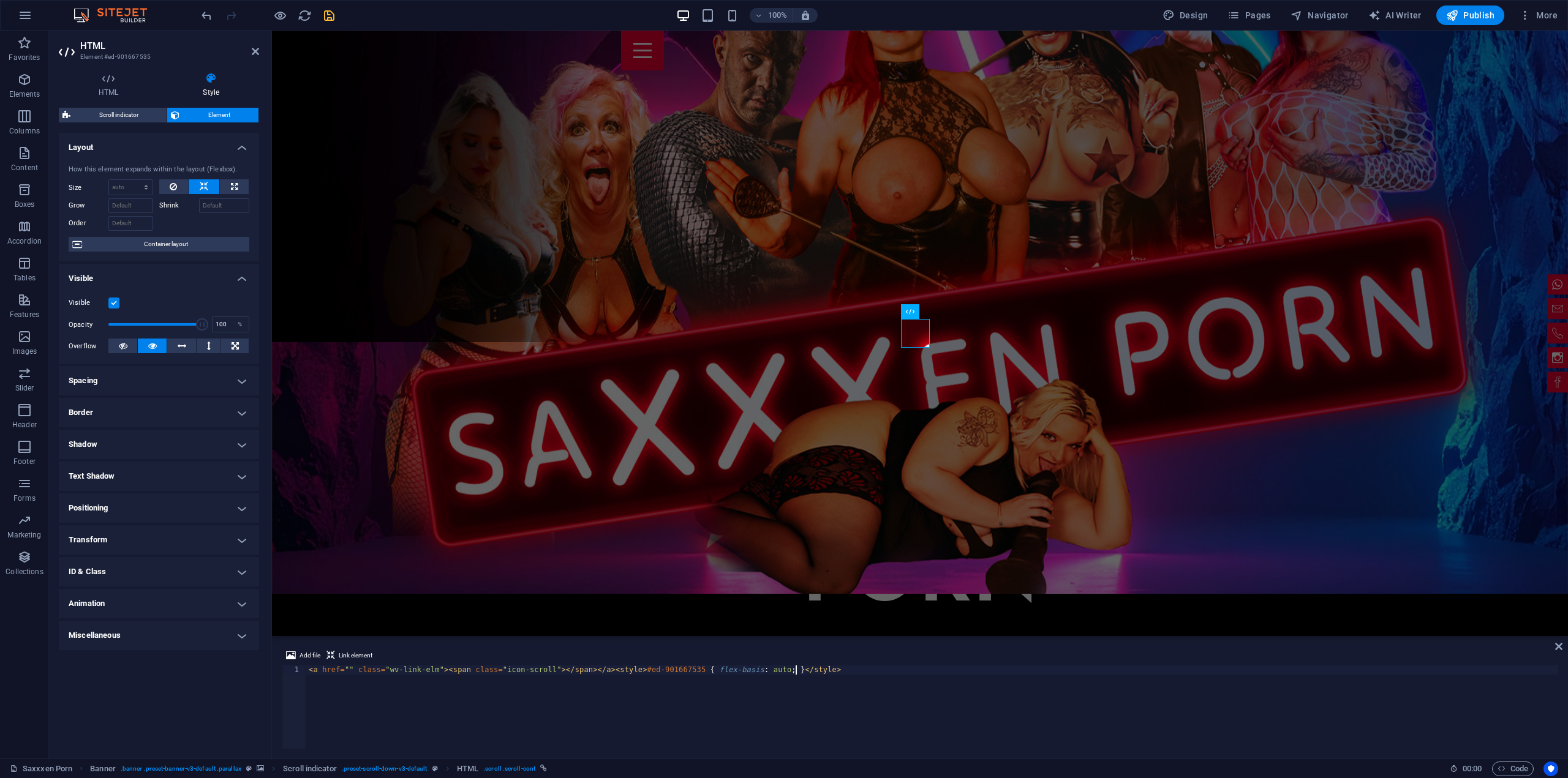
click at [344, 667] on div "< a href = "" class = "wv-link-elm" > < span class = "icon-scroll" > </ span > …" at bounding box center [932, 716] width 1252 height 102
type textarea "<a href="#ed-901667538" class="wv-link-elm"><span class="icon-scroll"></span></…"
click at [280, 13] on icon "button" at bounding box center [279, 15] width 14 height 14
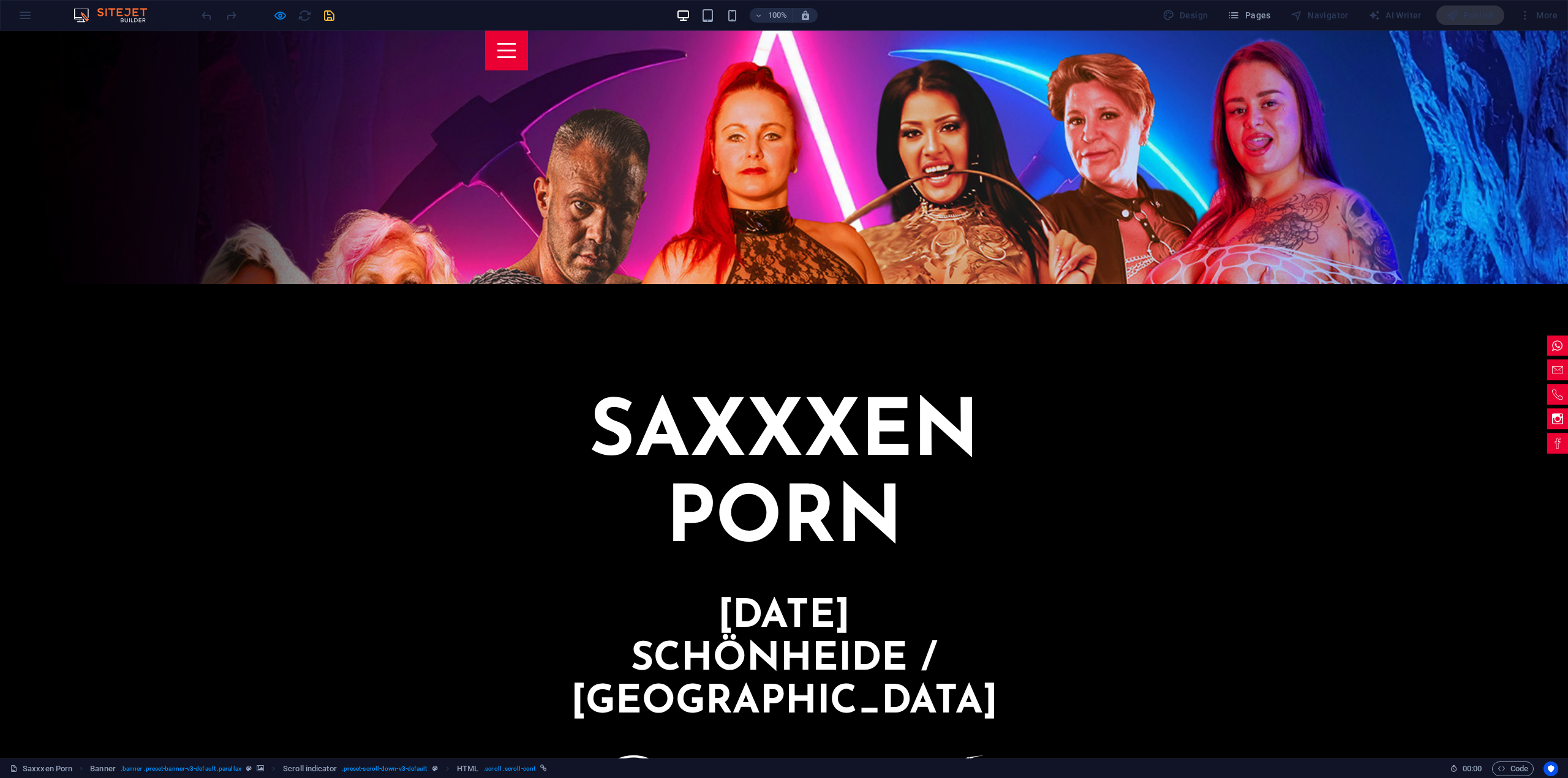
scroll to position [443, 0]
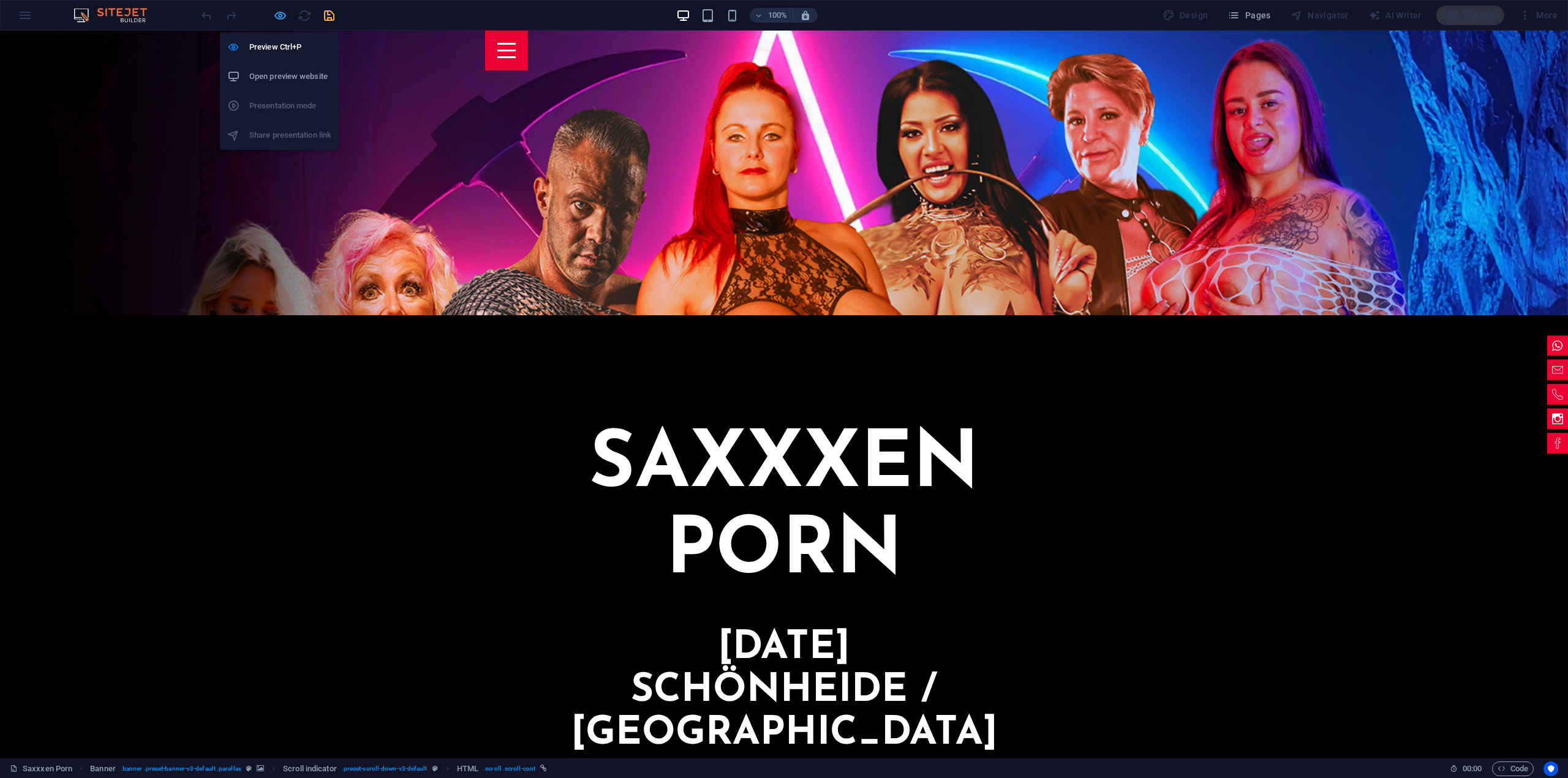
click at [278, 21] on icon "button" at bounding box center [279, 15] width 14 height 14
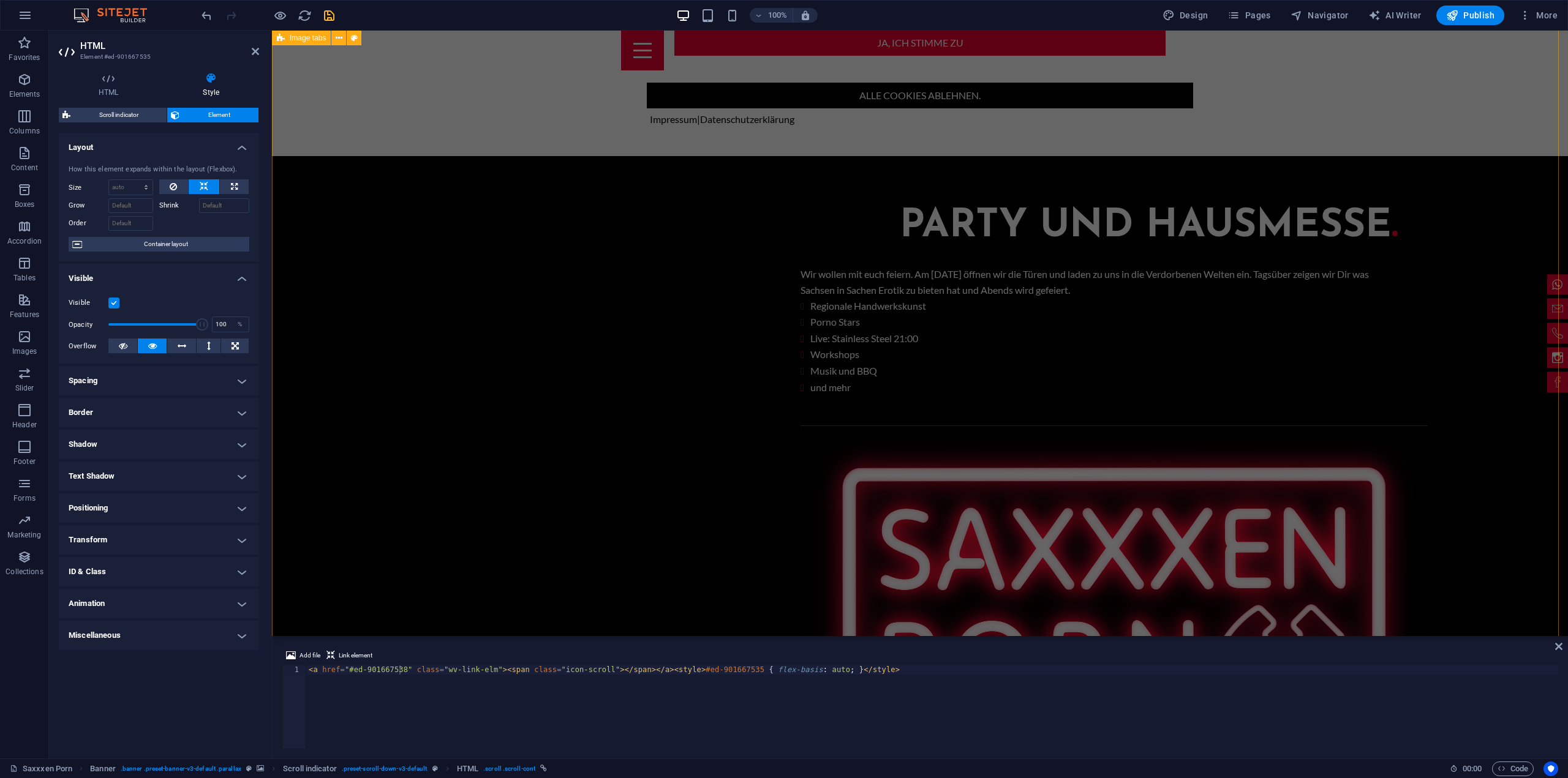
scroll to position [1790, 0]
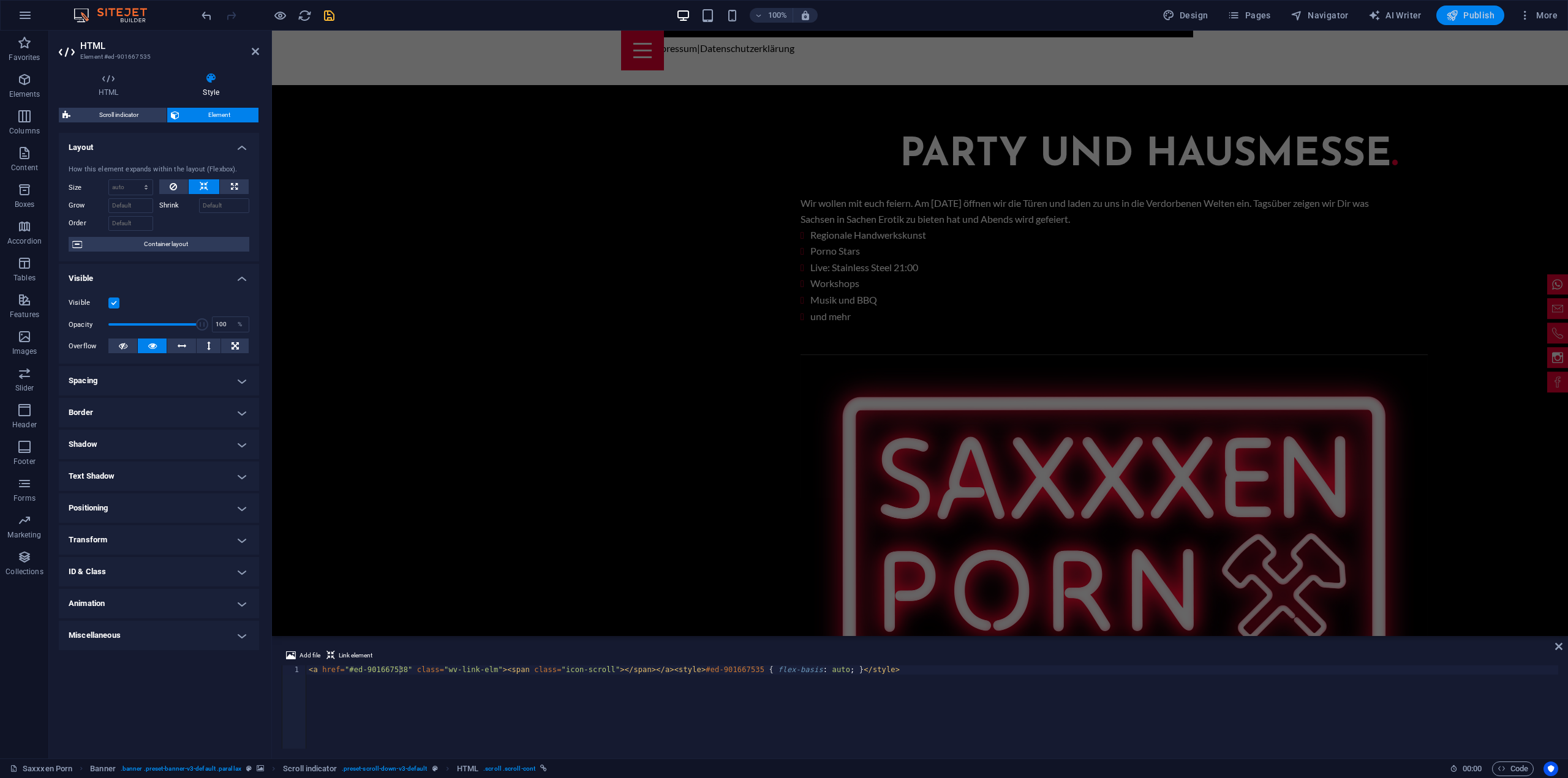
click at [1459, 11] on span "Publish" at bounding box center [1470, 15] width 49 height 12
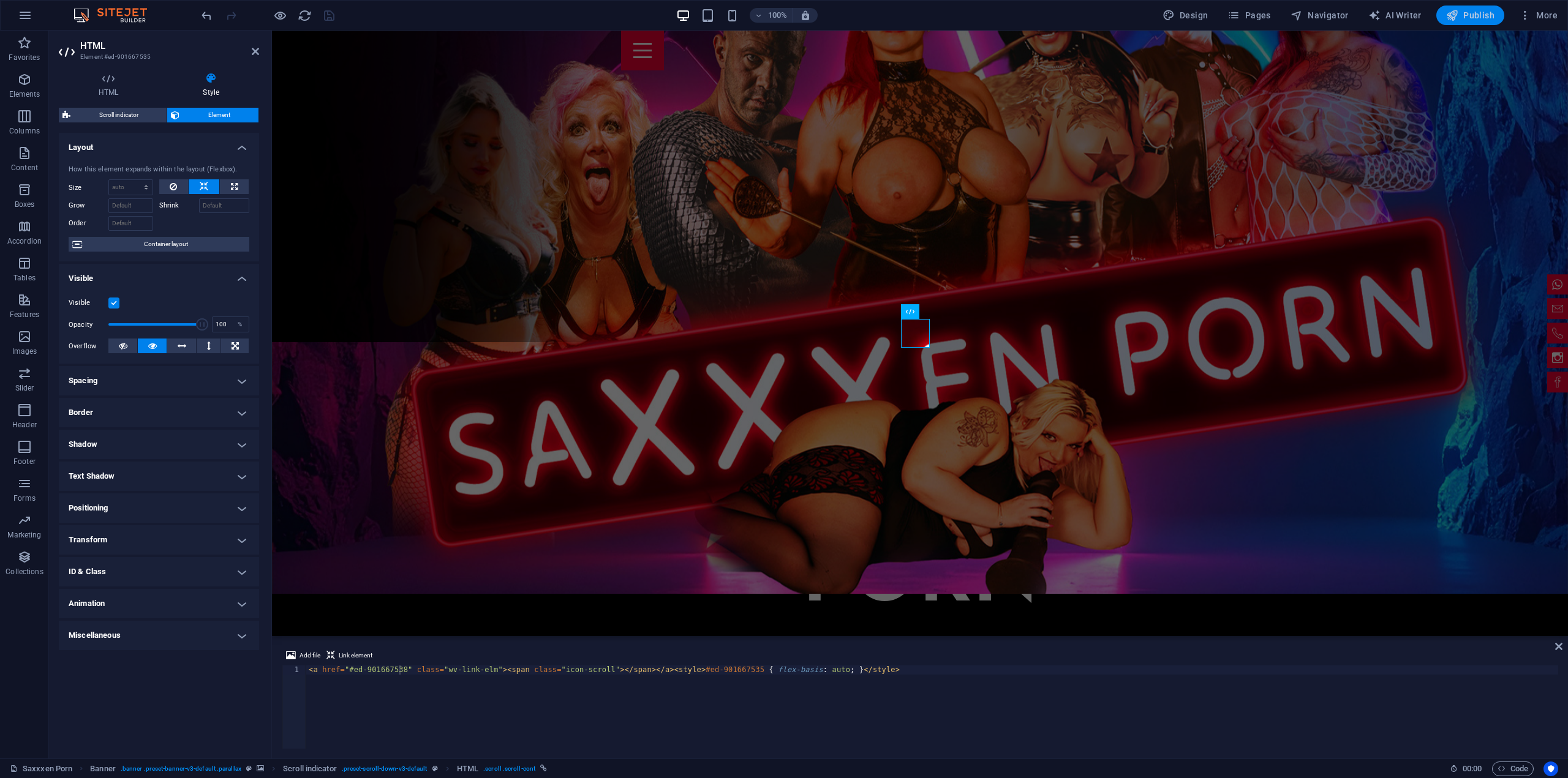
click at [1476, 15] on span "Publish" at bounding box center [1470, 15] width 49 height 12
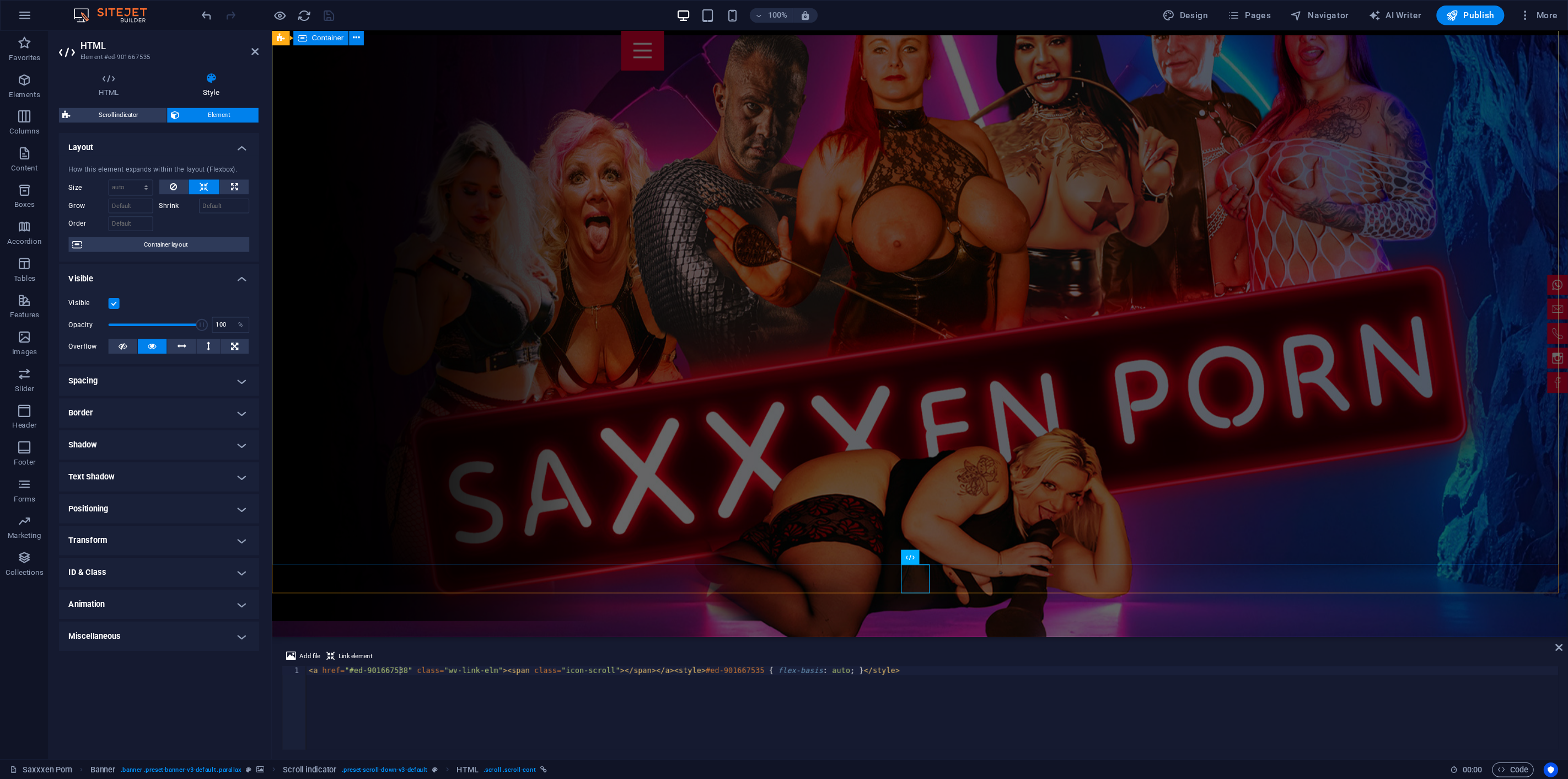
scroll to position [0, 0]
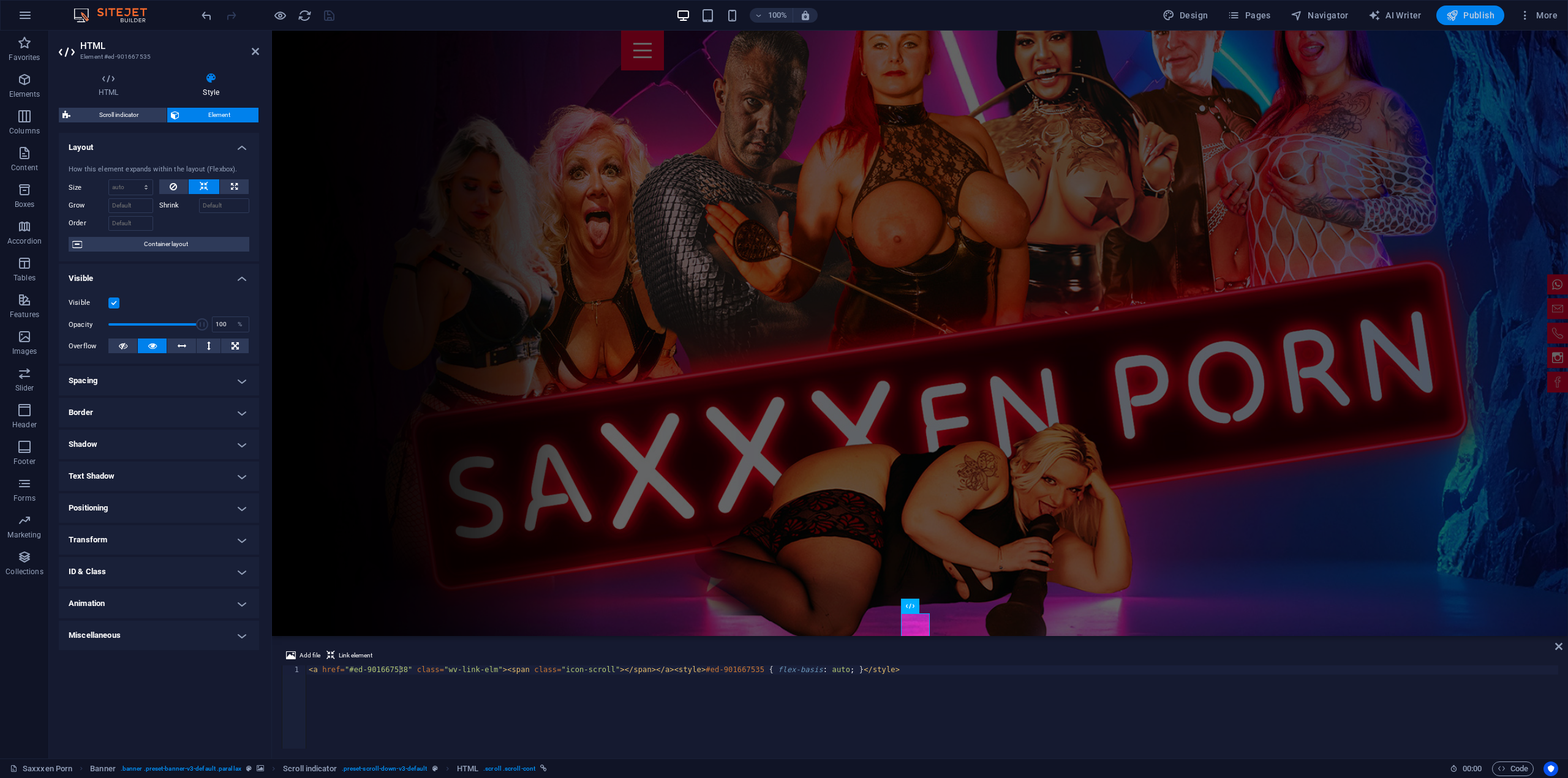
click at [1483, 18] on span "Publish" at bounding box center [1470, 15] width 49 height 12
click at [256, 51] on icon at bounding box center [255, 51] width 7 height 10
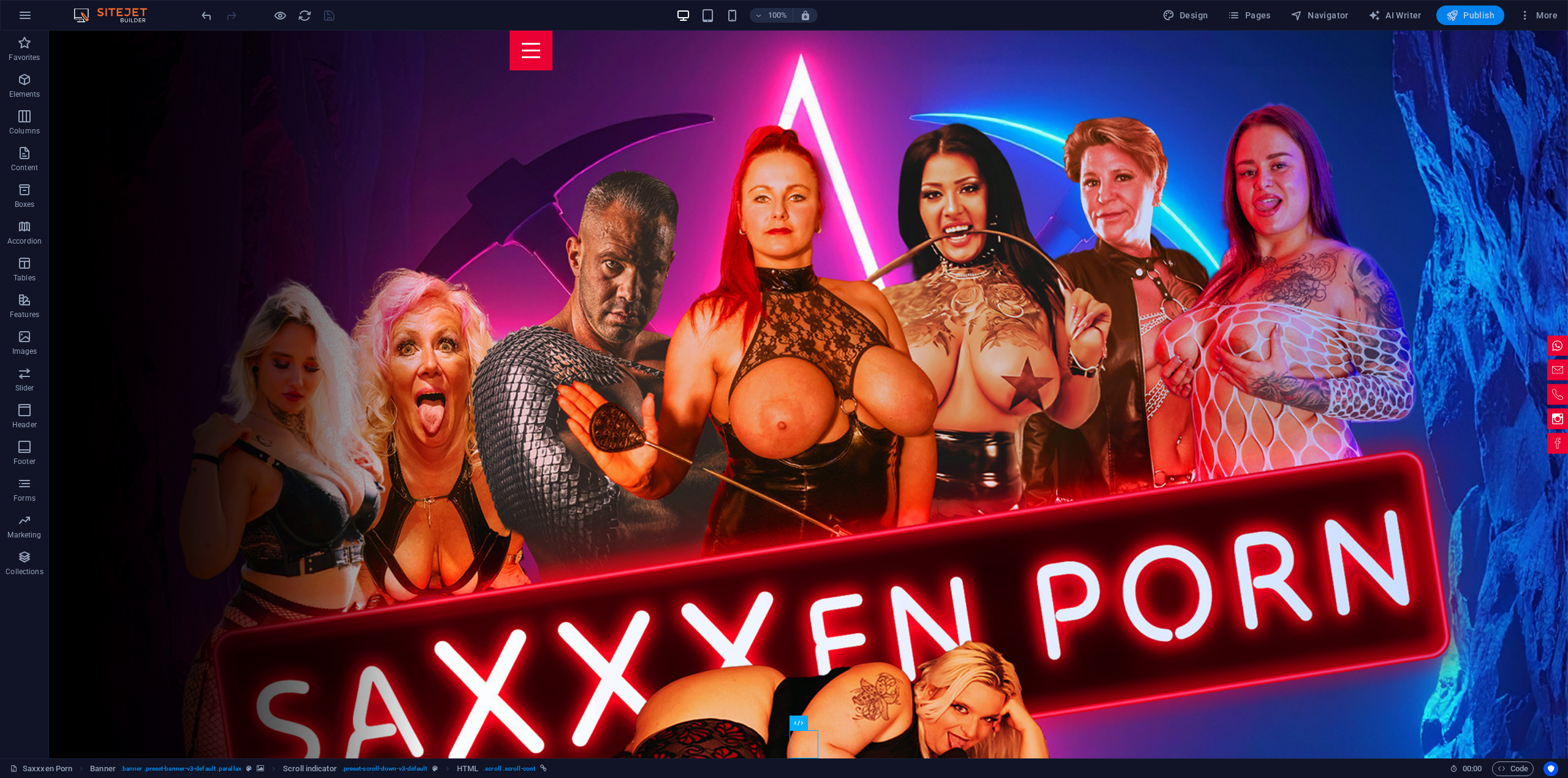
click at [1477, 18] on span "Publish" at bounding box center [1470, 15] width 49 height 12
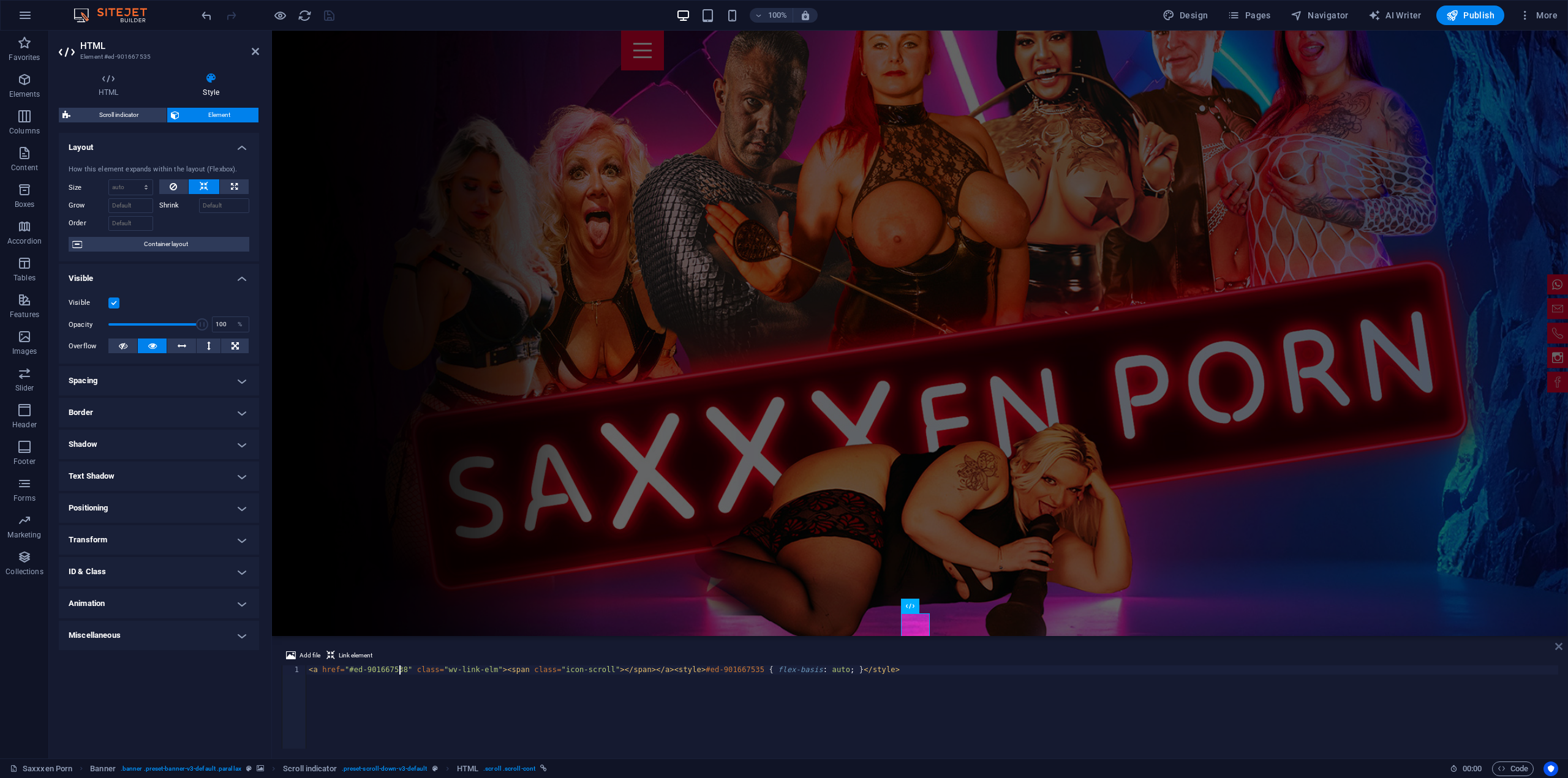
click at [1559, 647] on icon at bounding box center [1558, 647] width 7 height 10
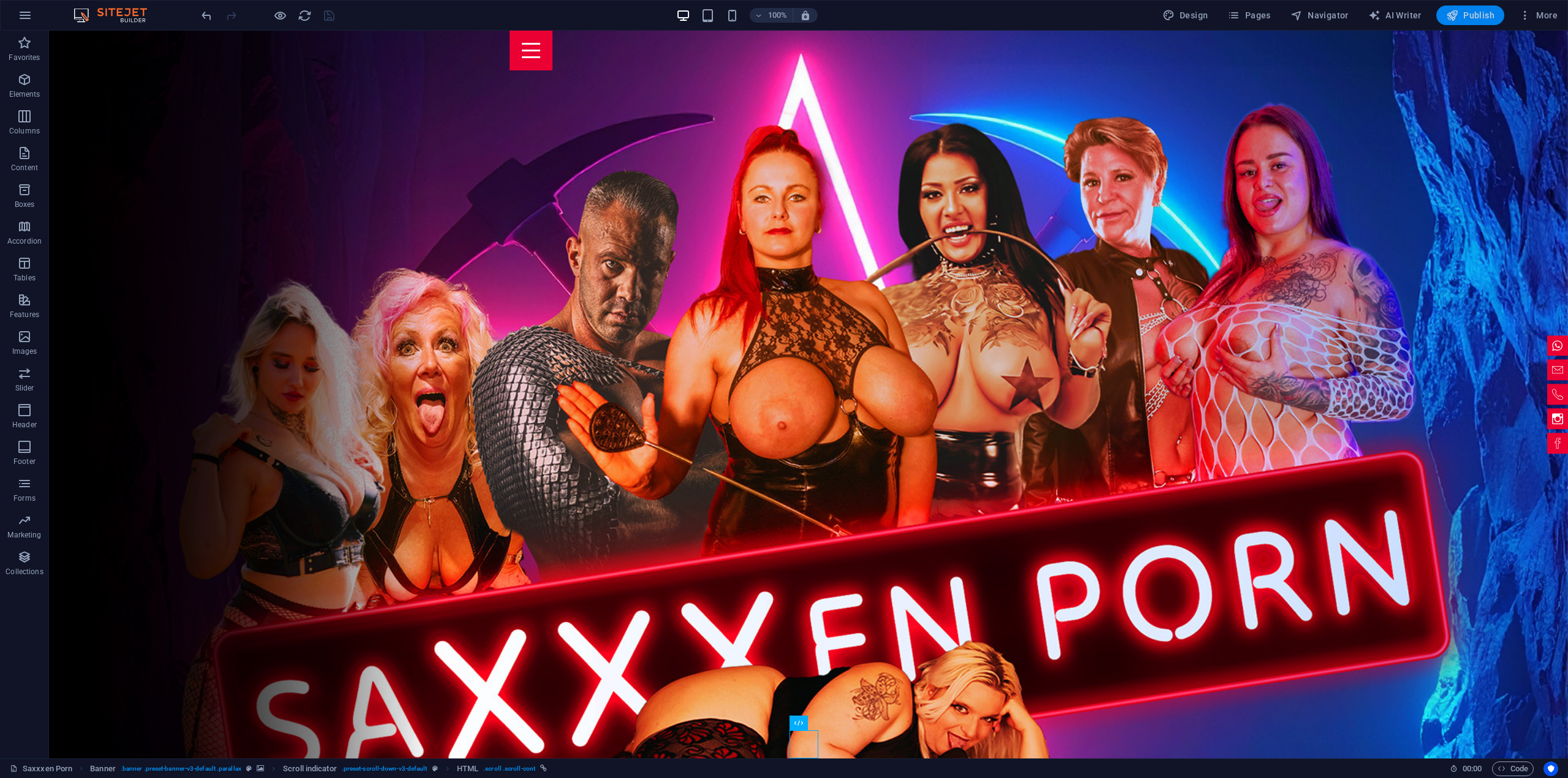
click at [1464, 17] on span "Publish" at bounding box center [1470, 15] width 49 height 12
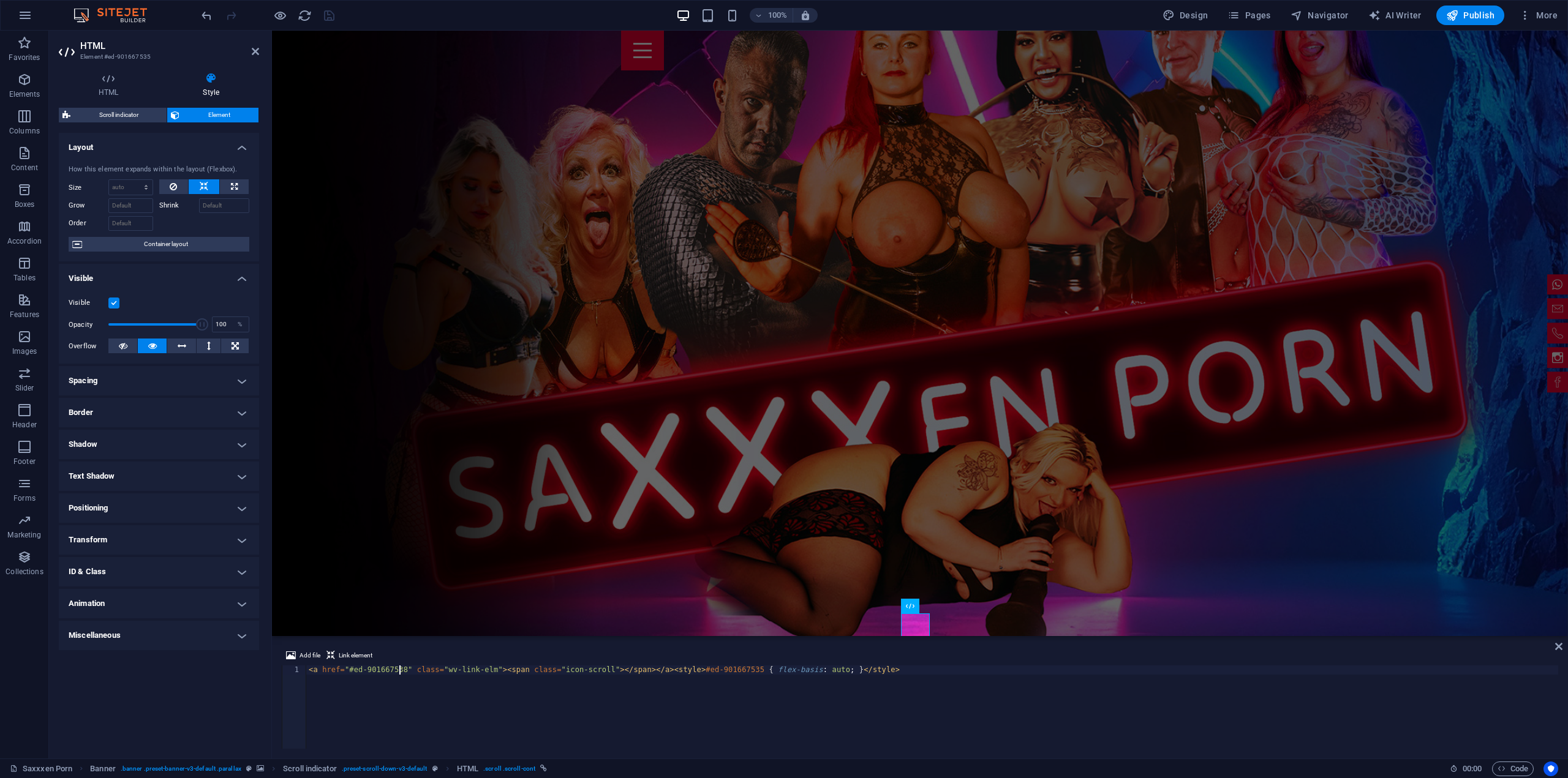
click at [1063, 695] on div "< a href = "#ed-901667538" class = "wv-link-elm" > < span class = "icon-scroll"…" at bounding box center [932, 716] width 1252 height 102
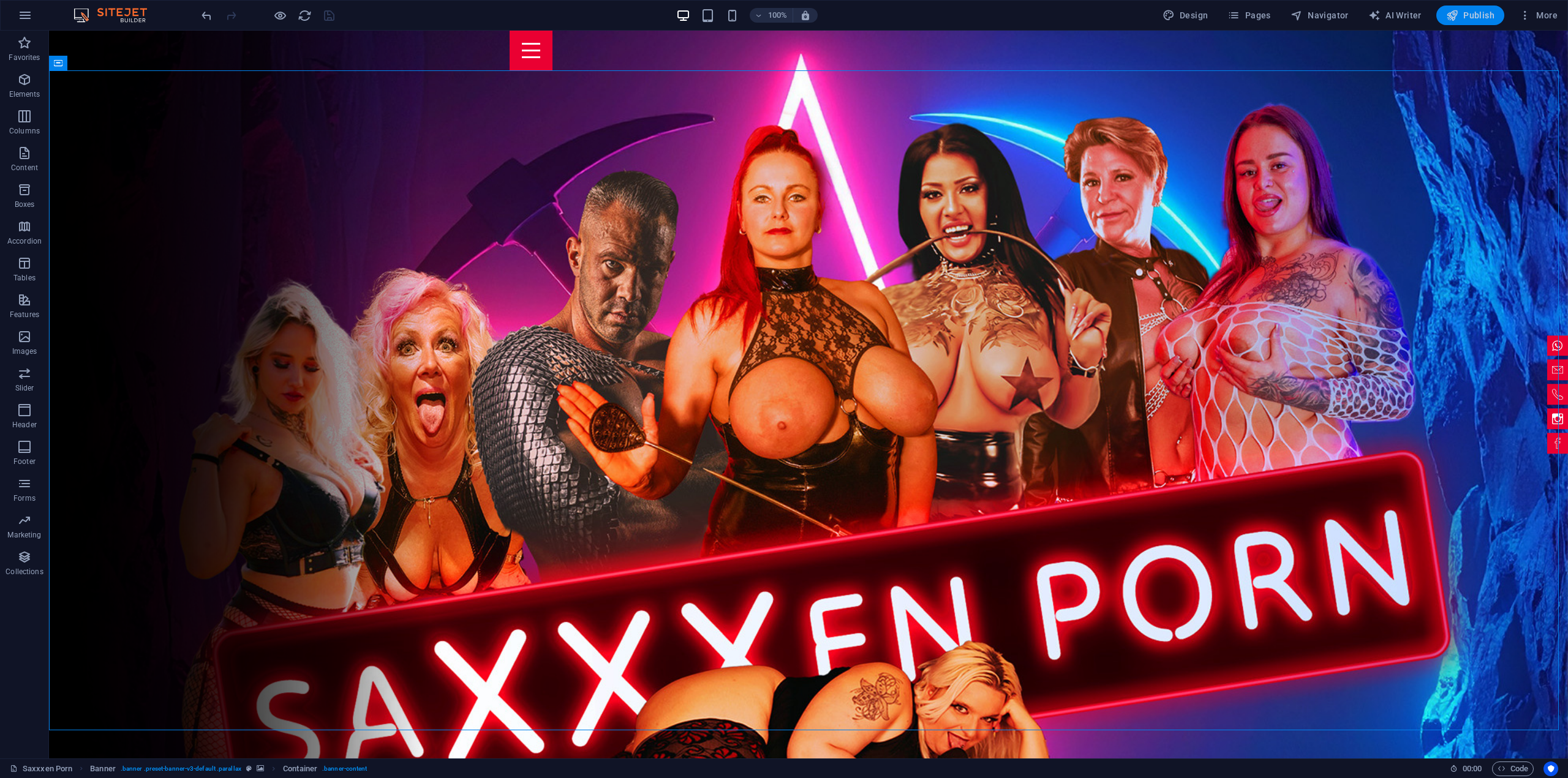
click at [1468, 16] on span "Publish" at bounding box center [1470, 15] width 49 height 12
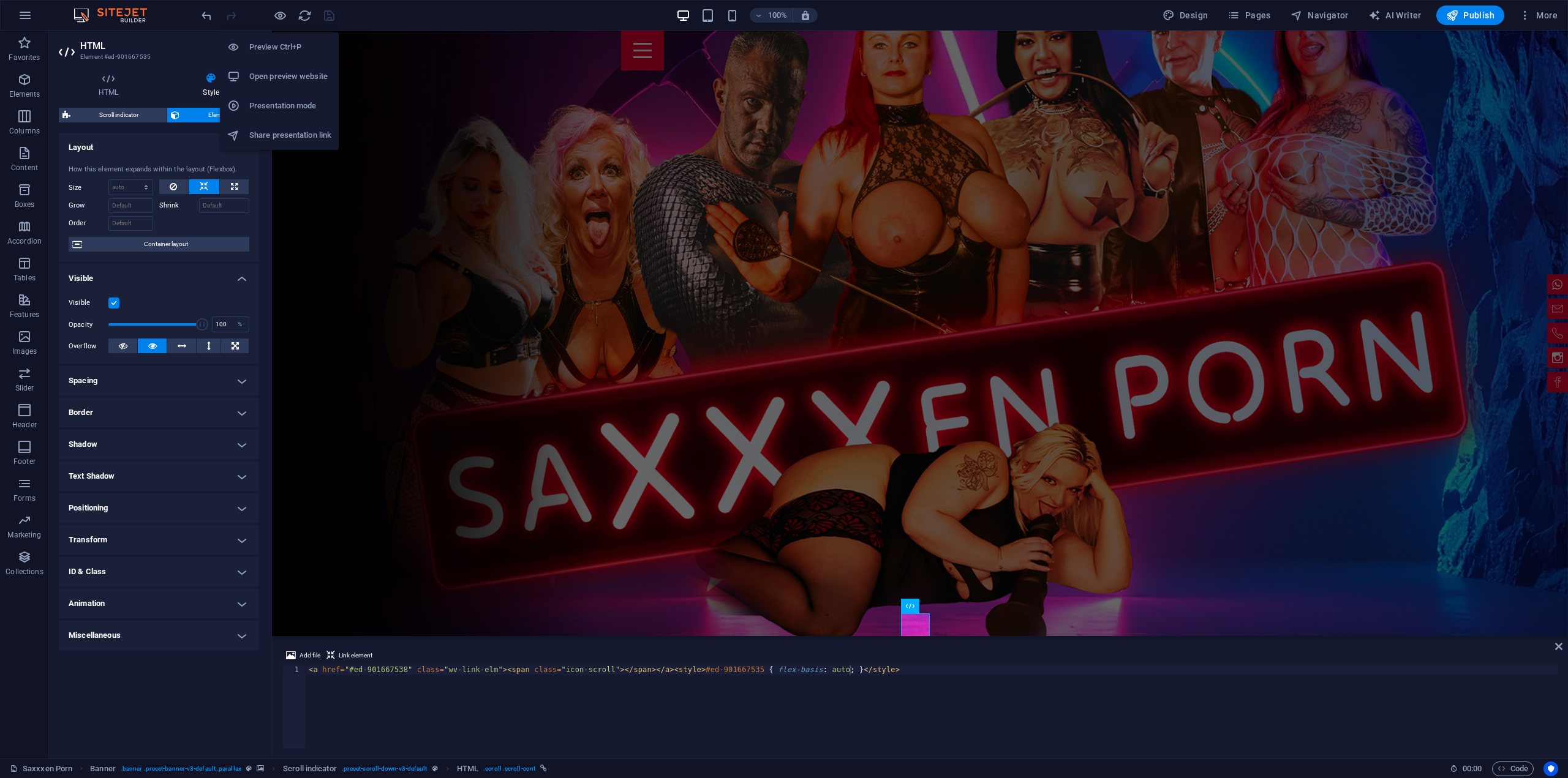
click at [262, 74] on h6 "Open preview website" at bounding box center [290, 76] width 82 height 15
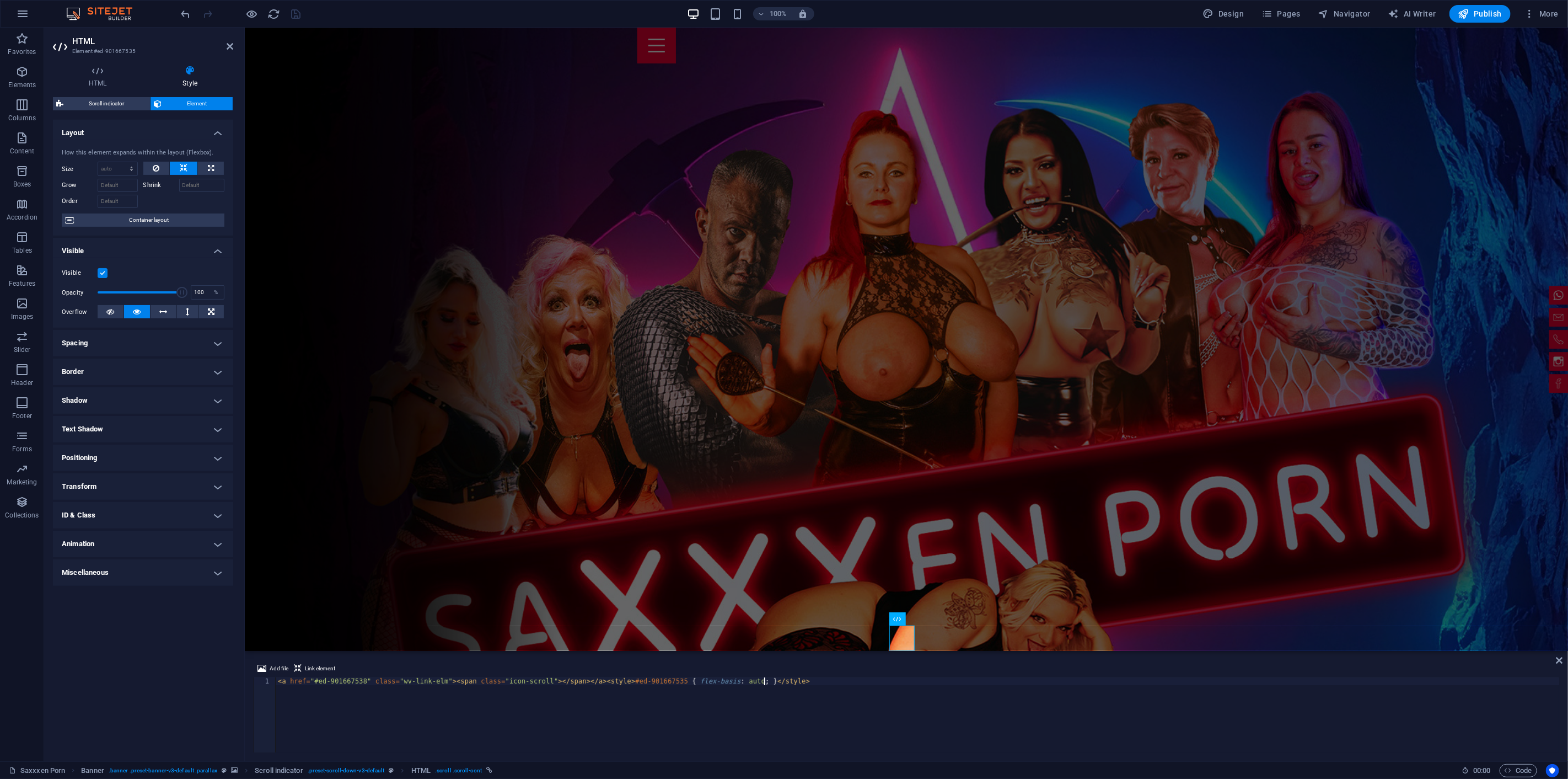
click at [419, 700] on div "< a href = "#ed-901667538" class = "wv-link-elm" > < span class = "icon-scroll"…" at bounding box center [917, 723] width 1283 height 90
click at [1411, 660] on icon at bounding box center [1559, 660] width 7 height 9
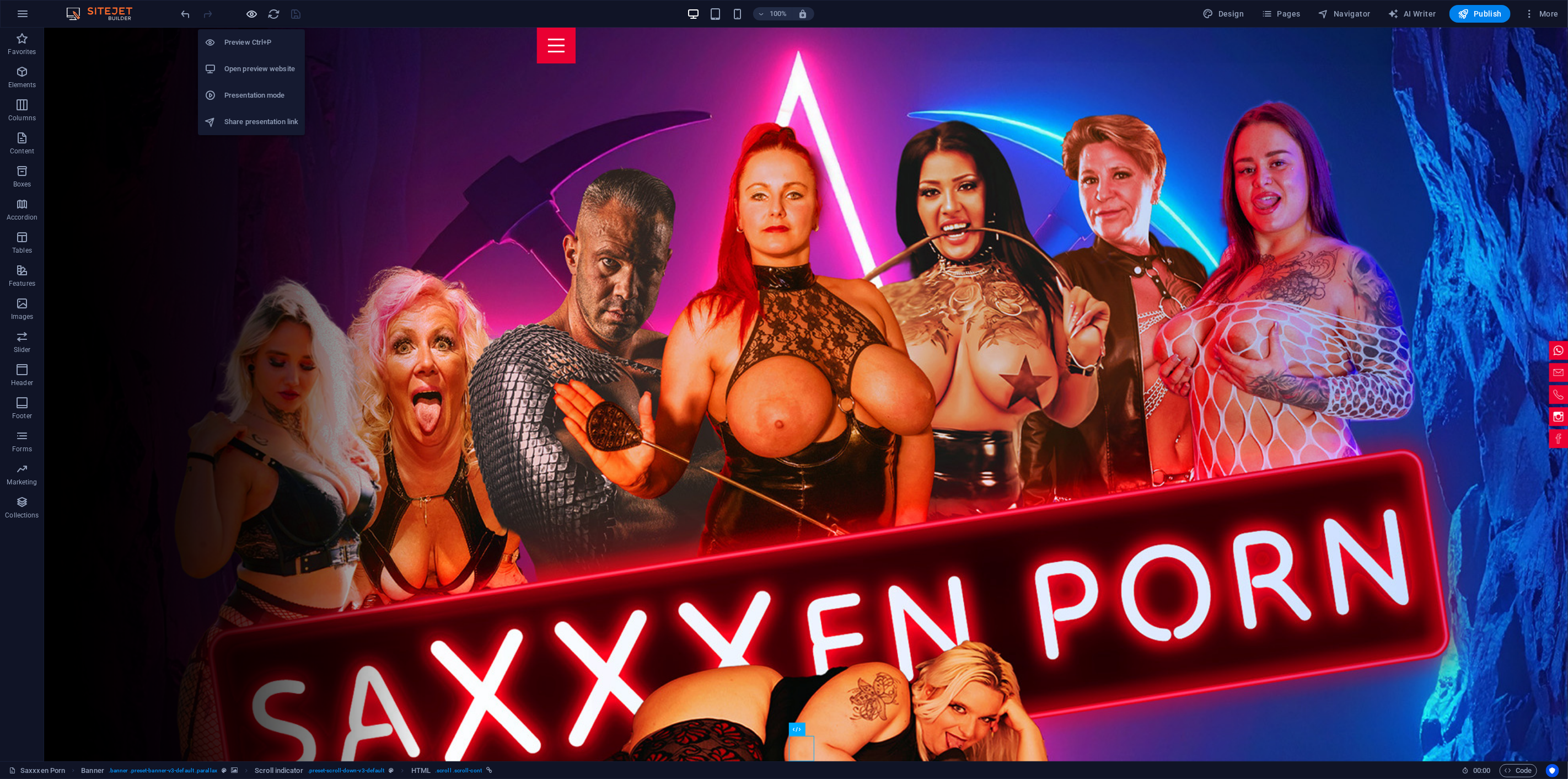
click at [251, 15] on icon "button" at bounding box center [251, 14] width 12 height 12
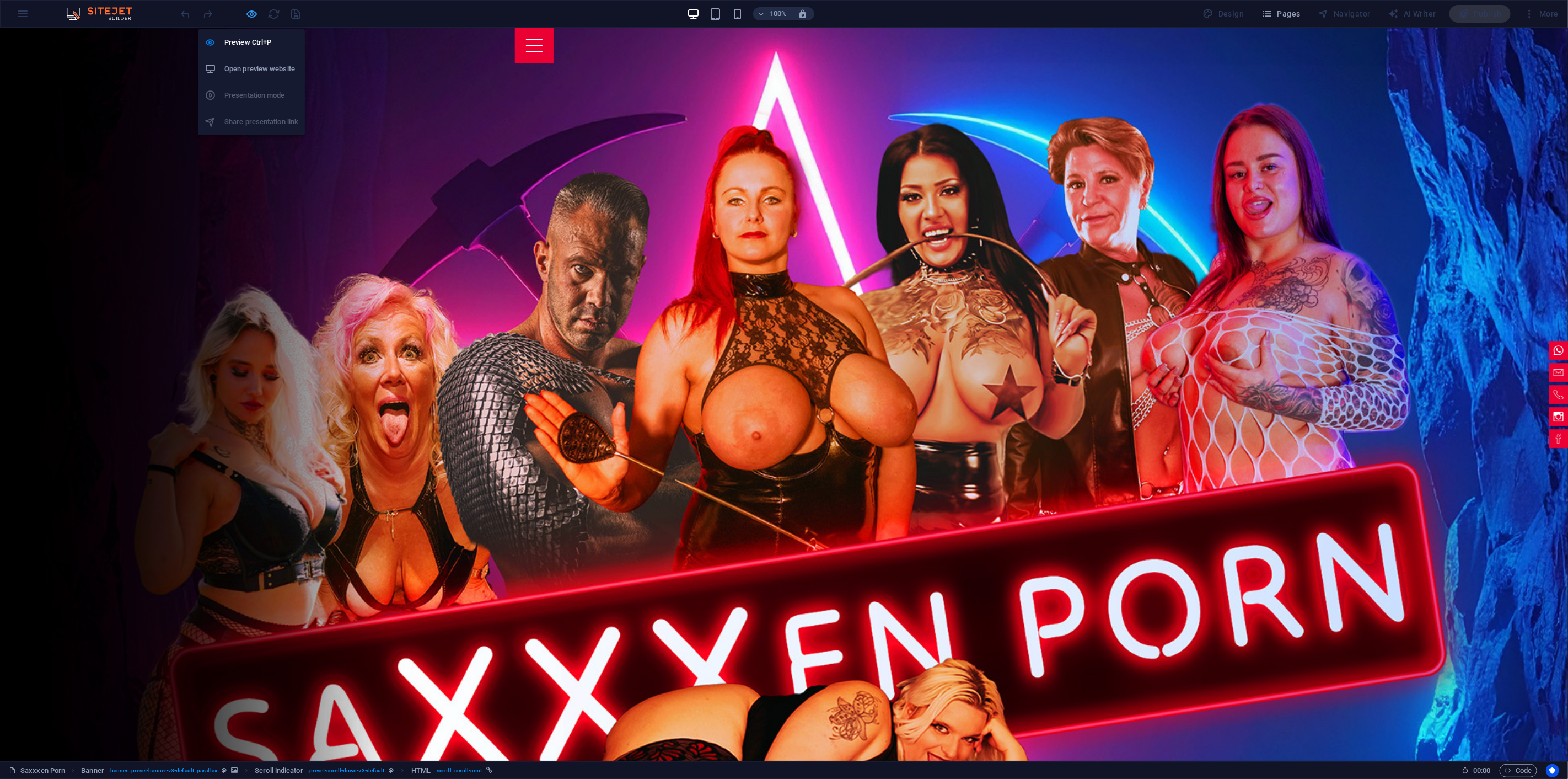
click at [251, 15] on icon "button" at bounding box center [251, 14] width 12 height 12
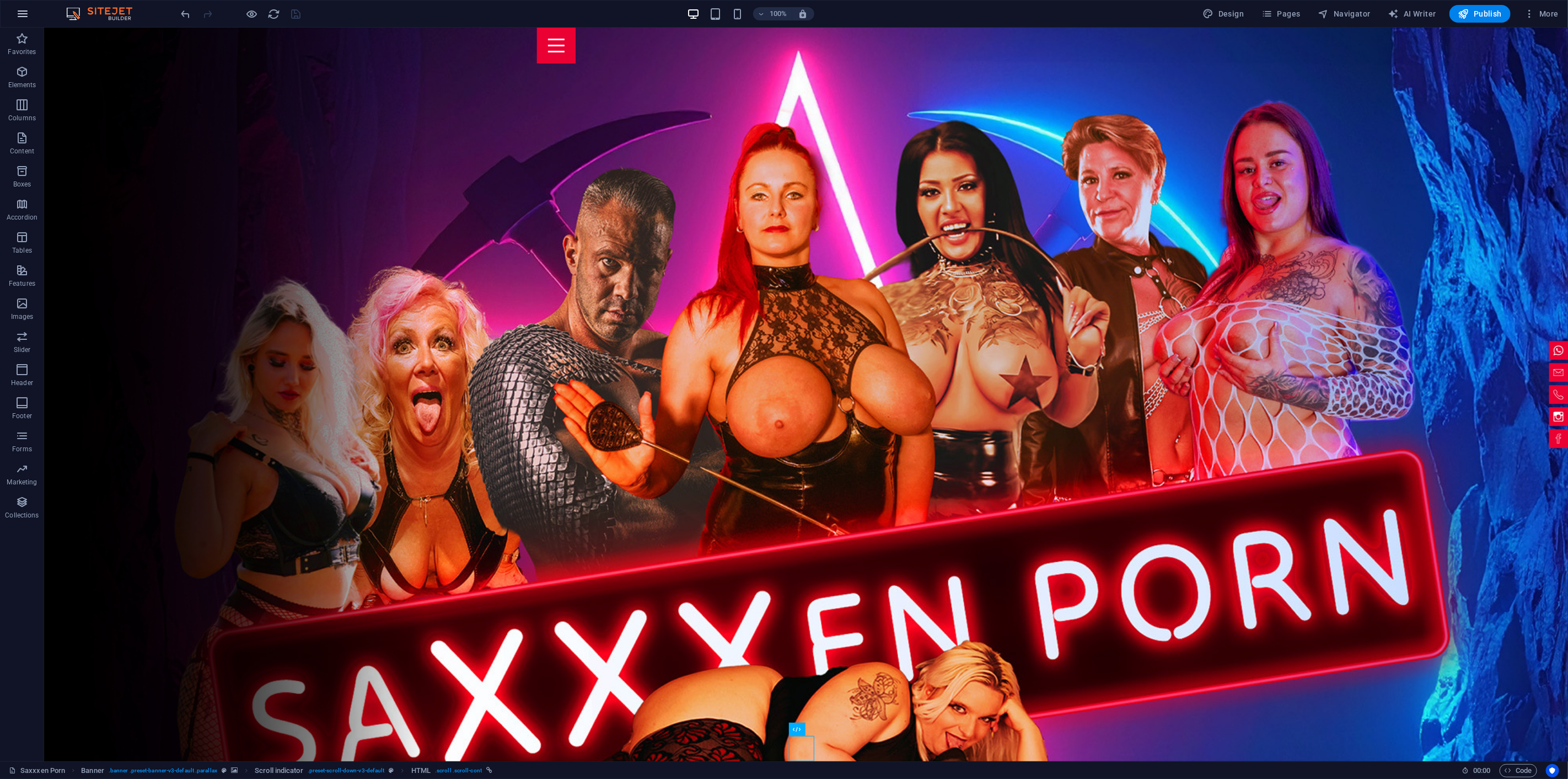
click at [23, 15] on icon "button" at bounding box center [23, 14] width 13 height 13
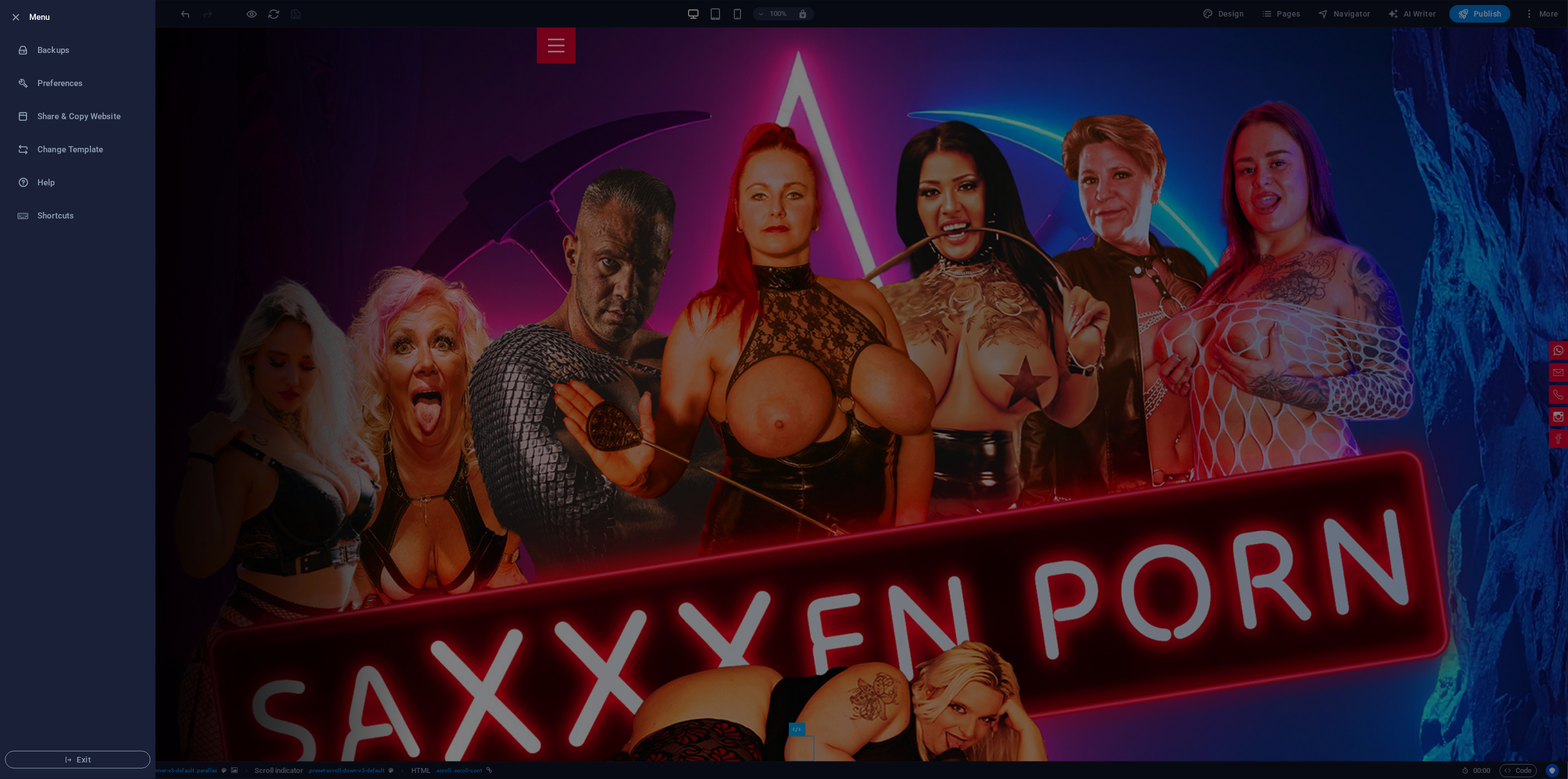
click at [29, 15] on h6 "Menu" at bounding box center [87, 17] width 117 height 13
click at [12, 20] on icon "button" at bounding box center [16, 17] width 12 height 12
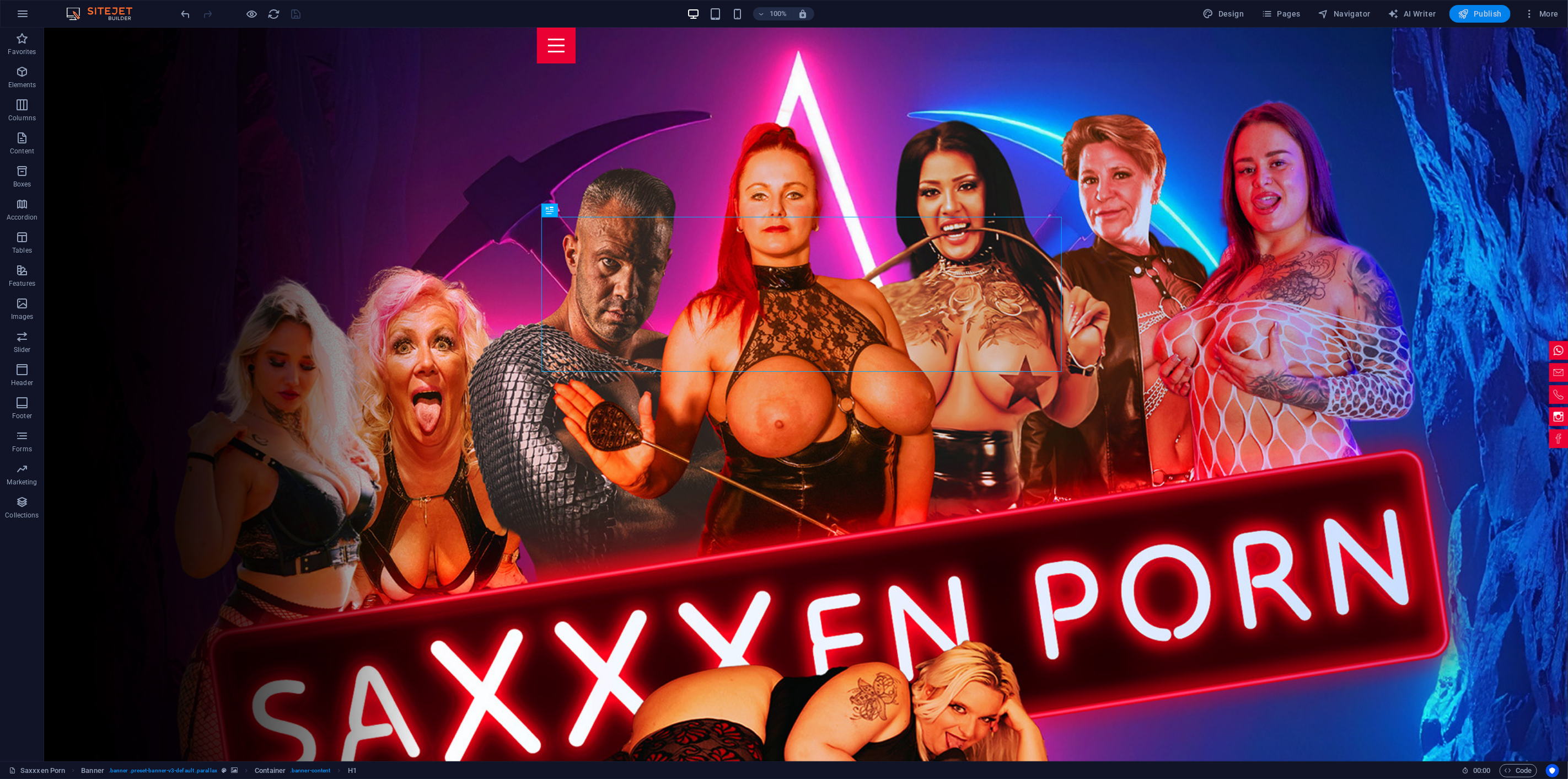
click at [1411, 17] on span "Publish" at bounding box center [1480, 13] width 44 height 11
click at [20, 15] on icon "button" at bounding box center [23, 14] width 13 height 13
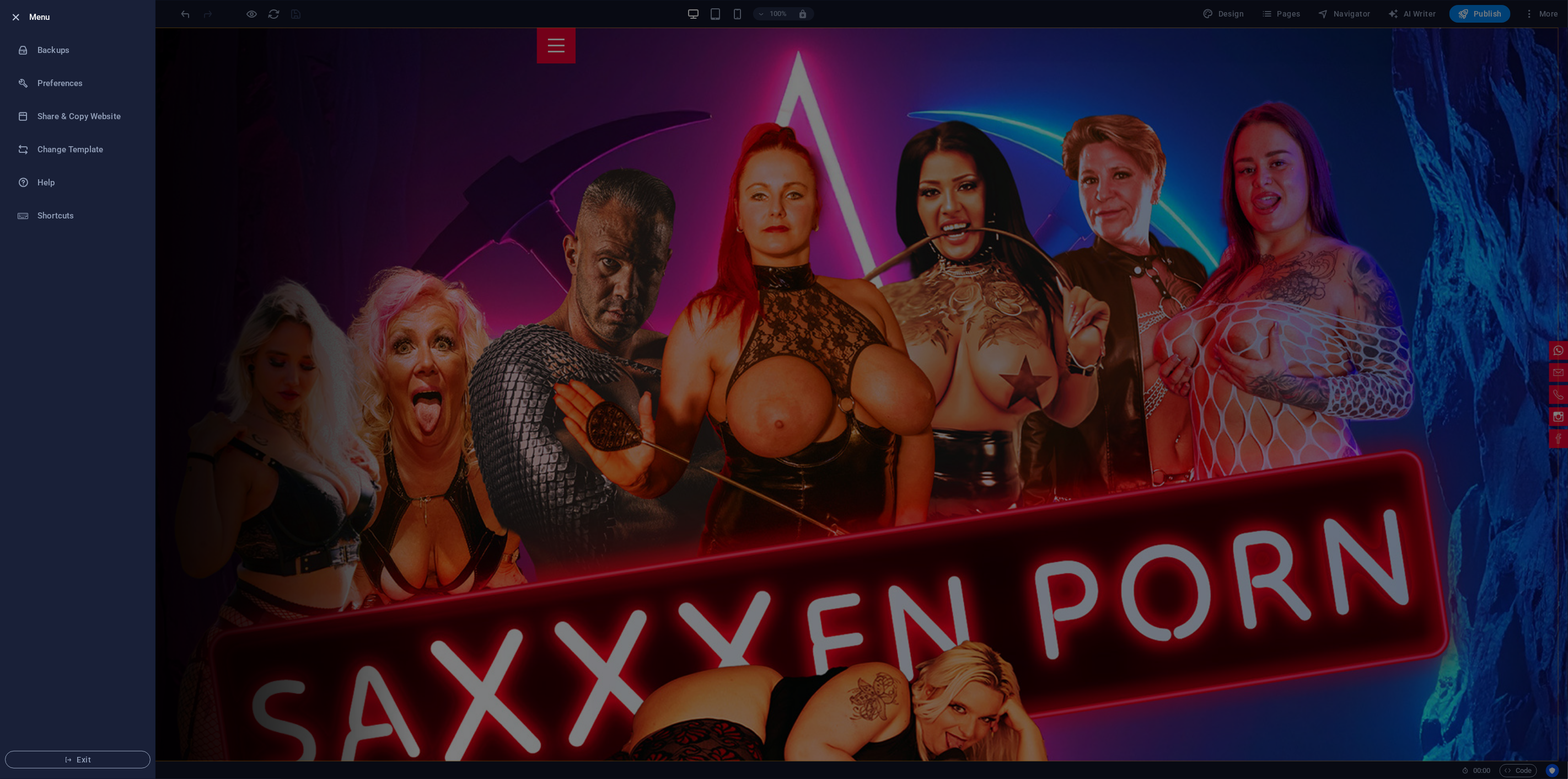
click at [16, 16] on icon "button" at bounding box center [16, 17] width 12 height 12
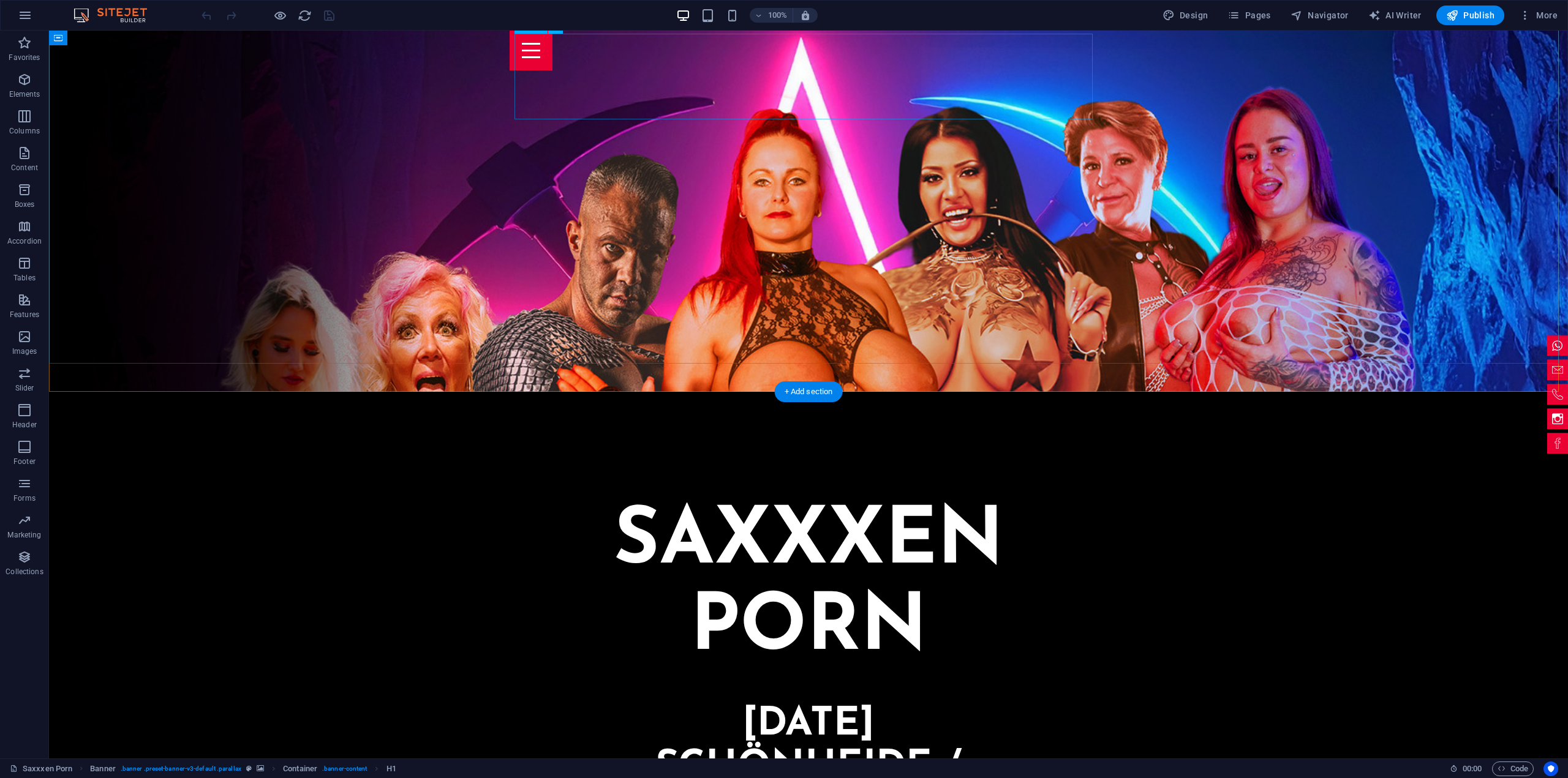
scroll to position [368, 0]
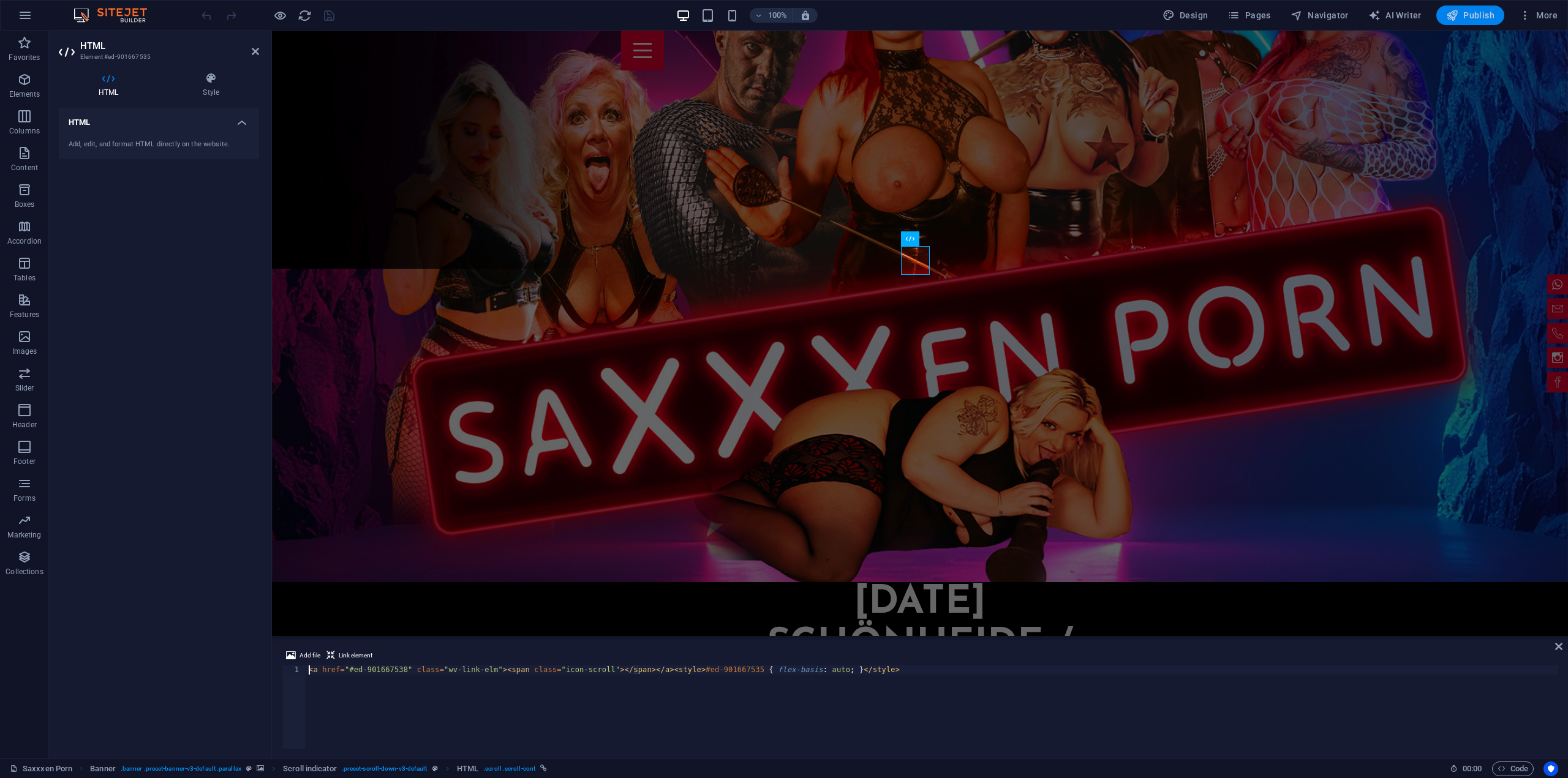
click at [1473, 19] on span "Publish" at bounding box center [1470, 15] width 49 height 12
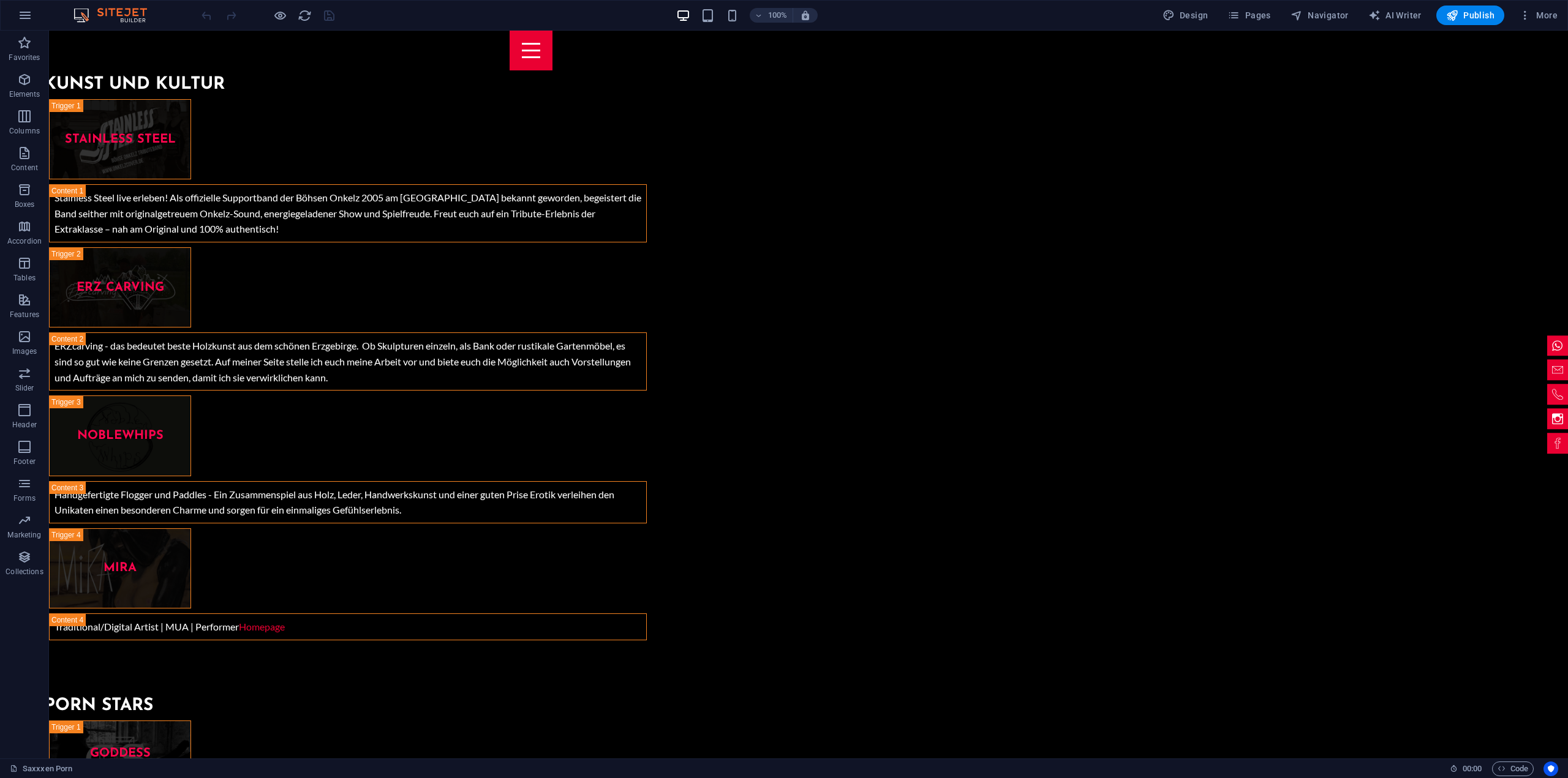
scroll to position [4530, 0]
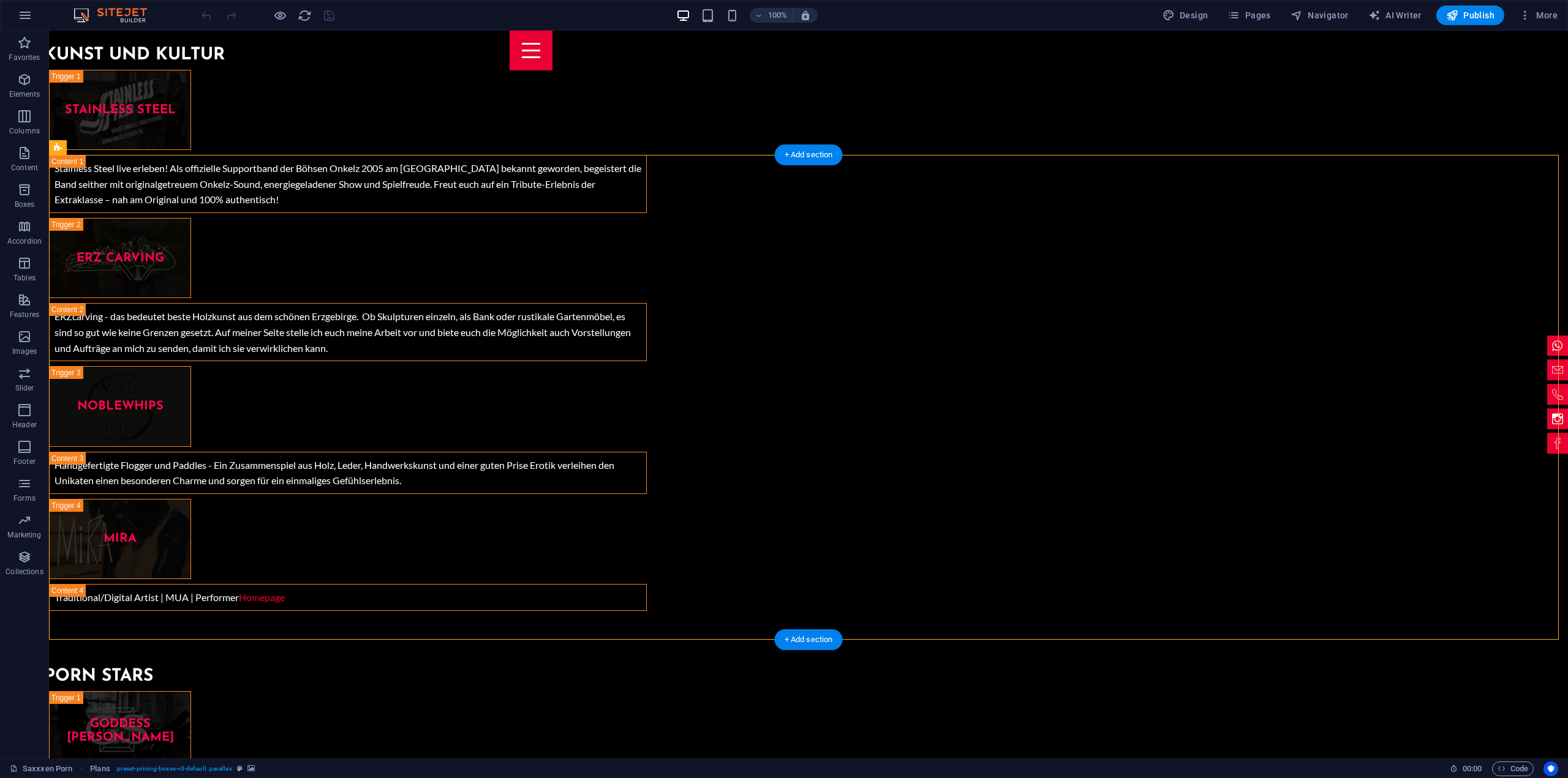
drag, startPoint x: 720, startPoint y: 543, endPoint x: 871, endPoint y: 519, distance: 152.9
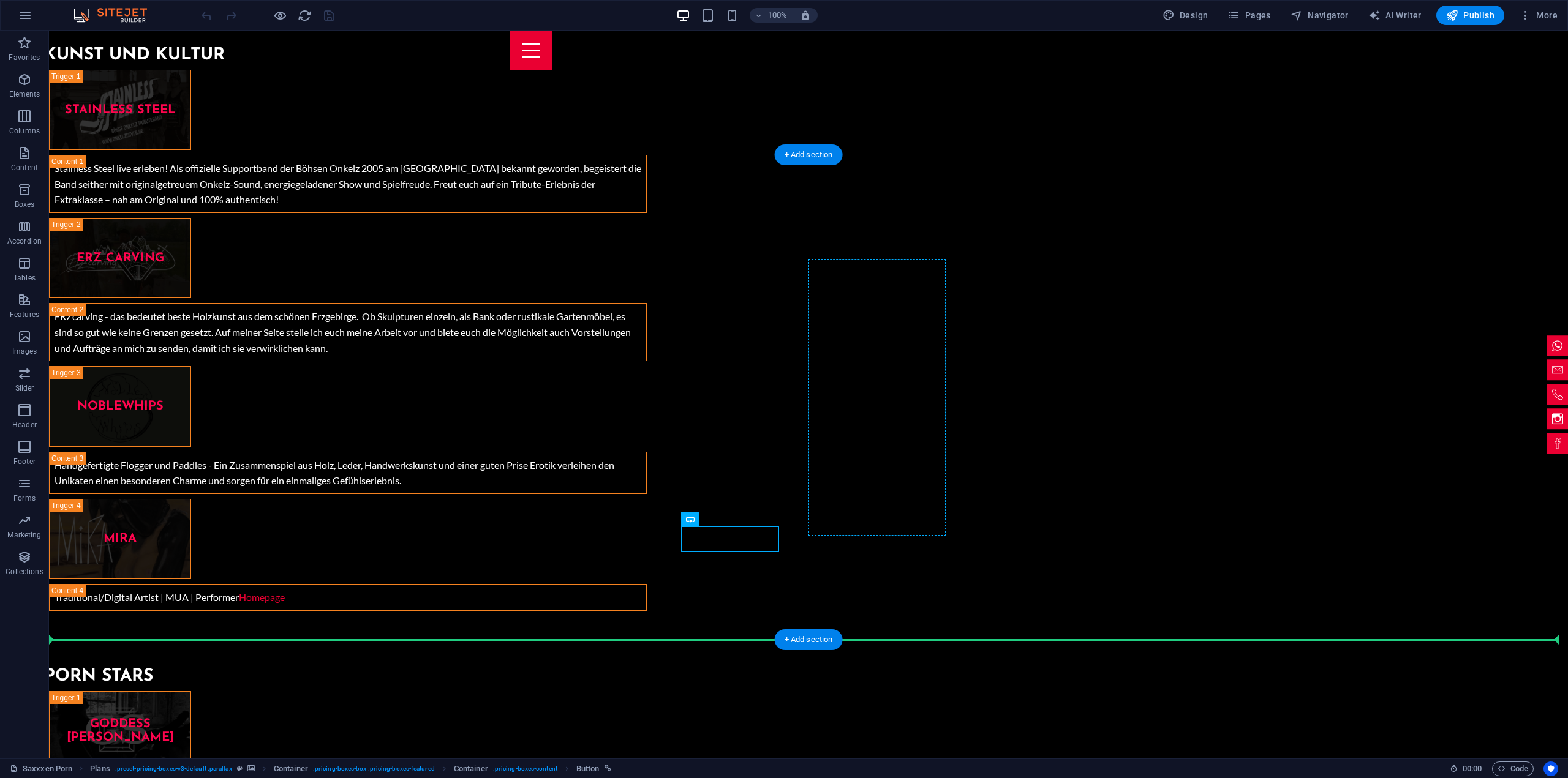
drag, startPoint x: 739, startPoint y: 543, endPoint x: 872, endPoint y: 517, distance: 135.5
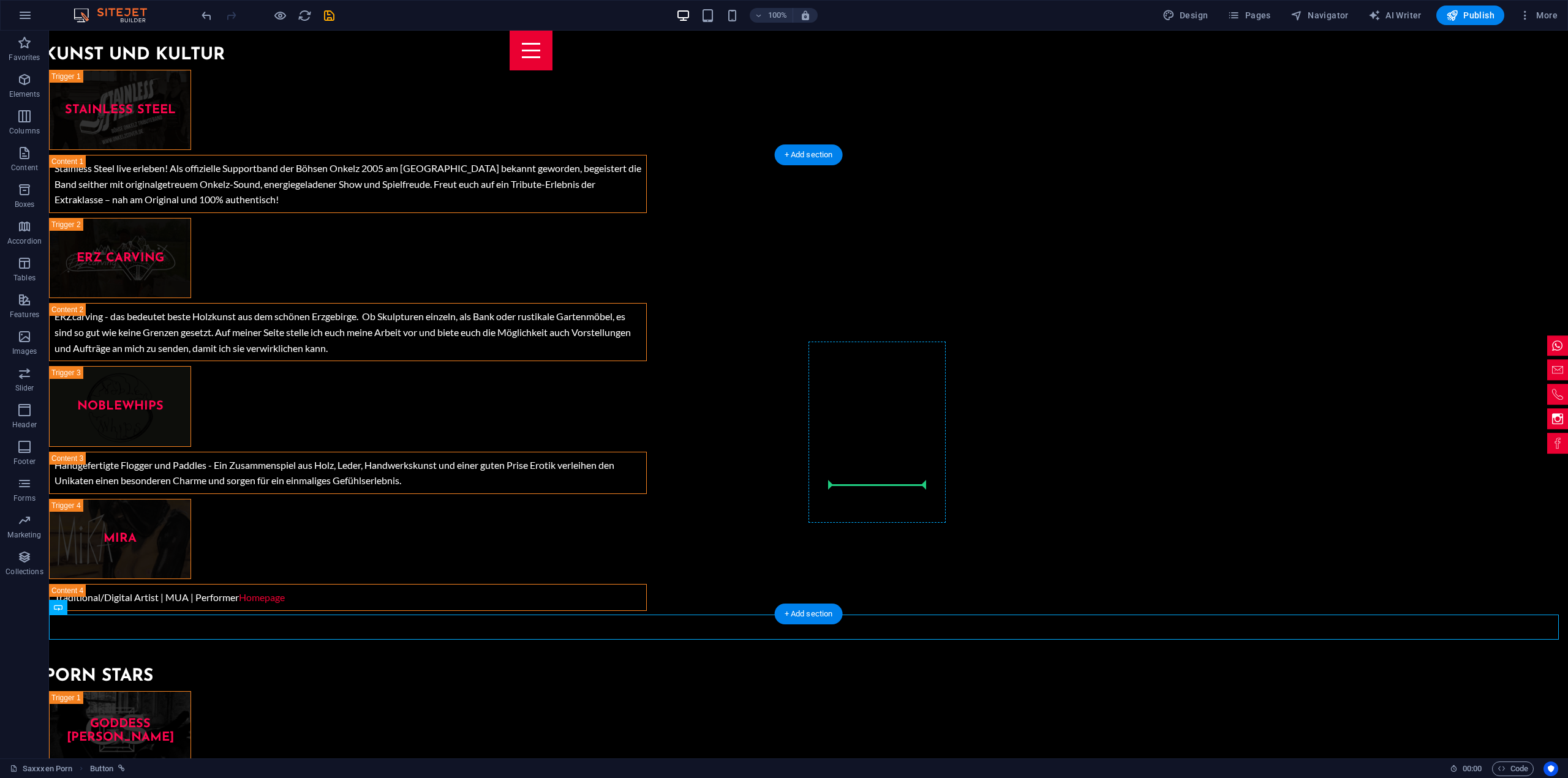
drag, startPoint x: 812, startPoint y: 627, endPoint x: 876, endPoint y: 473, distance: 166.8
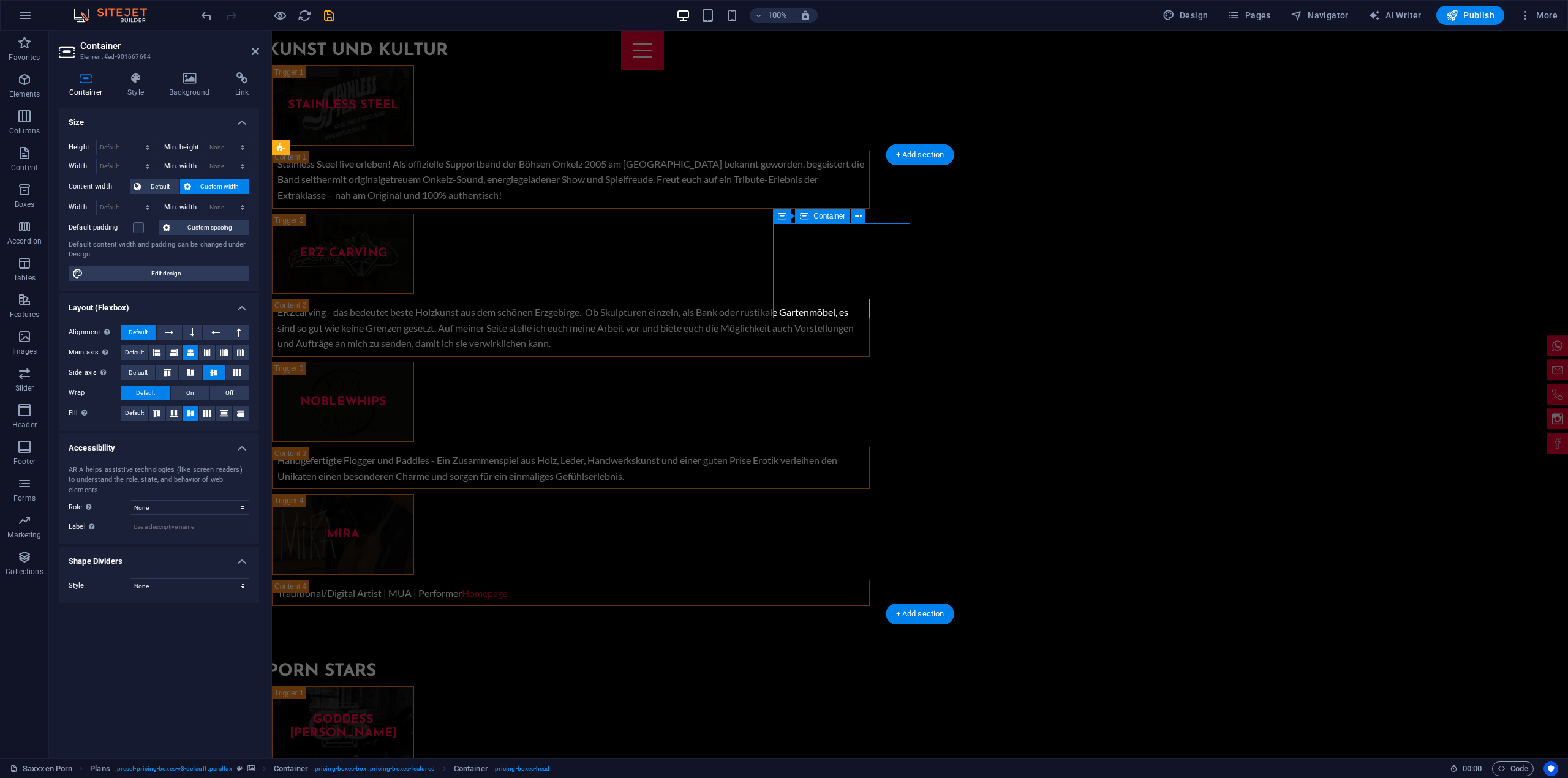
scroll to position [4521, 0]
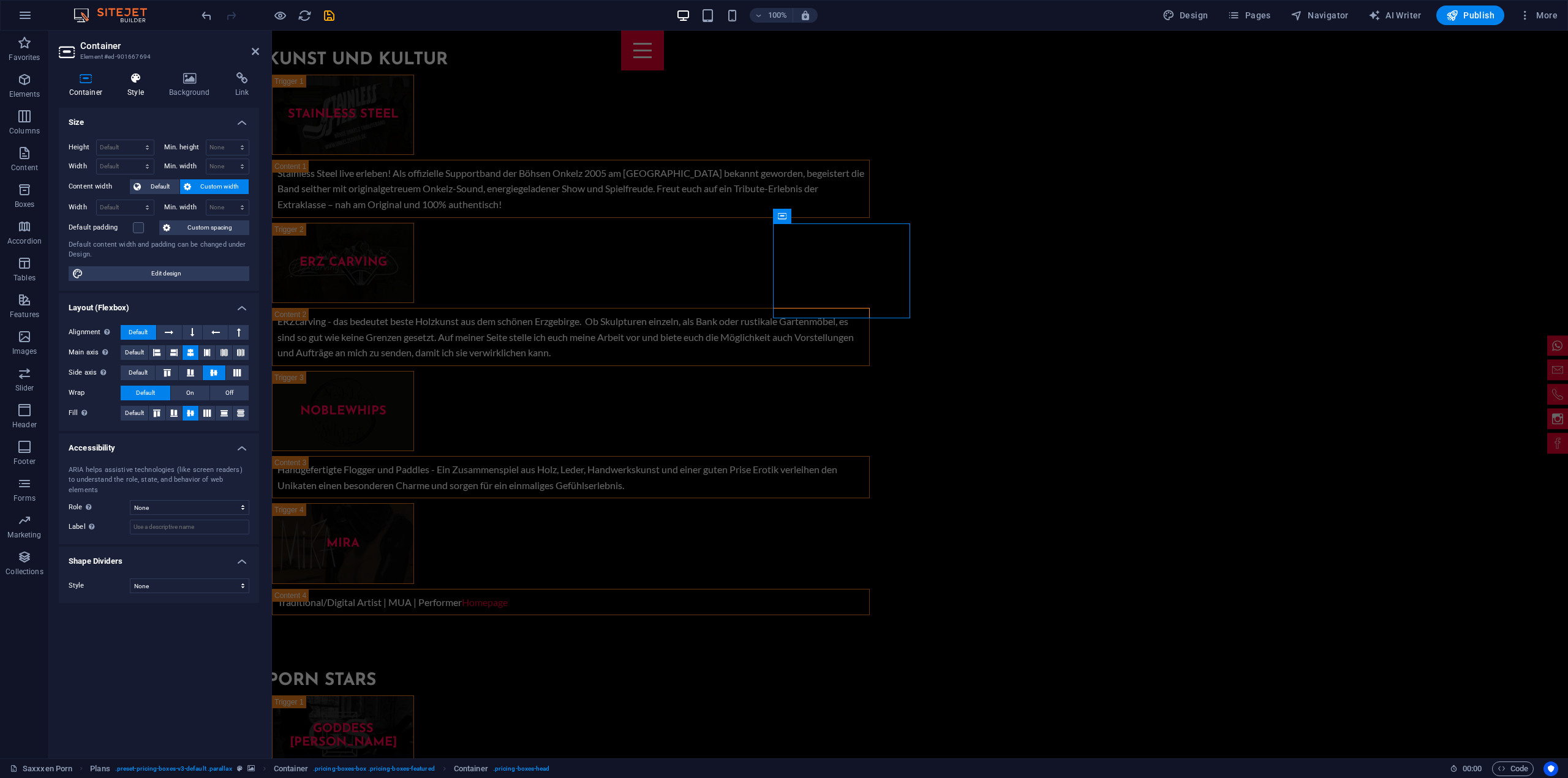
click at [140, 86] on h4 "Style" at bounding box center [138, 85] width 41 height 26
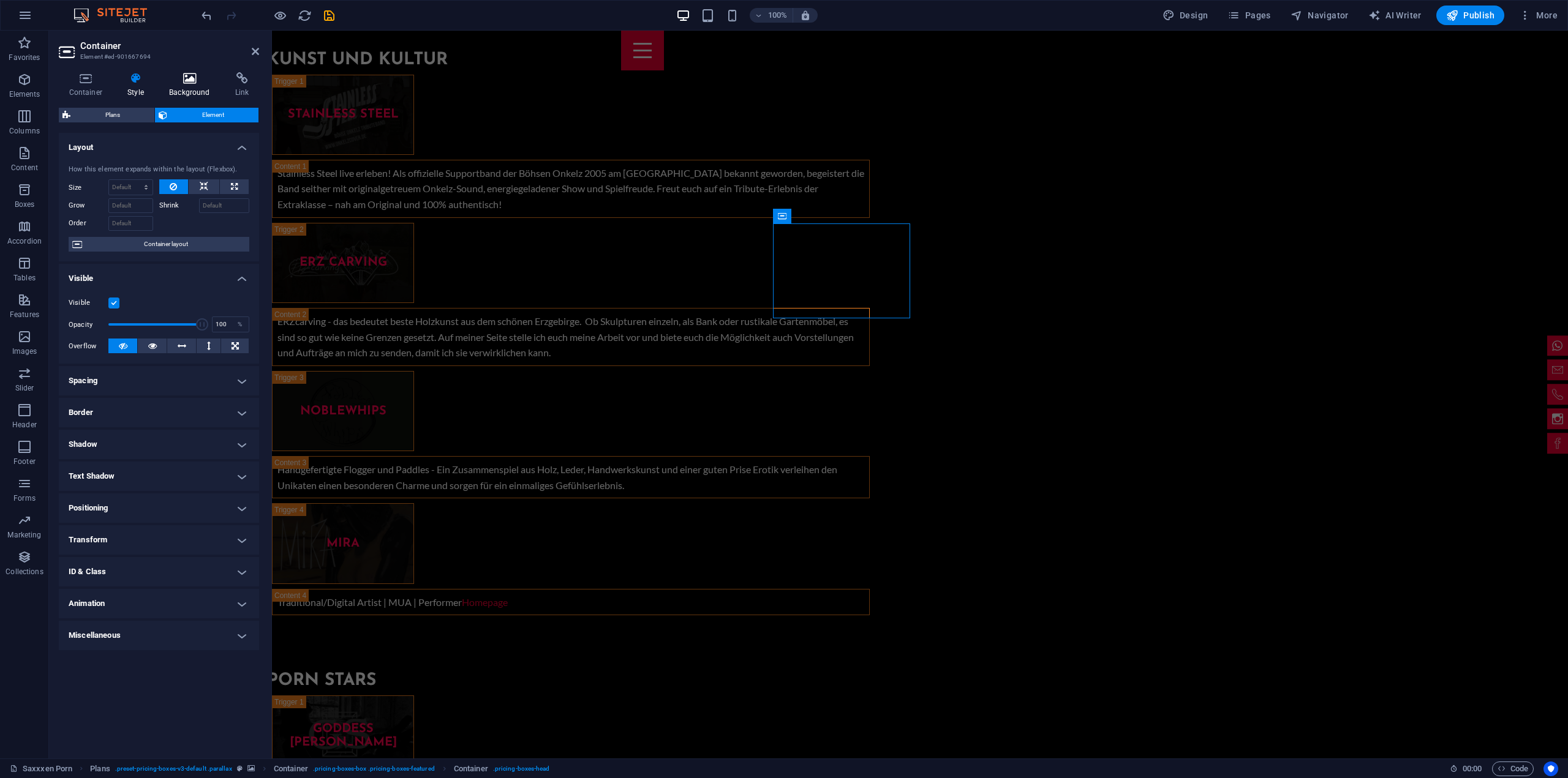
click at [177, 89] on h4 "Background" at bounding box center [193, 85] width 66 height 26
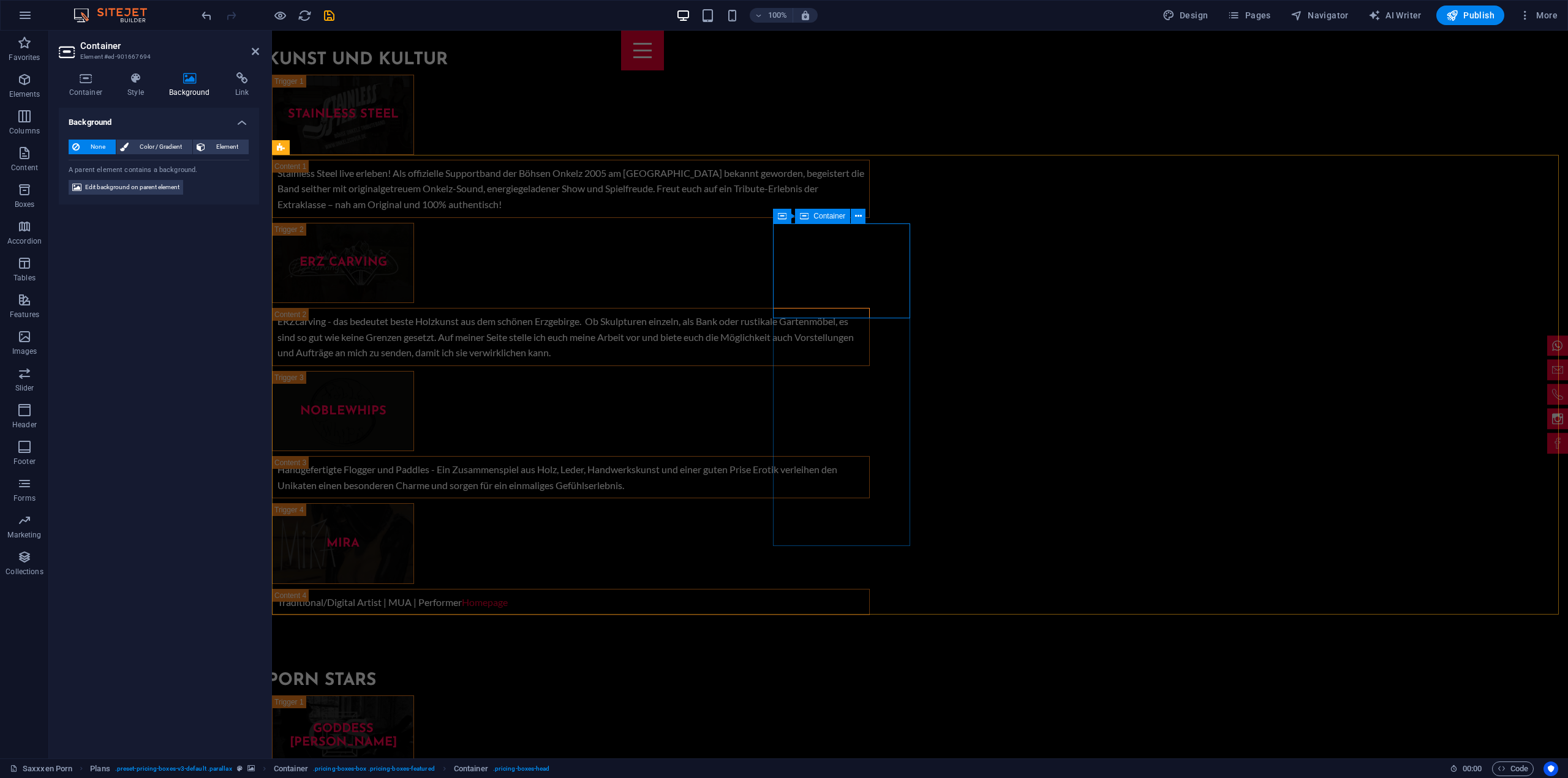
click at [140, 85] on h4 "Style" at bounding box center [138, 85] width 41 height 26
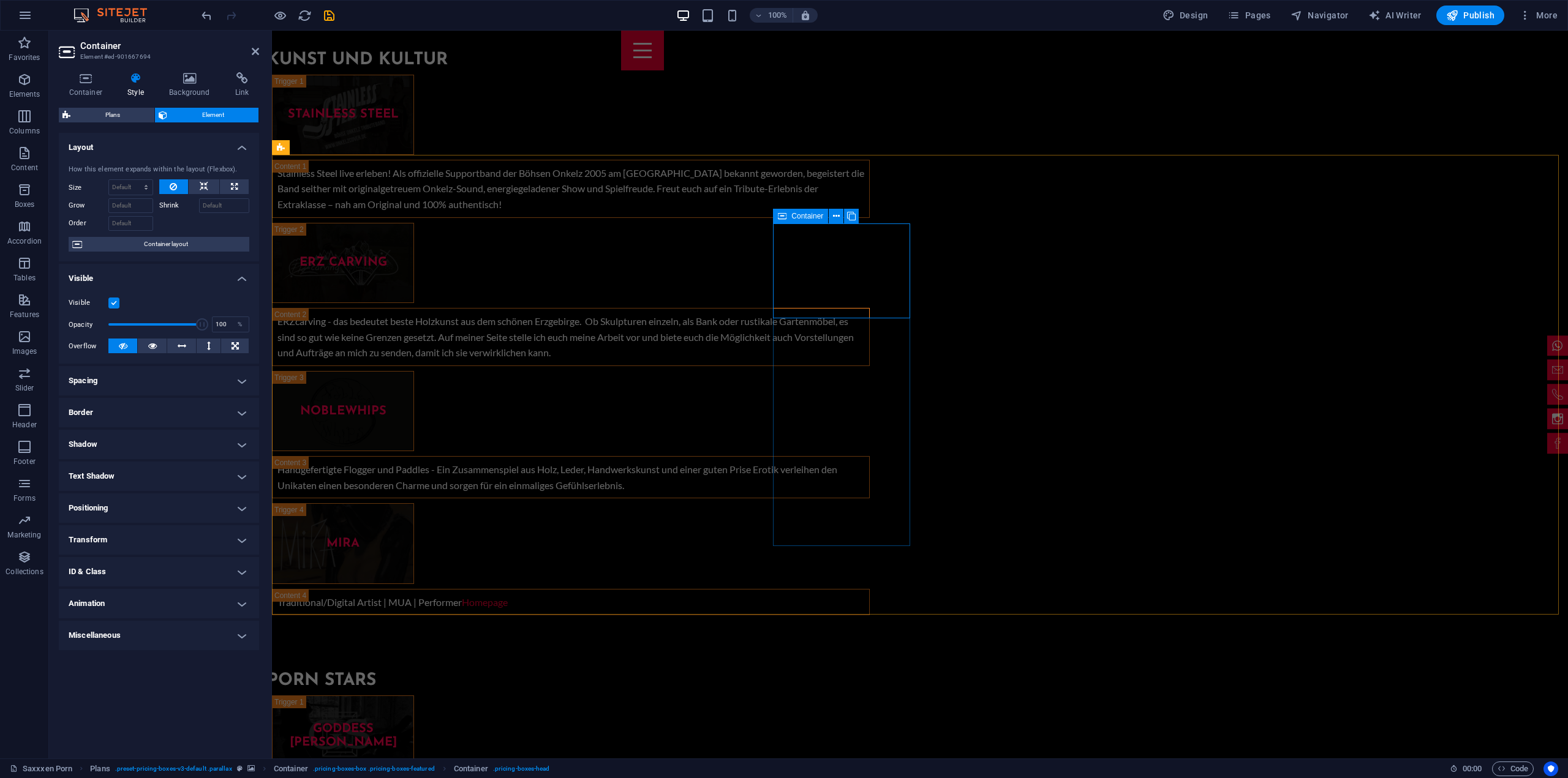
click at [800, 215] on span "Container" at bounding box center [807, 215] width 32 height 7
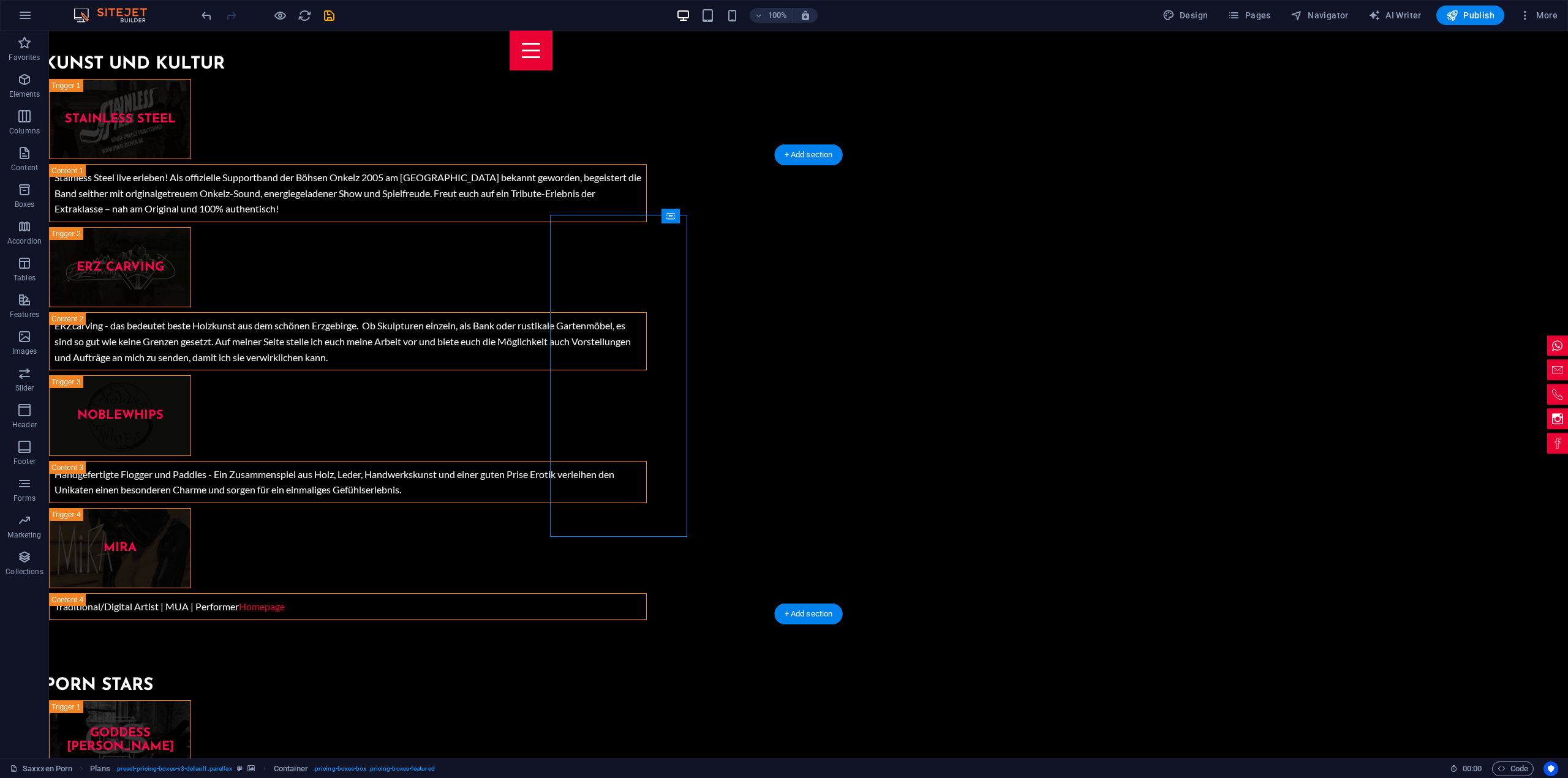
scroll to position [4530, 0]
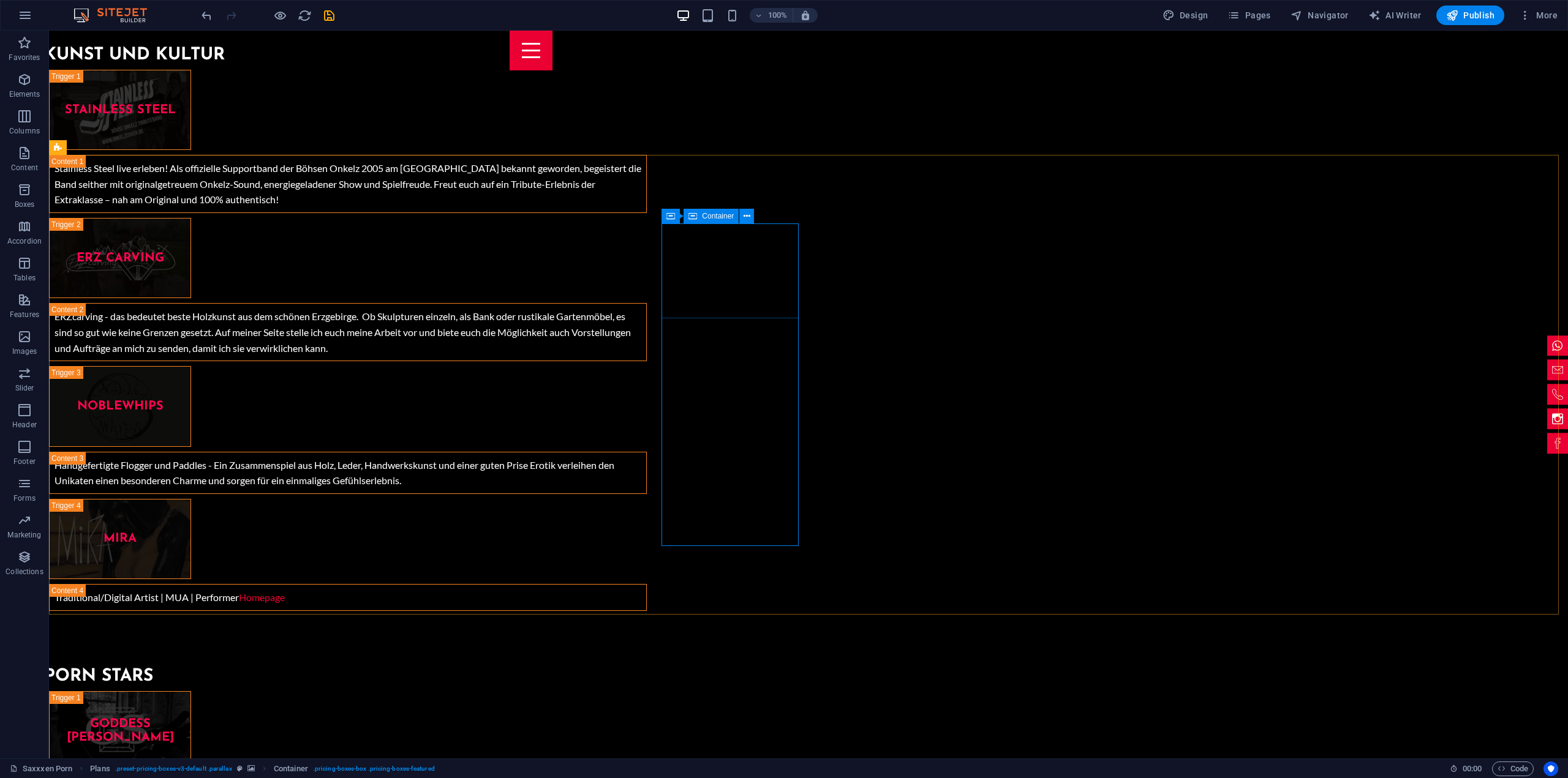
click at [707, 216] on span "Container" at bounding box center [718, 215] width 32 height 7
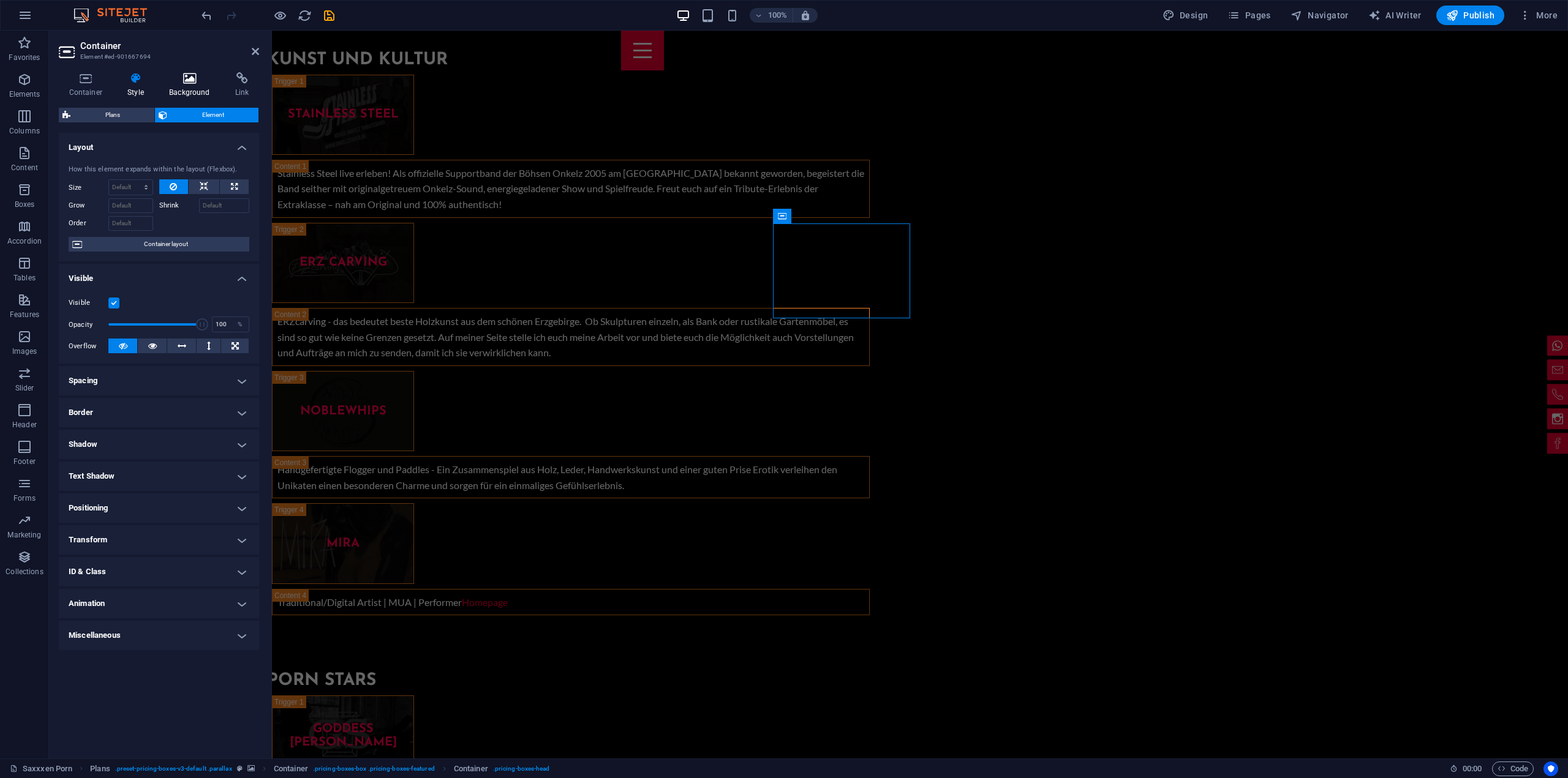
click at [198, 89] on h4 "Background" at bounding box center [193, 85] width 66 height 26
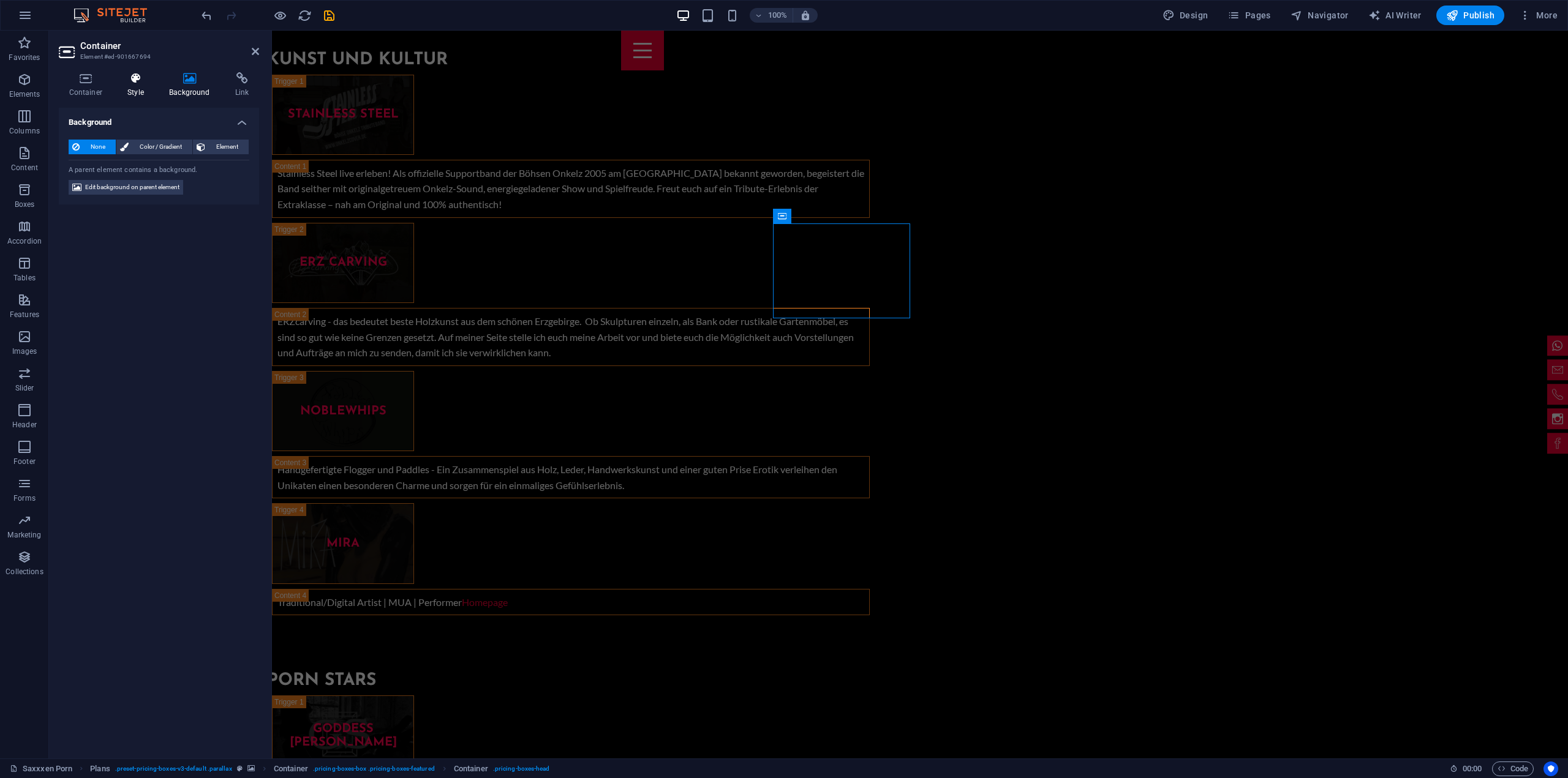
click at [129, 87] on h4 "Style" at bounding box center [138, 85] width 41 height 26
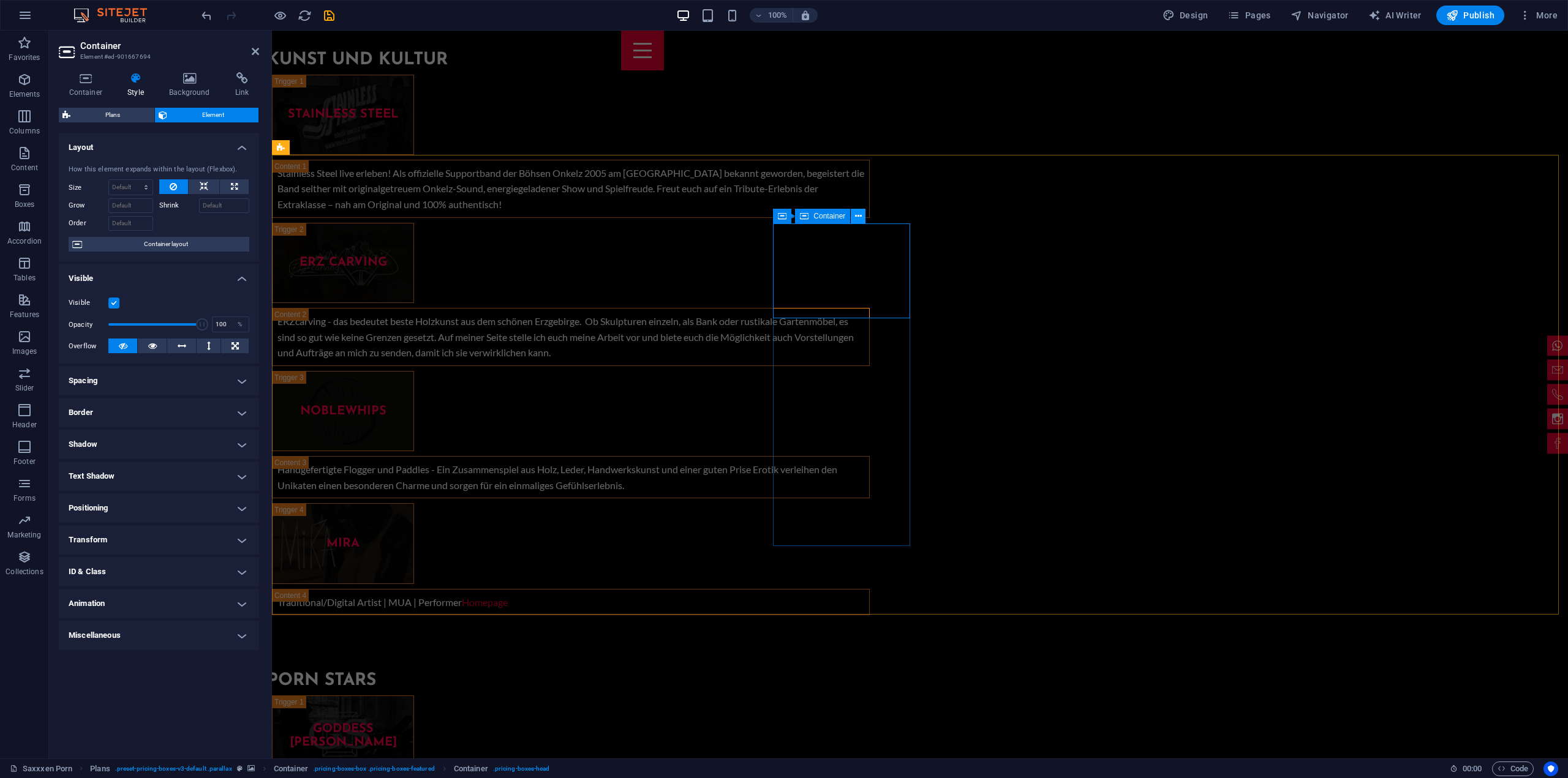
click at [854, 216] on button at bounding box center [858, 216] width 15 height 15
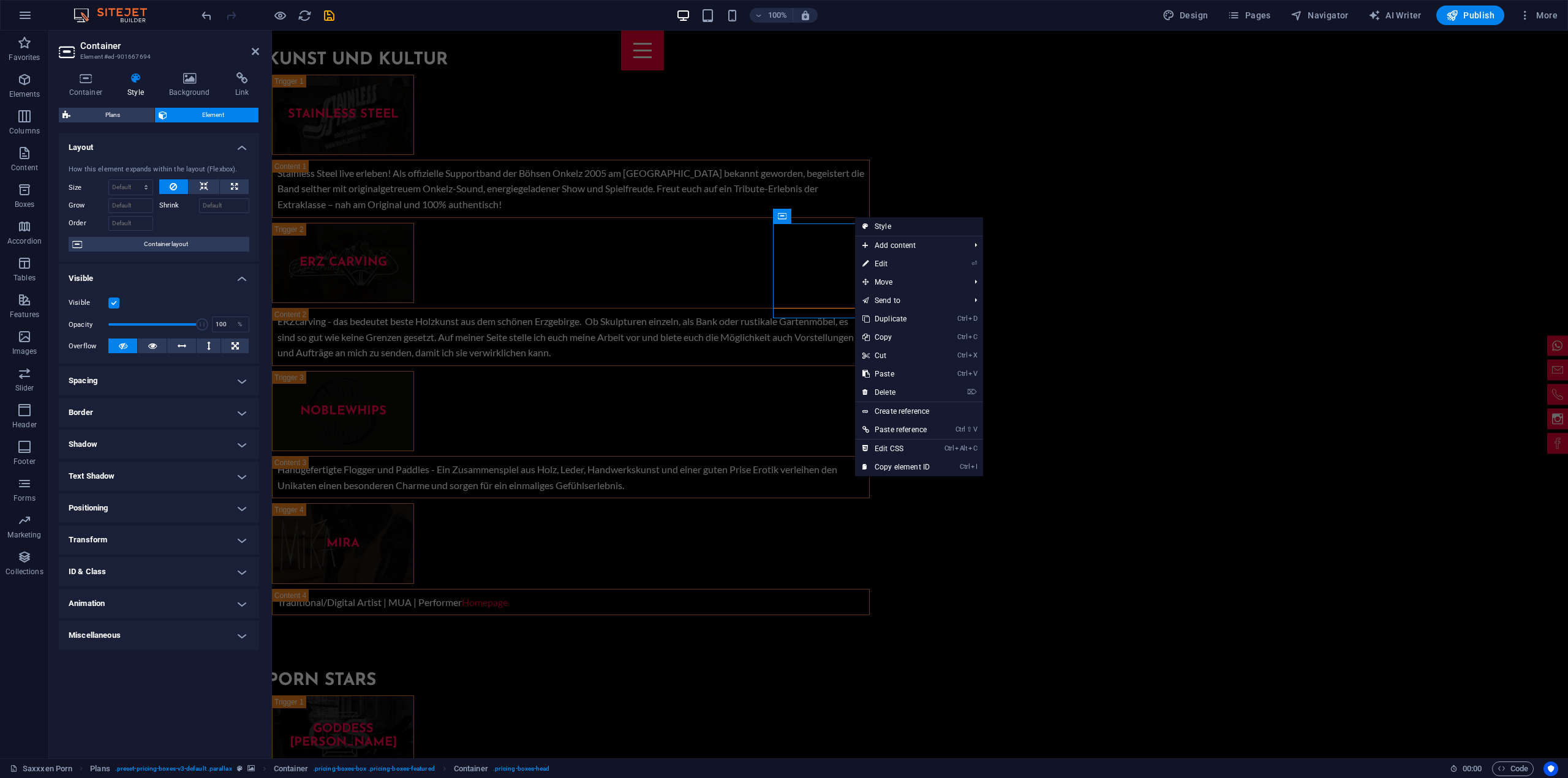
click at [897, 229] on link "Style" at bounding box center [919, 226] width 128 height 19
select select "rem"
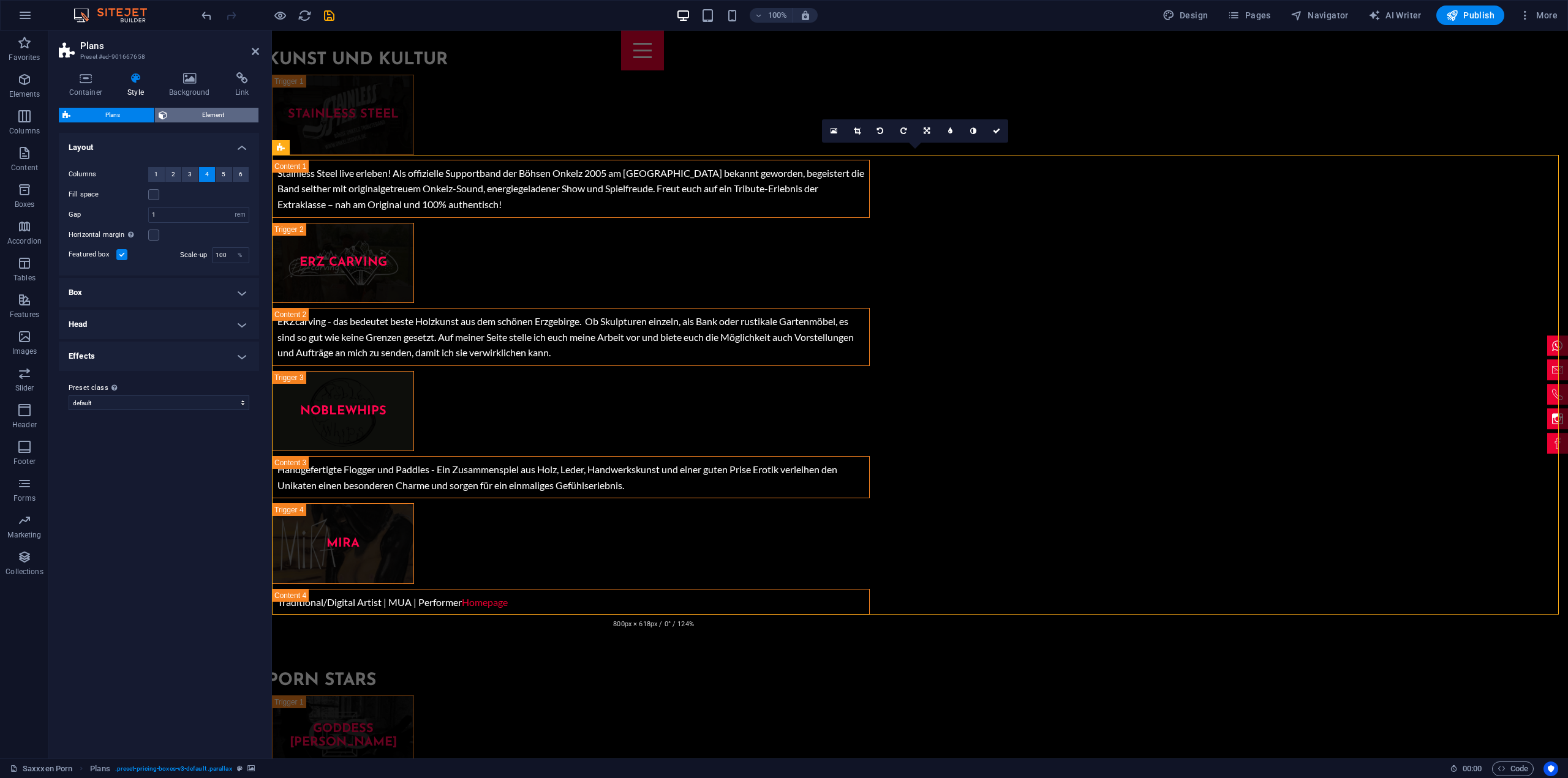
click at [203, 116] on span "Element" at bounding box center [213, 115] width 84 height 15
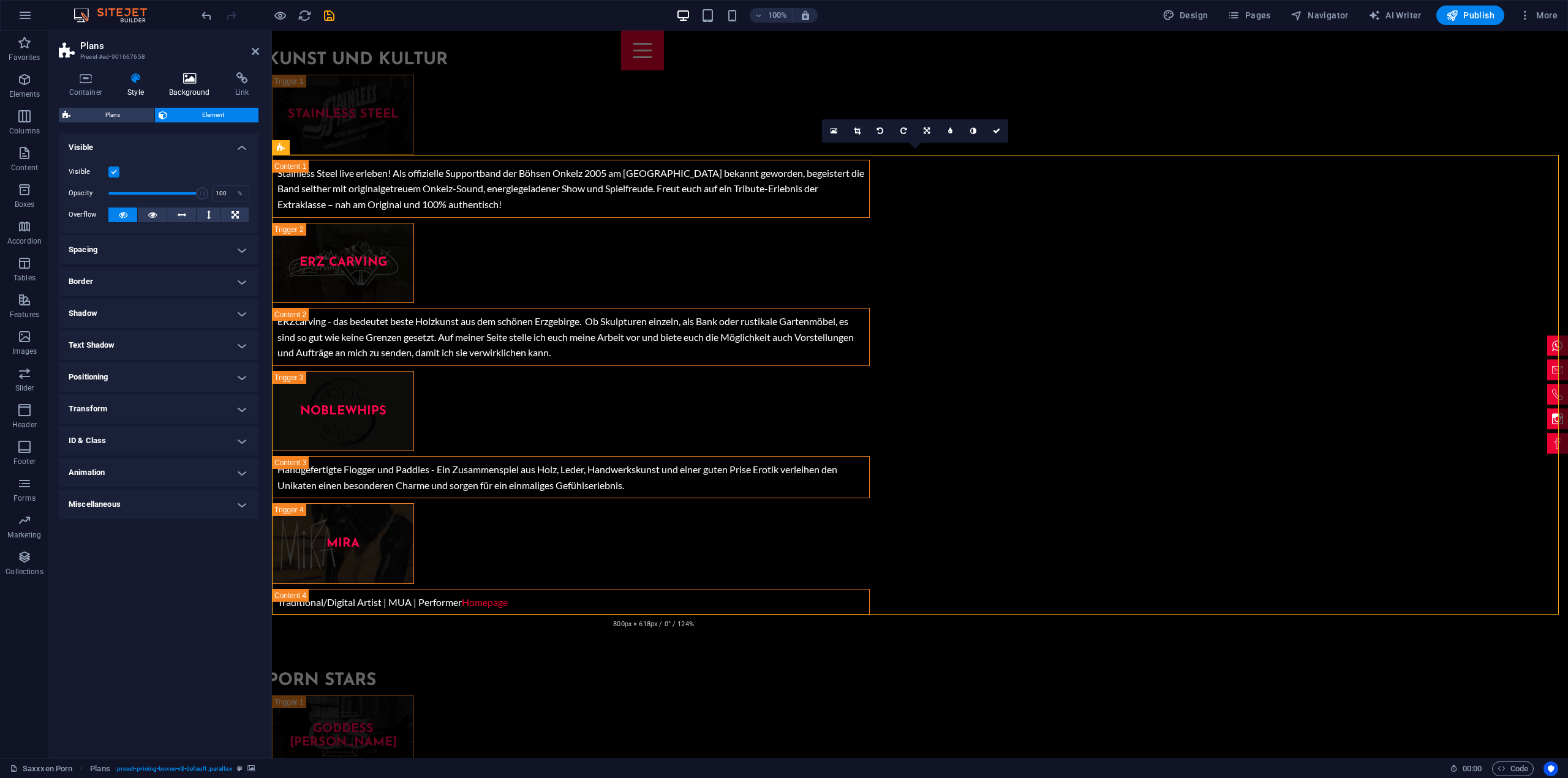
click at [192, 92] on h4 "Background" at bounding box center [193, 85] width 66 height 26
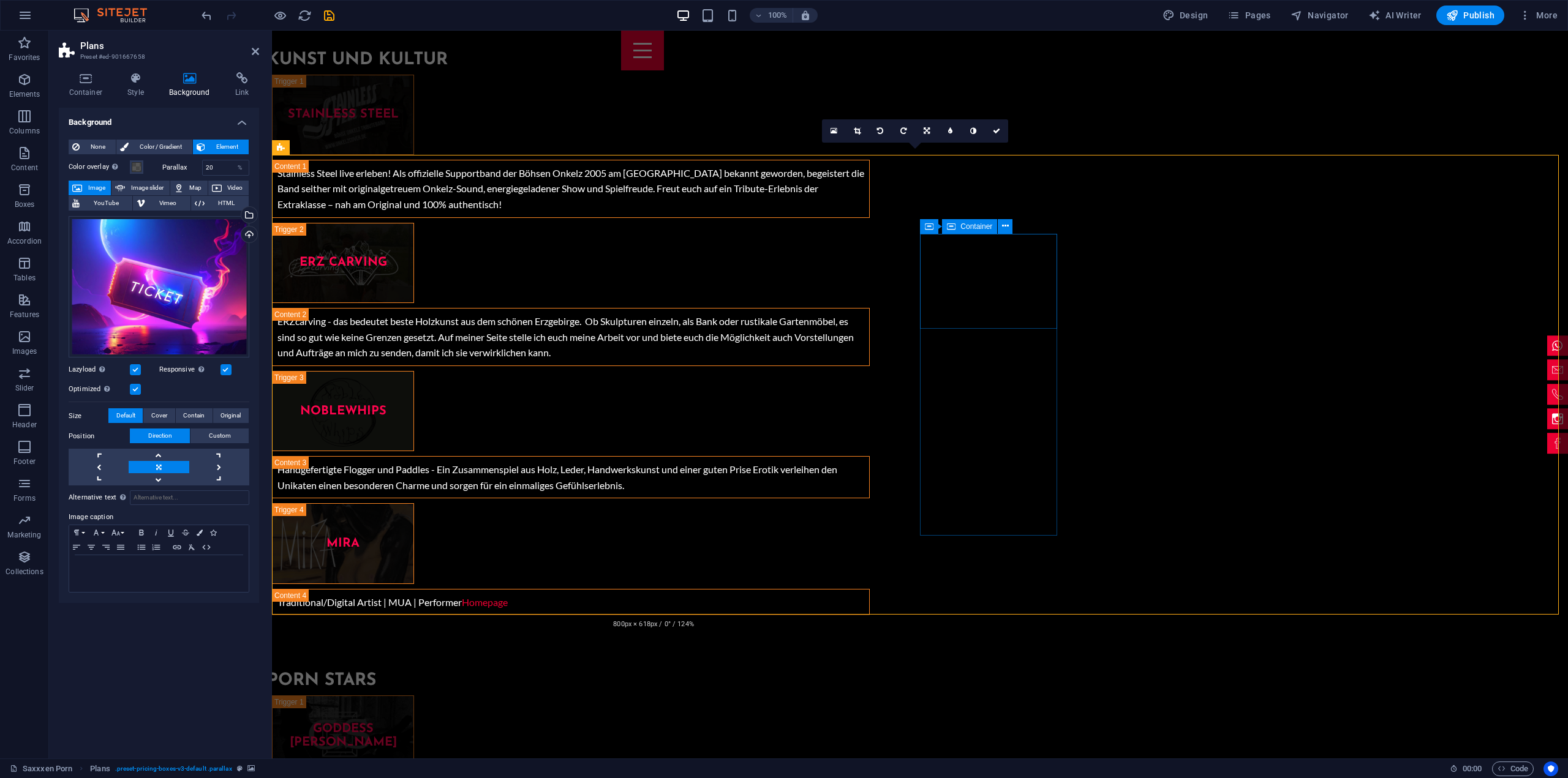
click at [539, 772] on span ". pricing-boxes-head" at bounding box center [522, 769] width 57 height 15
click at [534, 770] on span ". pricing-boxes-head" at bounding box center [522, 769] width 57 height 15
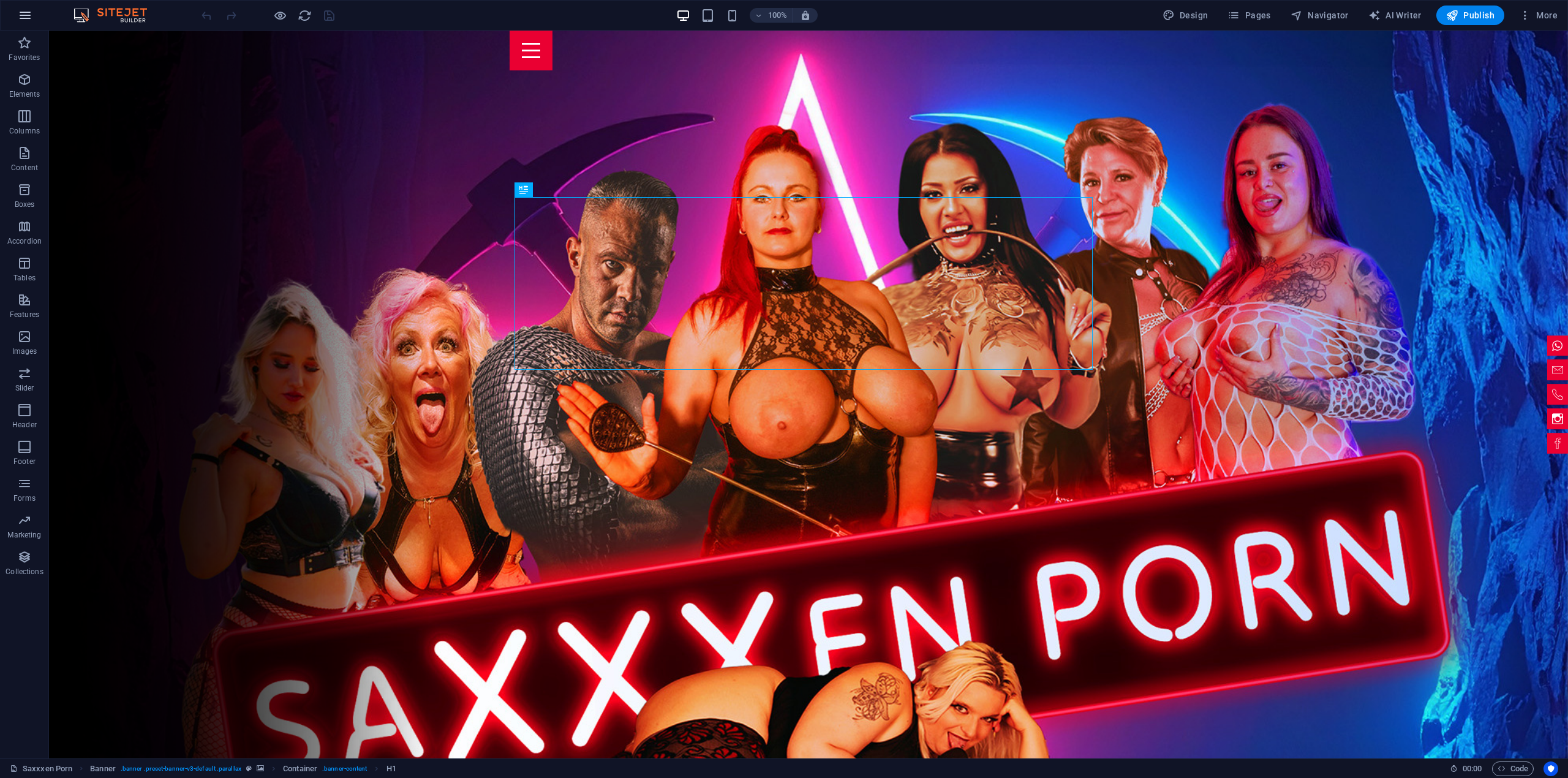
click at [27, 14] on icon "button" at bounding box center [25, 15] width 15 height 15
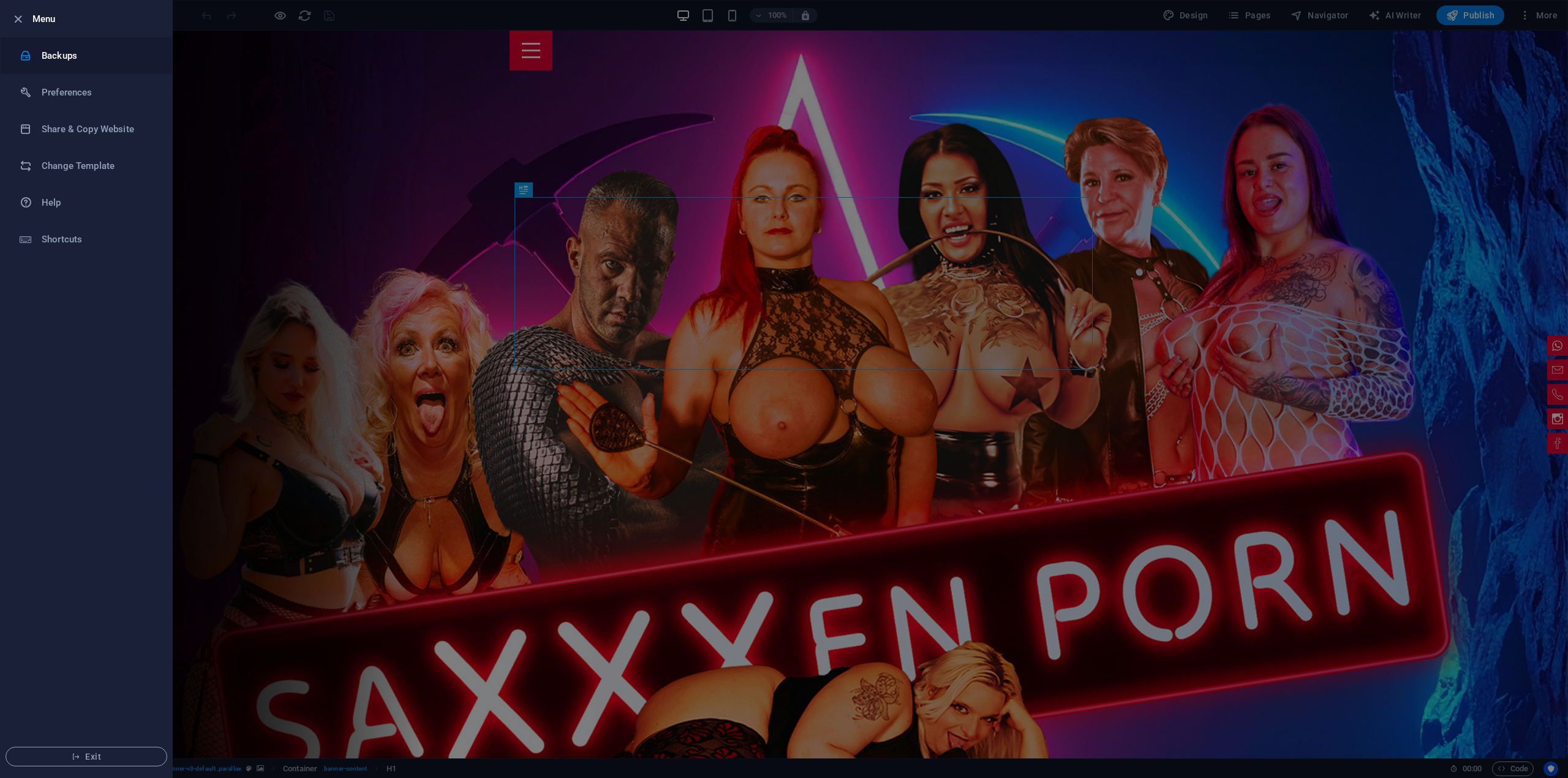
click at [68, 55] on h6 "Backups" at bounding box center [98, 56] width 113 height 15
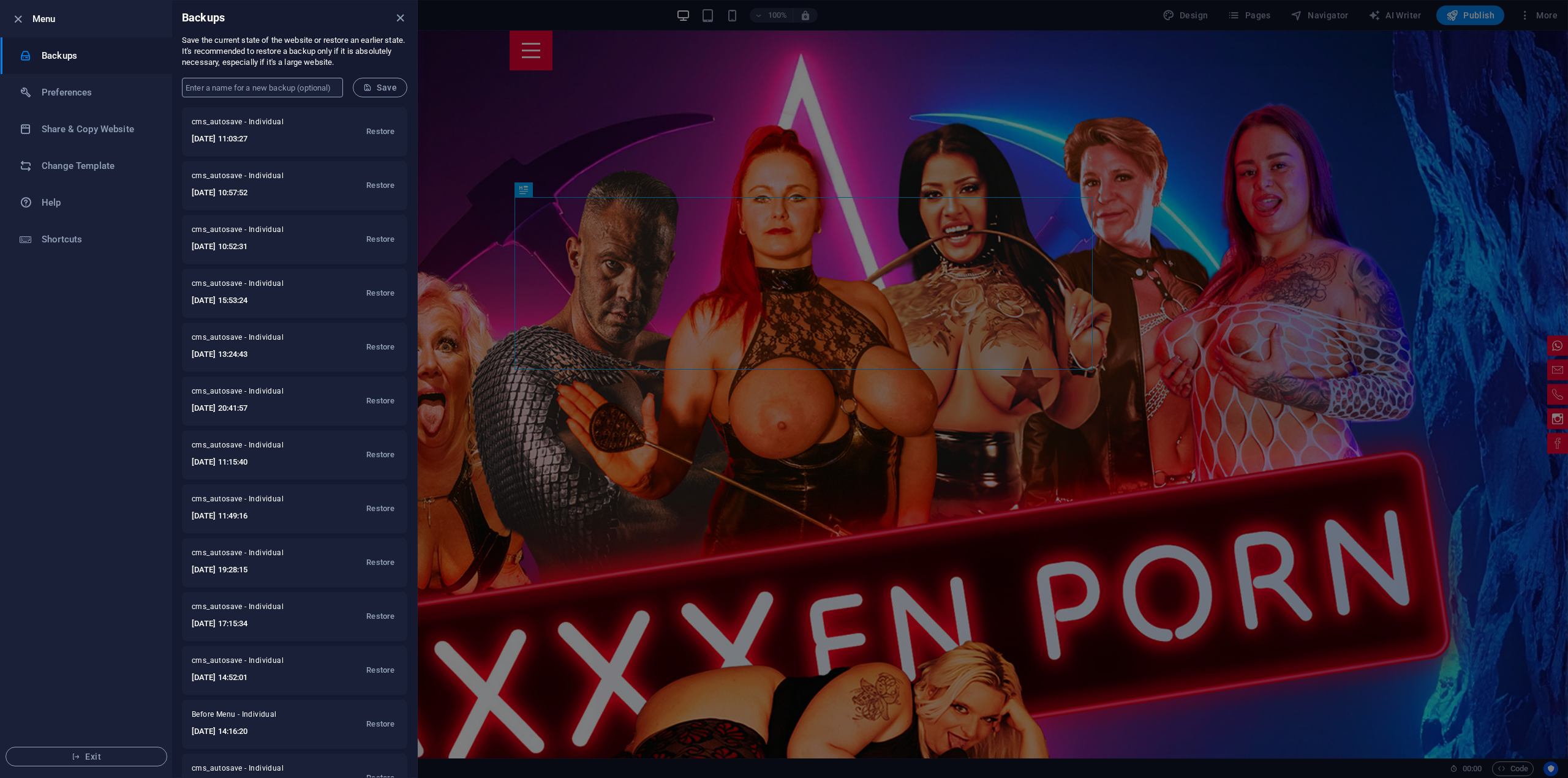
click at [311, 87] on input "text" at bounding box center [262, 87] width 161 height 19
type input "Bevore Mira update"
click at [393, 83] on span "Save" at bounding box center [380, 87] width 34 height 10
click at [399, 20] on icon "close" at bounding box center [399, 18] width 14 height 14
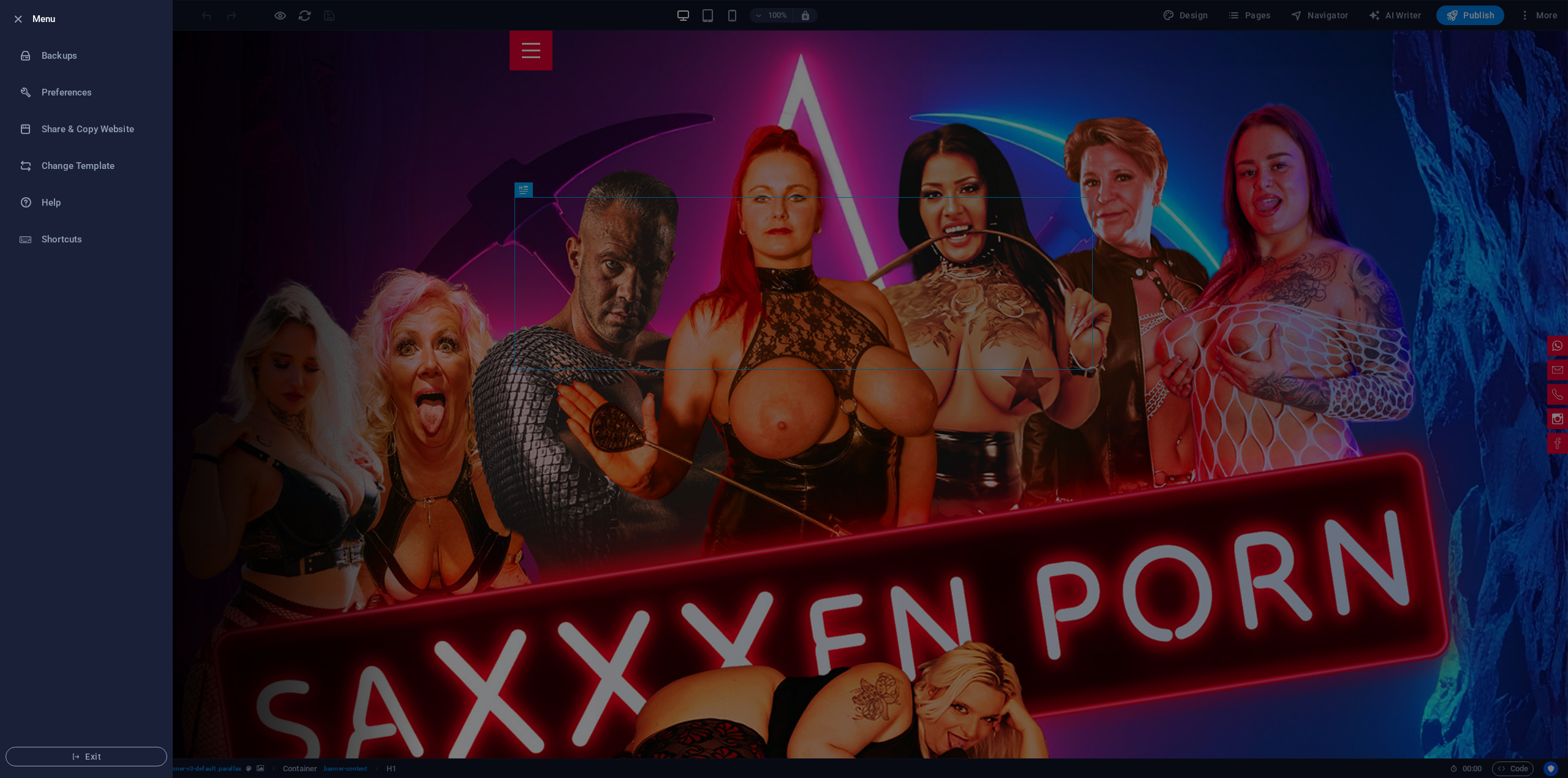
click at [1298, 232] on div at bounding box center [784, 389] width 1568 height 778
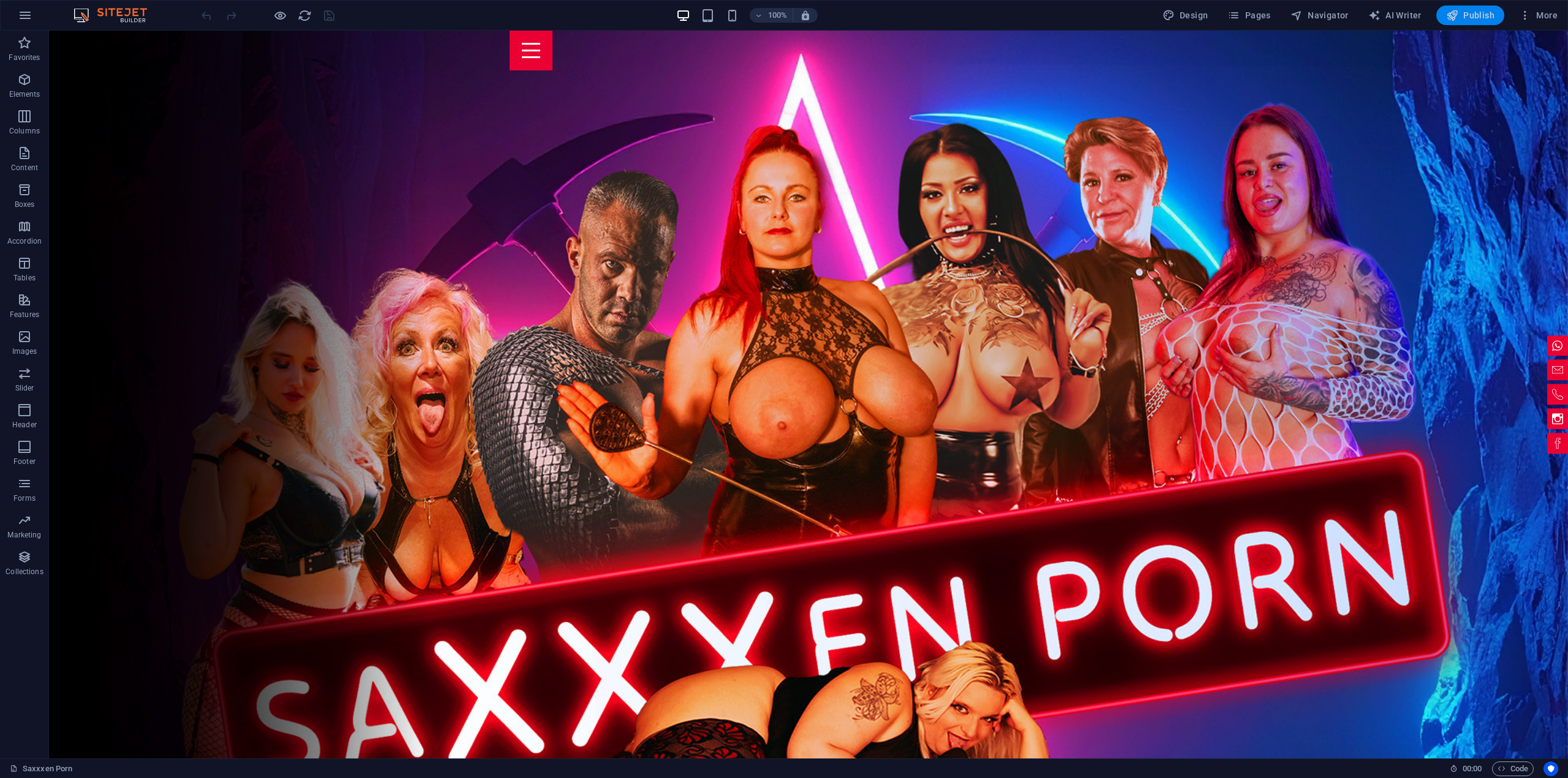
click at [1471, 13] on span "Publish" at bounding box center [1470, 15] width 49 height 12
